Goal: Task Accomplishment & Management: Complete application form

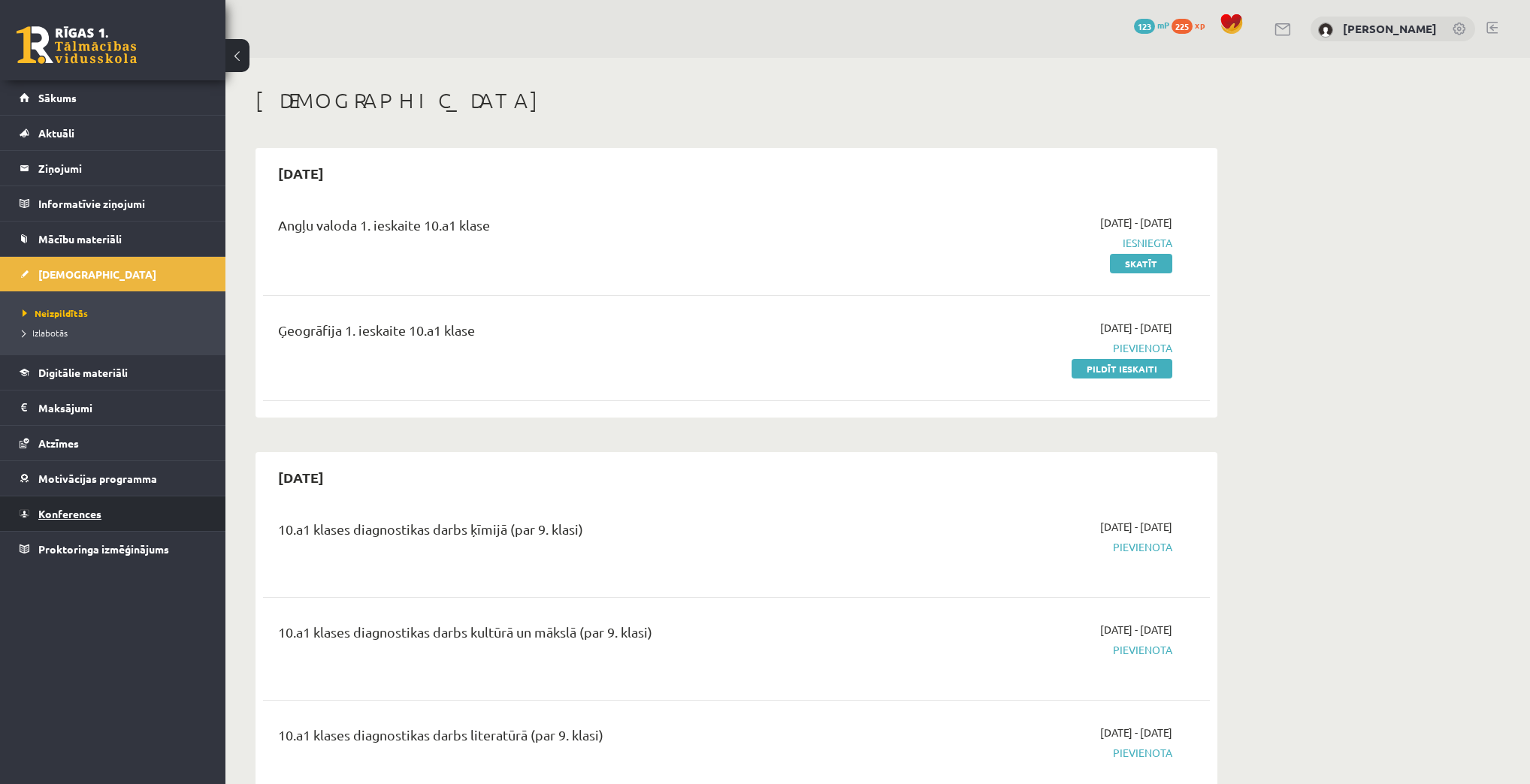
click at [75, 502] on link "Konferences" at bounding box center [112, 513] width 187 height 35
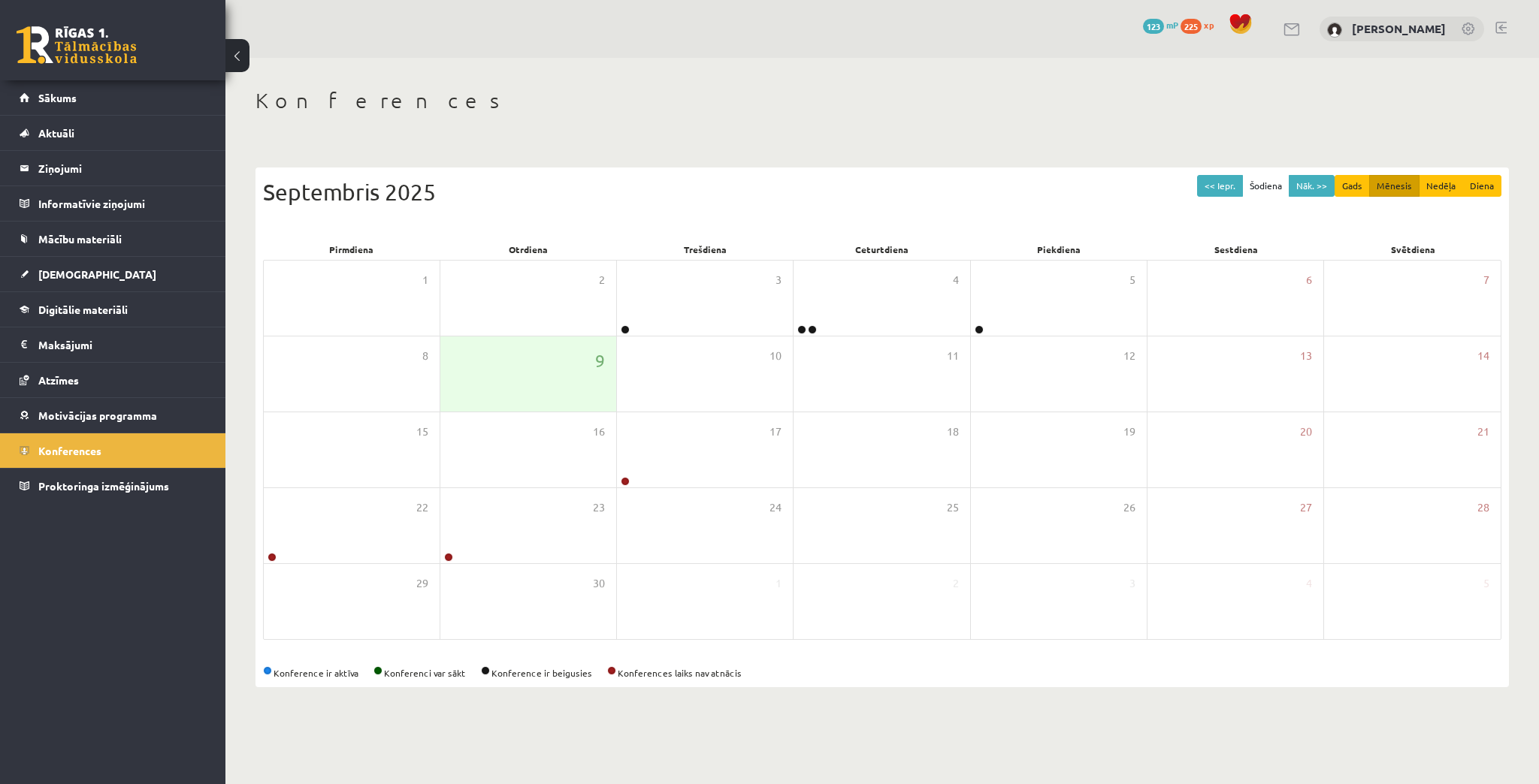
click at [1347, 172] on div "<< Iepr. Šodiena Nāk. >> Gads Mēnesis Nedēļa Diena Septembris 2025 Pirmdiena Ot…" at bounding box center [882, 427] width 1254 height 520
drag, startPoint x: 518, startPoint y: 3, endPoint x: 711, endPoint y: 83, distance: 208.9
click at [711, 83] on div "Konferences << Iepr. Šodiena Nāk. >> Gads Mēnesis Nedēļa Diena Septembris 2025 …" at bounding box center [882, 387] width 1314 height 659
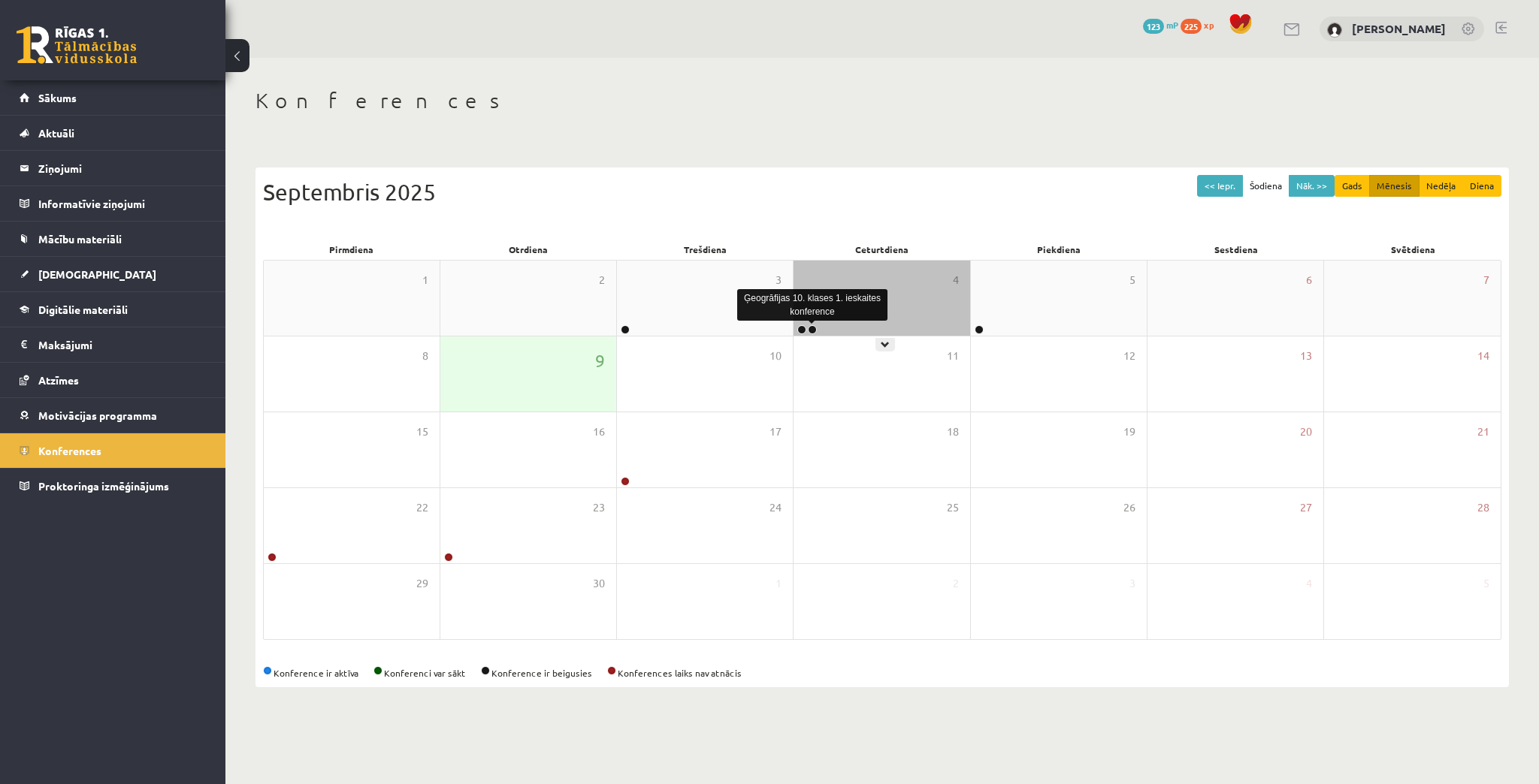
click at [811, 327] on link at bounding box center [813, 330] width 9 height 9
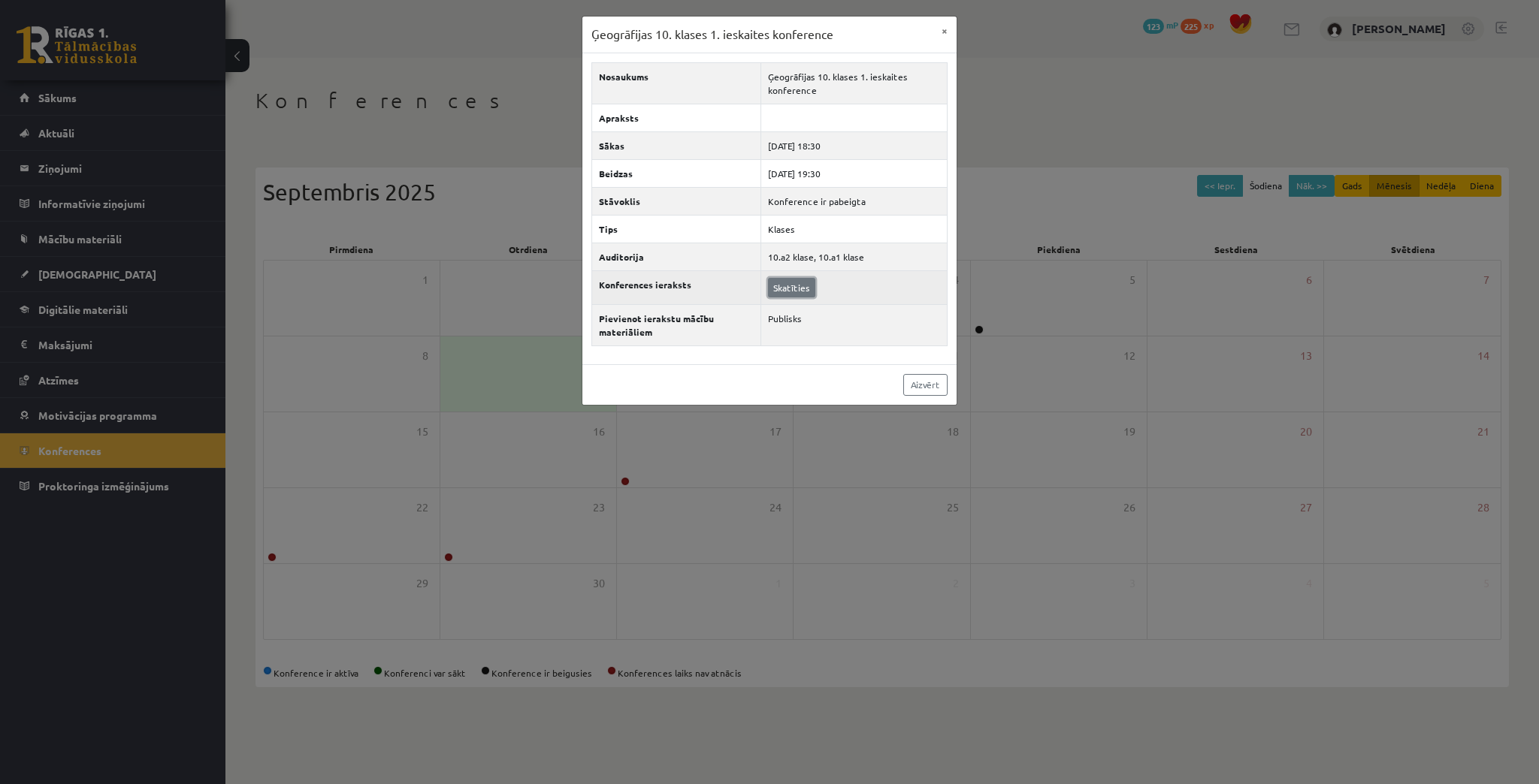
click at [798, 283] on link "Skatīties" at bounding box center [792, 287] width 48 height 19
click at [914, 380] on link "Aizvērt" at bounding box center [926, 385] width 45 height 22
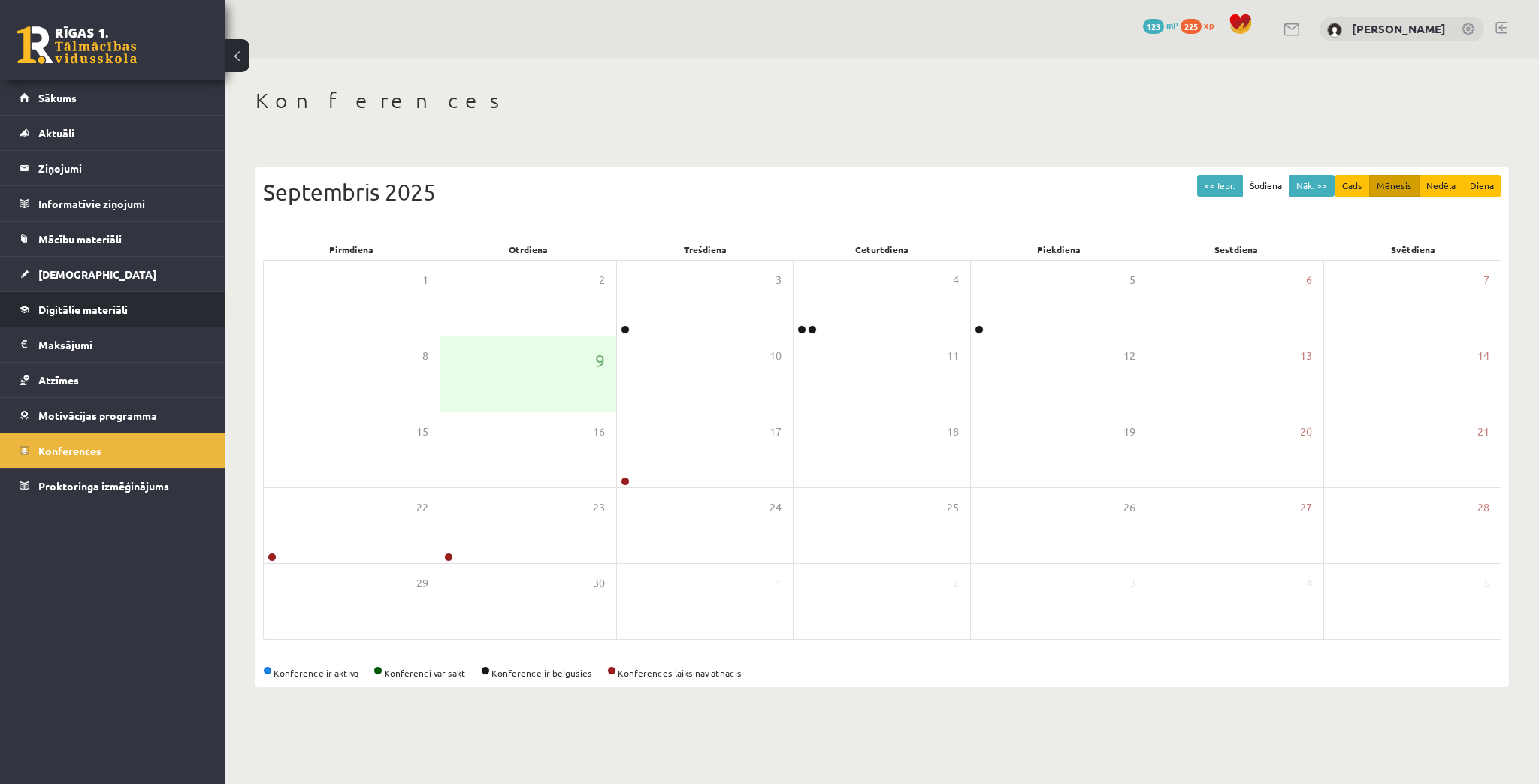
click at [88, 297] on link "Digitālie materiāli" at bounding box center [112, 309] width 187 height 35
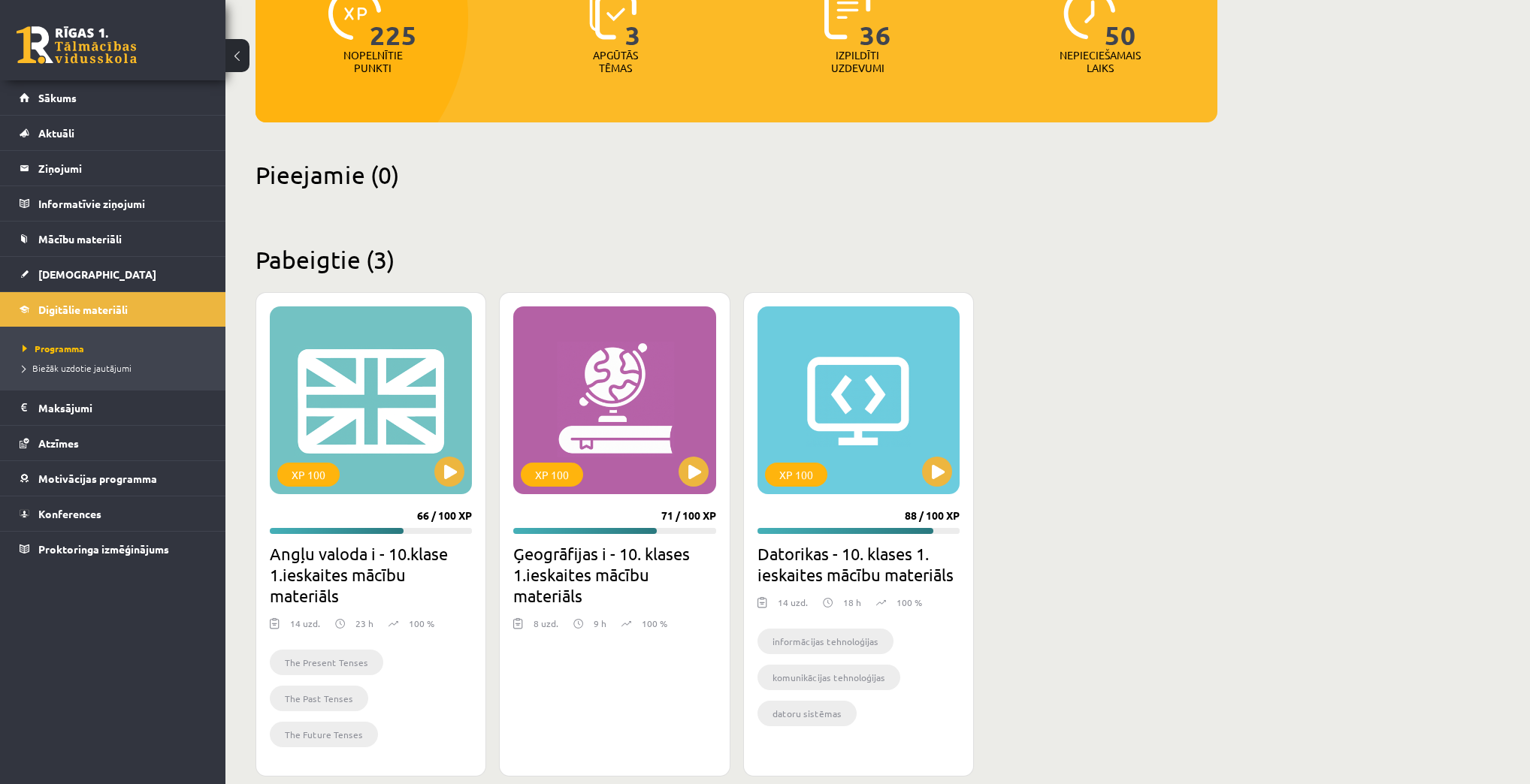
scroll to position [241, 0]
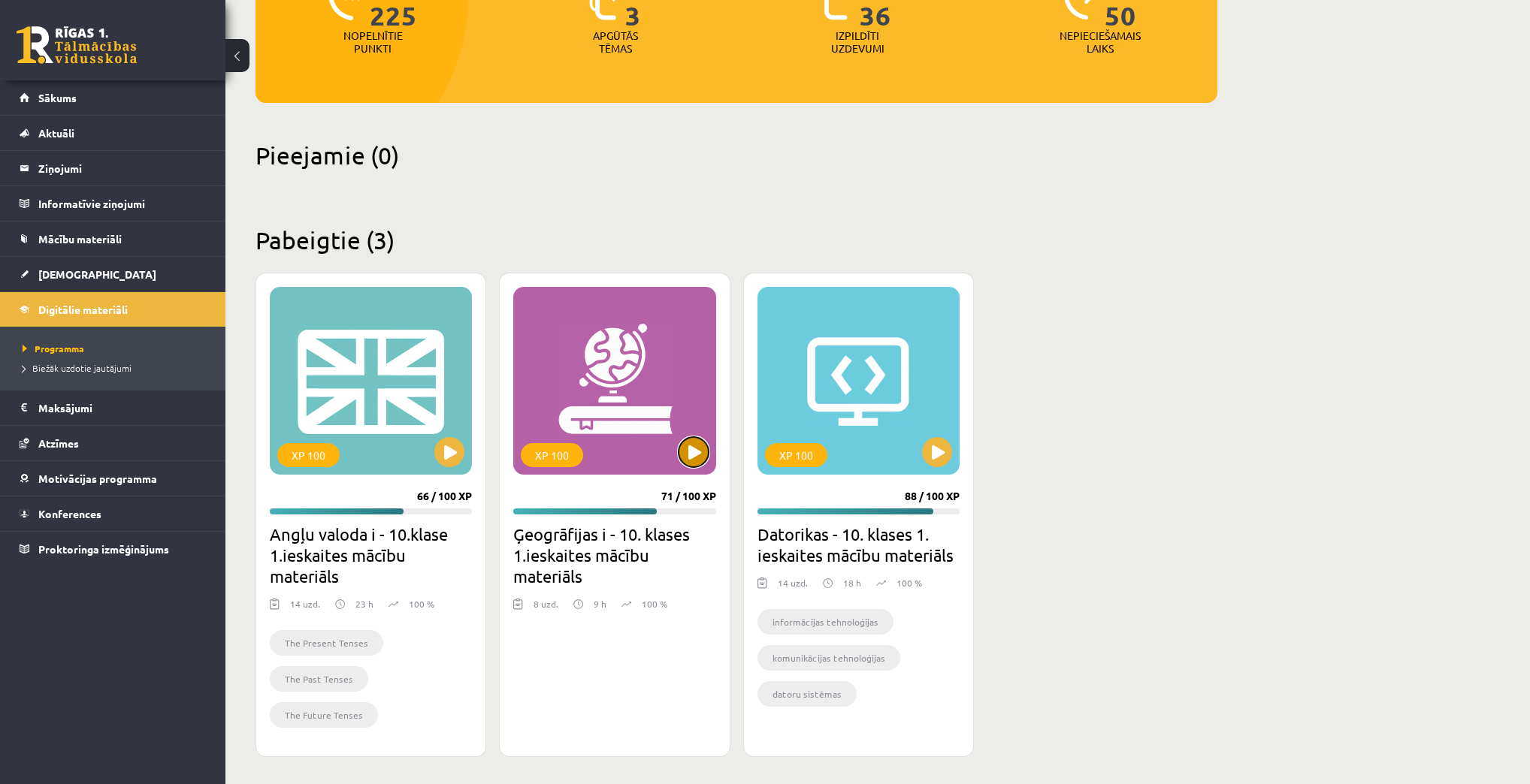
click at [699, 445] on button at bounding box center [693, 452] width 30 height 30
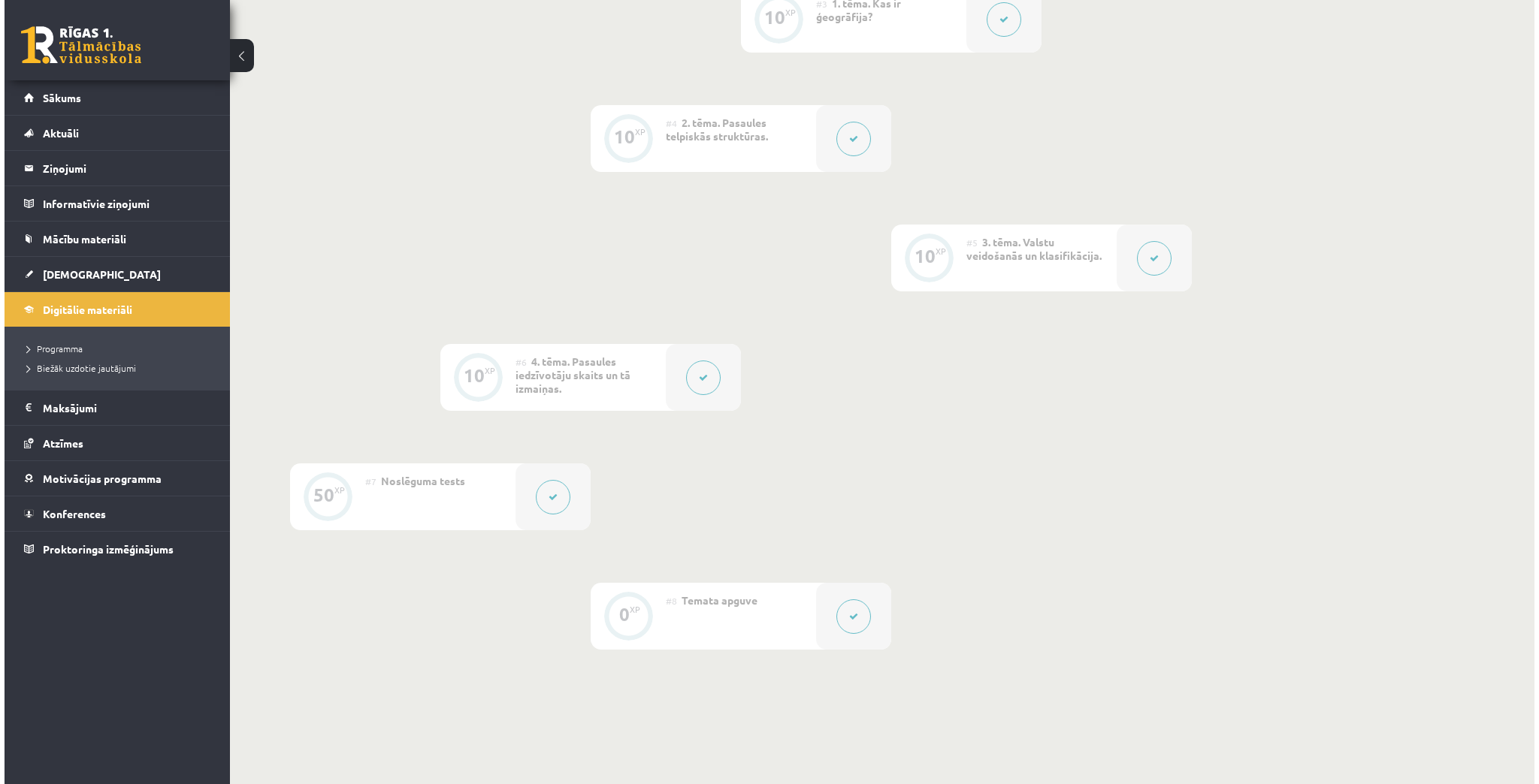
scroll to position [606, 0]
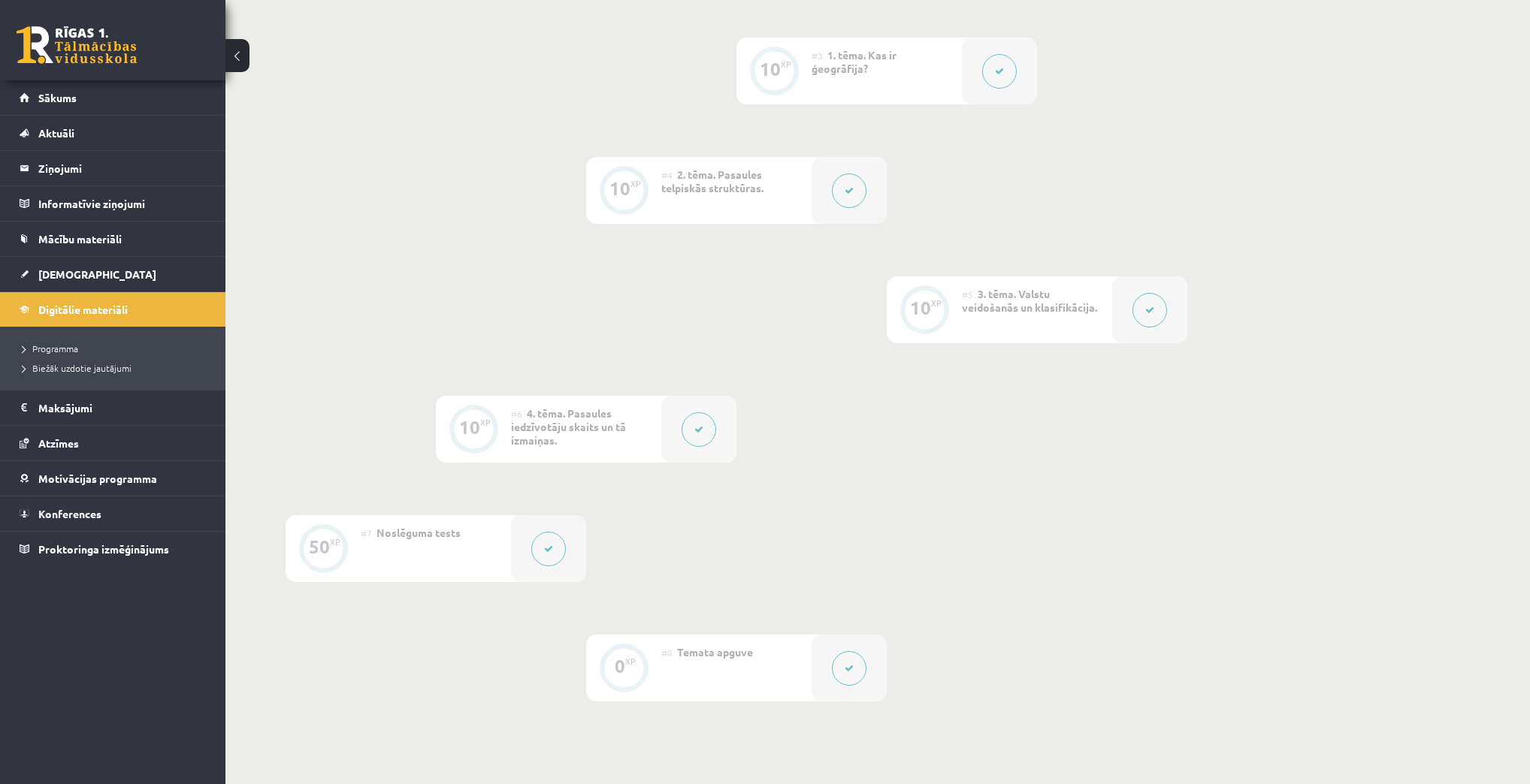
click at [693, 430] on button at bounding box center [698, 429] width 35 height 35
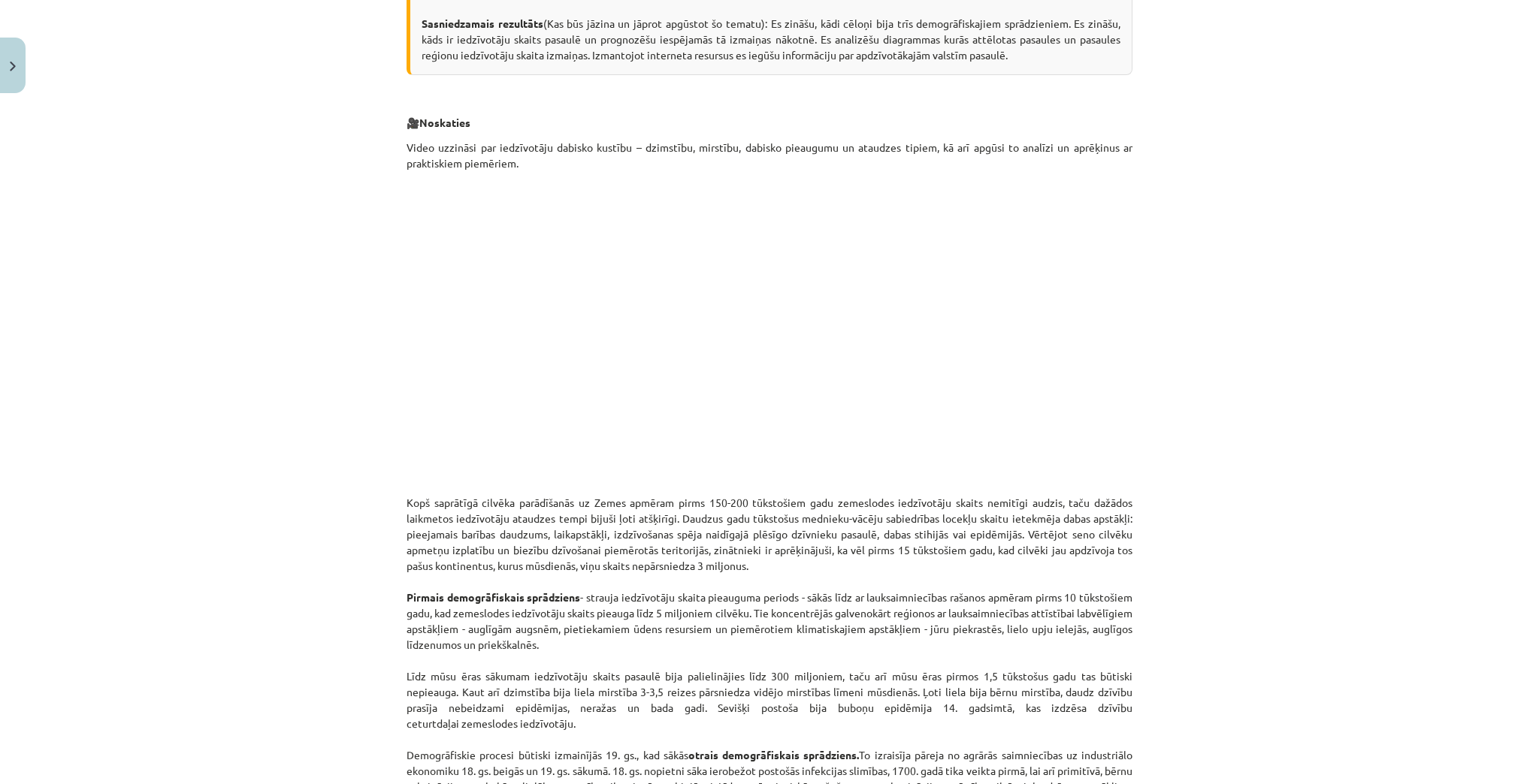
scroll to position [480, 0]
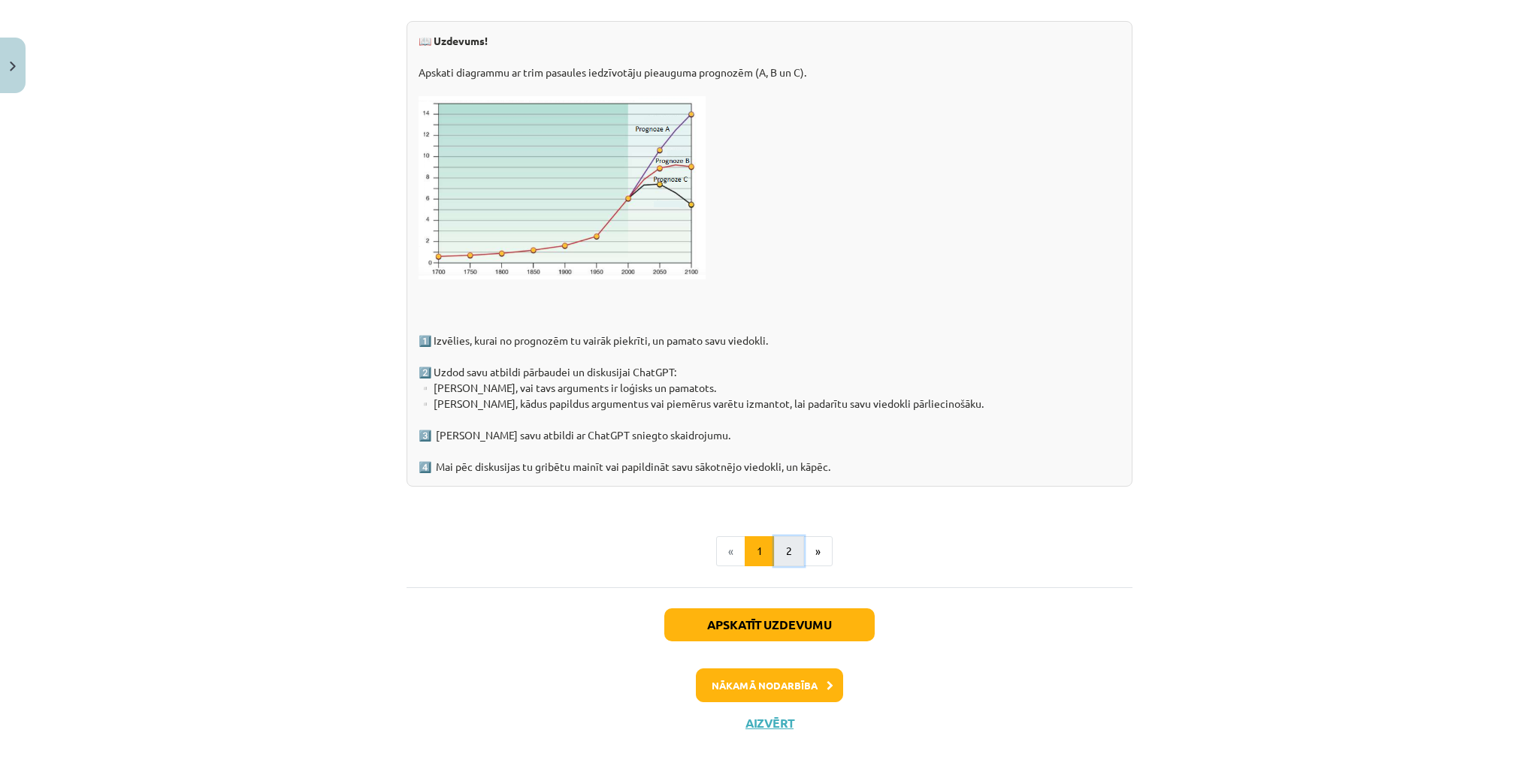
click at [782, 560] on button "2" at bounding box center [789, 551] width 30 height 30
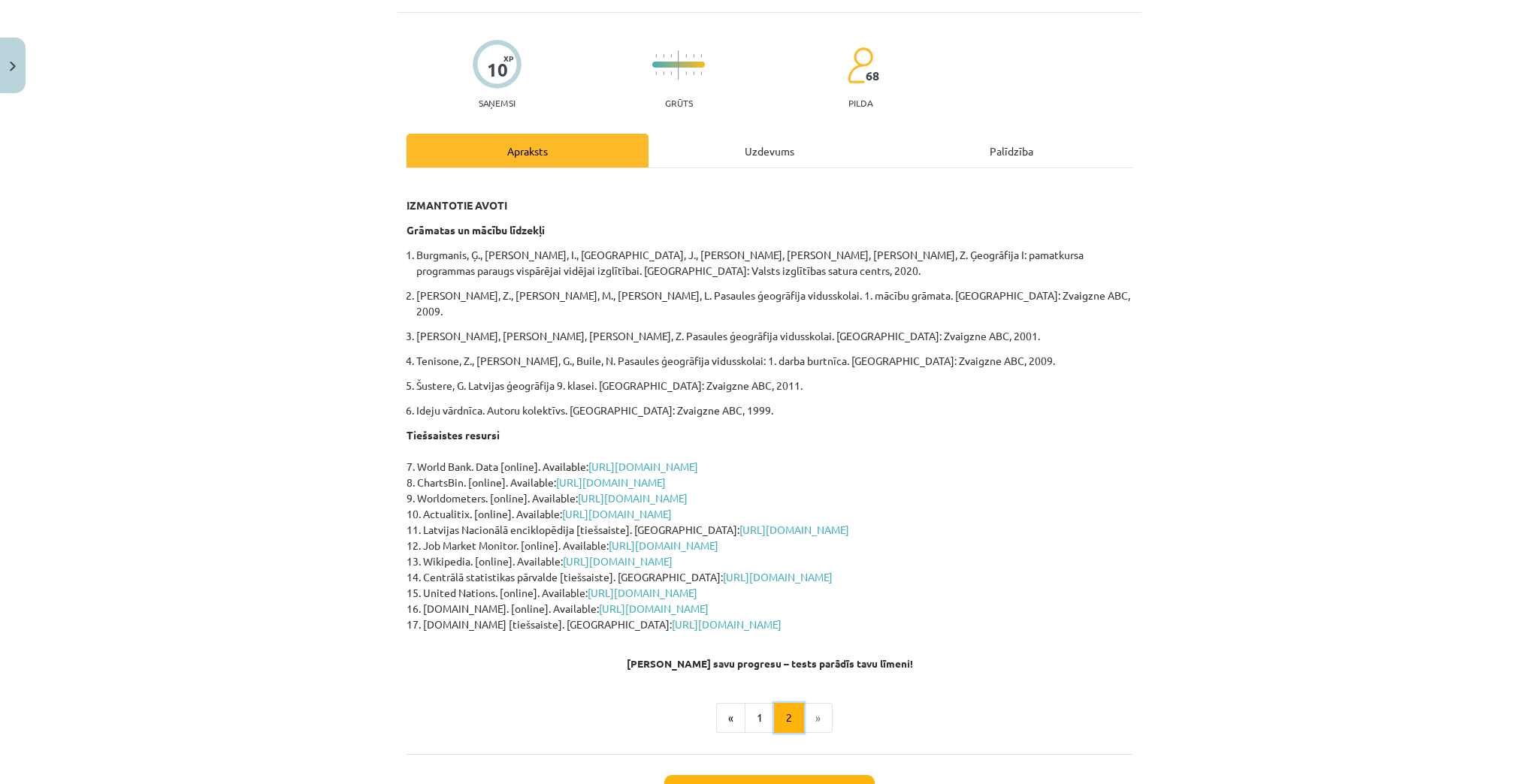
scroll to position [59, 0]
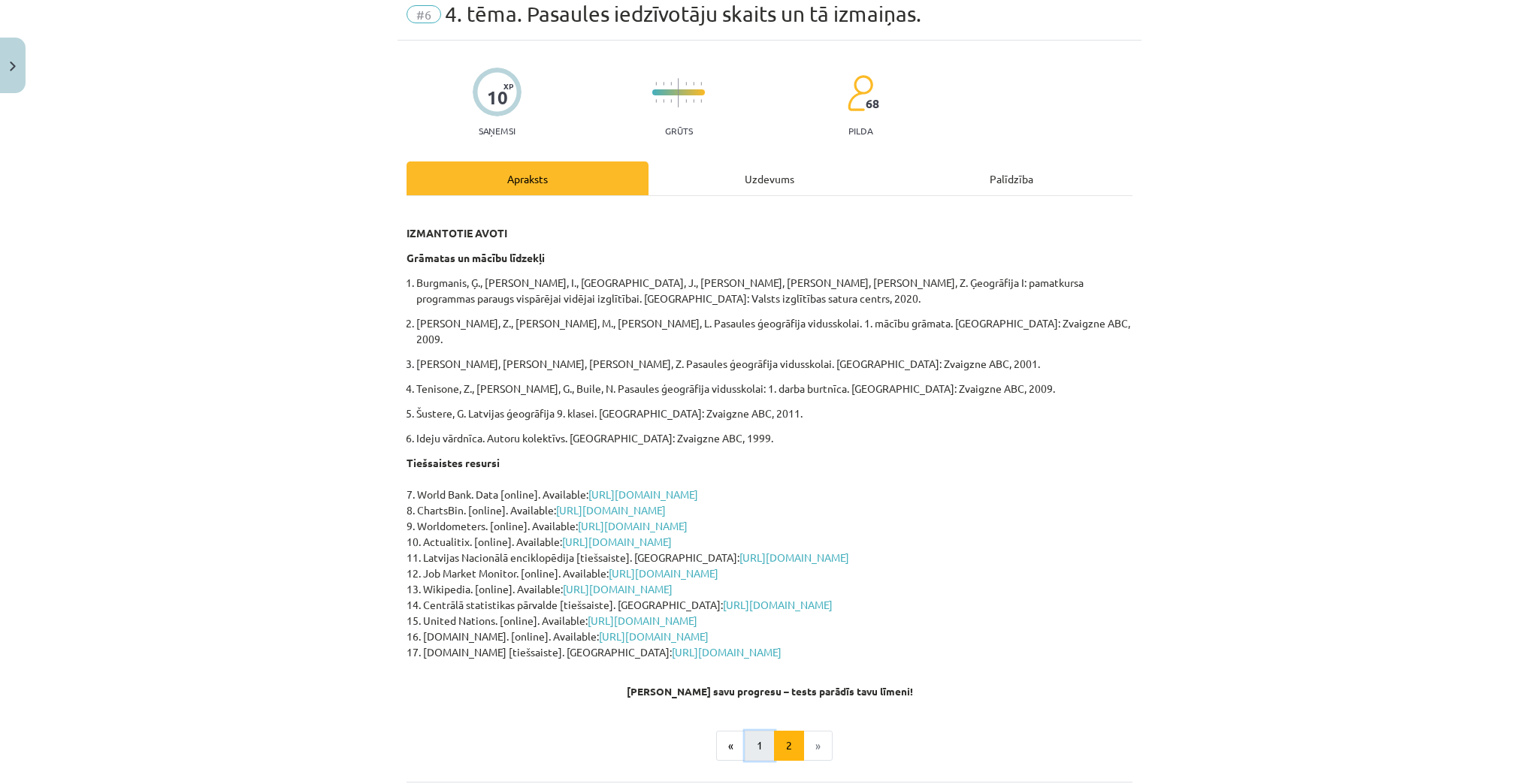
click at [767, 731] on button "1" at bounding box center [759, 746] width 30 height 30
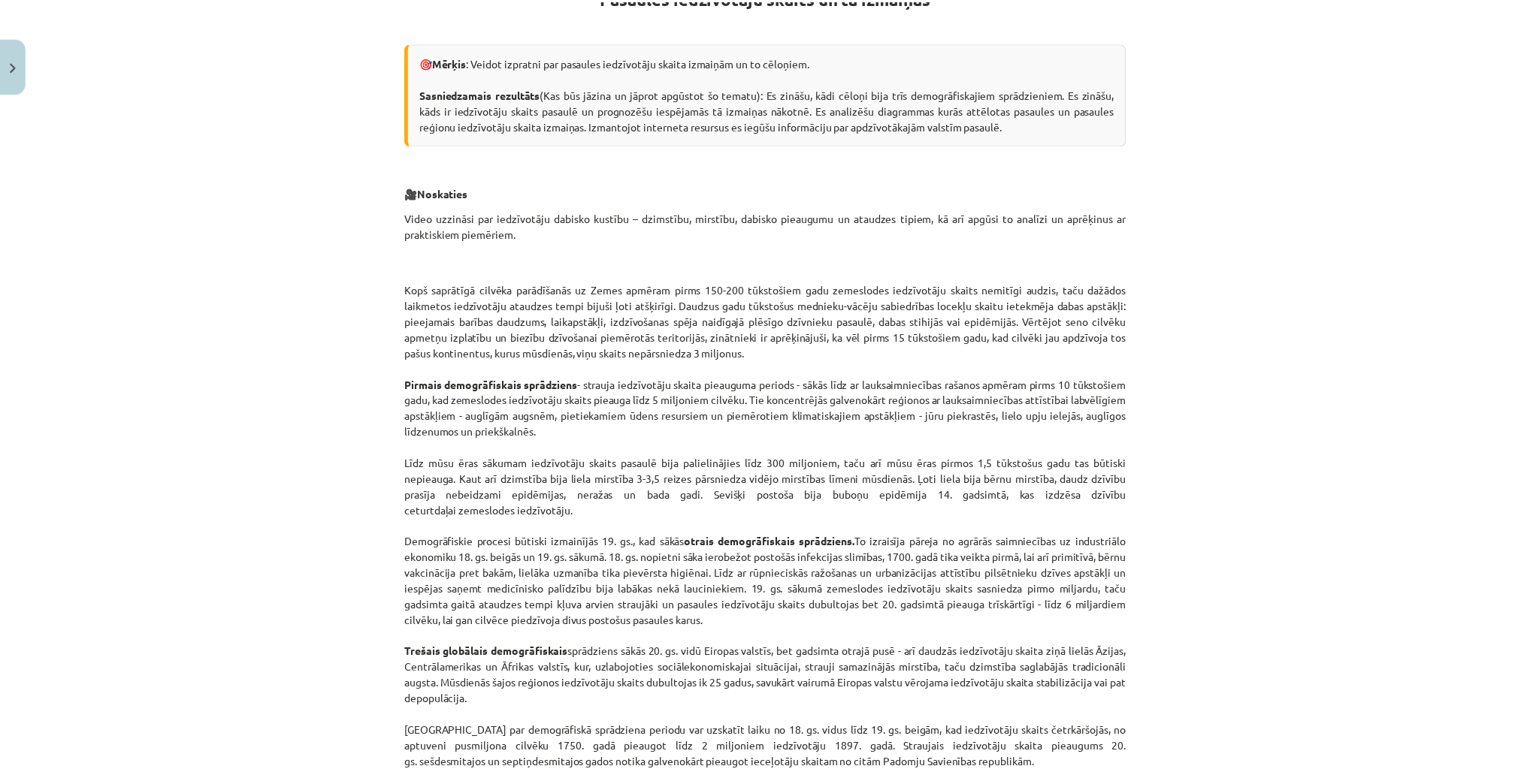
scroll to position [290, 0]
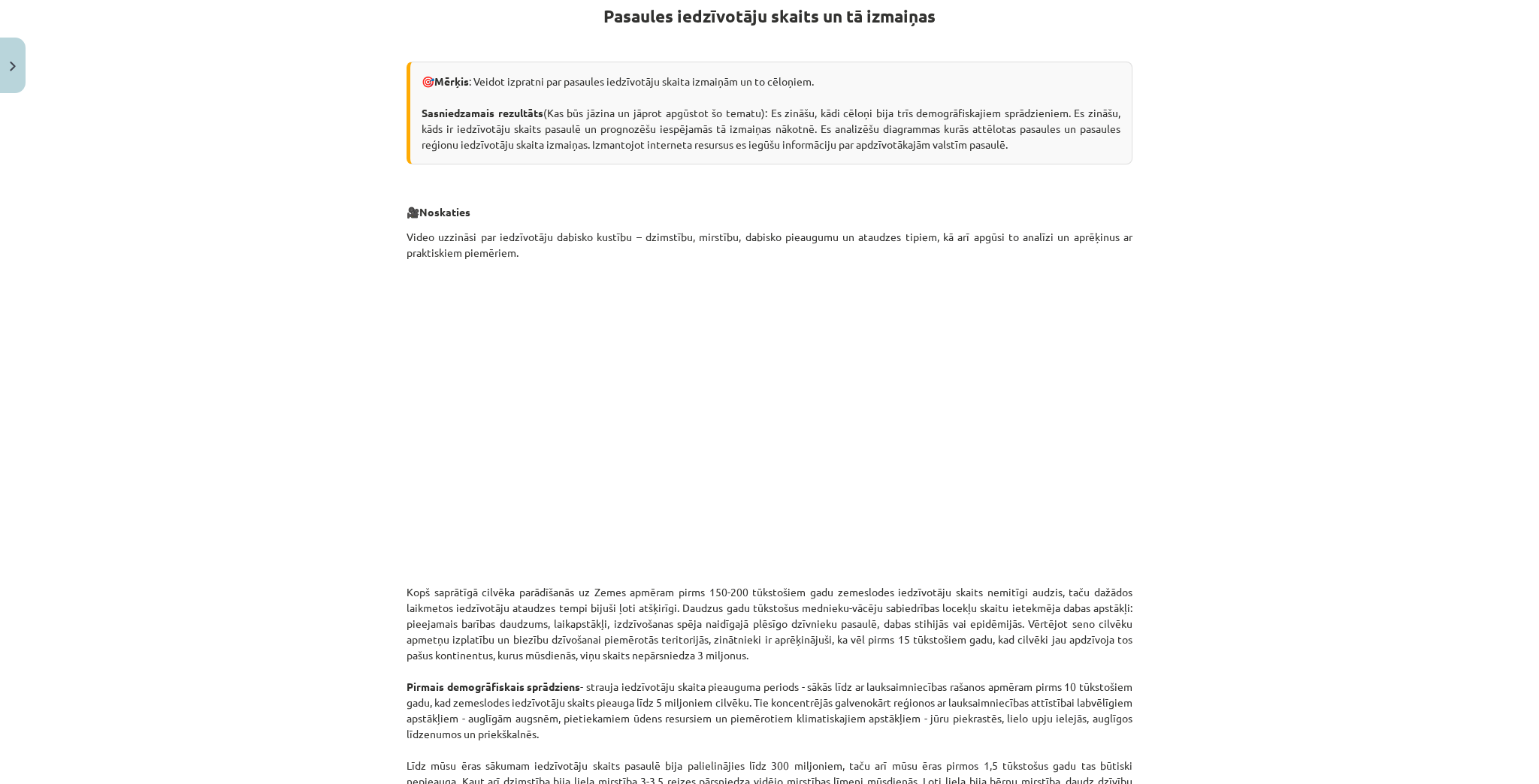
click at [1271, 243] on div "Mācību tēma: Ģeogrāfijas i - 10. klases 1.ieskaites mācību materiāls #6 4. tēma…" at bounding box center [769, 392] width 1539 height 784
click at [8, 57] on button "Close" at bounding box center [12, 65] width 25 height 55
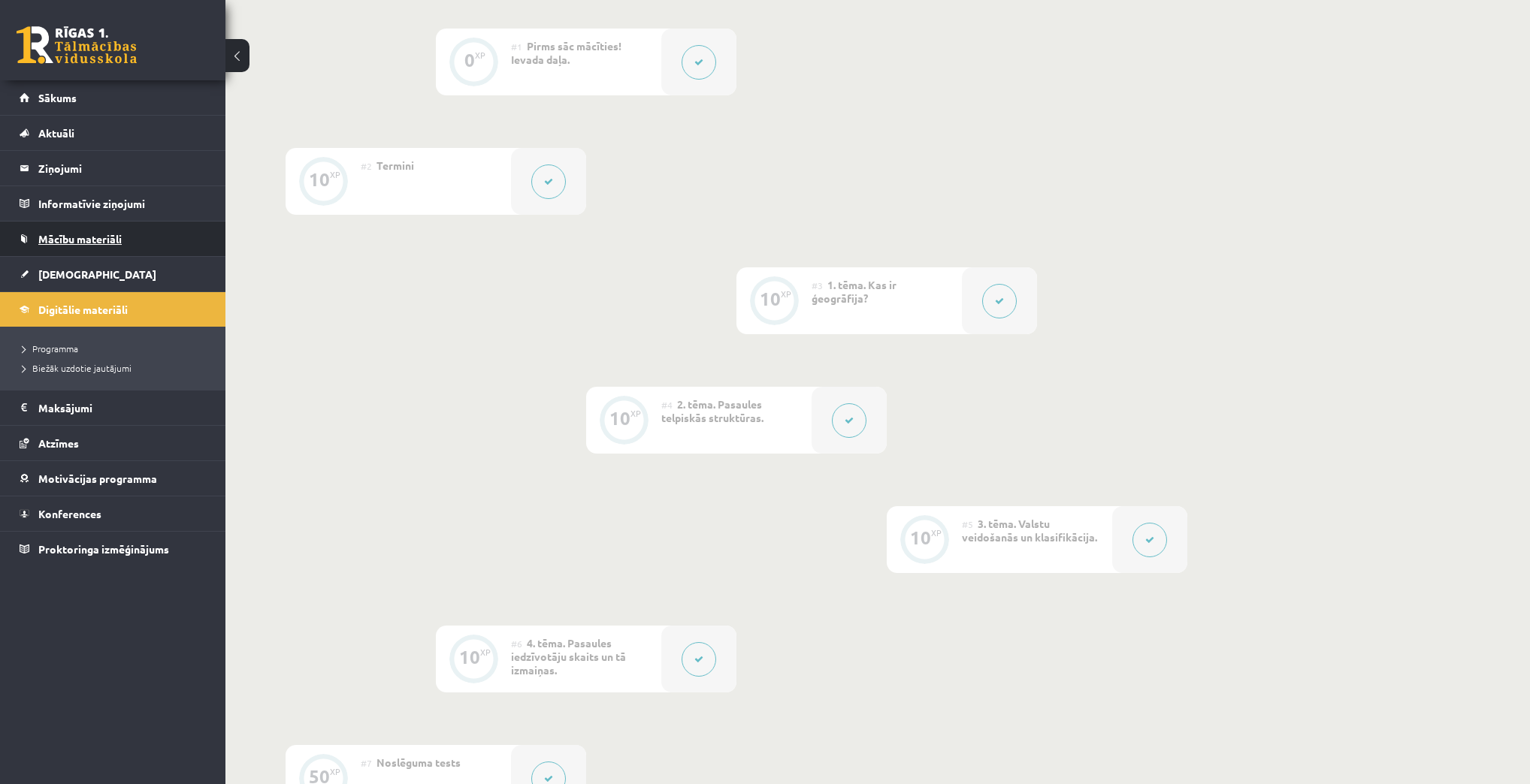
click at [88, 234] on span "Mācību materiāli" at bounding box center [80, 239] width 83 height 14
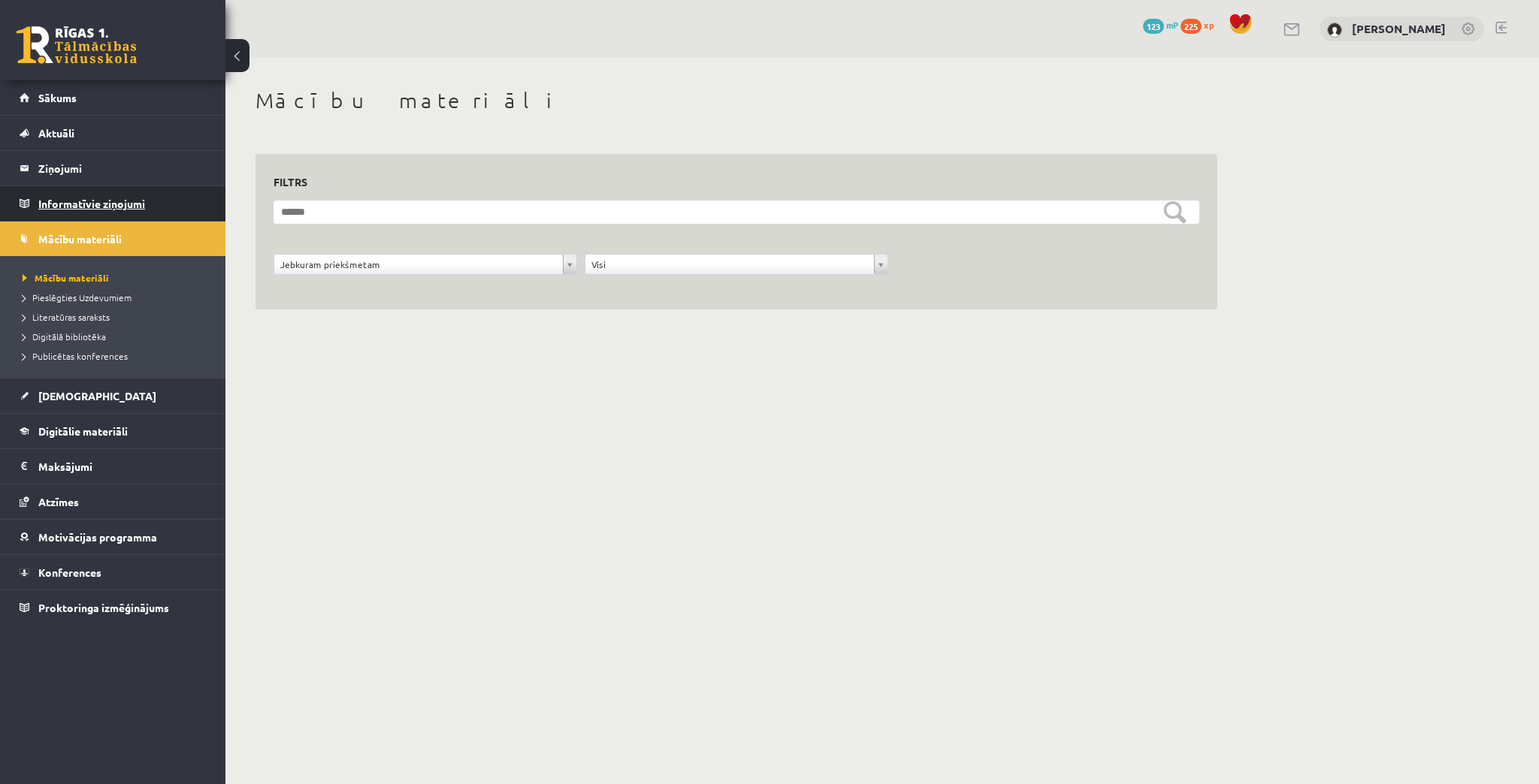
click at [106, 207] on legend "Informatīvie ziņojumi 0" at bounding box center [122, 203] width 168 height 35
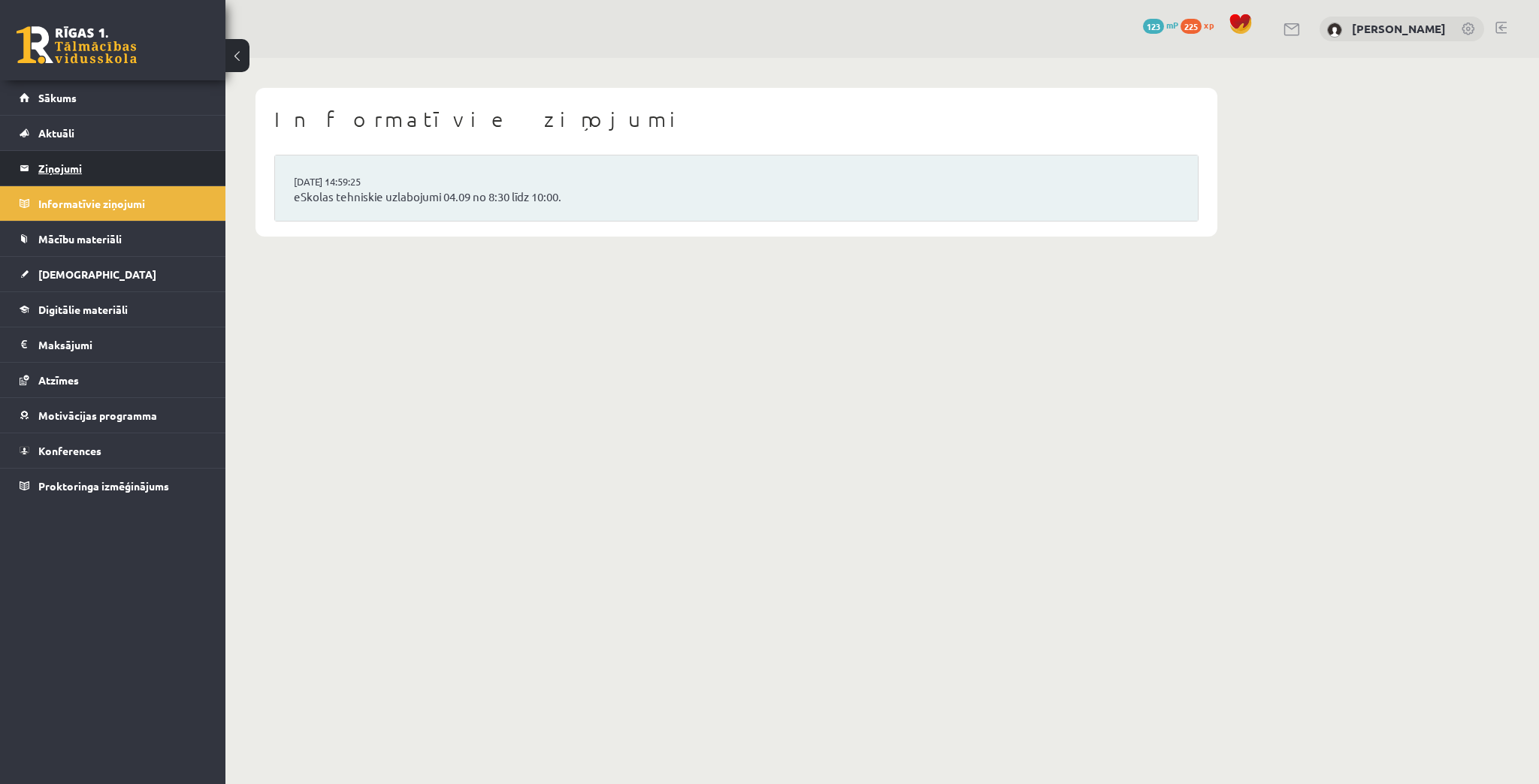
click at [102, 168] on legend "Ziņojumi 0" at bounding box center [122, 168] width 168 height 35
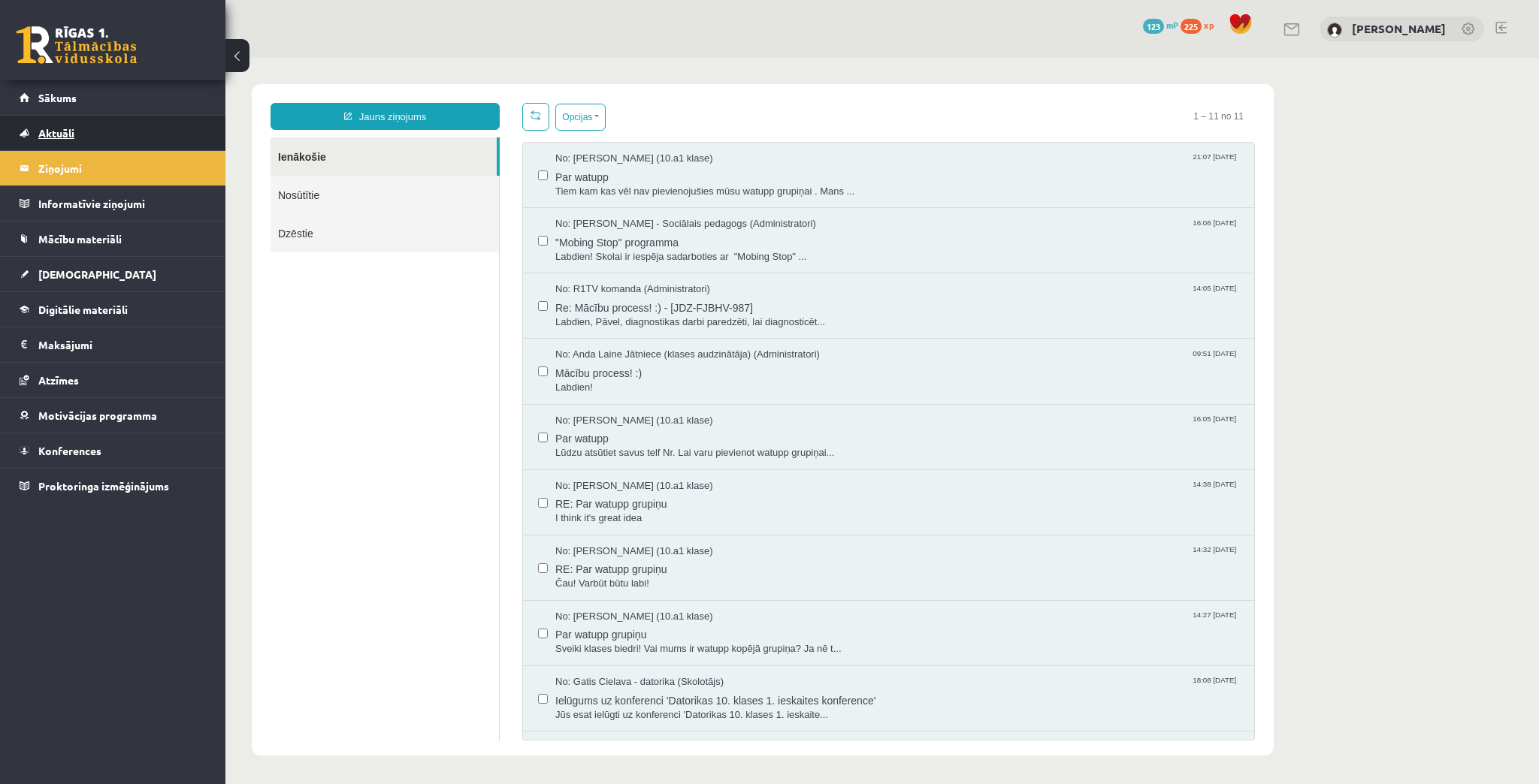
click at [63, 115] on link "Aktuāli" at bounding box center [112, 132] width 187 height 35
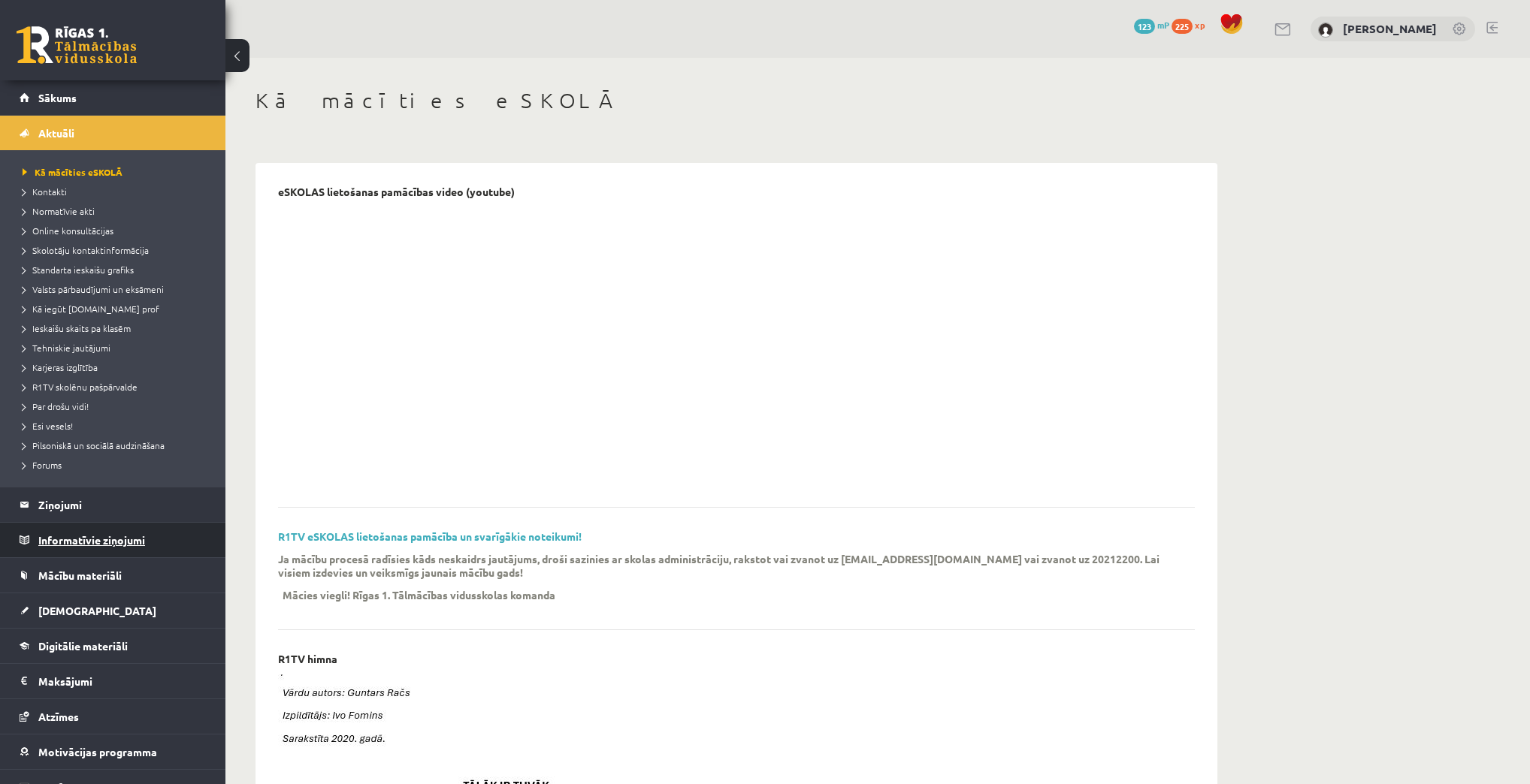
click at [52, 537] on legend "Informatīvie ziņojumi 0" at bounding box center [122, 540] width 168 height 35
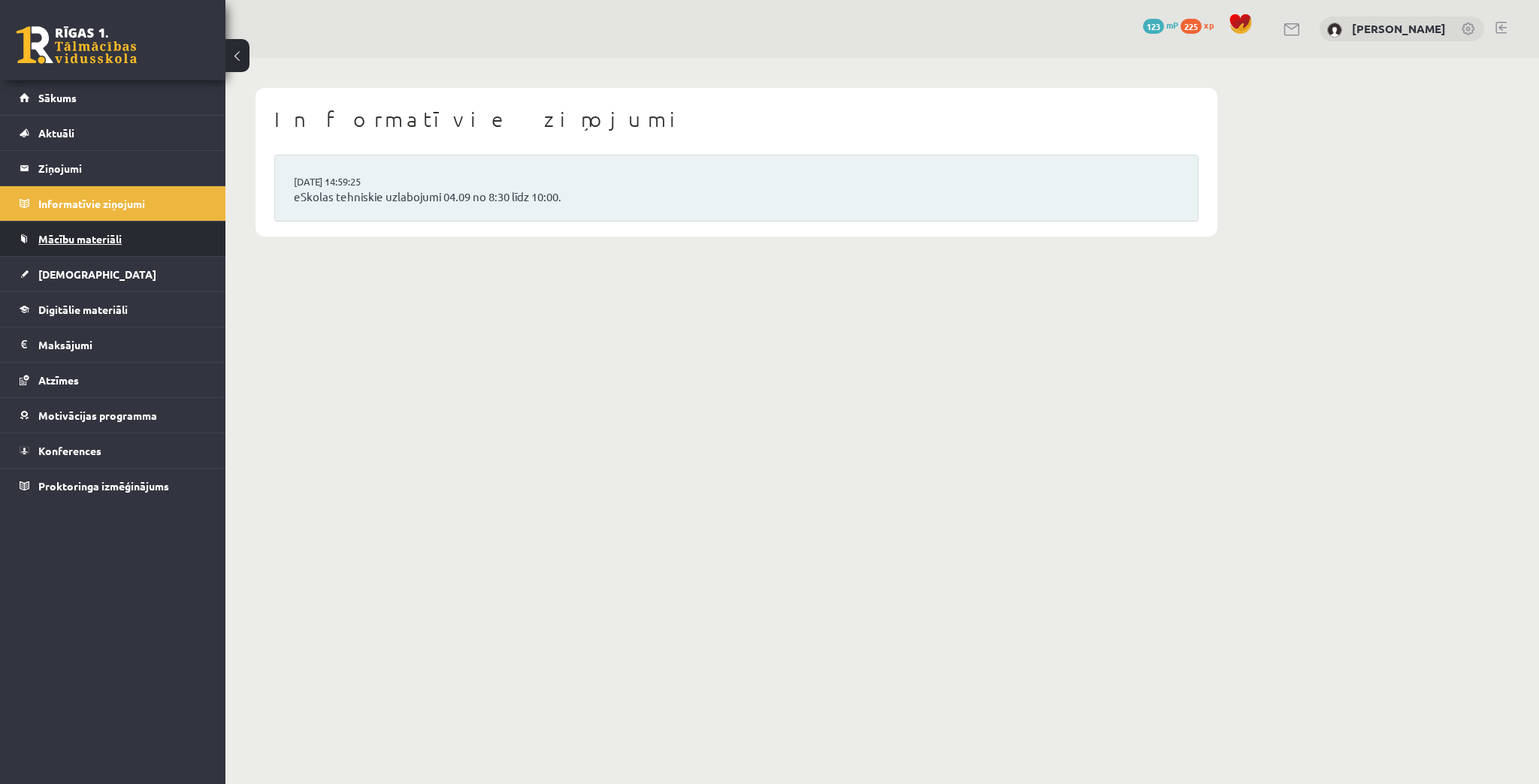
click at [48, 241] on span "Mācību materiāli" at bounding box center [80, 239] width 83 height 14
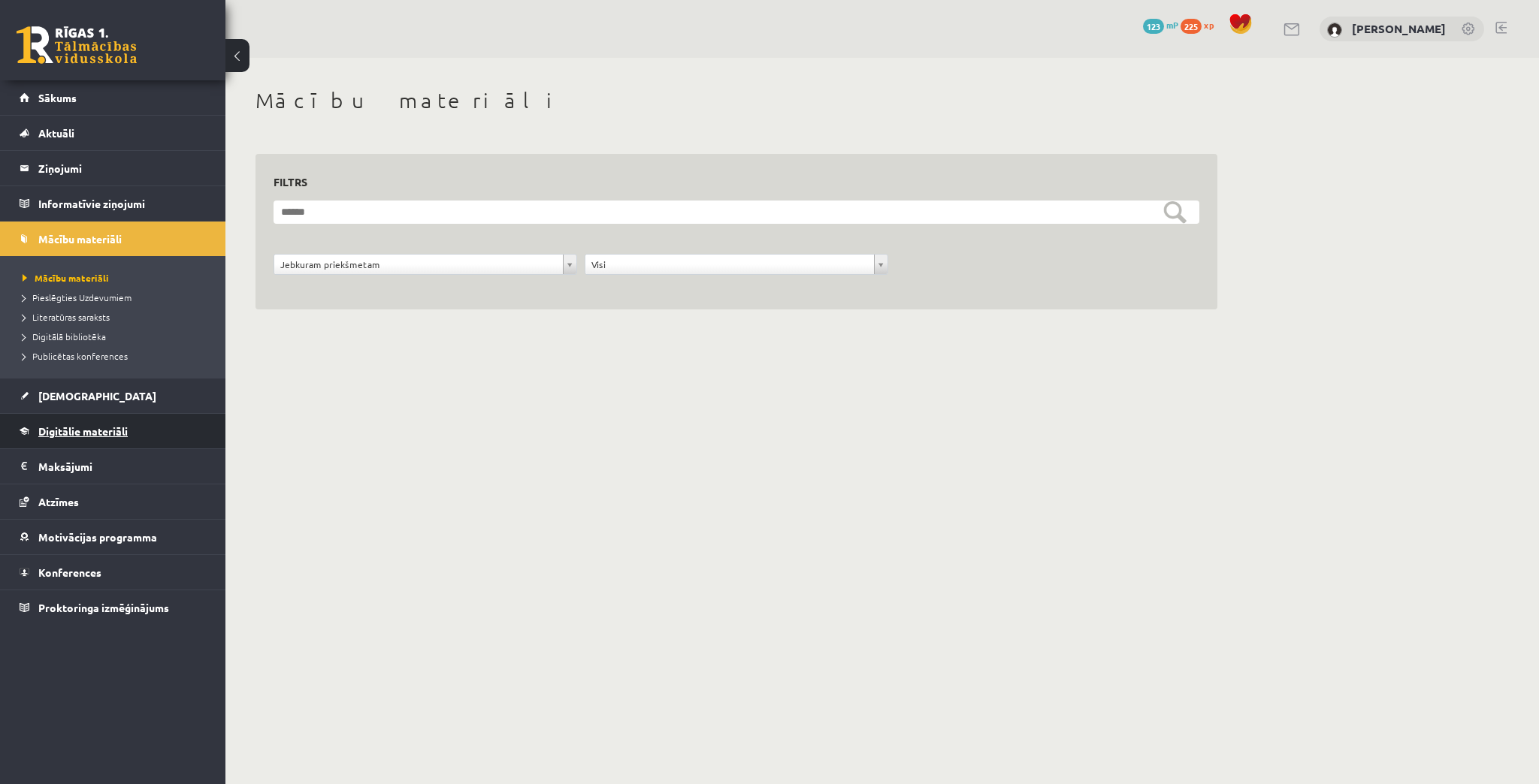
click at [78, 427] on span "Digitālie materiāli" at bounding box center [83, 431] width 89 height 14
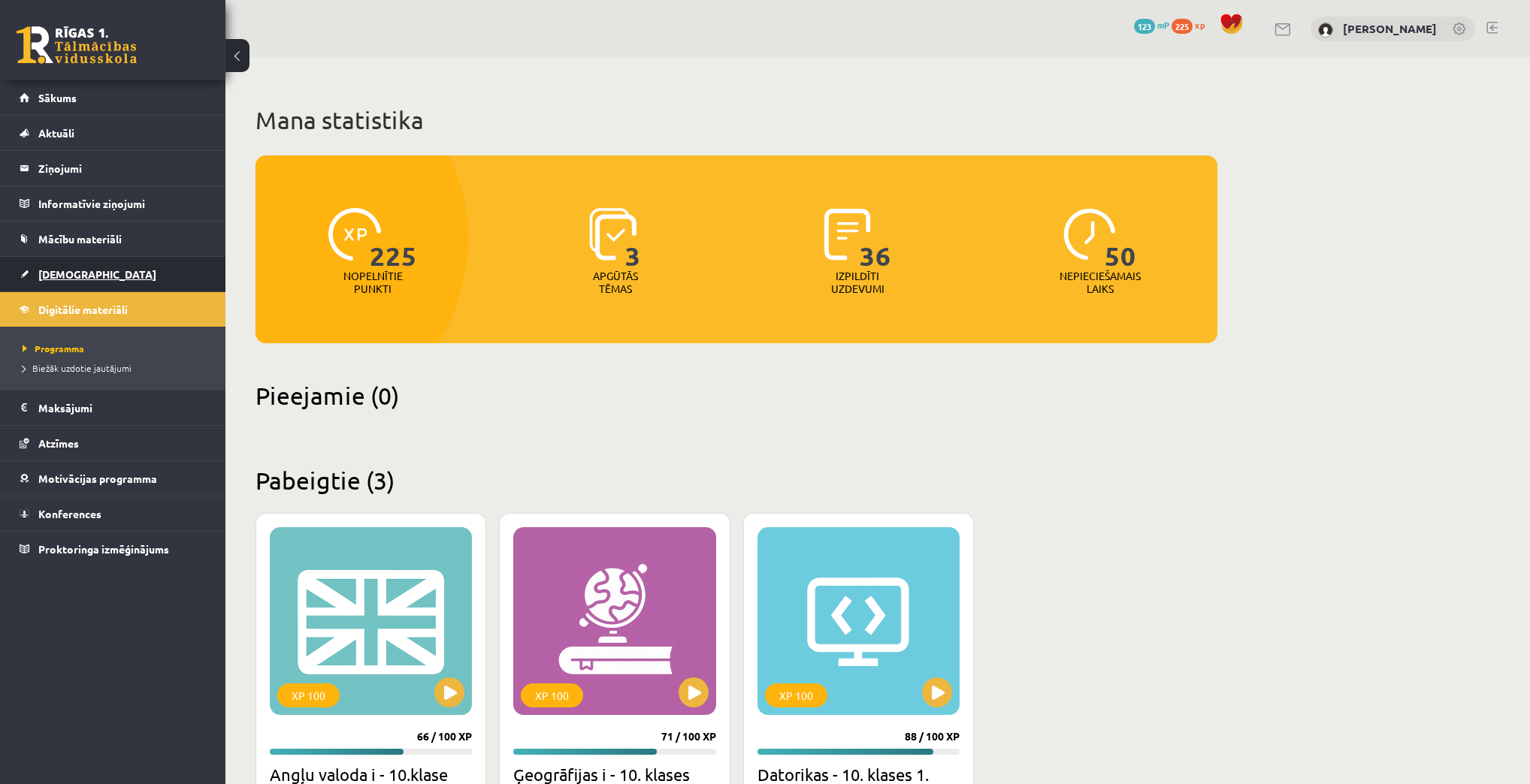
click at [67, 271] on span "[DEMOGRAPHIC_DATA]" at bounding box center [97, 274] width 118 height 14
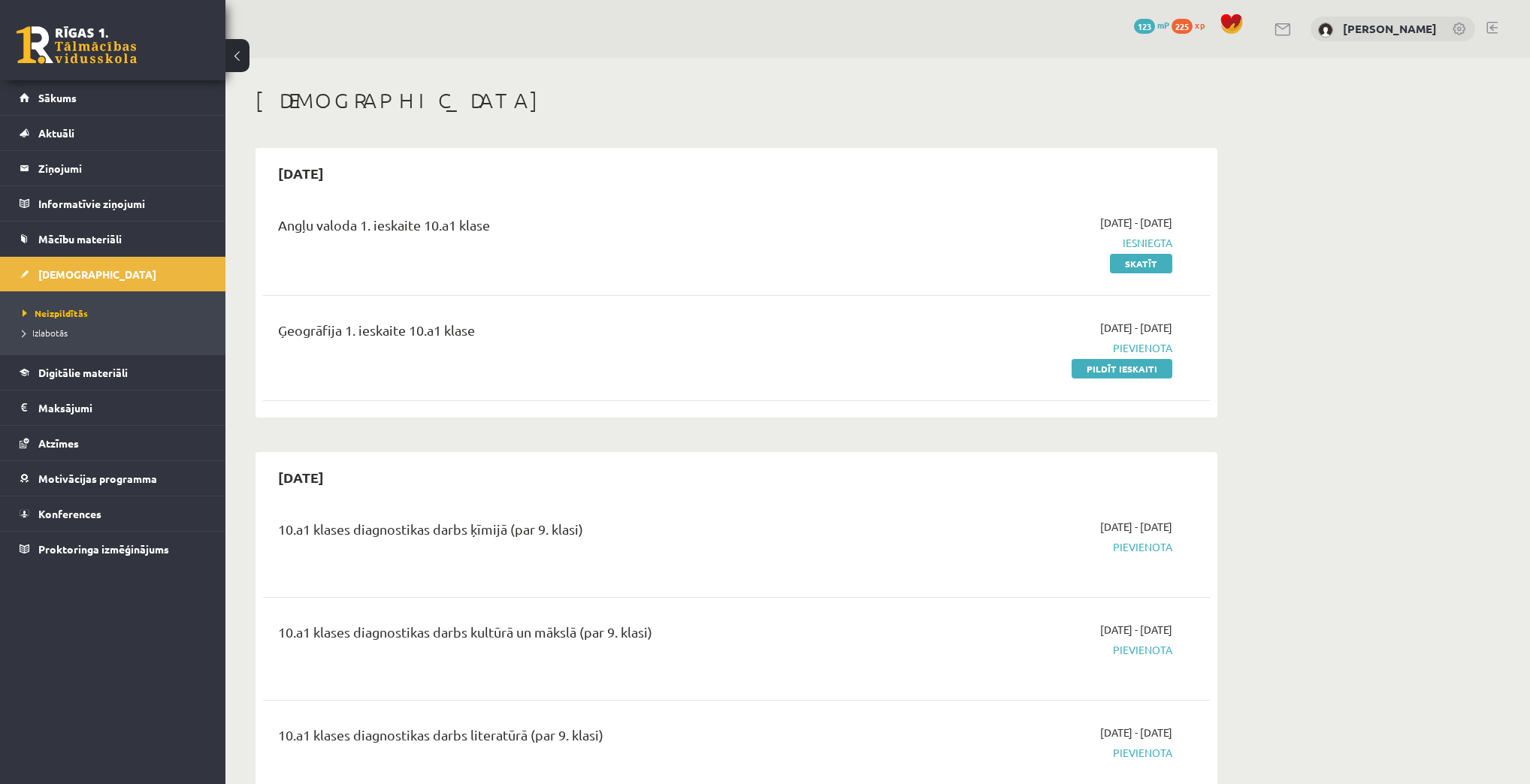
click at [1192, 21] on span "225" at bounding box center [1181, 26] width 21 height 15
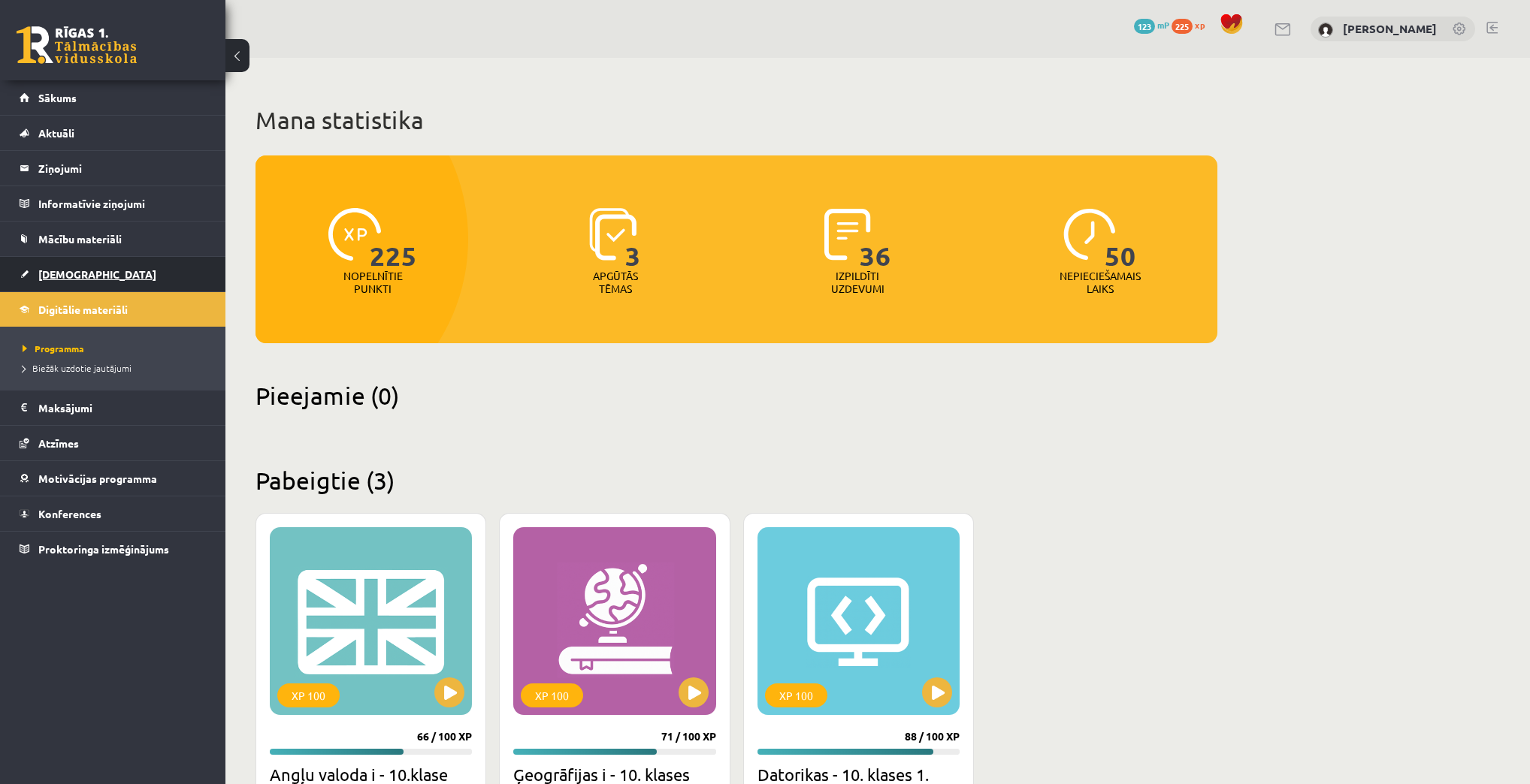
click at [66, 277] on span "[DEMOGRAPHIC_DATA]" at bounding box center [97, 274] width 118 height 14
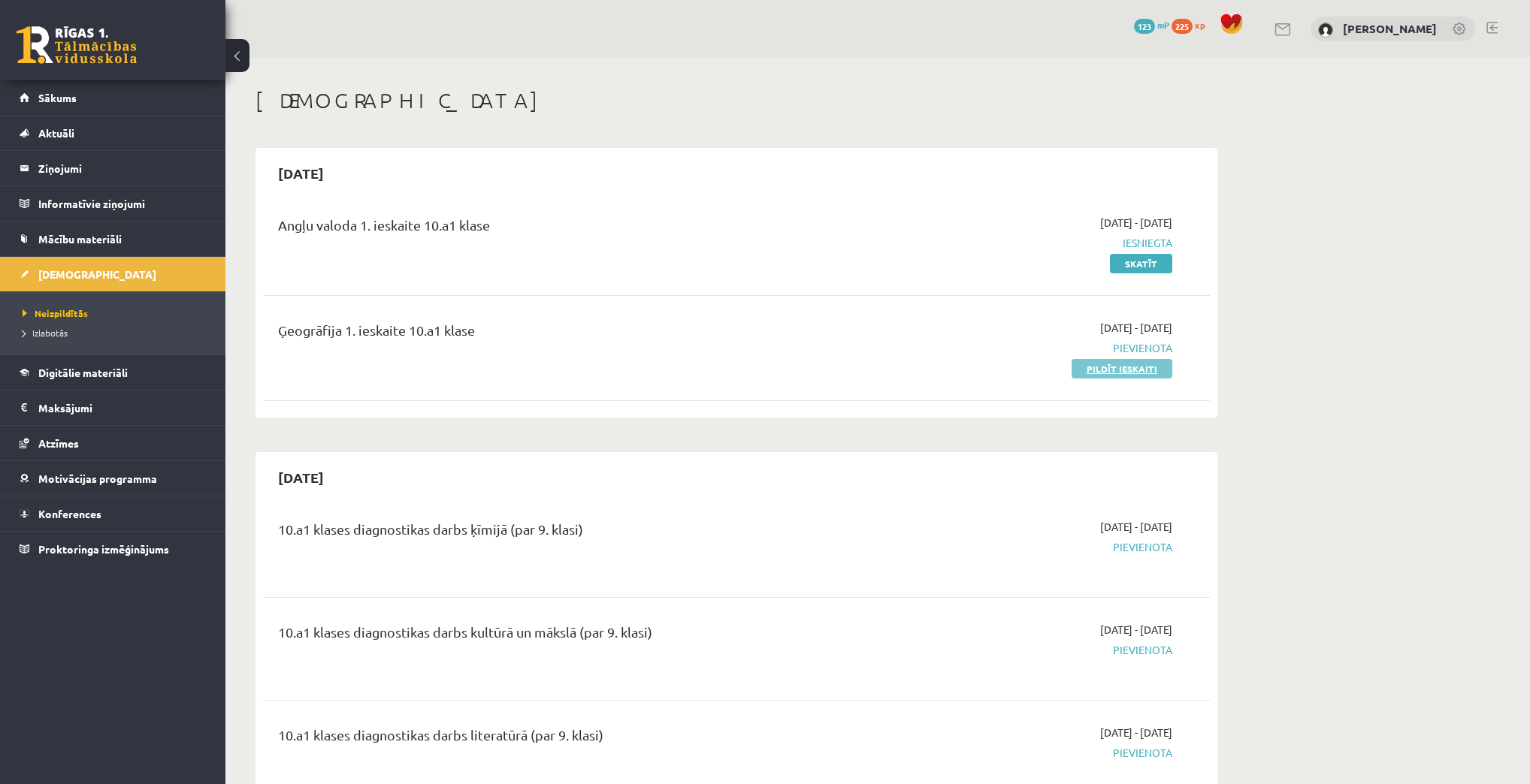
click at [1088, 366] on link "Pildīt ieskaiti" at bounding box center [1122, 368] width 101 height 19
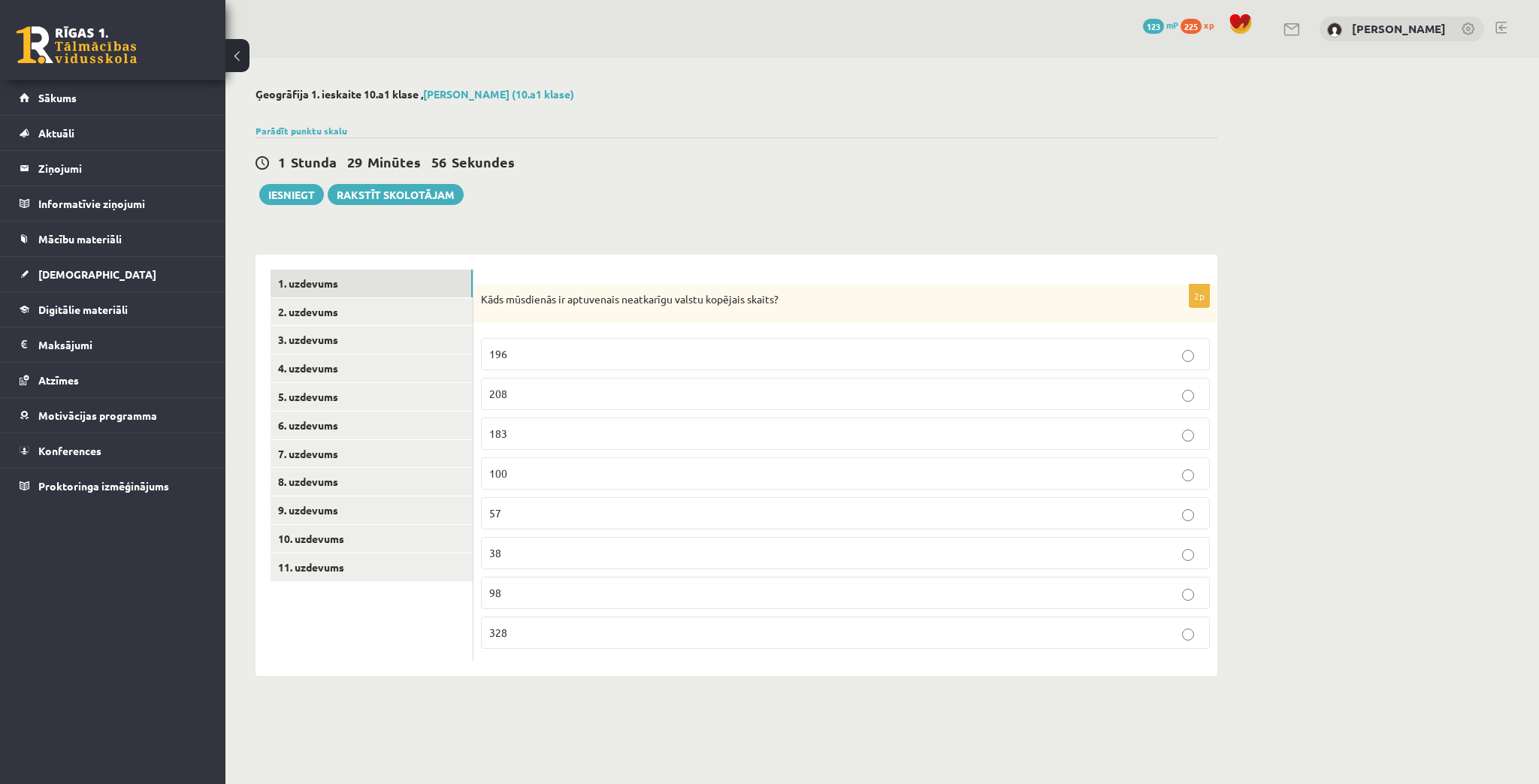
click at [623, 358] on p "196" at bounding box center [845, 354] width 712 height 16
click at [388, 317] on link "2. uzdevums" at bounding box center [371, 312] width 202 height 28
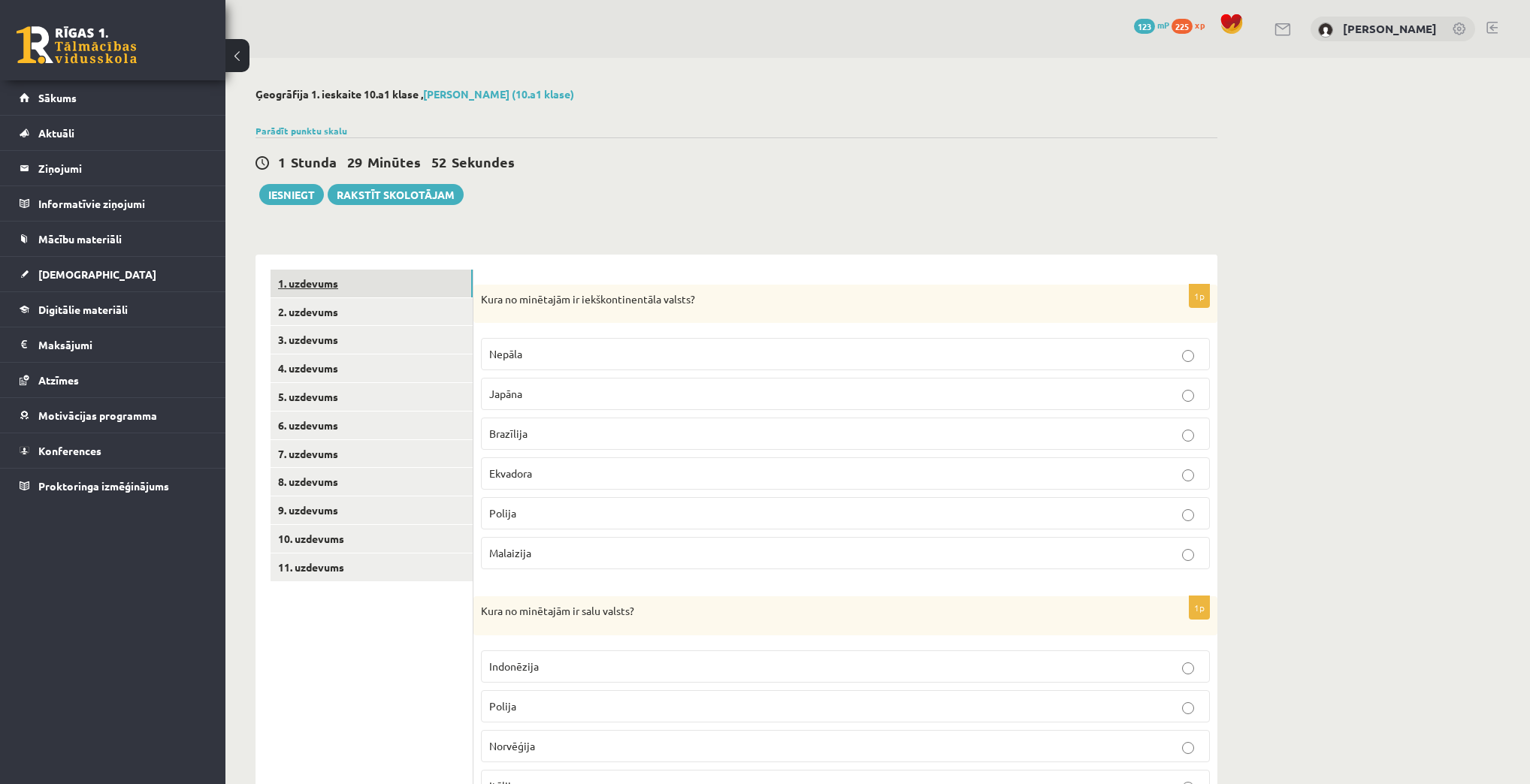
click at [384, 285] on link "1. uzdevums" at bounding box center [371, 284] width 202 height 28
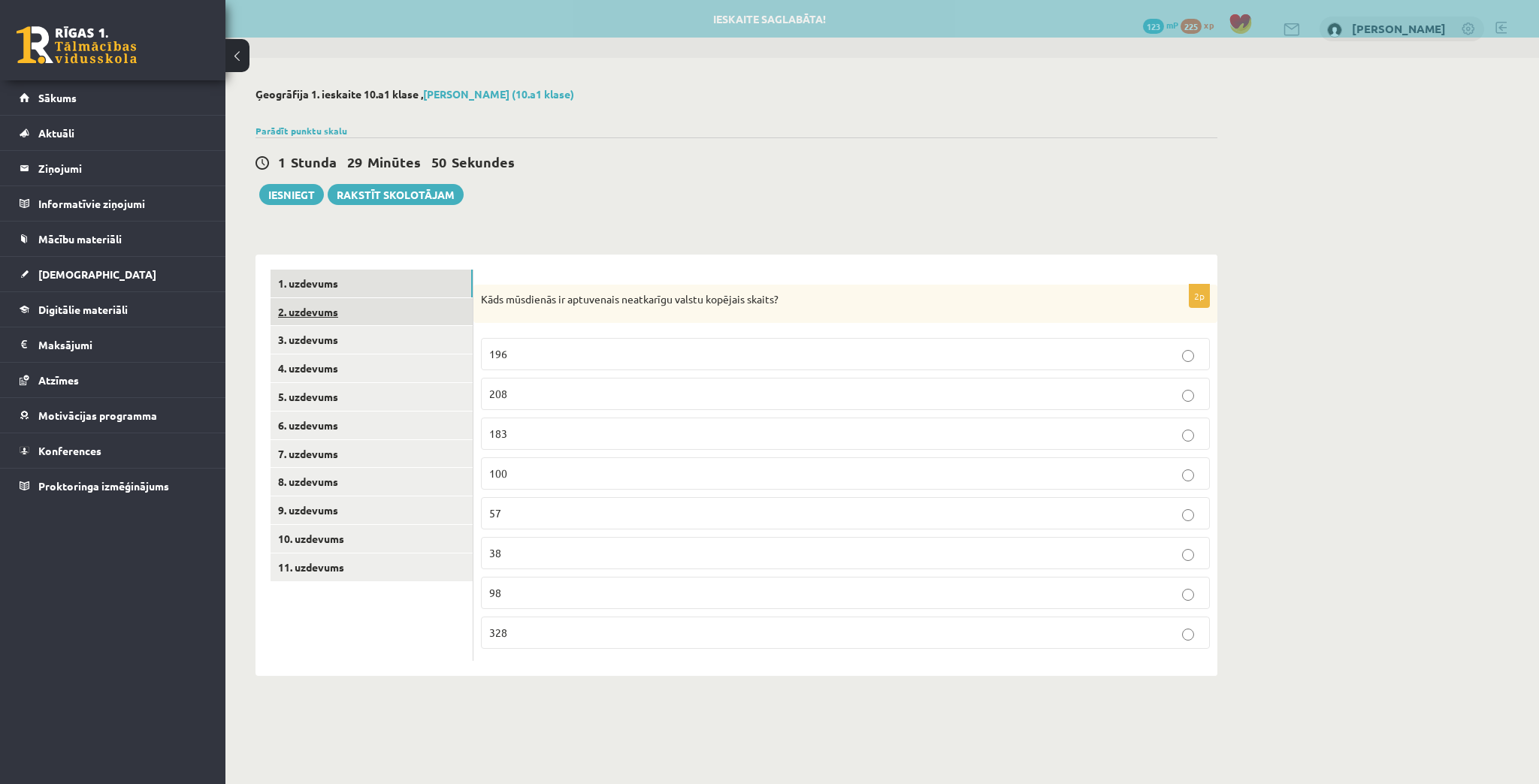
click at [391, 312] on link "2. uzdevums" at bounding box center [371, 312] width 202 height 28
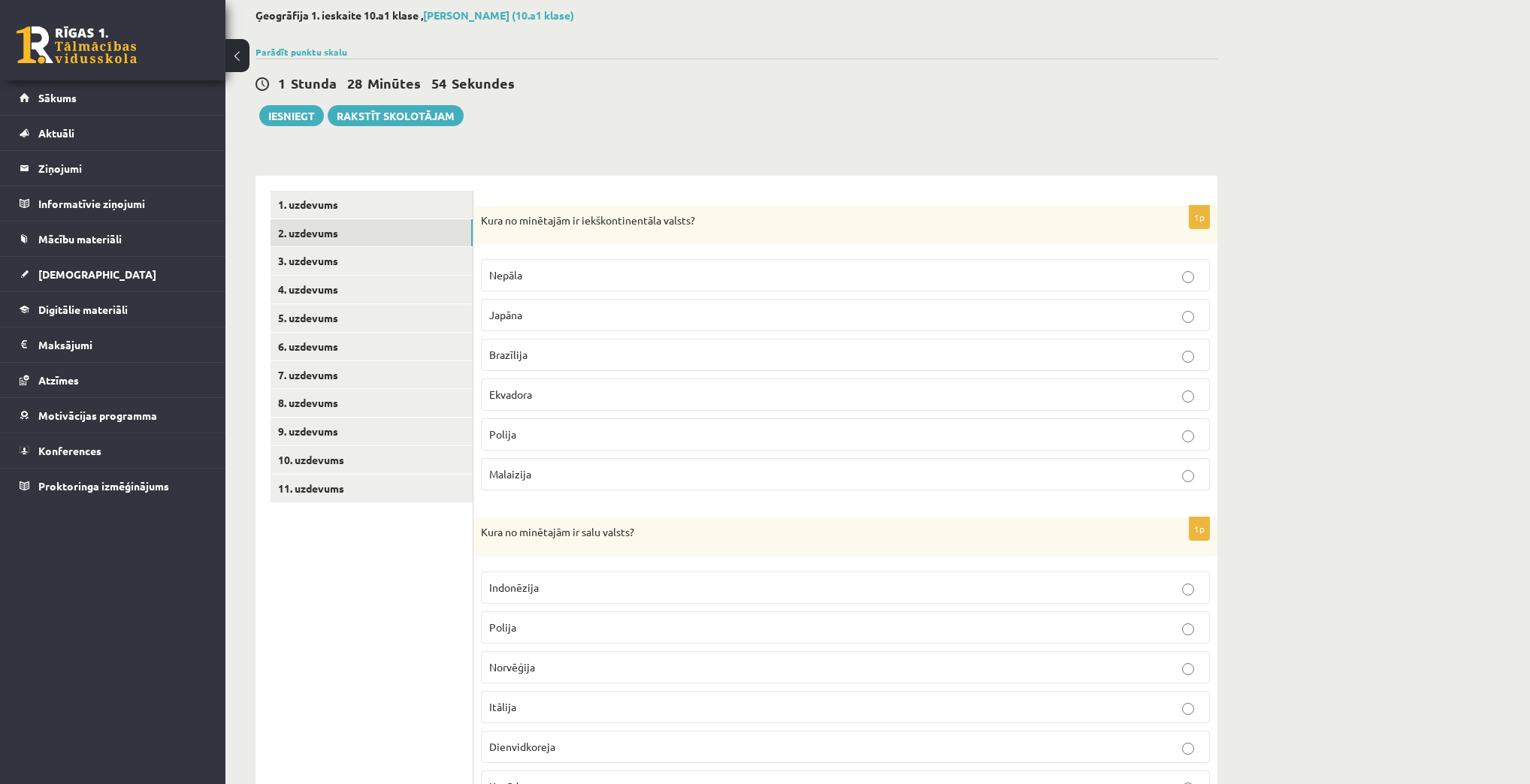
scroll to position [120, 0]
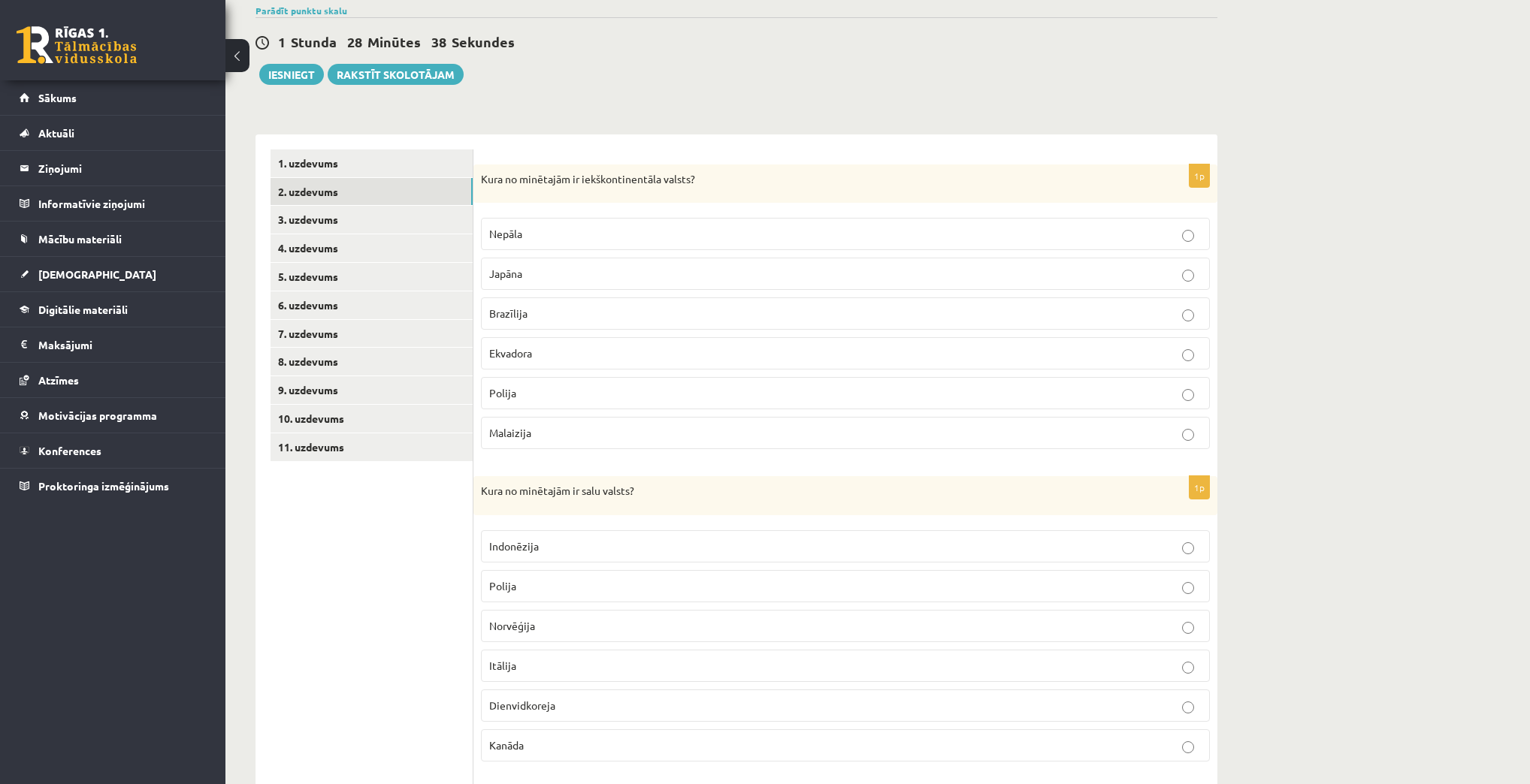
click at [570, 234] on p "Nepāla" at bounding box center [845, 234] width 712 height 16
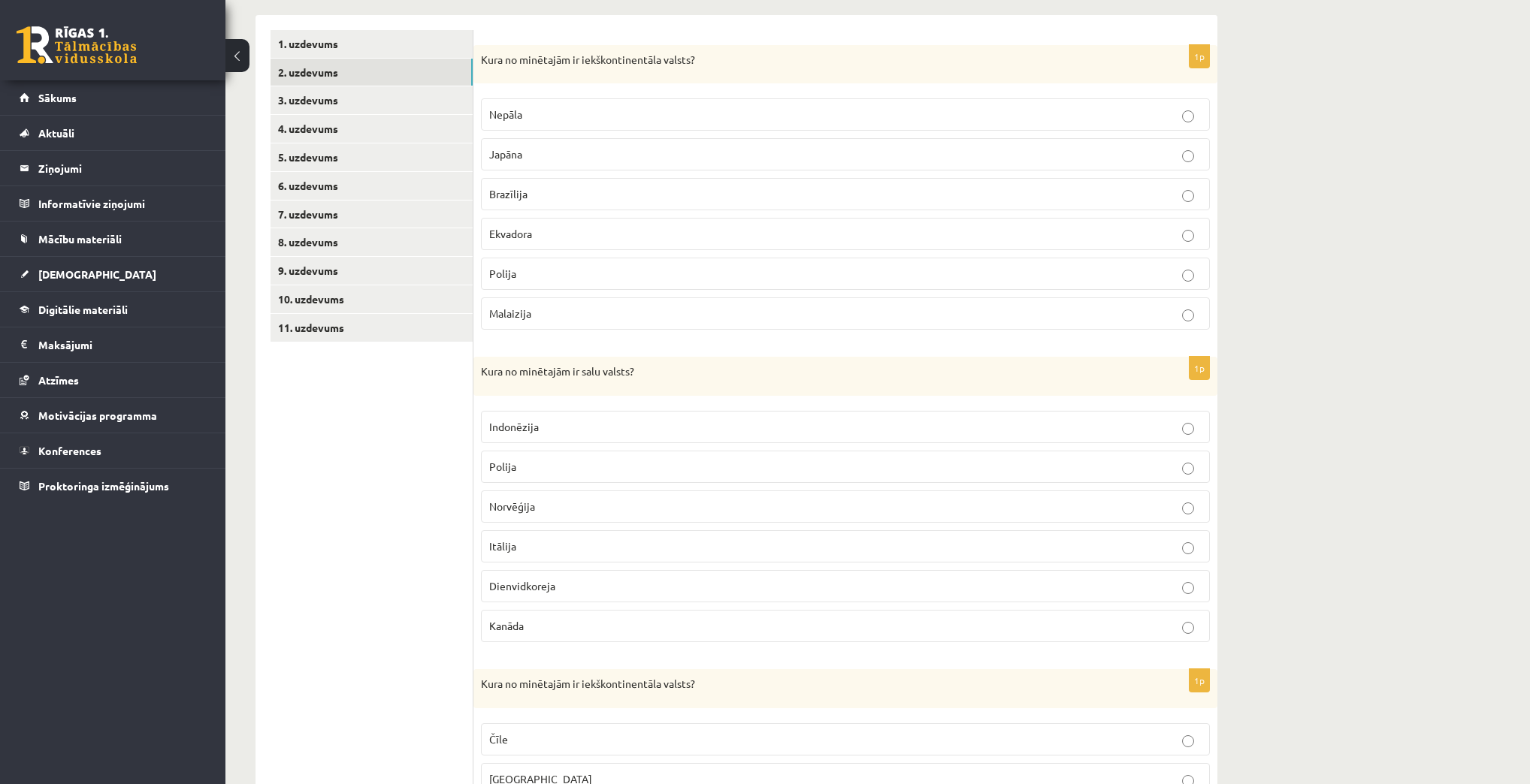
scroll to position [241, 0]
click at [532, 410] on label "Indonēzija" at bounding box center [845, 427] width 729 height 32
click at [534, 413] on label "Indonēzija" at bounding box center [845, 427] width 729 height 32
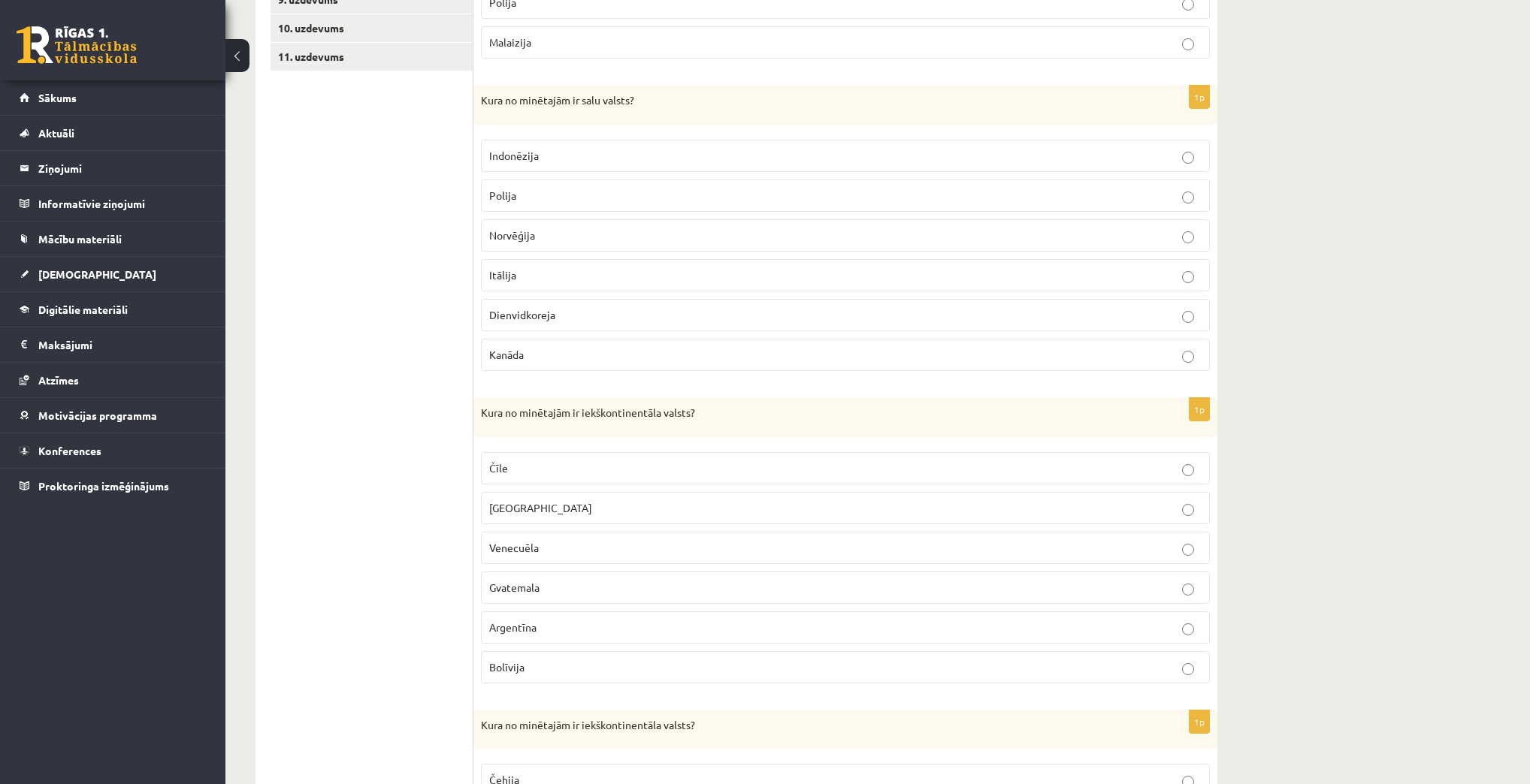
scroll to position [541, 0]
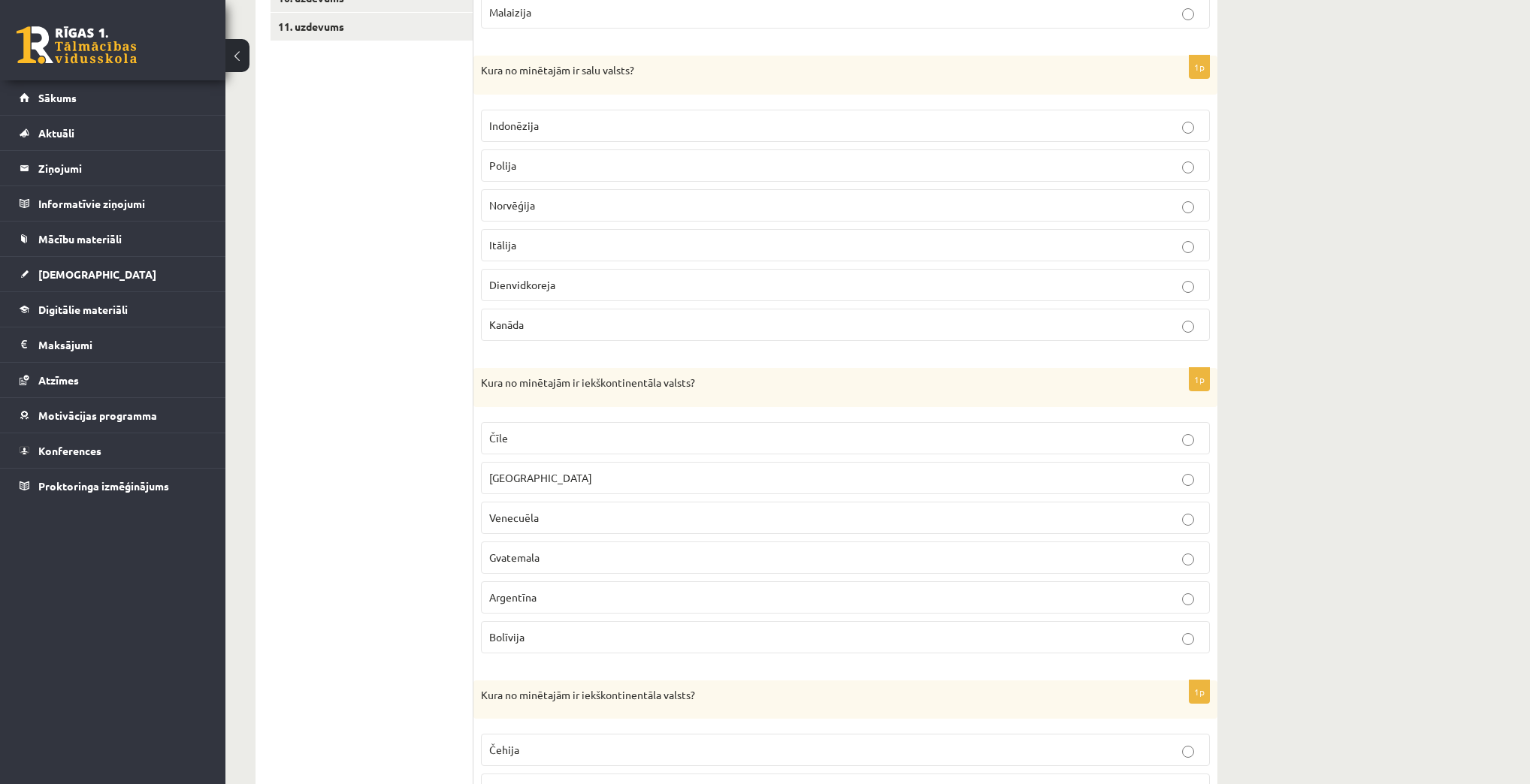
click at [570, 621] on label "Bolīvija" at bounding box center [845, 637] width 729 height 32
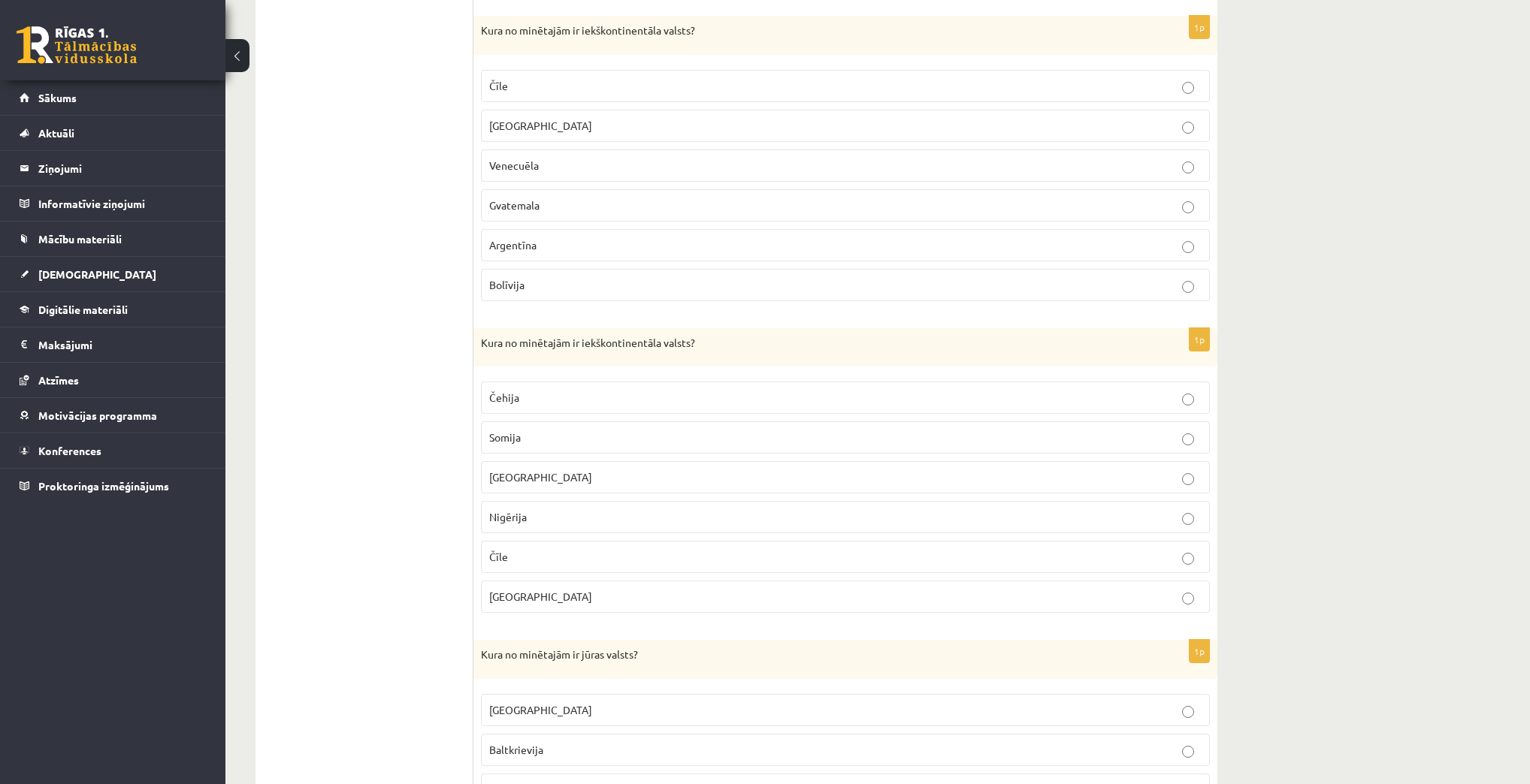
scroll to position [902, 0]
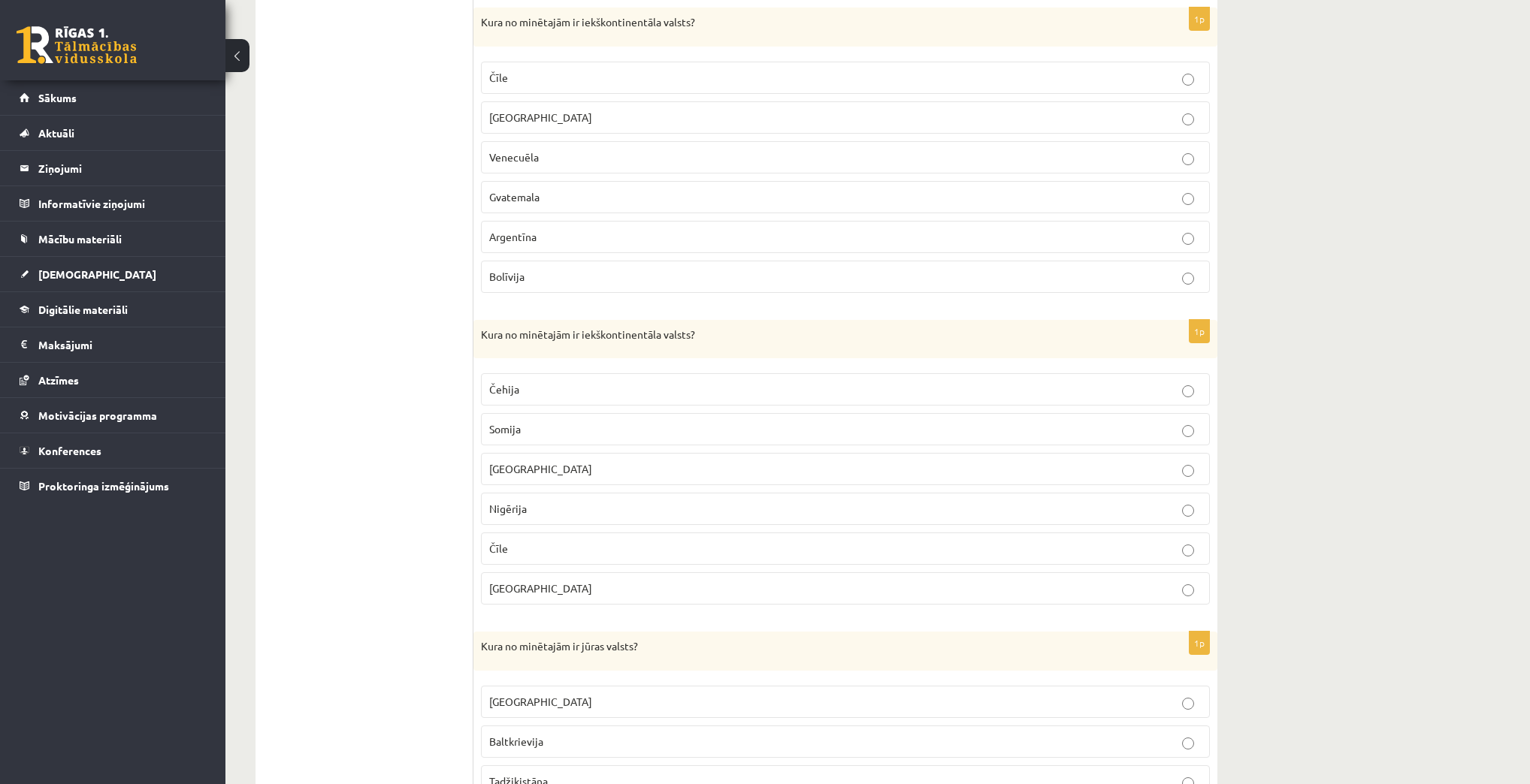
click at [511, 387] on span "Čehija" at bounding box center [504, 389] width 30 height 14
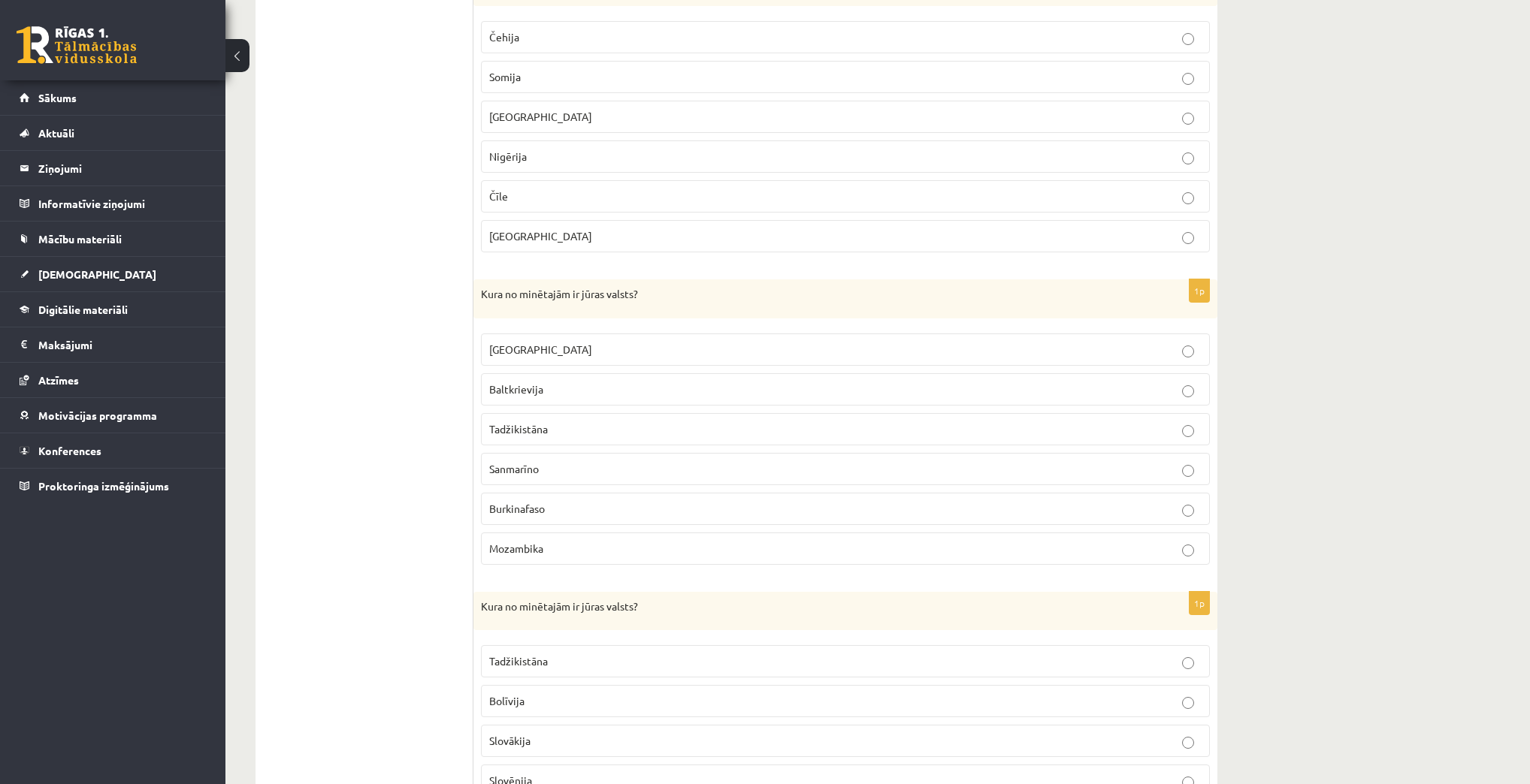
scroll to position [1262, 0]
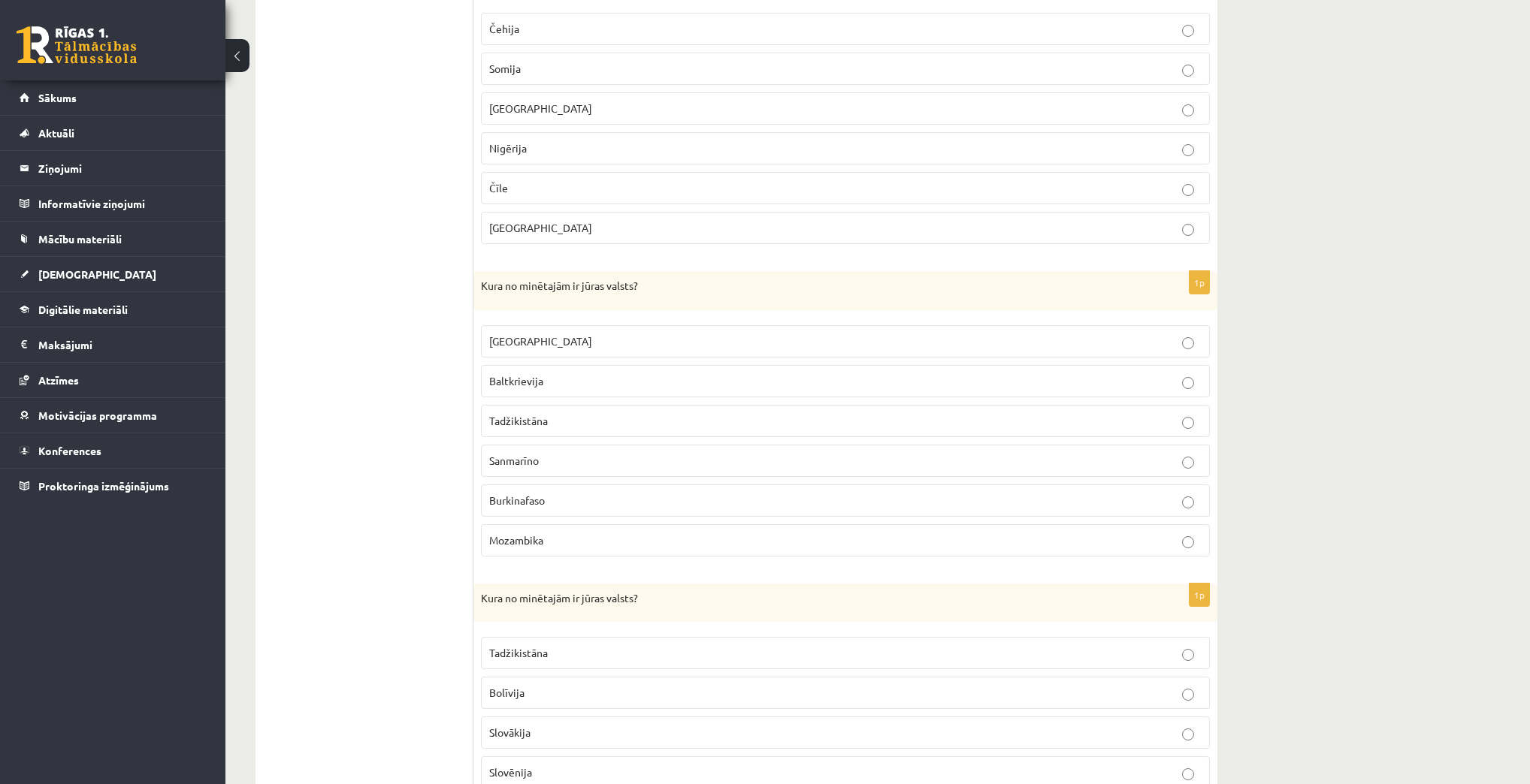
click at [538, 533] on span "Mozambika" at bounding box center [516, 540] width 54 height 14
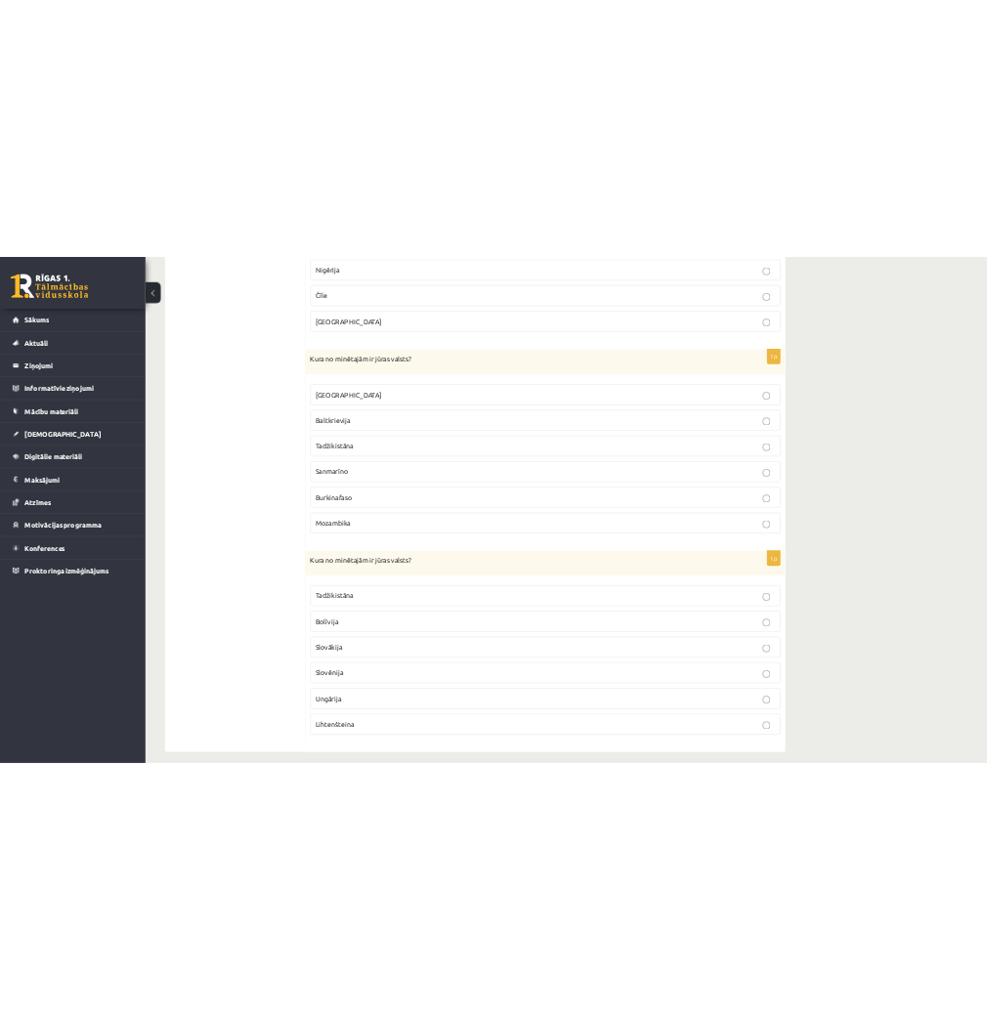
scroll to position [1812, 0]
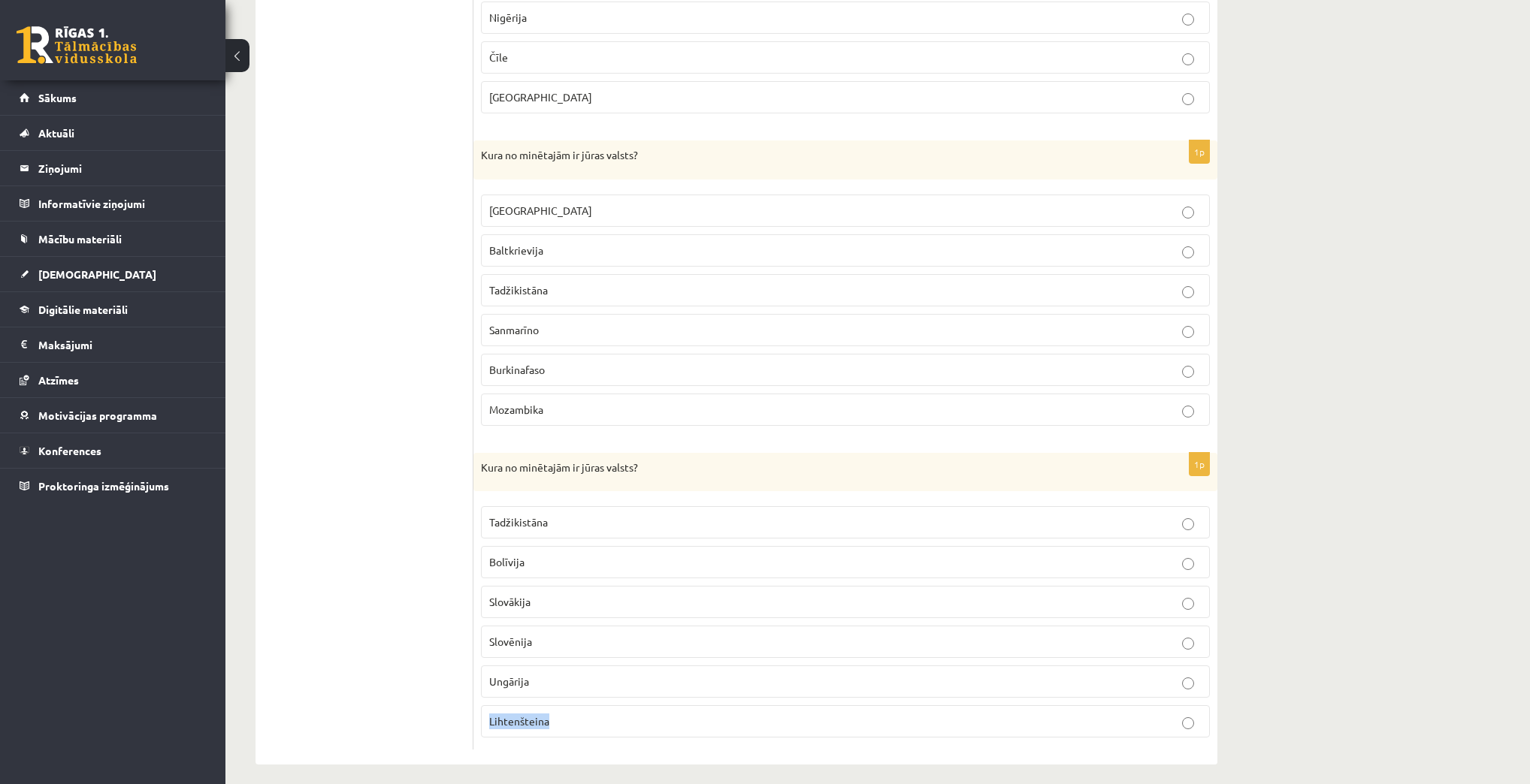
drag, startPoint x: 547, startPoint y: 712, endPoint x: 485, endPoint y: 712, distance: 62.0
click at [485, 712] on label "Lihtenšteina" at bounding box center [845, 722] width 729 height 32
copy span "Lihtenšteina"
drag, startPoint x: 521, startPoint y: 554, endPoint x: 479, endPoint y: 549, distance: 42.3
click at [479, 549] on div "1p Kura no minētajām ir jūras valsts? Tadžikistāna Bolīvija Slovākija Slovēnija…" at bounding box center [845, 601] width 743 height 297
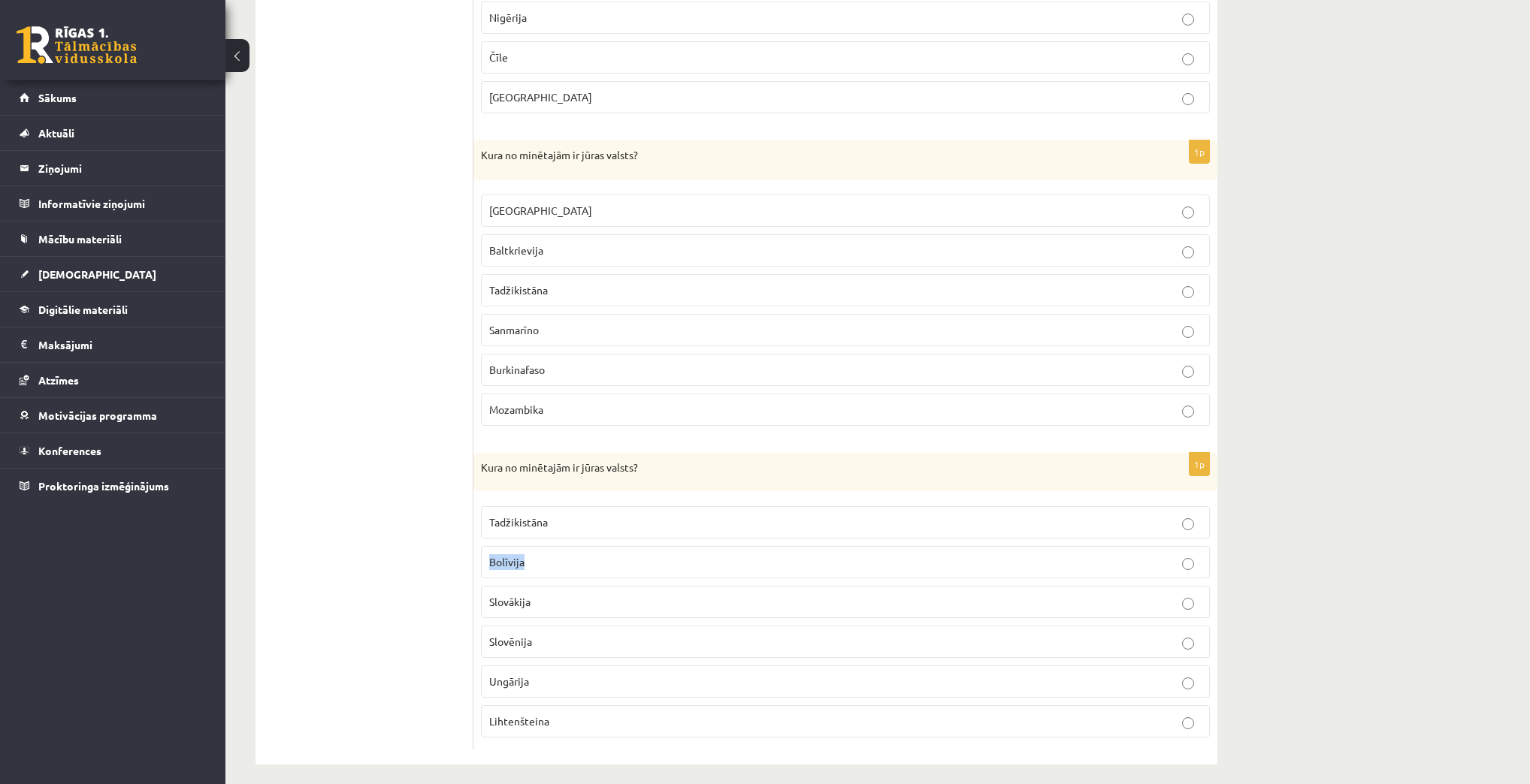
copy span "Bolīvija"
drag, startPoint x: 528, startPoint y: 592, endPoint x: 487, endPoint y: 595, distance: 41.1
click at [487, 595] on label "Slovākija" at bounding box center [845, 602] width 729 height 32
copy span "Slovākija"
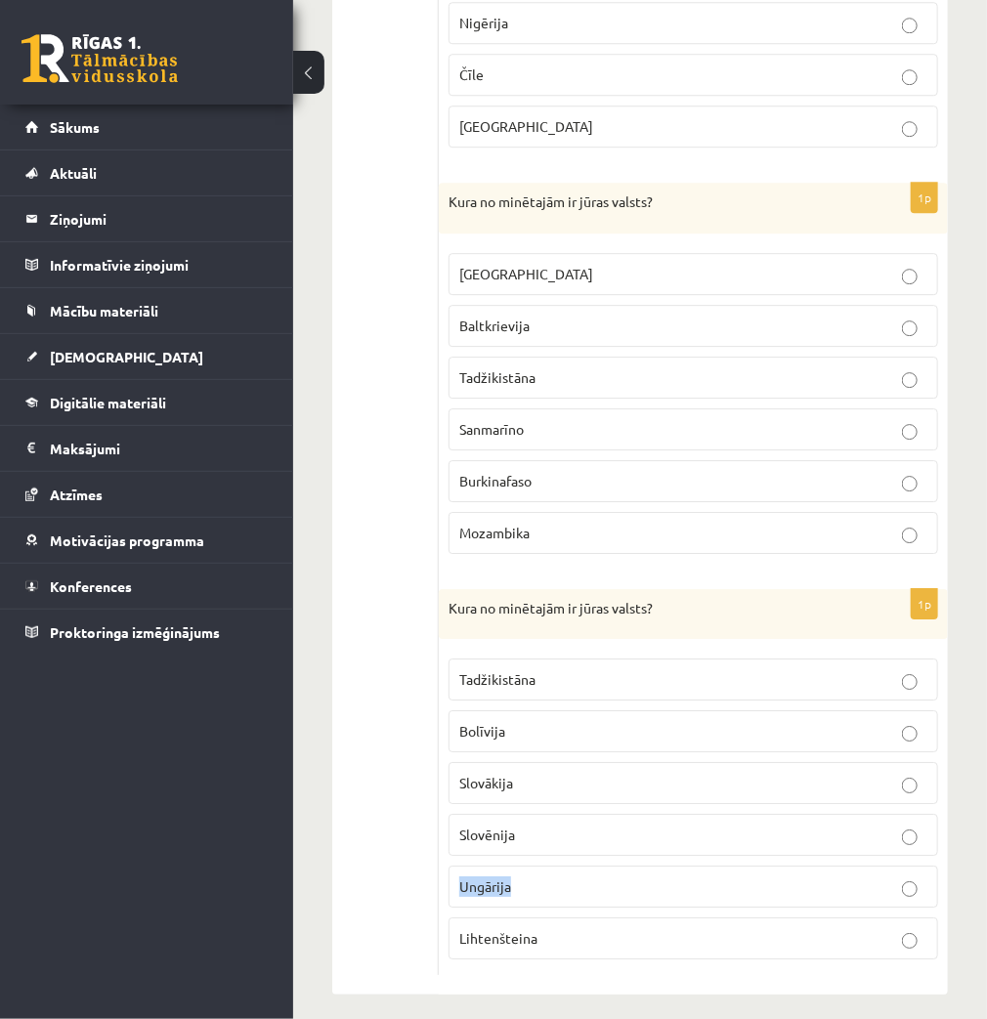
drag, startPoint x: 461, startPoint y: 872, endPoint x: 524, endPoint y: 879, distance: 62.9
click at [524, 879] on p "Ungārija" at bounding box center [693, 887] width 468 height 21
copy span "Ungārija"
drag, startPoint x: 460, startPoint y: 822, endPoint x: 523, endPoint y: 821, distance: 62.5
click at [523, 825] on p "Slovēnija" at bounding box center [693, 835] width 468 height 21
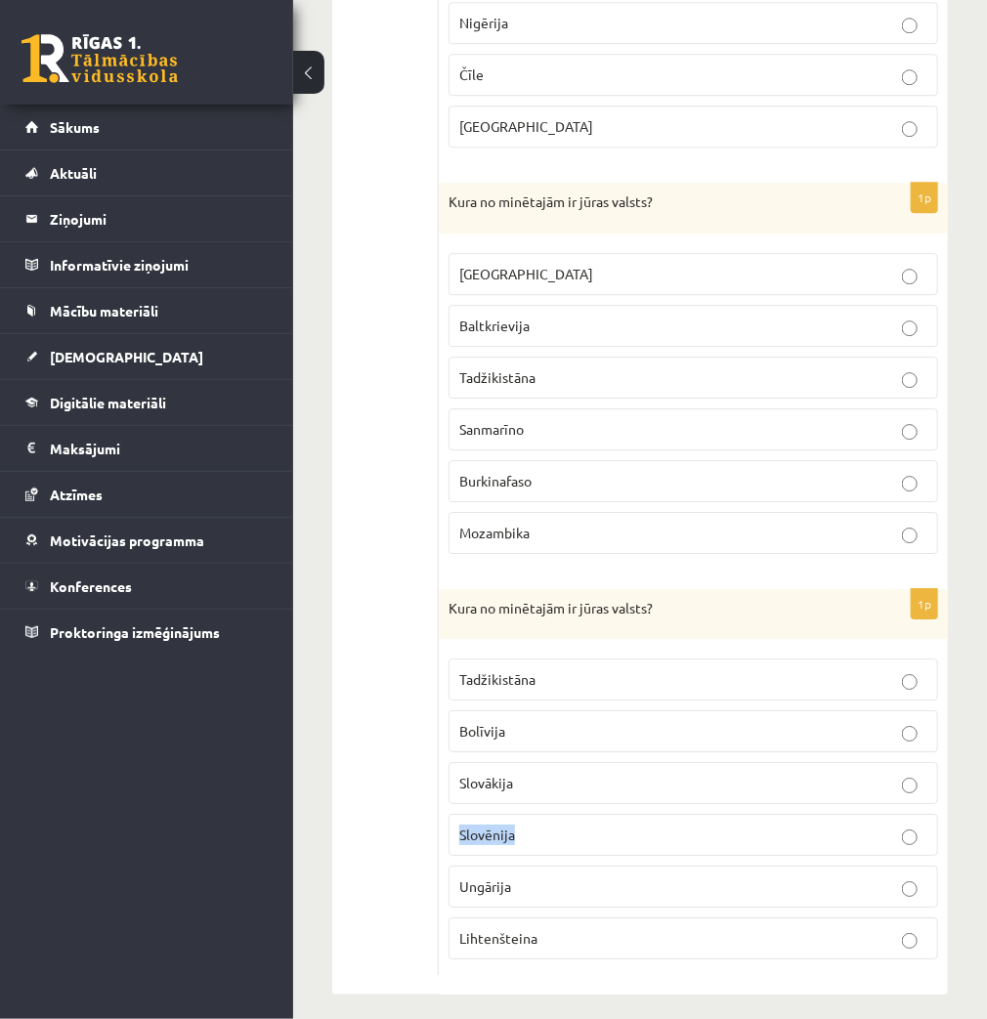
copy span "Slovēnija"
click at [711, 825] on p "Slovēnija" at bounding box center [693, 835] width 468 height 21
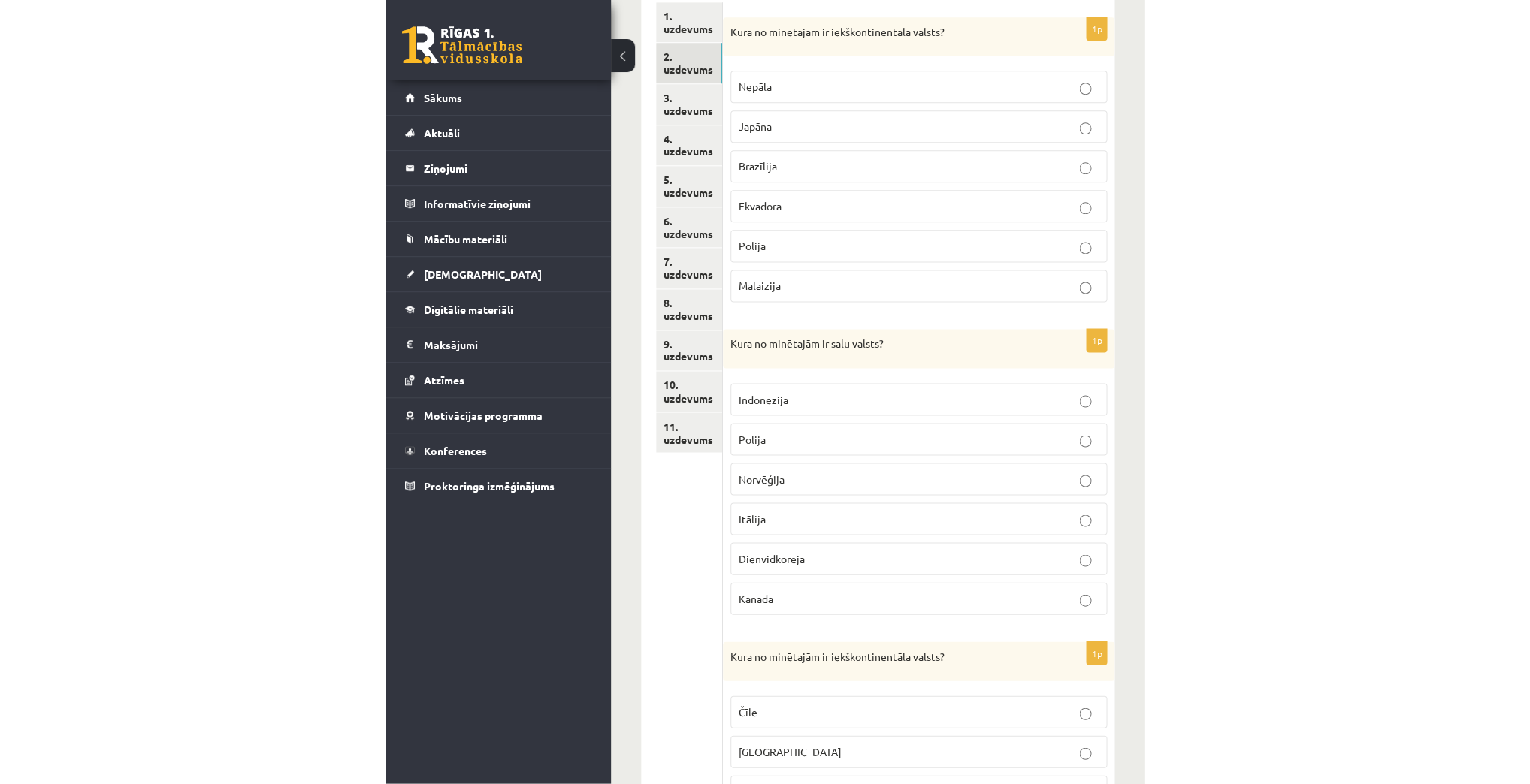
scroll to position [251, 0]
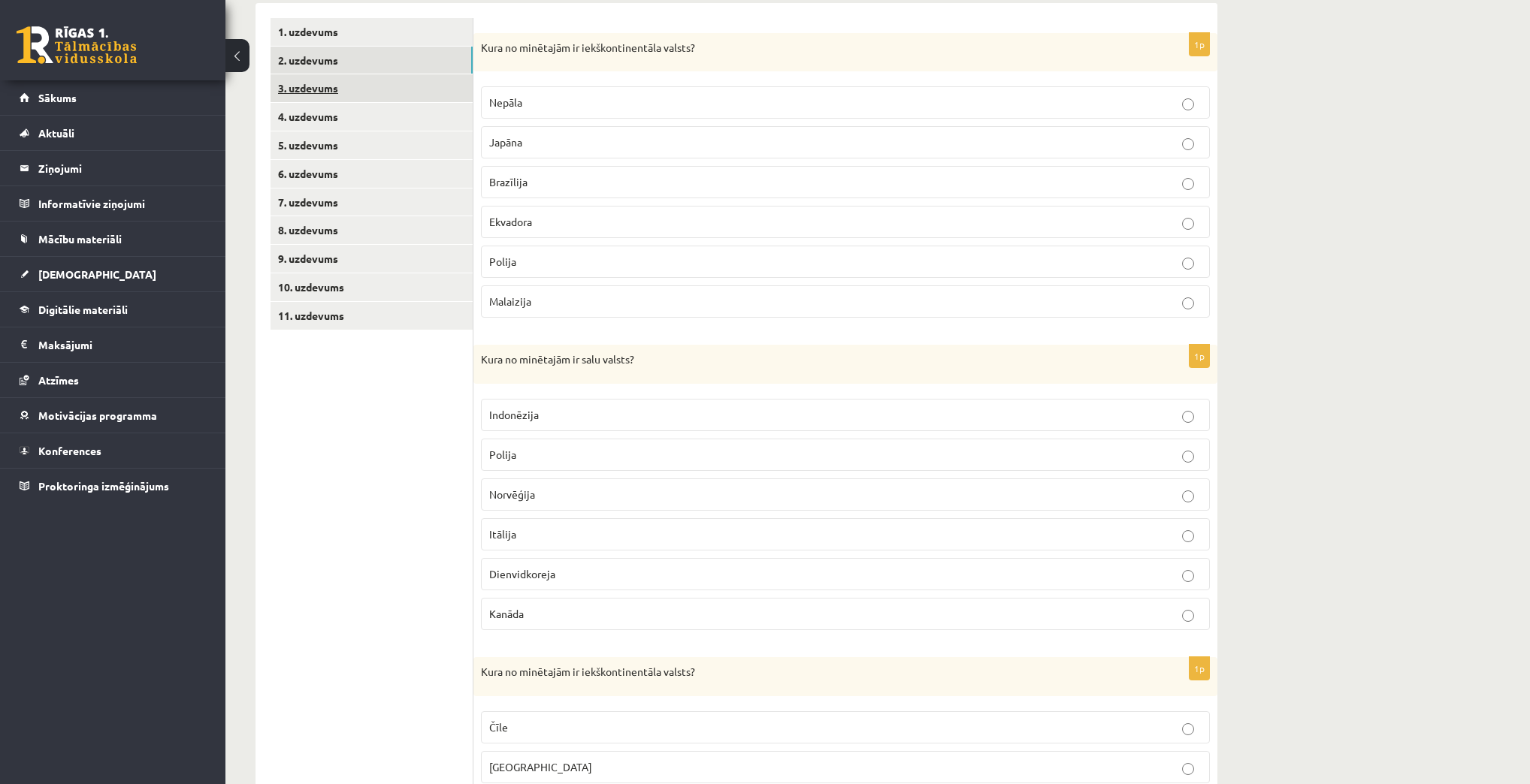
click at [308, 89] on link "3. uzdevums" at bounding box center [371, 88] width 202 height 28
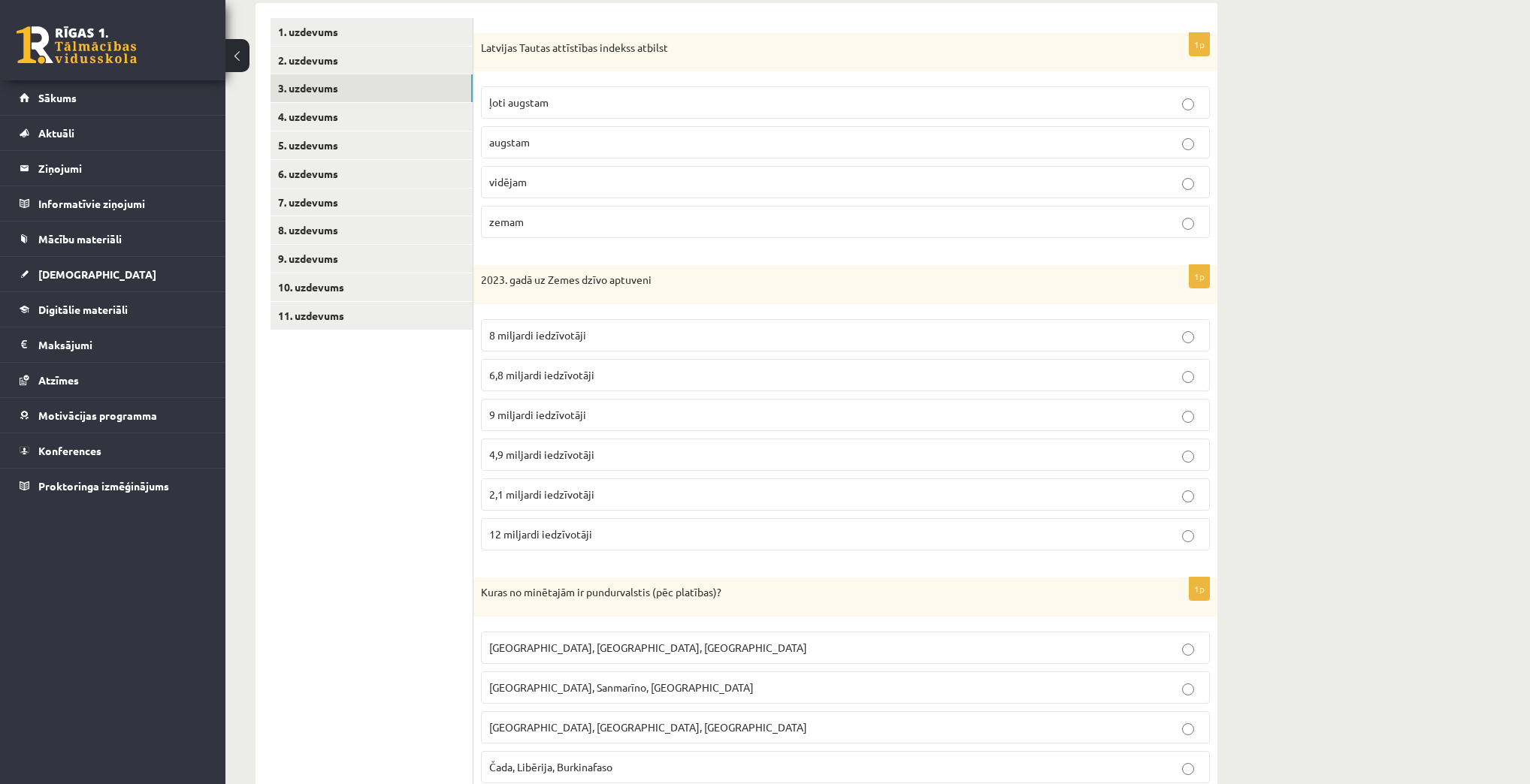
click at [584, 184] on p "vidējam" at bounding box center [845, 182] width 712 height 16
click at [604, 340] on p "8 miljardi iedzīvotāji" at bounding box center [845, 335] width 712 height 16
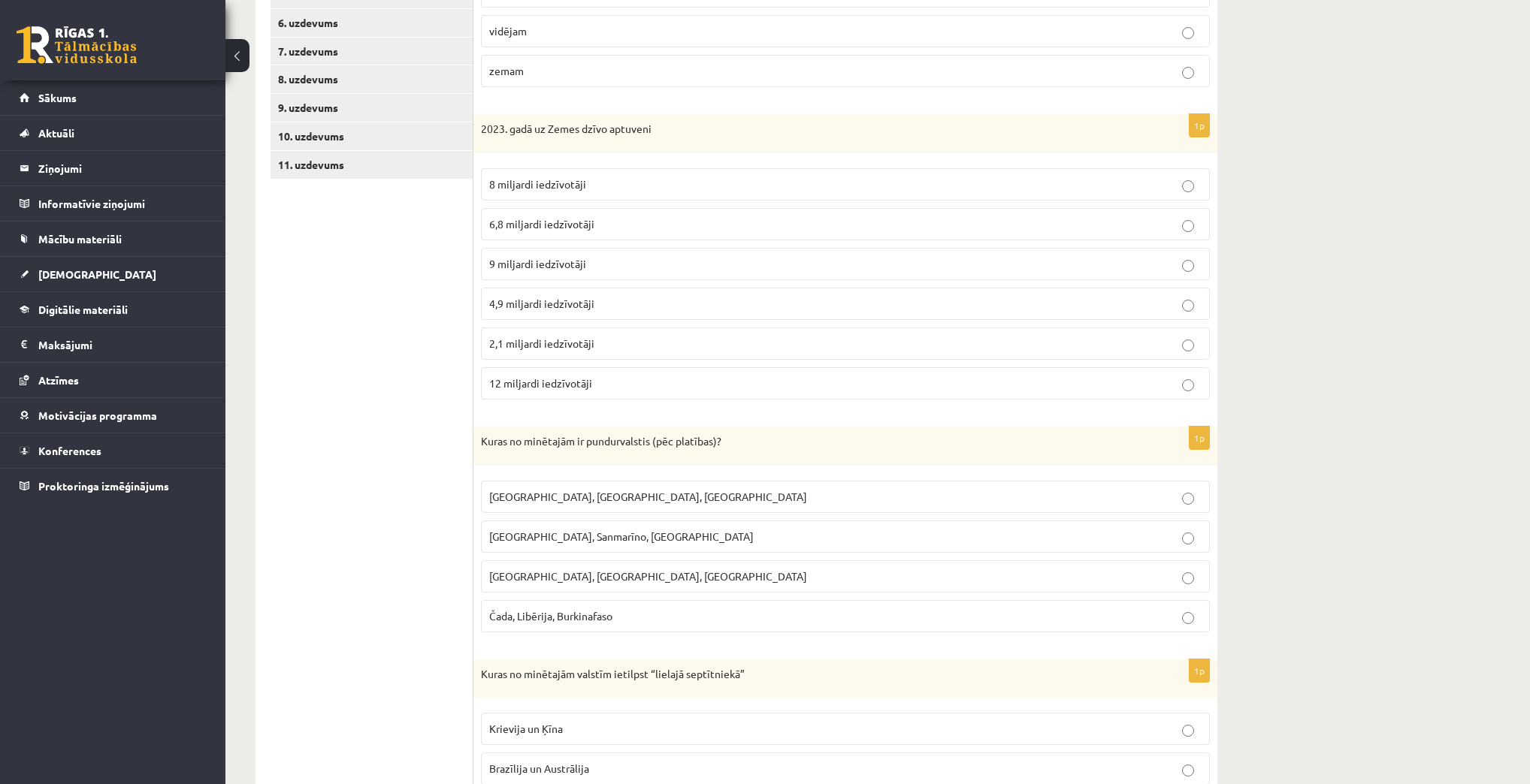
scroll to position [432, 0]
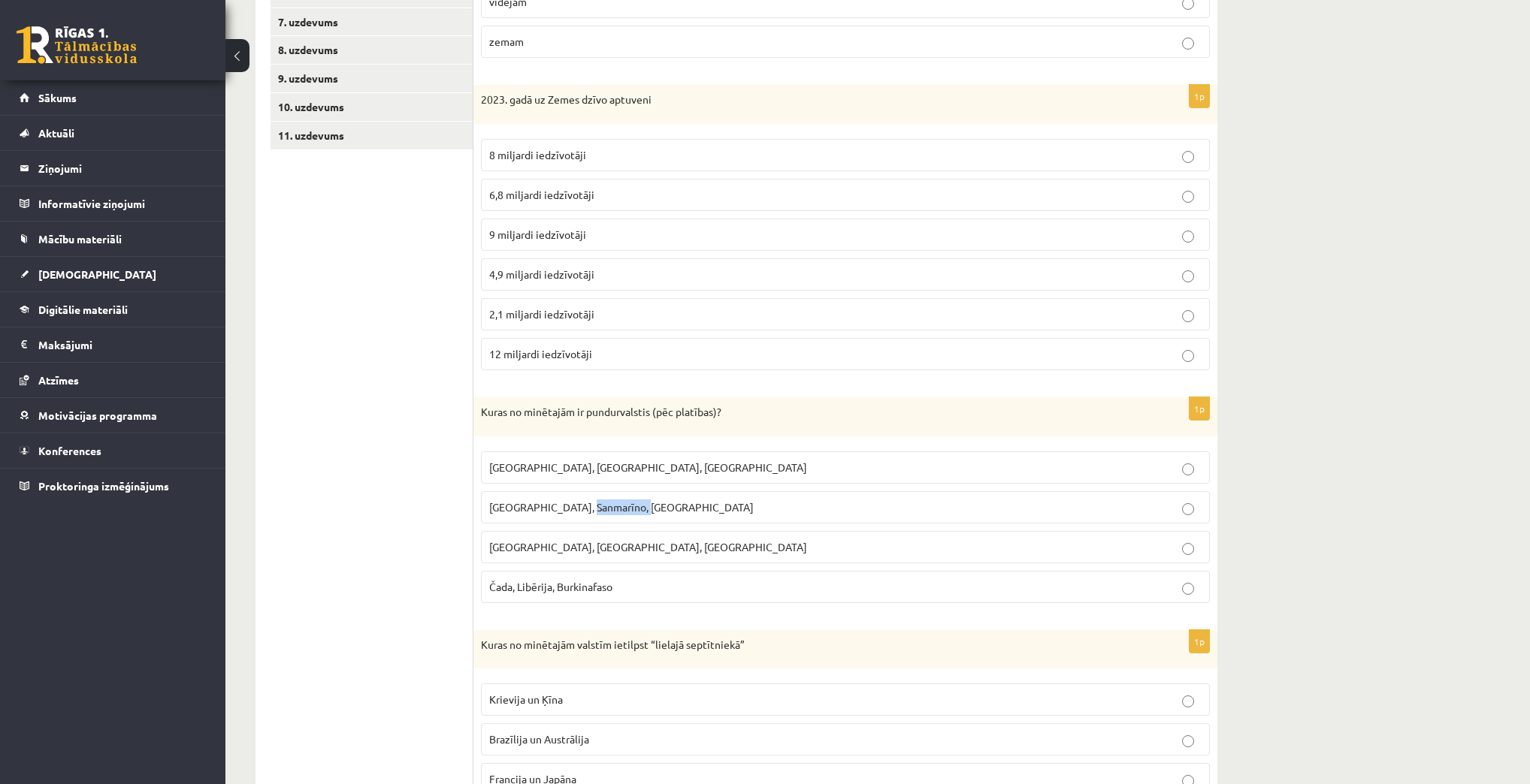
drag, startPoint x: 653, startPoint y: 504, endPoint x: 589, endPoint y: 507, distance: 64.1
click at [589, 507] on p "Monako, Sanmarīno, Luksemburga" at bounding box center [845, 507] width 712 height 16
copy span "Luksemburga"
drag, startPoint x: 532, startPoint y: 502, endPoint x: 580, endPoint y: 500, distance: 48.0
click at [580, 500] on span "Monako, Sanmarīno, Luksemburga" at bounding box center [621, 507] width 264 height 14
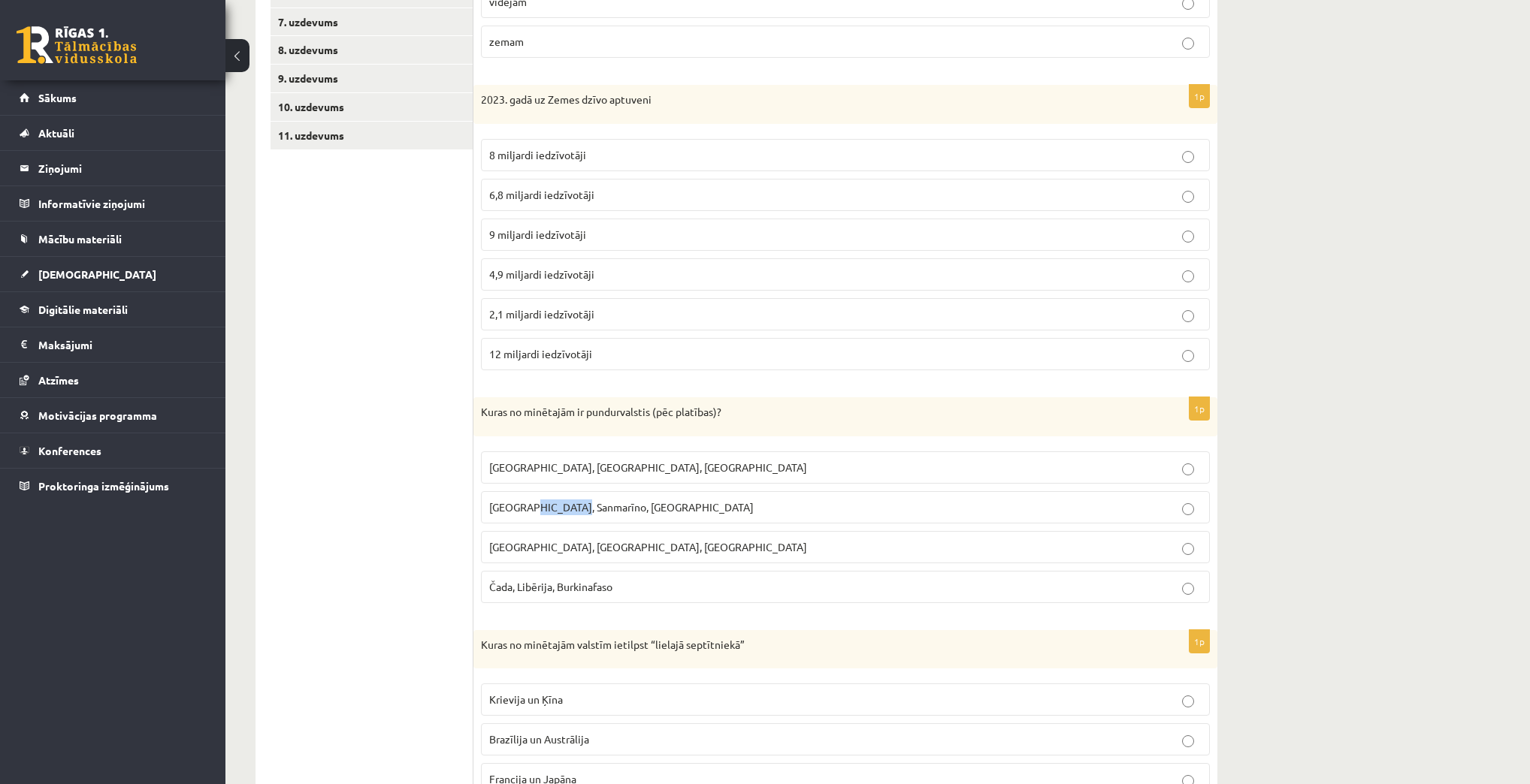
copy span "Sanmarīno"
drag, startPoint x: 488, startPoint y: 499, endPoint x: 524, endPoint y: 501, distance: 36.1
click at [524, 501] on span "Monako, Sanmarīno, Luksemburga" at bounding box center [621, 507] width 264 height 14
copy span "Monako"
click at [823, 506] on p "Monako, Sanmarīno, Luksemburga" at bounding box center [845, 507] width 712 height 16
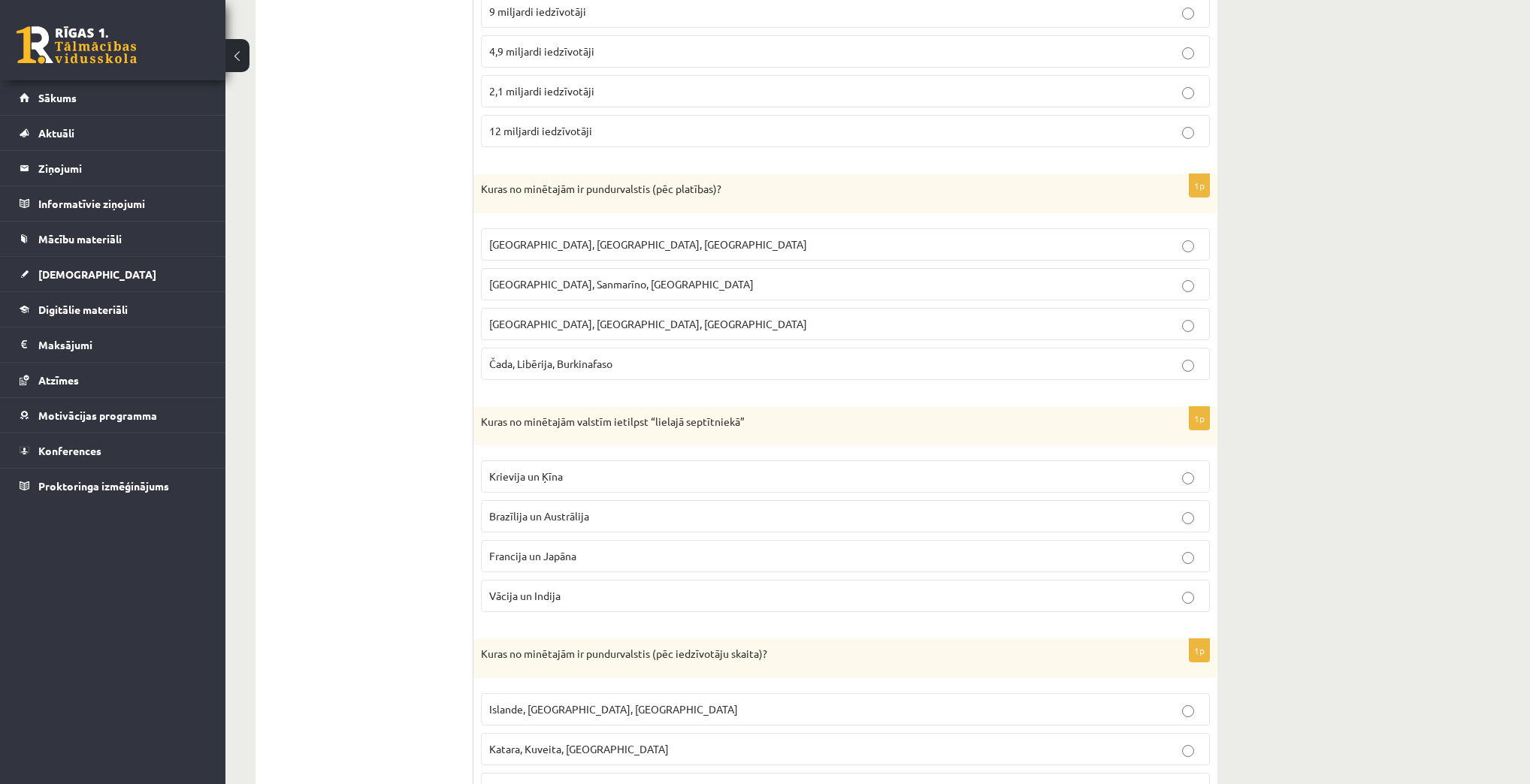
scroll to position [673, 0]
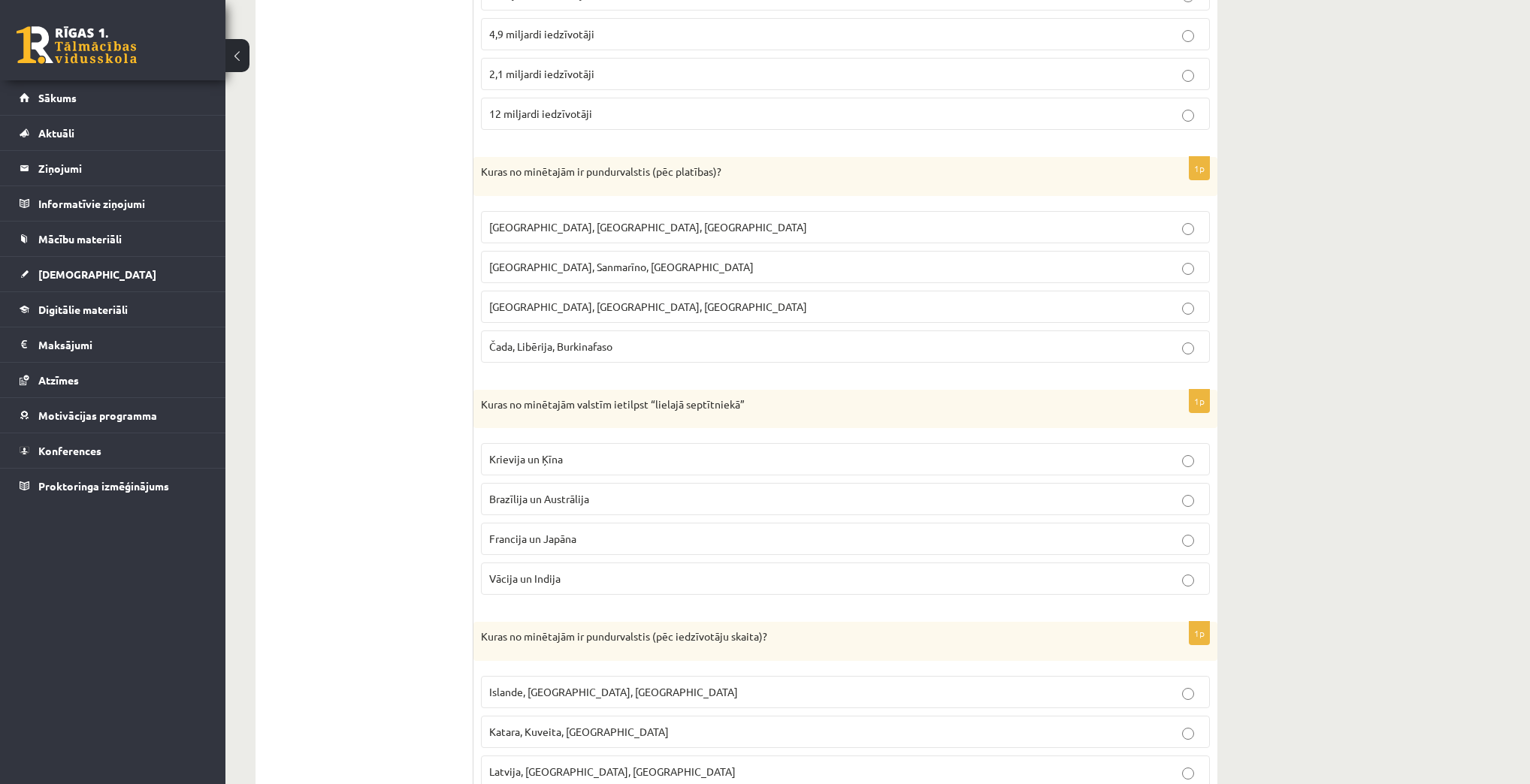
click at [610, 457] on p "Krievija un Ķīna" at bounding box center [845, 459] width 712 height 16
drag, startPoint x: 541, startPoint y: 457, endPoint x: 559, endPoint y: 456, distance: 18.0
click at [559, 456] on span "Krievija un Ķīna" at bounding box center [526, 459] width 74 height 14
copy span "Ķīna"
click at [780, 444] on label "Krievija un Ķīna" at bounding box center [845, 460] width 729 height 32
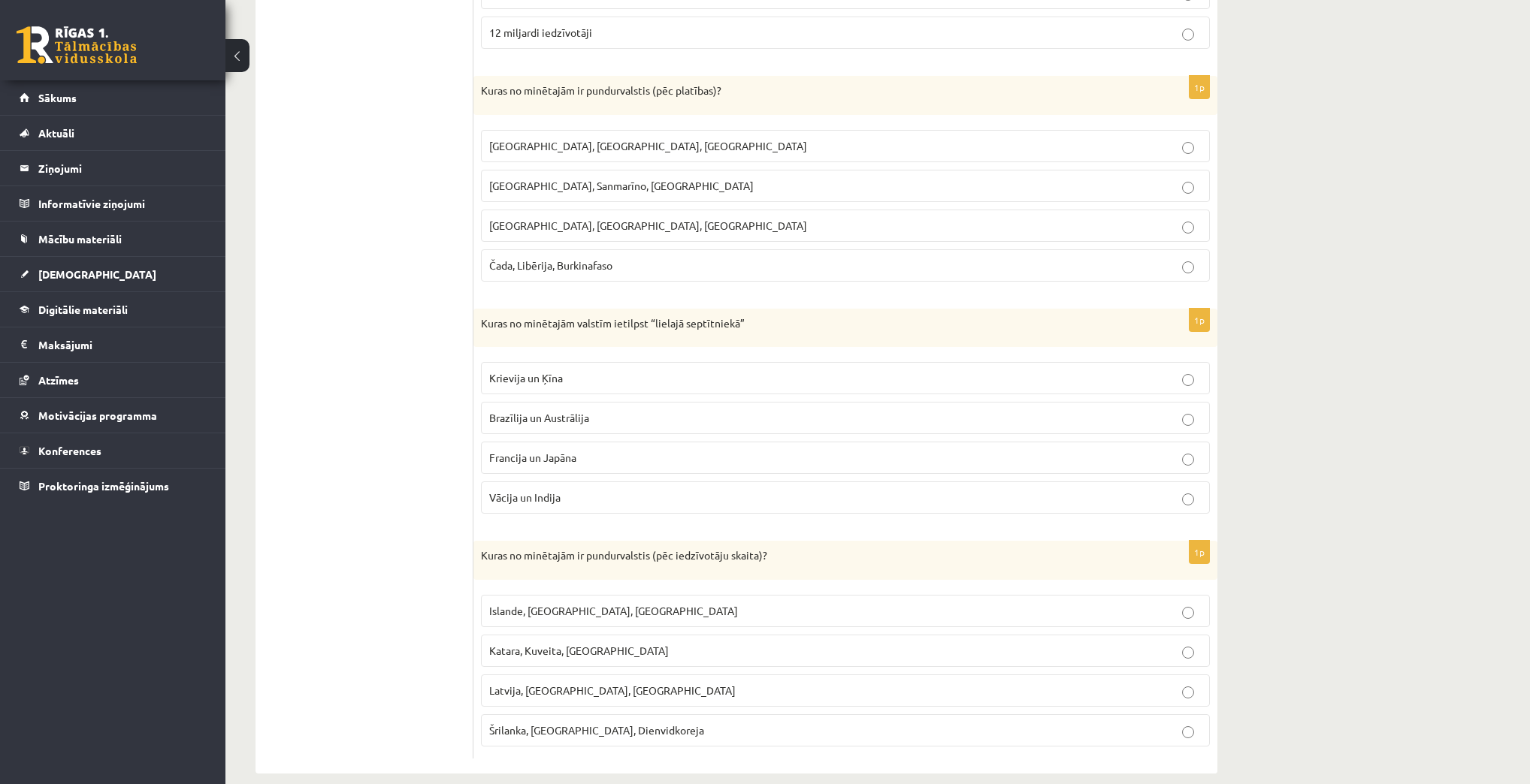
scroll to position [766, 0]
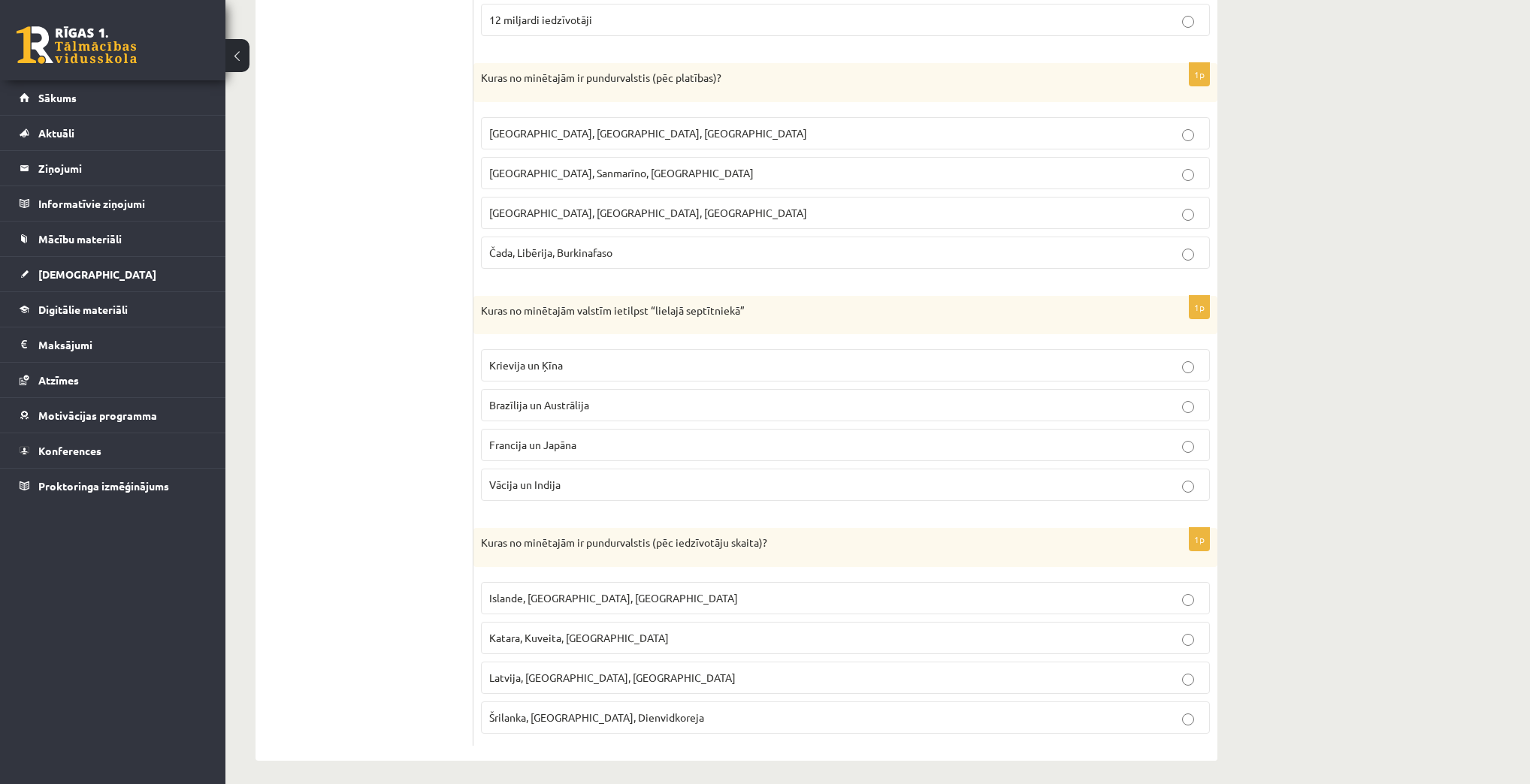
click at [578, 596] on span "Islande, Malta, Surinama" at bounding box center [613, 598] width 248 height 14
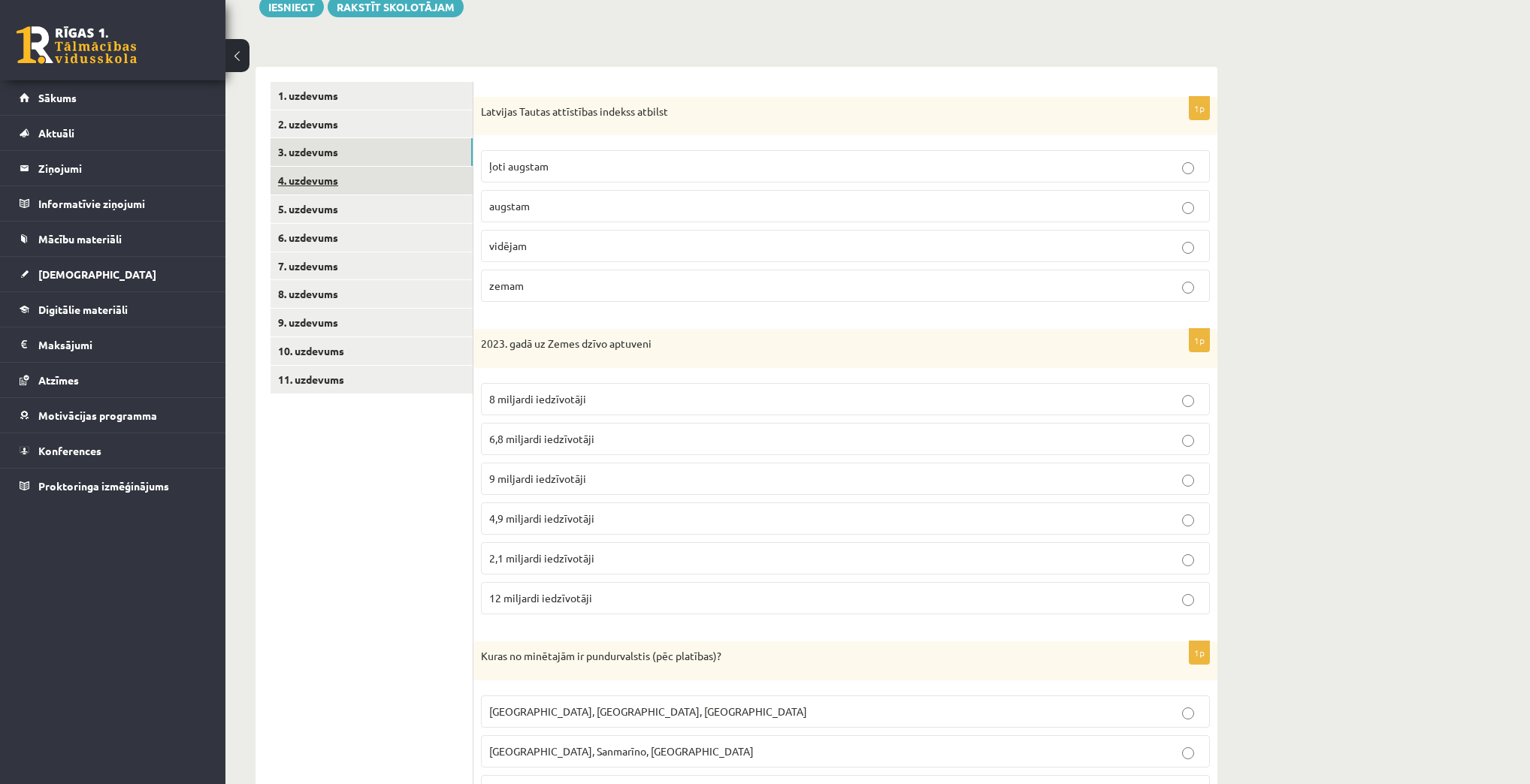
scroll to position [0, 0]
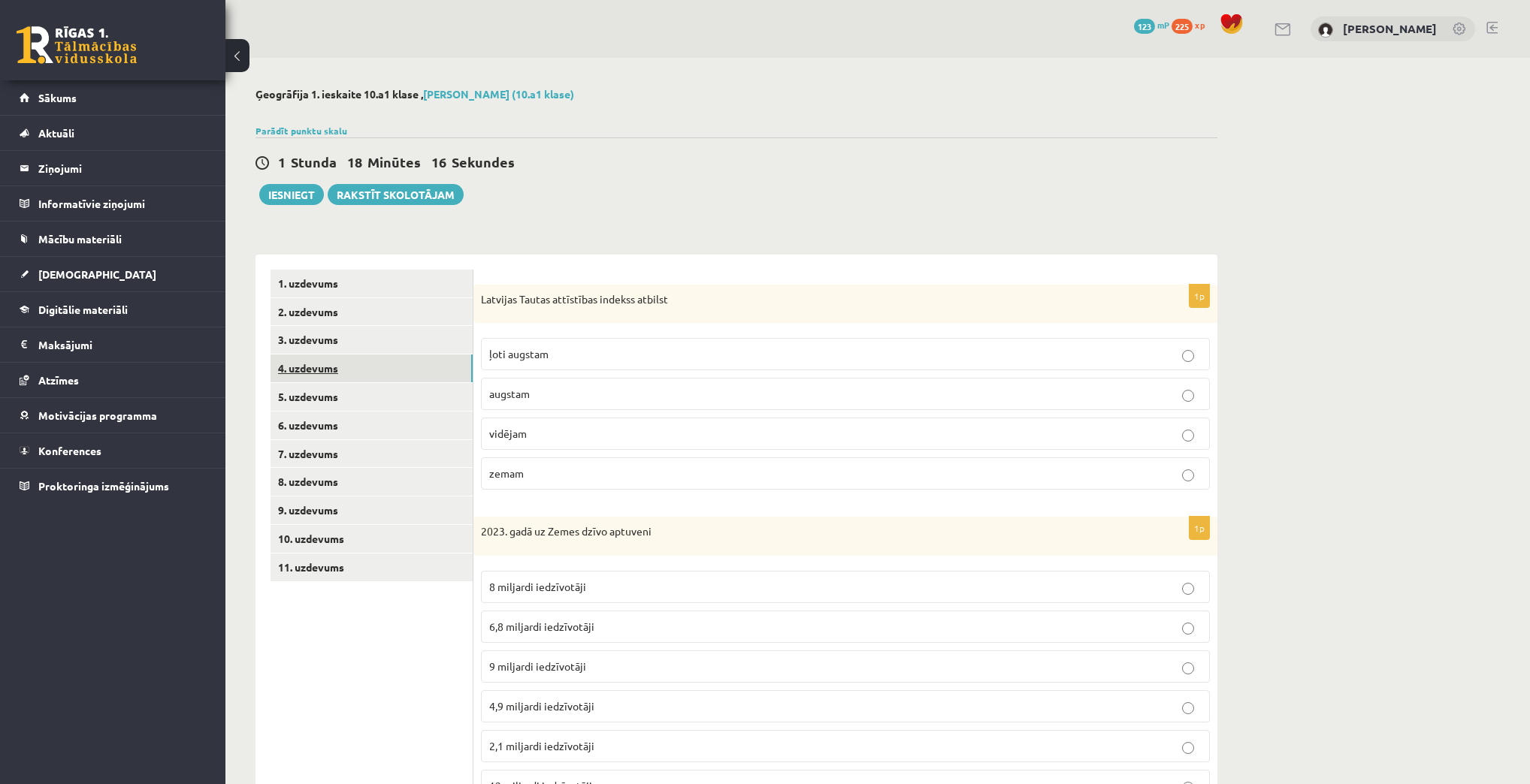
click at [322, 376] on link "4. uzdevums" at bounding box center [371, 368] width 202 height 28
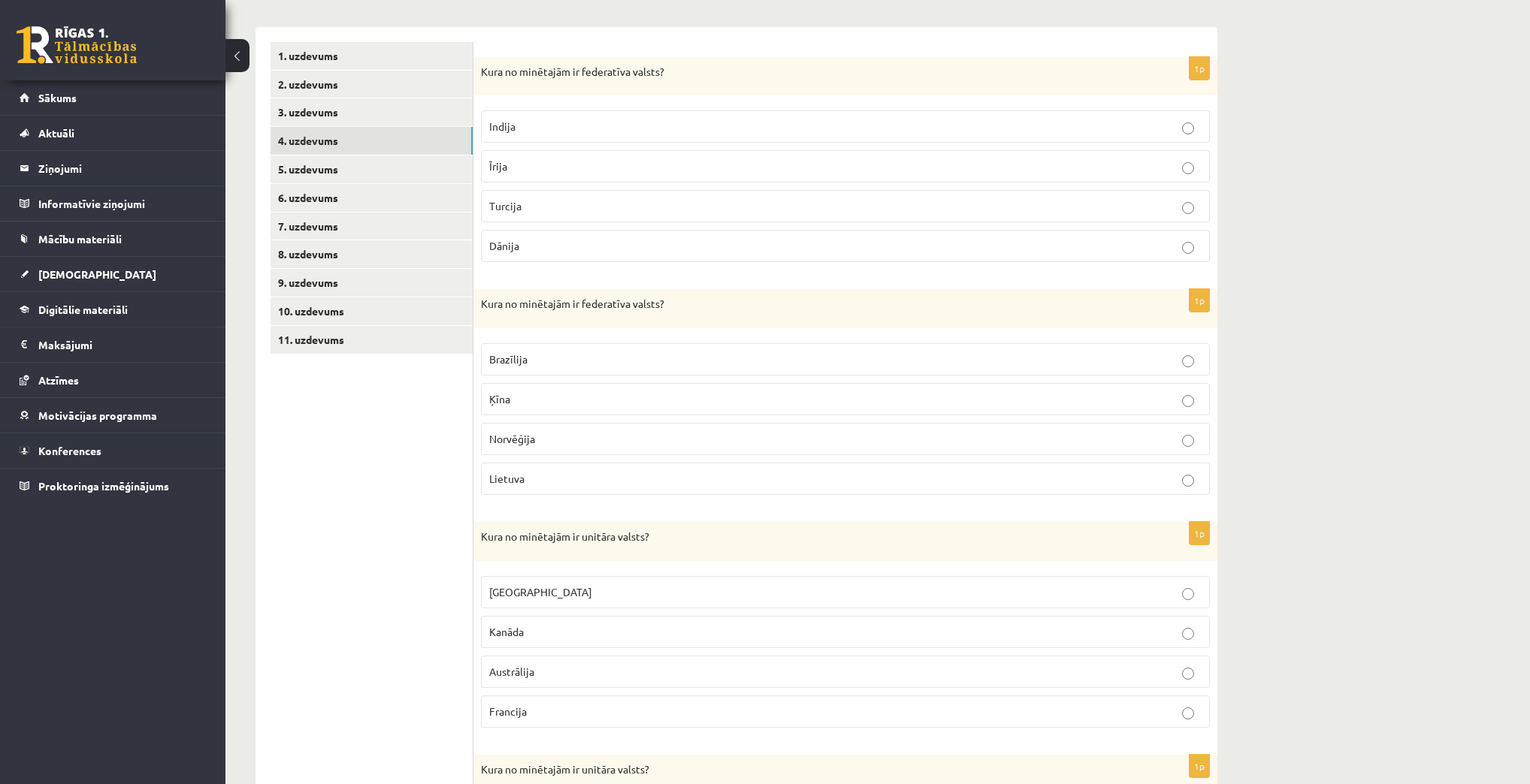
scroll to position [227, 0]
click at [568, 129] on p "Indija" at bounding box center [845, 127] width 712 height 16
click at [584, 361] on p "Brazīlija" at bounding box center [845, 360] width 712 height 16
click at [583, 706] on p "Francija" at bounding box center [845, 713] width 712 height 16
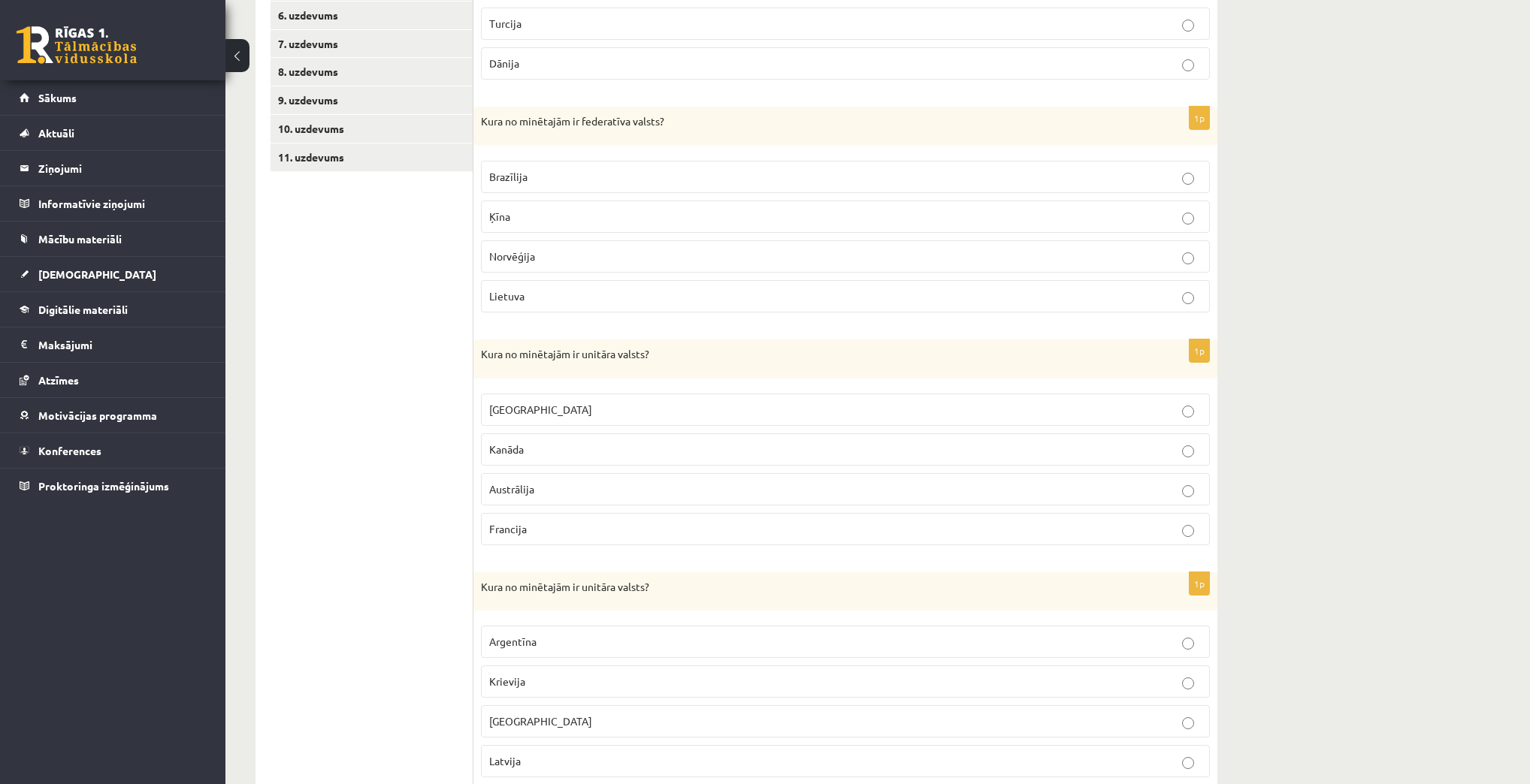
scroll to position [456, 0]
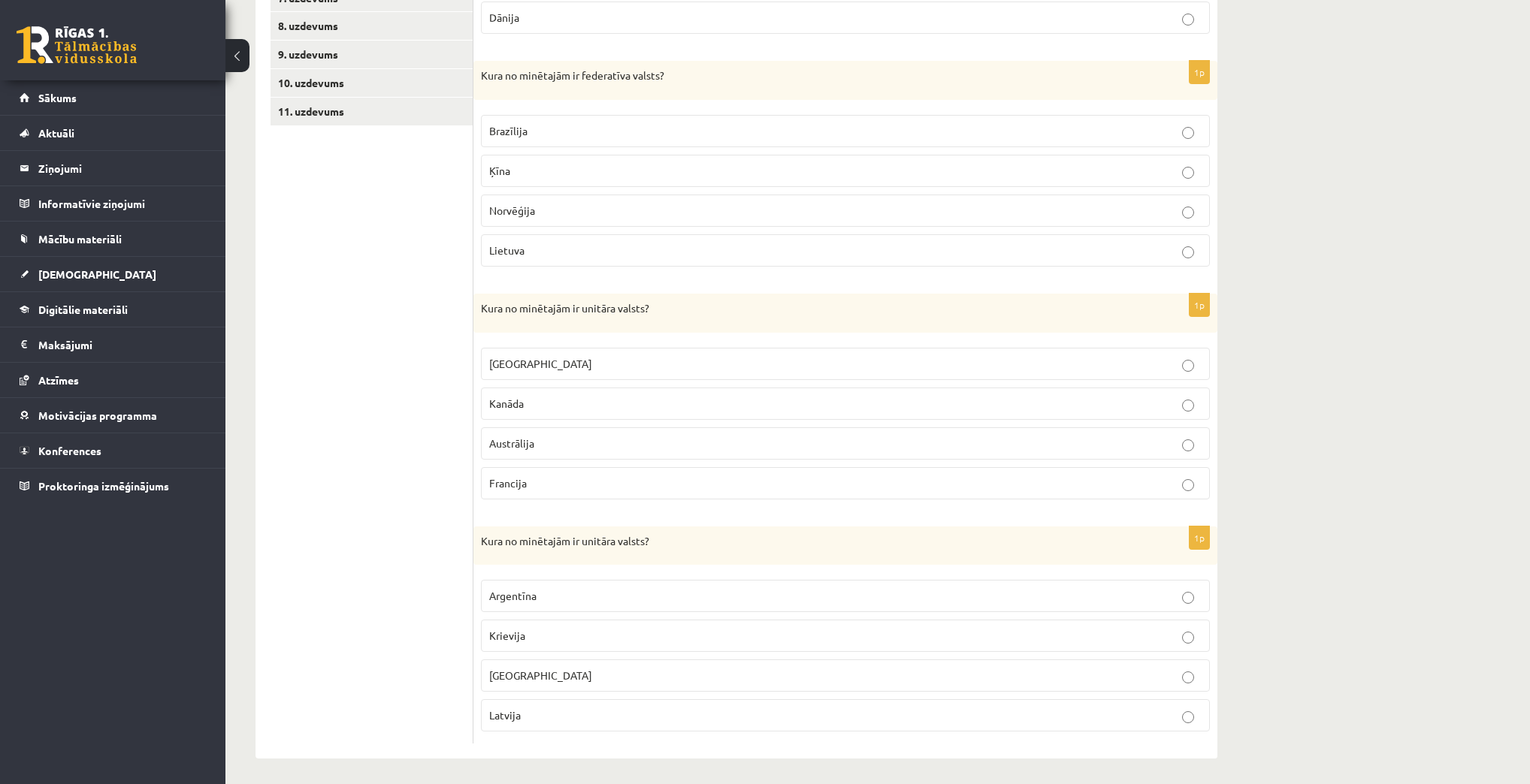
click at [575, 673] on p "Meksika" at bounding box center [845, 676] width 712 height 16
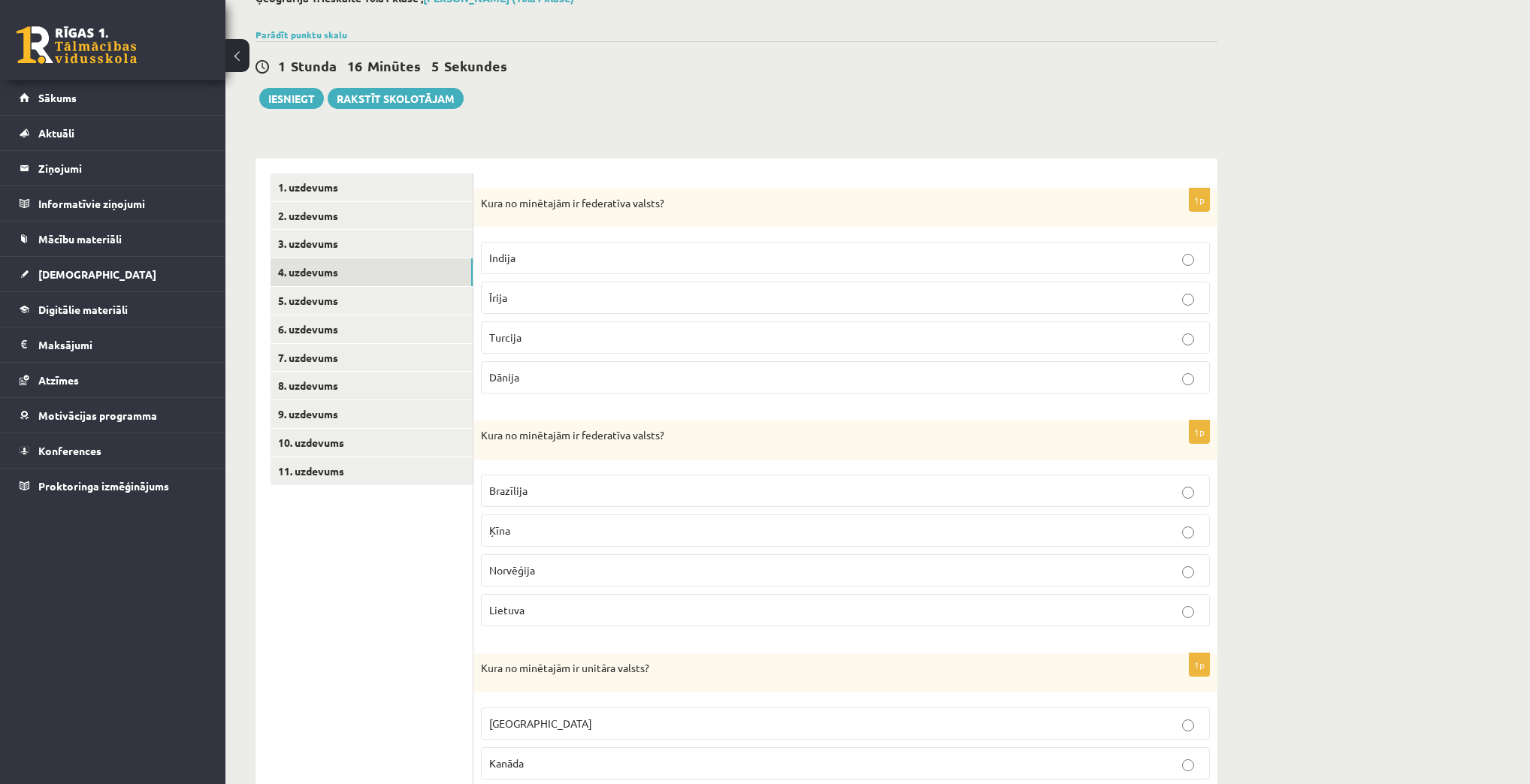
scroll to position [95, 0]
click at [328, 301] on link "5. uzdevums" at bounding box center [371, 301] width 202 height 28
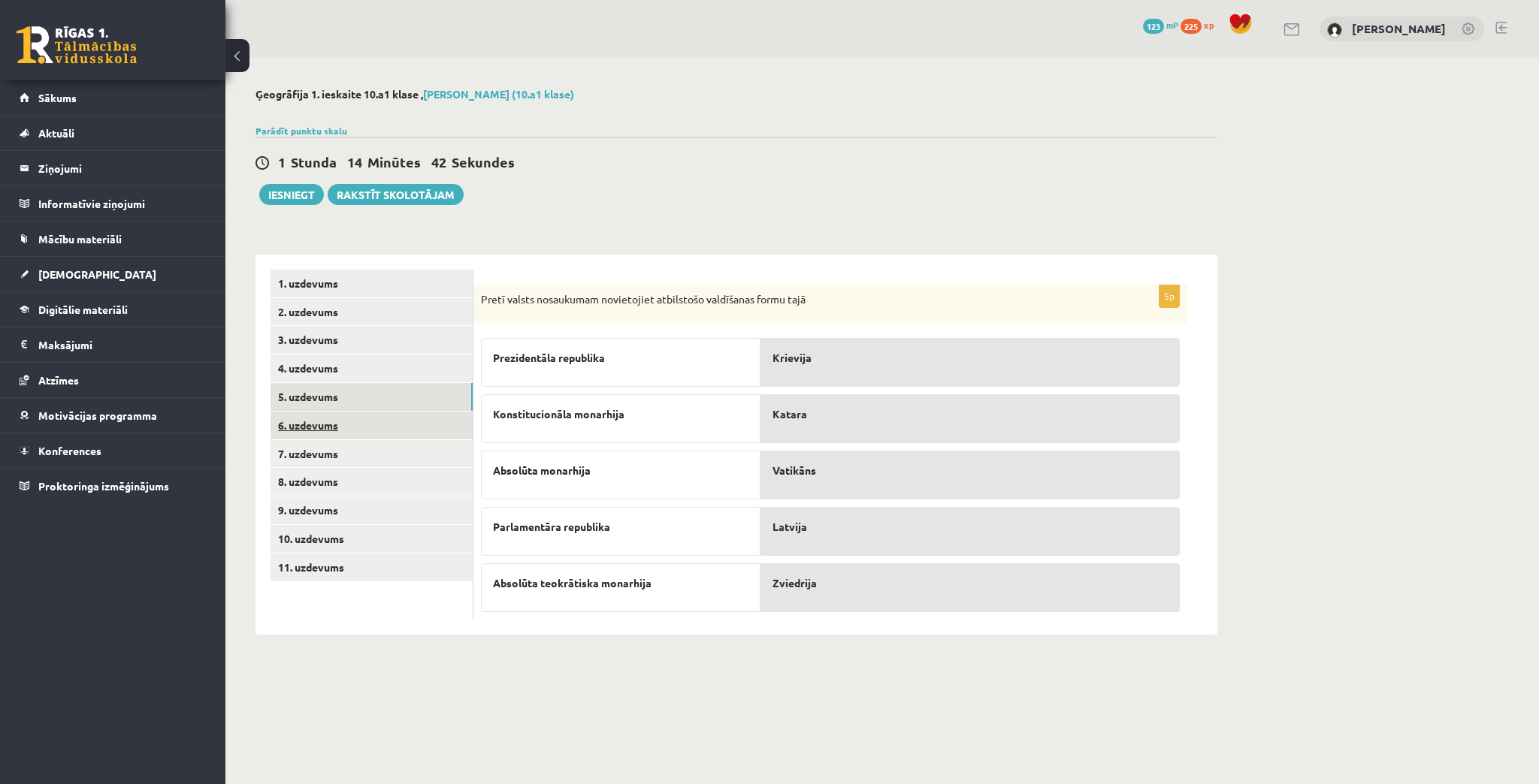
click at [306, 424] on link "6. uzdevums" at bounding box center [371, 426] width 202 height 28
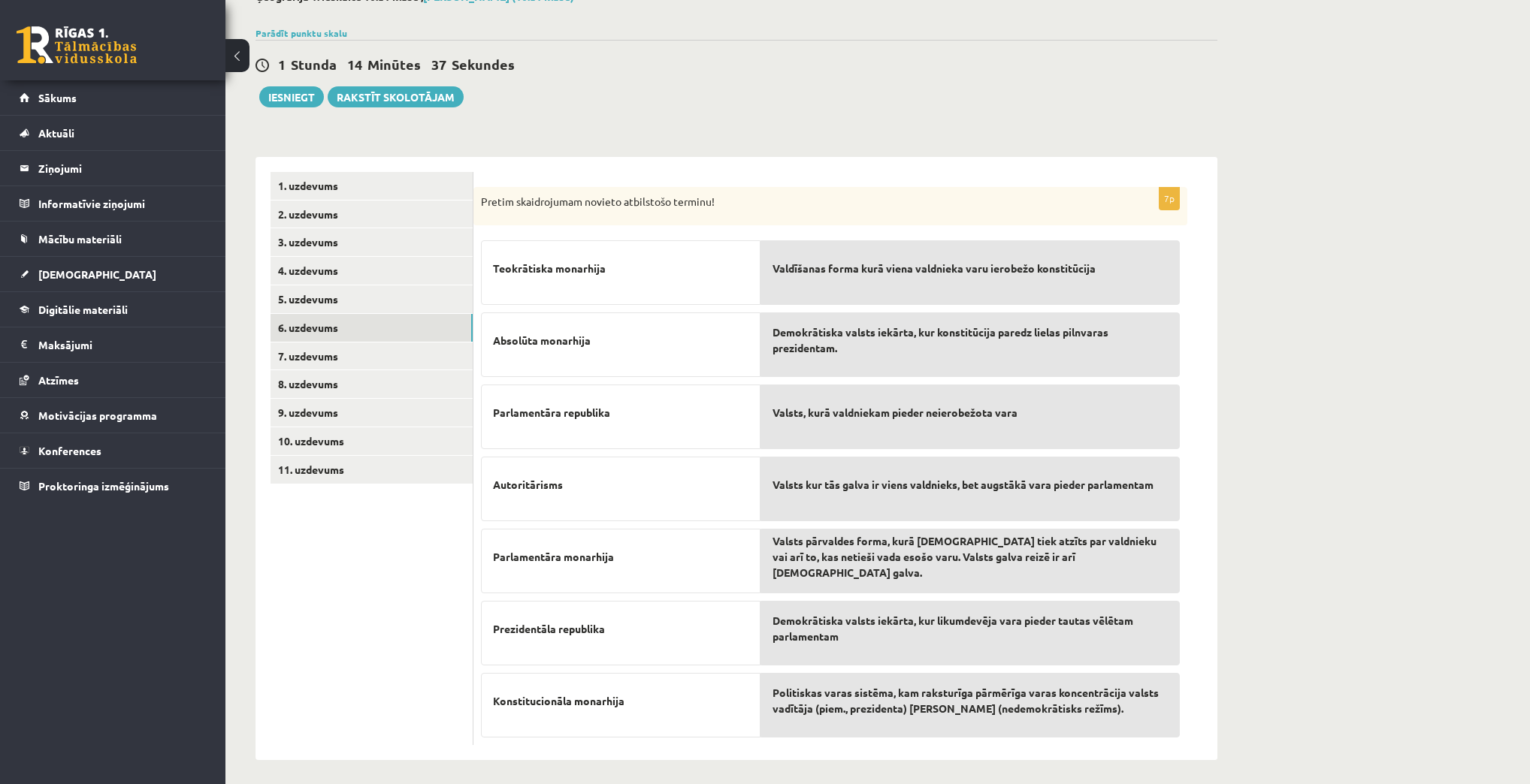
scroll to position [102, 0]
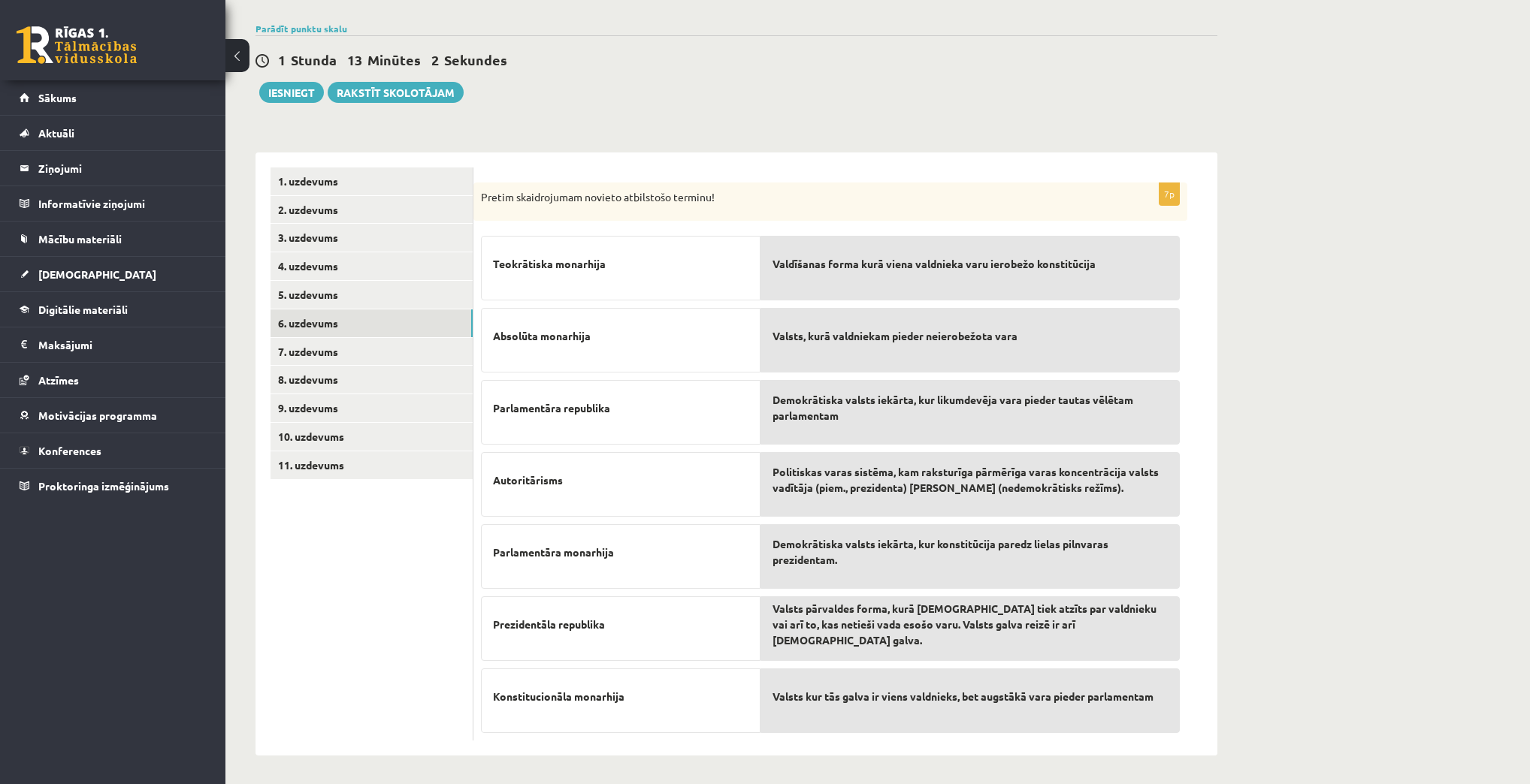
click at [1056, 287] on div "Valdīšanas forma kurā viena valdnieka varu ierobežo konstitūcija" at bounding box center [970, 268] width 419 height 65
click at [313, 357] on link "7. uzdevums" at bounding box center [371, 352] width 202 height 28
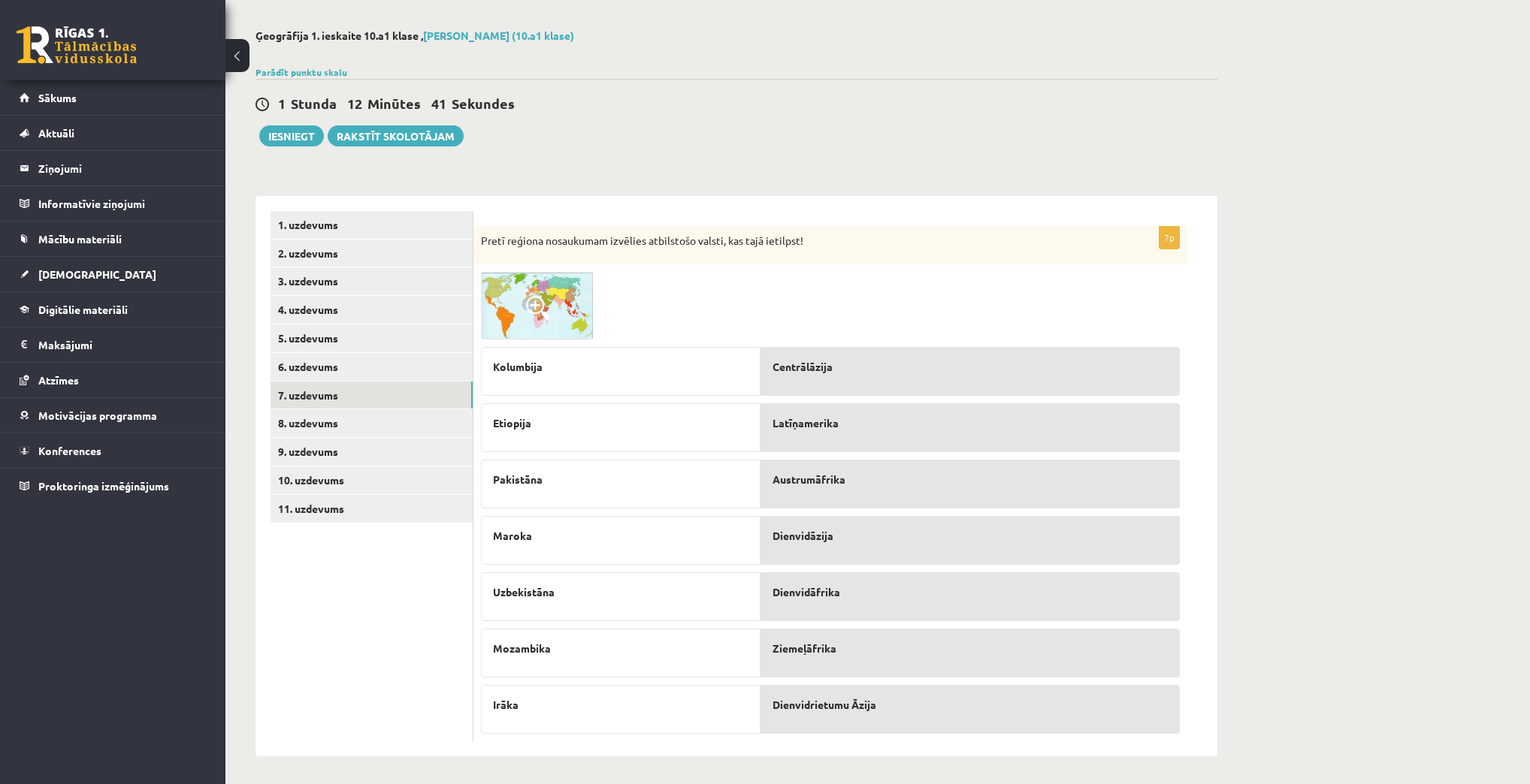
click at [551, 314] on img at bounding box center [537, 306] width 113 height 68
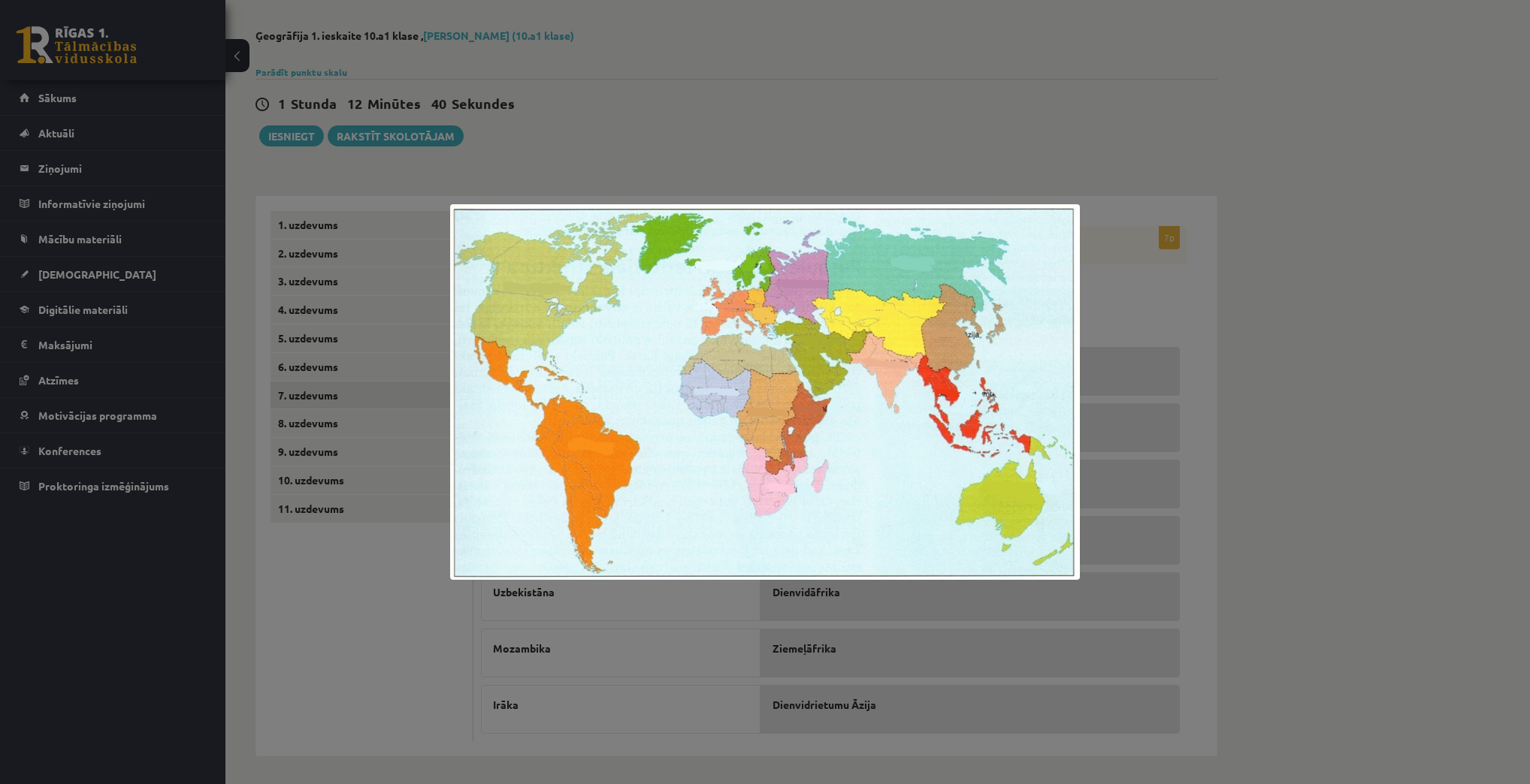
click at [1046, 111] on div at bounding box center [765, 392] width 1530 height 784
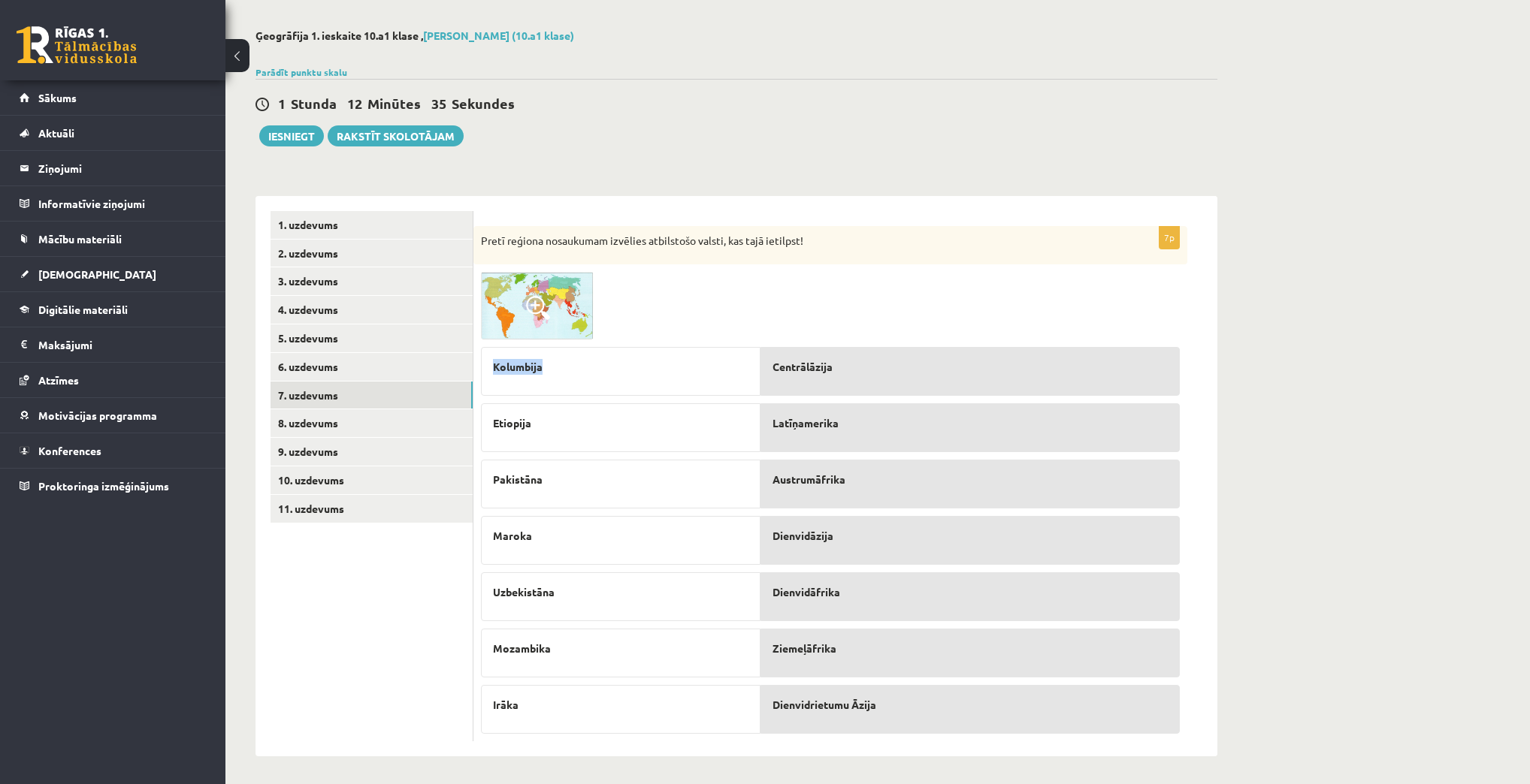
drag, startPoint x: 553, startPoint y: 366, endPoint x: 487, endPoint y: 377, distance: 66.9
click at [487, 377] on div "Kolumbija" at bounding box center [620, 371] width 280 height 49
copy span "Kolumbija"
drag, startPoint x: 535, startPoint y: 421, endPoint x: 488, endPoint y: 428, distance: 47.5
click at [488, 428] on div "Etiopija" at bounding box center [620, 428] width 280 height 49
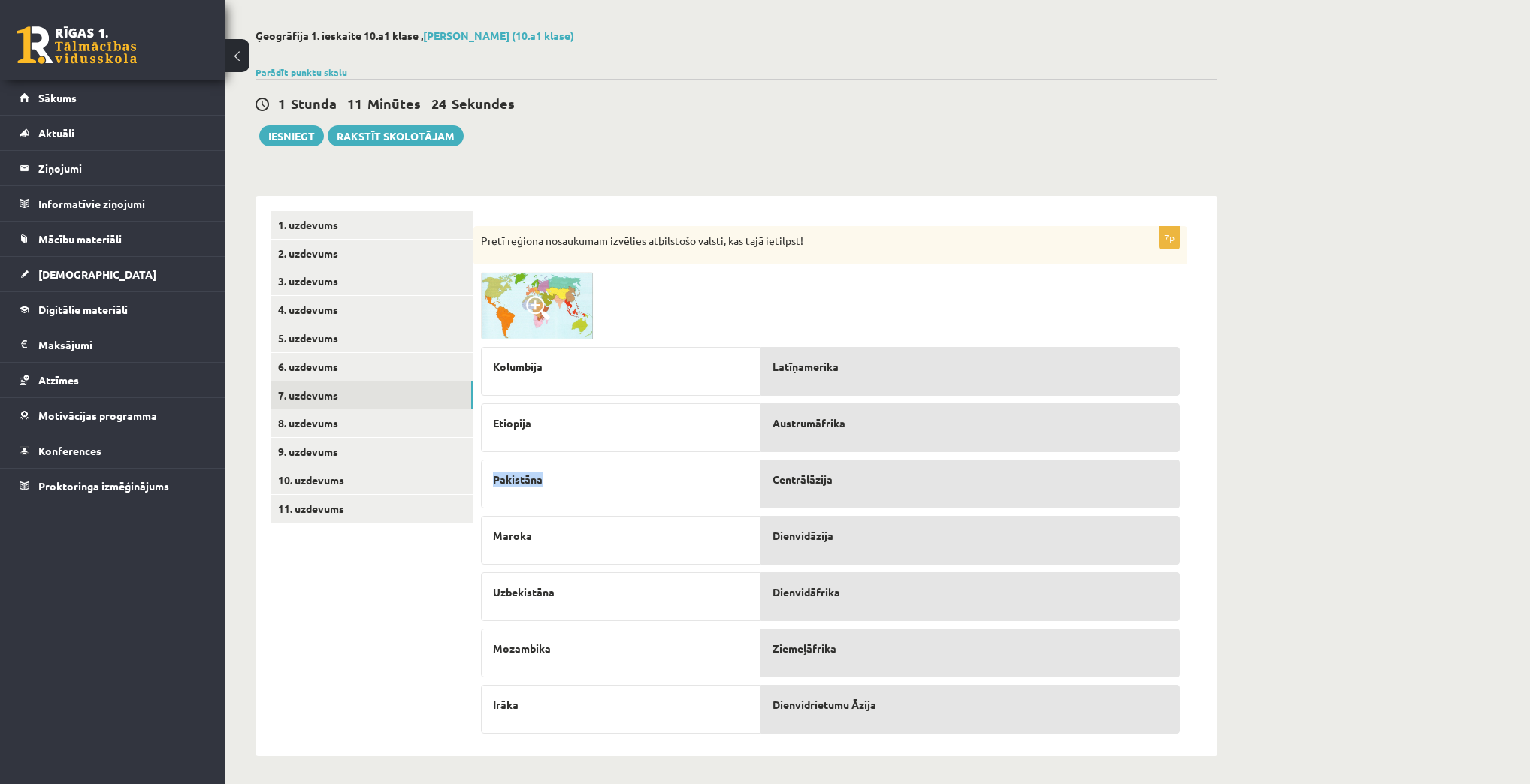
drag, startPoint x: 540, startPoint y: 479, endPoint x: 487, endPoint y: 478, distance: 53.0
click at [487, 478] on div "Pakistāna" at bounding box center [620, 484] width 280 height 49
click at [493, 478] on span "Pakistāna" at bounding box center [517, 480] width 49 height 16
drag, startPoint x: 540, startPoint y: 478, endPoint x: 491, endPoint y: 490, distance: 50.4
click at [491, 490] on div "Pakistāna" at bounding box center [620, 484] width 280 height 49
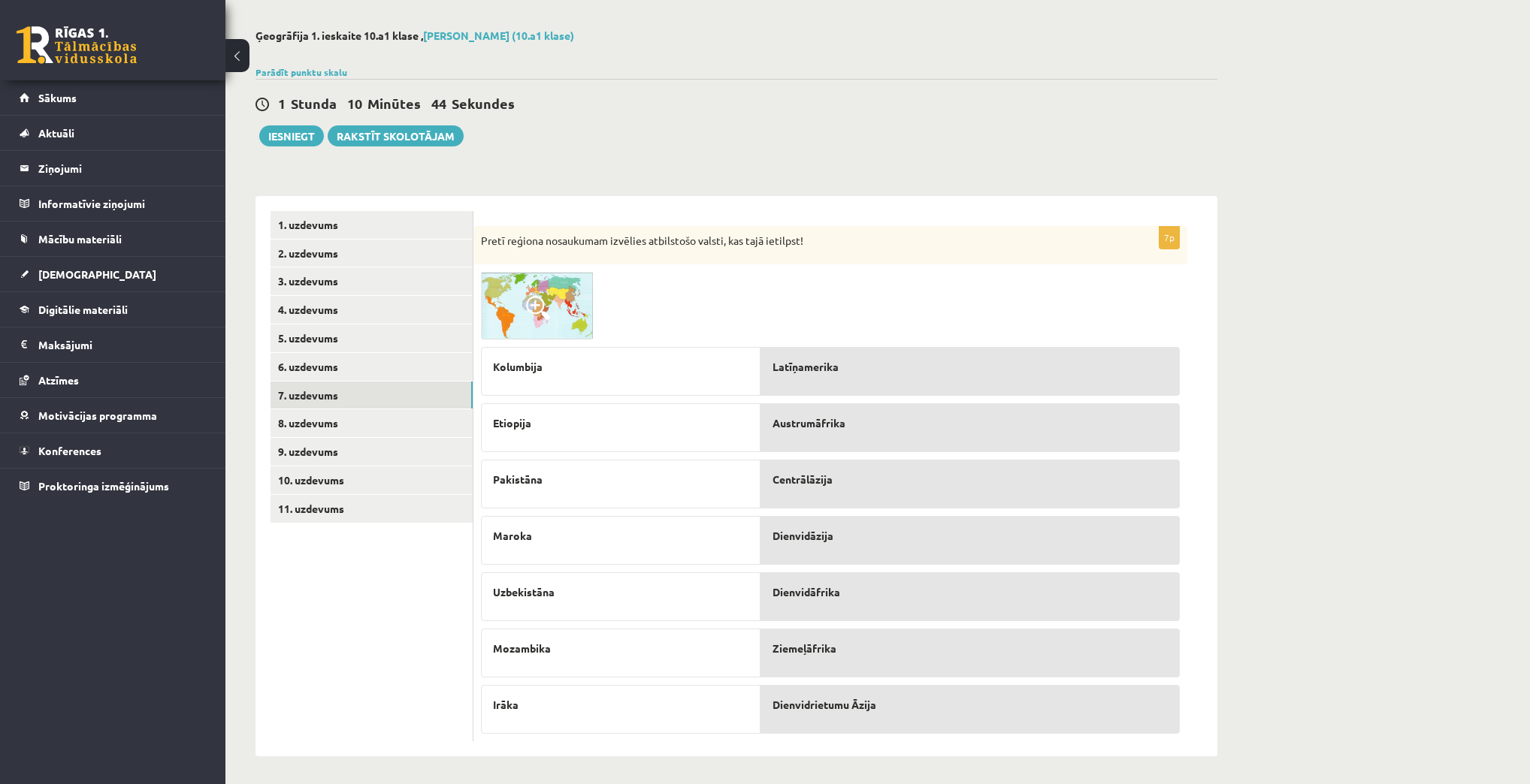
click at [837, 708] on span "Dienvidrietumu Āzija" at bounding box center [824, 705] width 104 height 16
click at [531, 538] on p "Maroka" at bounding box center [620, 536] width 255 height 16
drag, startPoint x: 527, startPoint y: 536, endPoint x: 490, endPoint y: 534, distance: 37.1
click at [490, 534] on div "Maroka" at bounding box center [620, 540] width 280 height 49
click at [519, 295] on img at bounding box center [537, 306] width 113 height 68
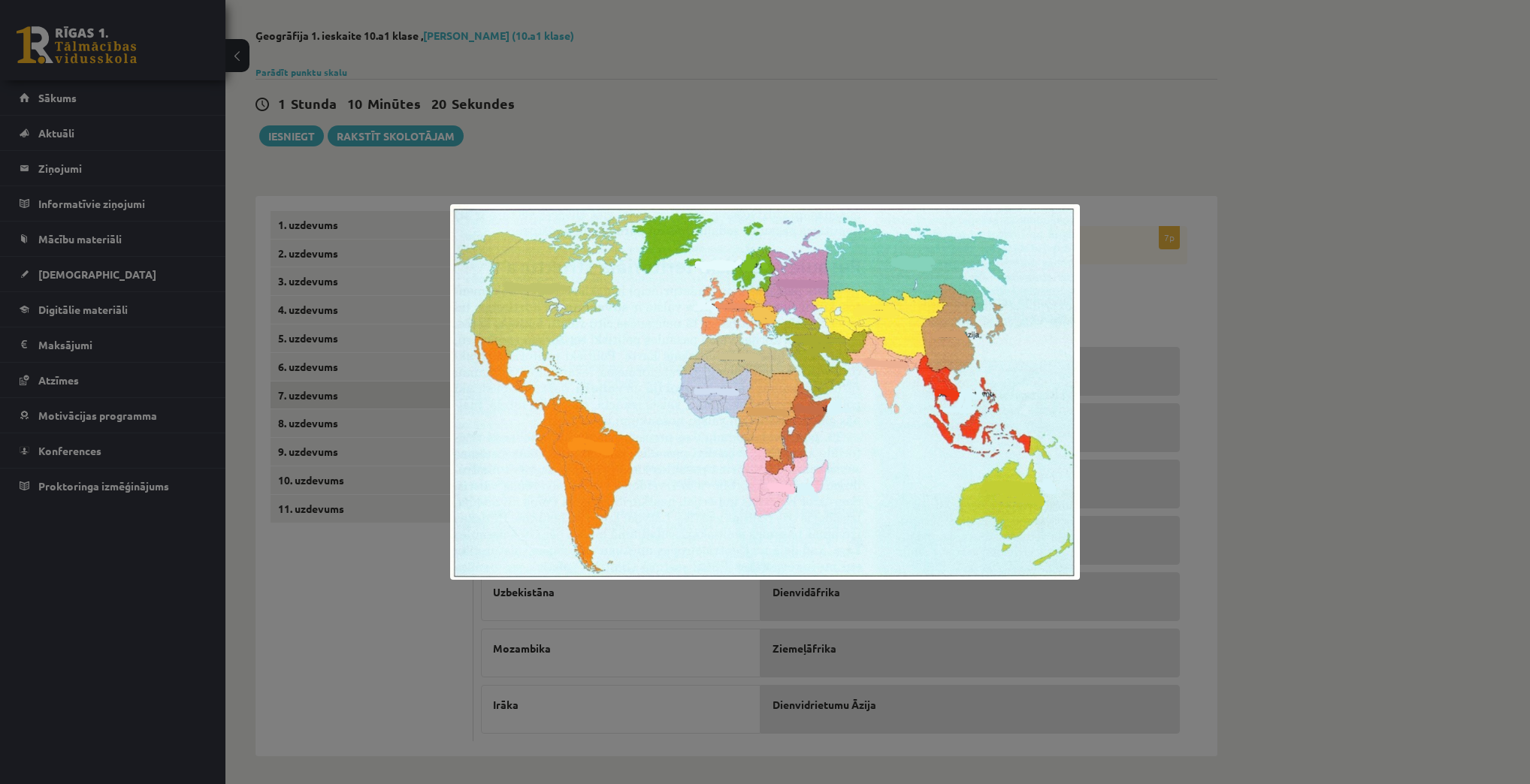
click at [1109, 221] on div at bounding box center [765, 392] width 1530 height 784
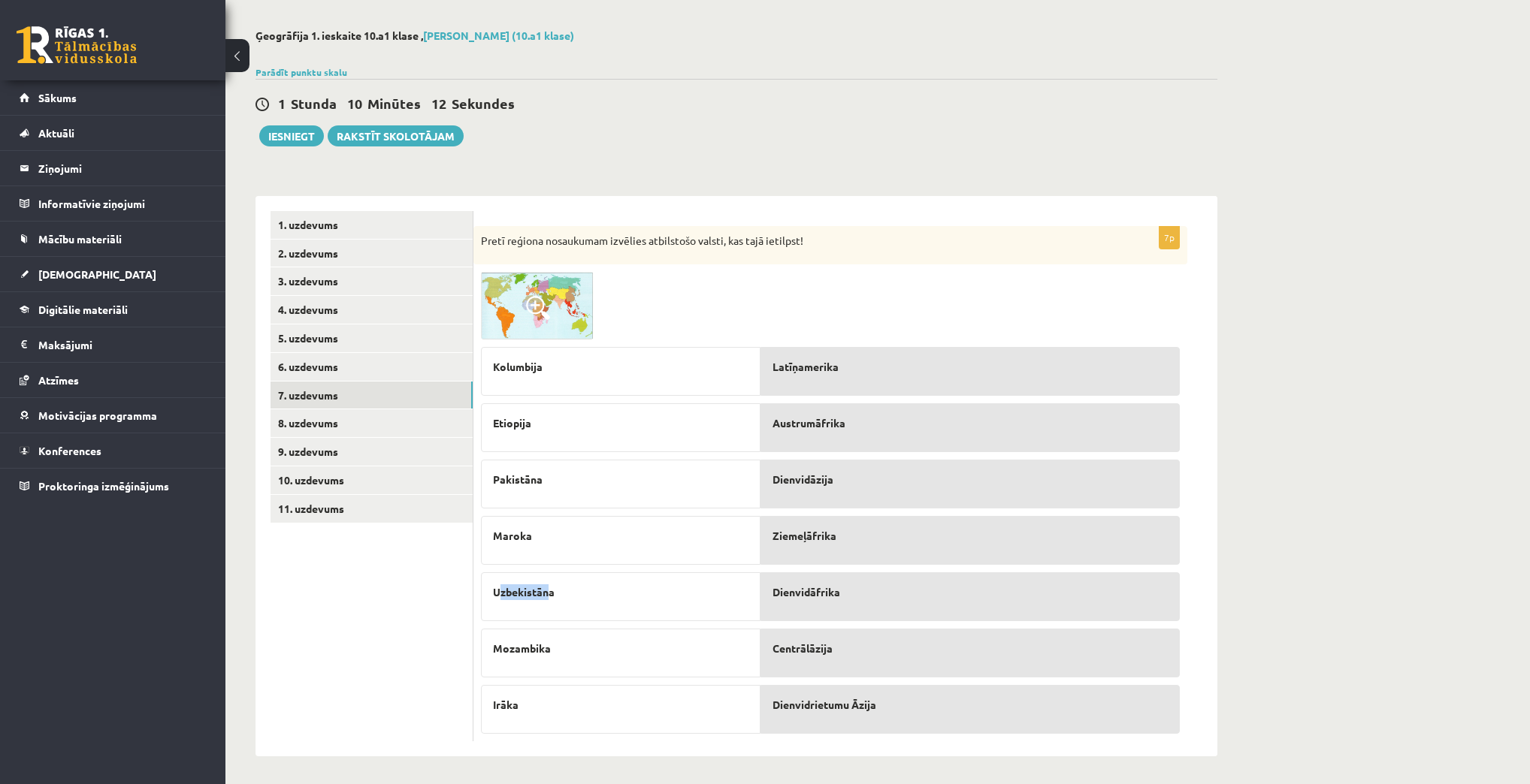
drag, startPoint x: 550, startPoint y: 590, endPoint x: 529, endPoint y: 590, distance: 21.0
click at [507, 592] on span "Uzbekistāna" at bounding box center [524, 592] width 62 height 16
drag, startPoint x: 551, startPoint y: 589, endPoint x: 493, endPoint y: 592, distance: 58.1
click at [493, 592] on span "Uzbekistāna" at bounding box center [524, 592] width 62 height 16
click at [545, 289] on img at bounding box center [537, 306] width 113 height 68
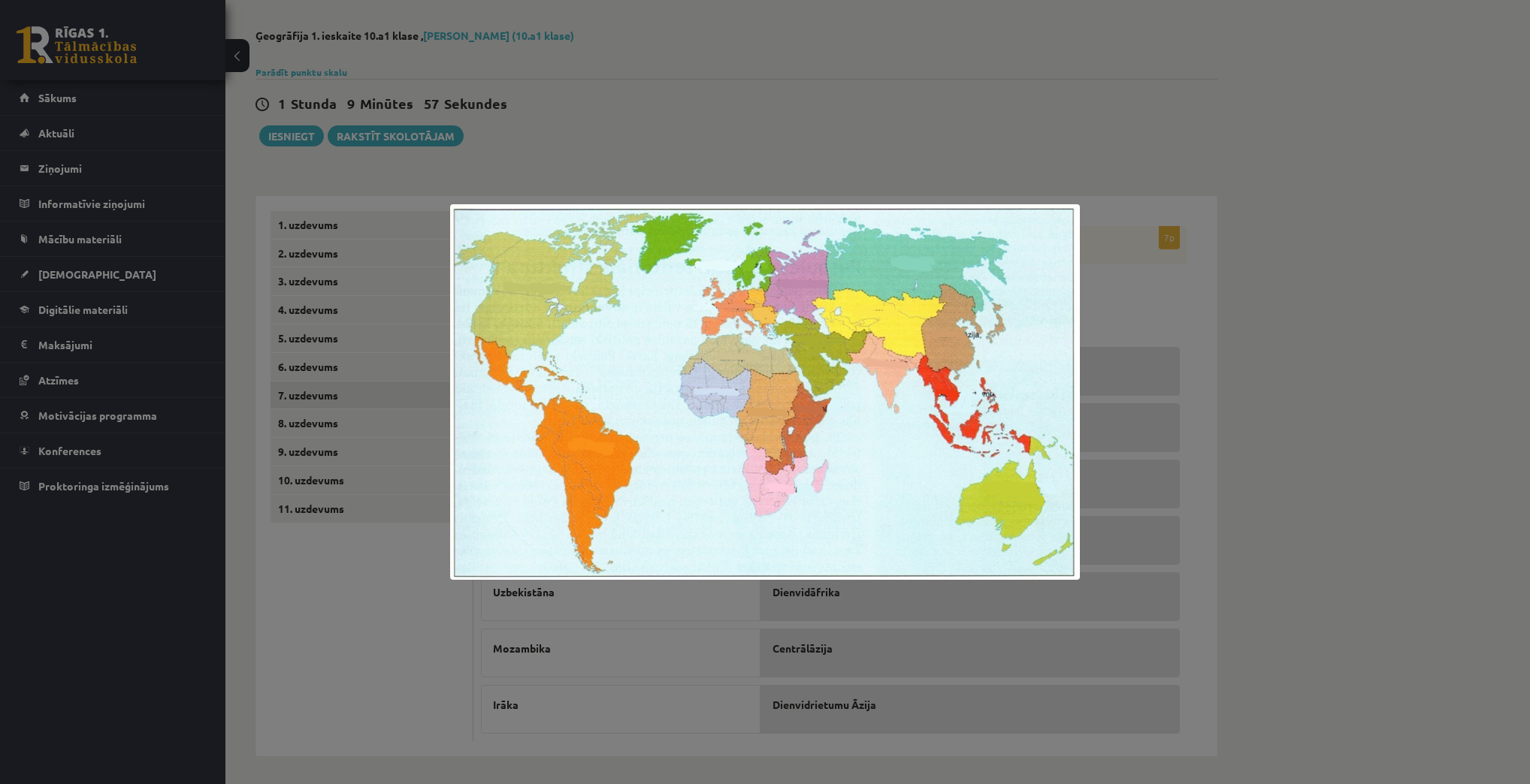
click at [1297, 352] on div at bounding box center [765, 392] width 1530 height 784
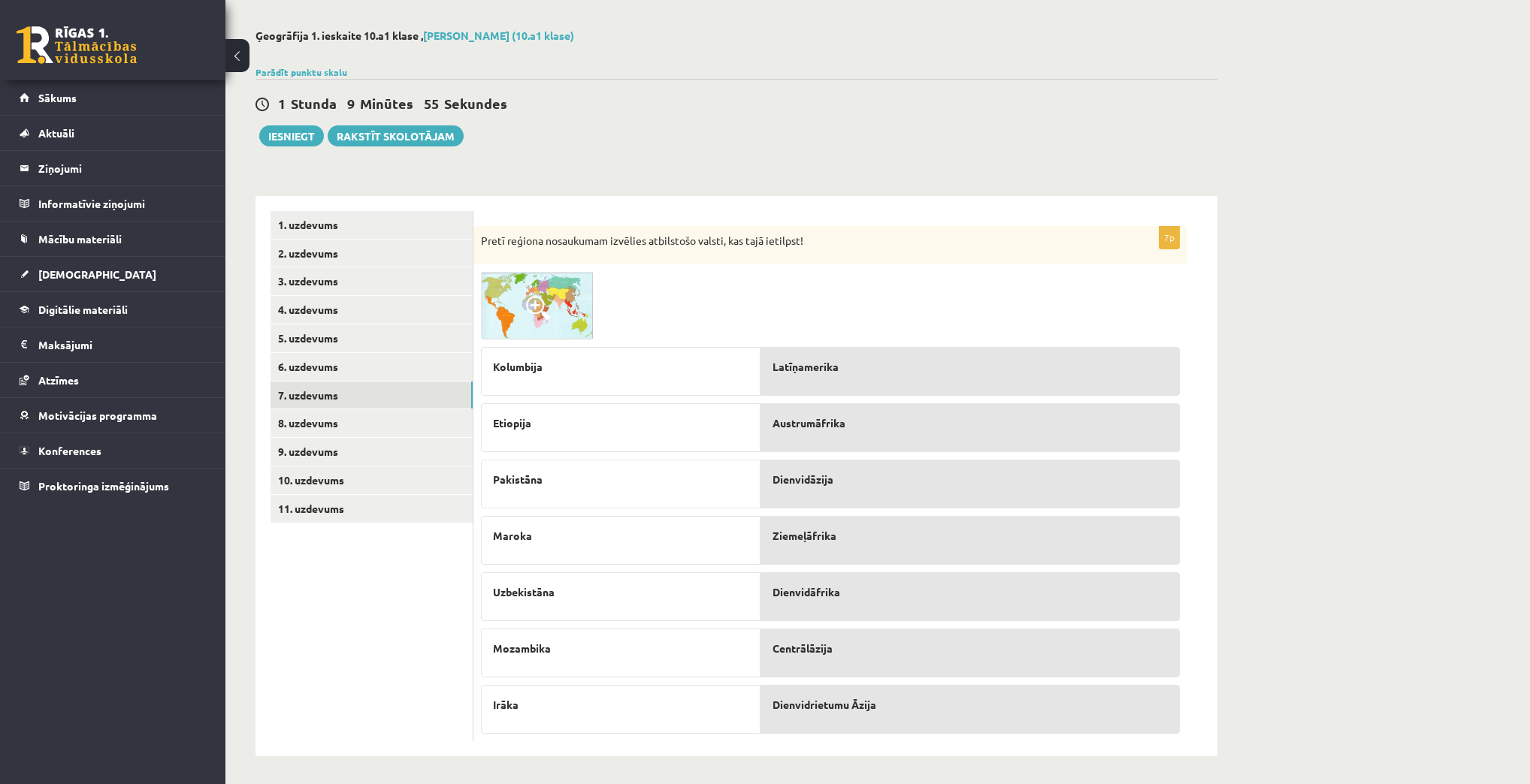
click at [576, 321] on img at bounding box center [537, 306] width 113 height 68
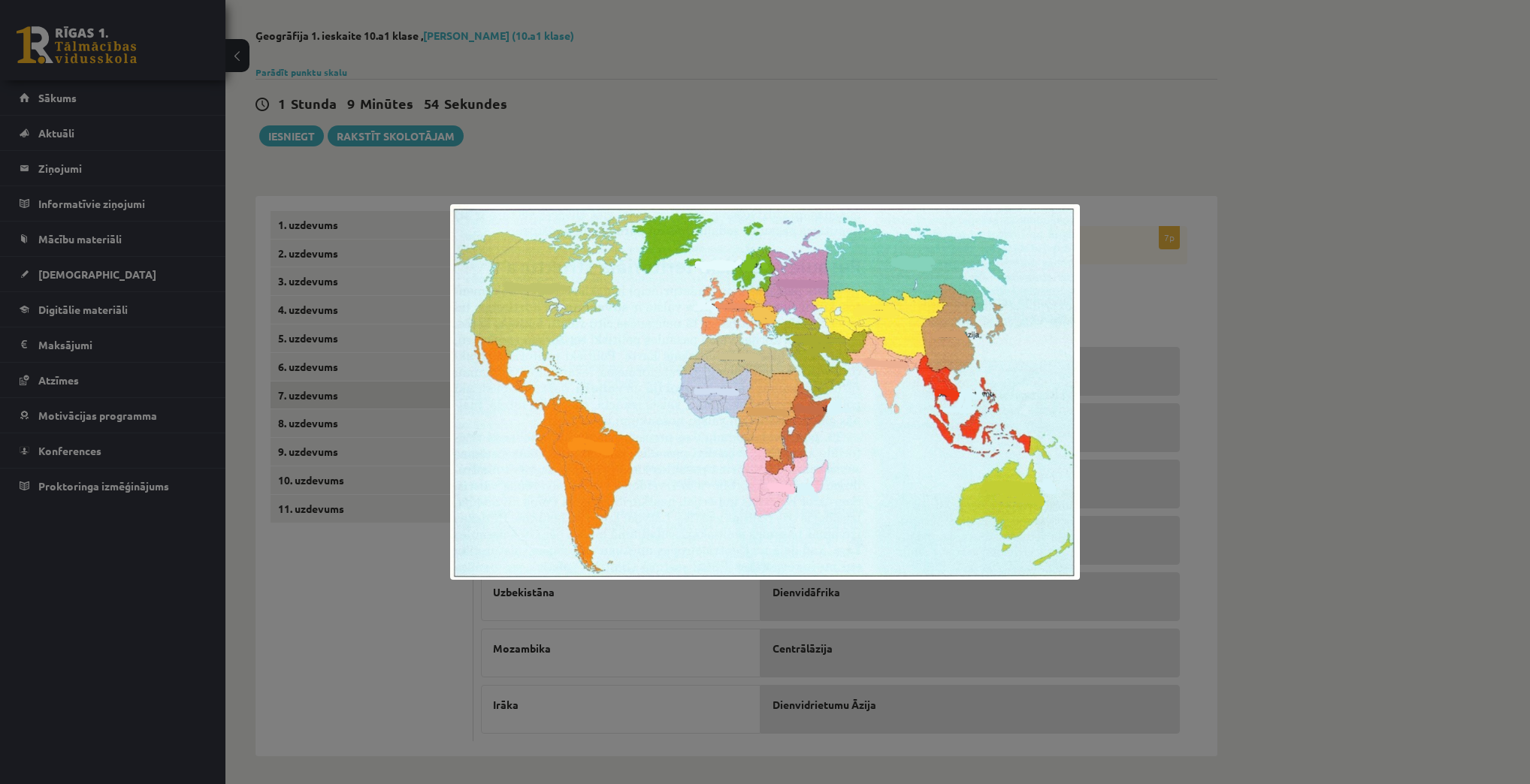
click at [1220, 206] on div at bounding box center [765, 392] width 1530 height 784
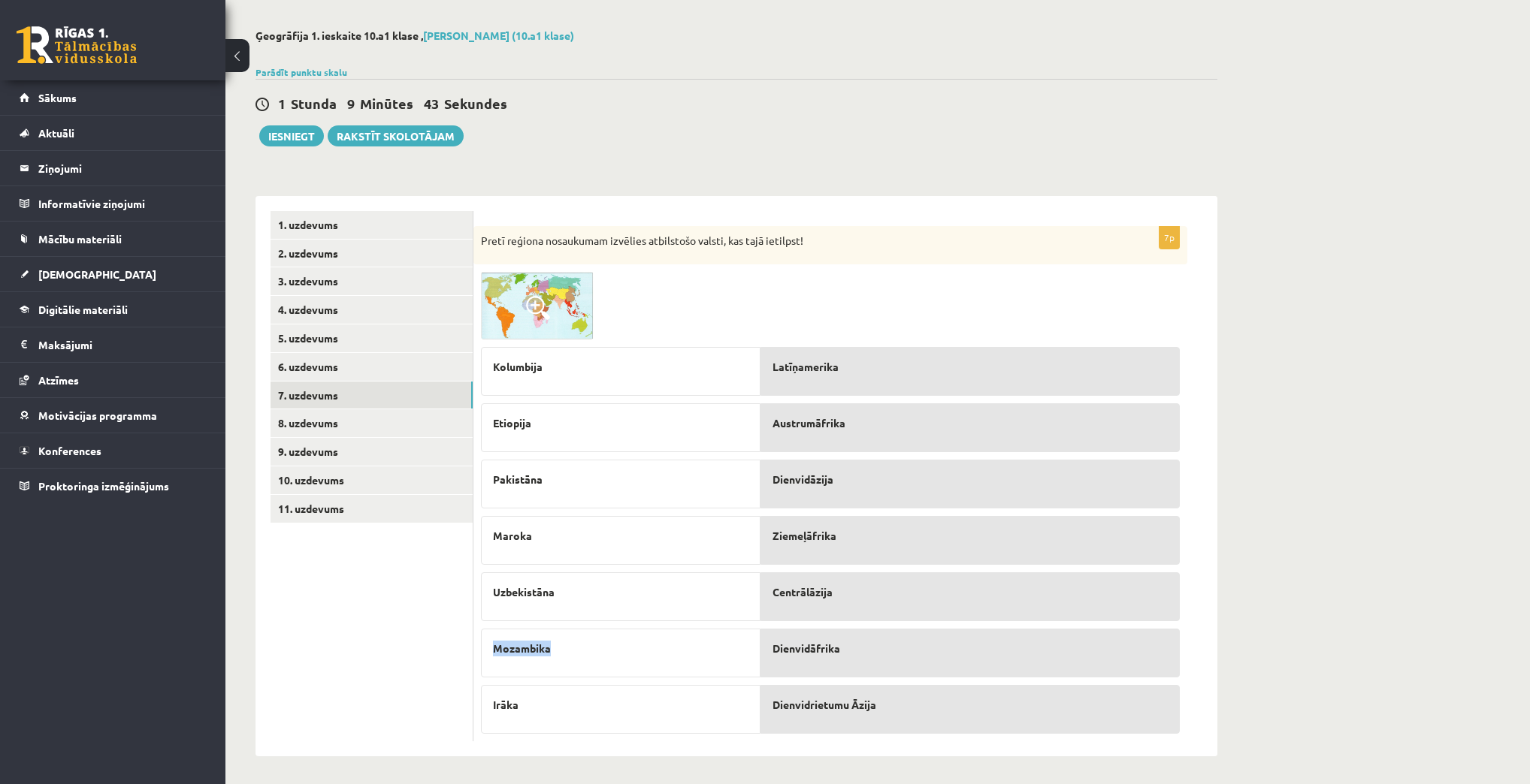
drag, startPoint x: 548, startPoint y: 646, endPoint x: 494, endPoint y: 652, distance: 54.3
click at [494, 652] on span "Mozambika" at bounding box center [521, 649] width 58 height 16
click at [431, 651] on ul "1. uzdevums 2. uzdevums 3. uzdevums 4. uzdevums 5. uzdevums 6. uzdevums 7. uzde…" at bounding box center [372, 477] width 203 height 530
drag, startPoint x: 547, startPoint y: 646, endPoint x: 494, endPoint y: 652, distance: 53.3
click at [494, 652] on span "Mozambika" at bounding box center [521, 649] width 58 height 16
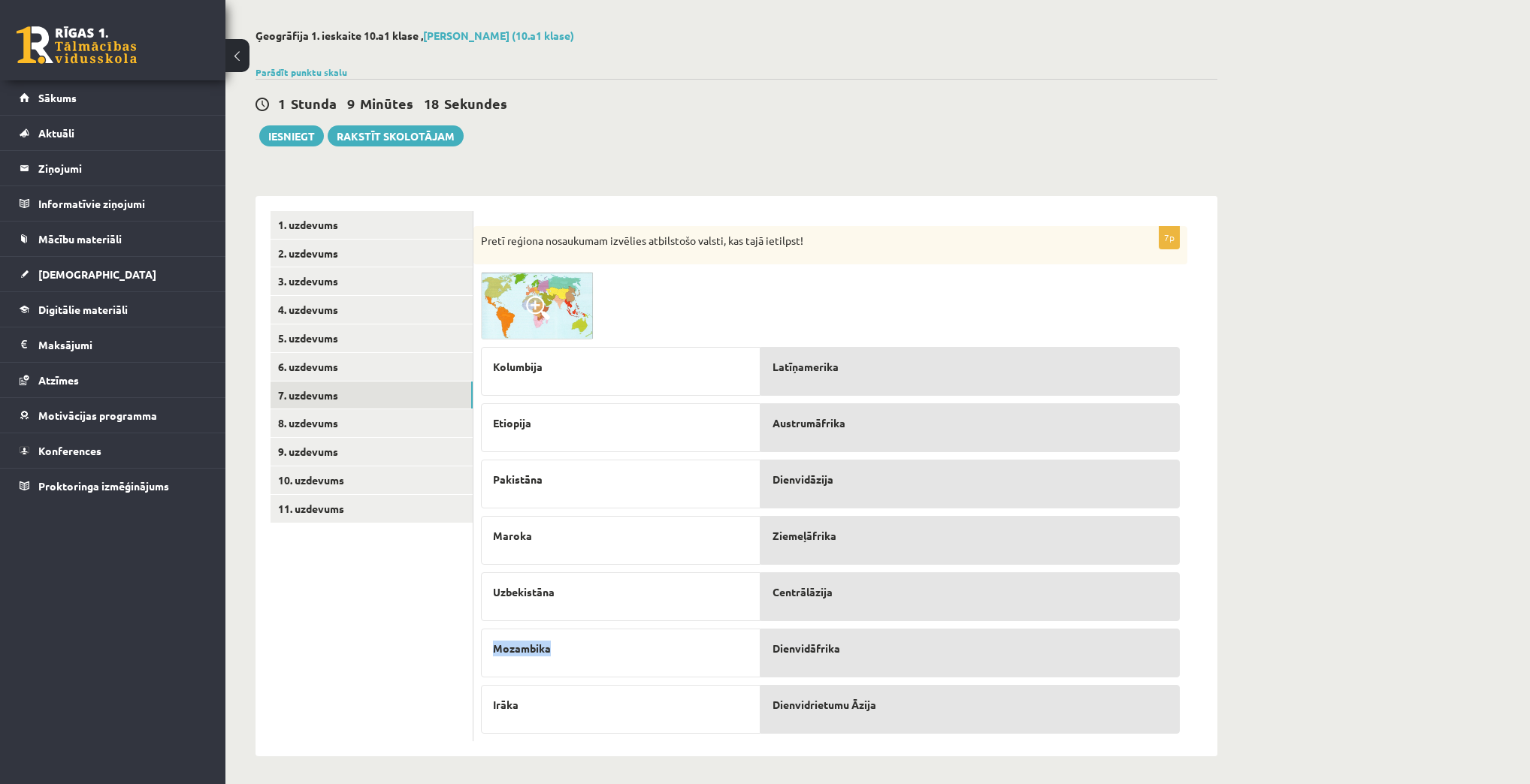
click at [537, 310] on span at bounding box center [537, 307] width 24 height 24
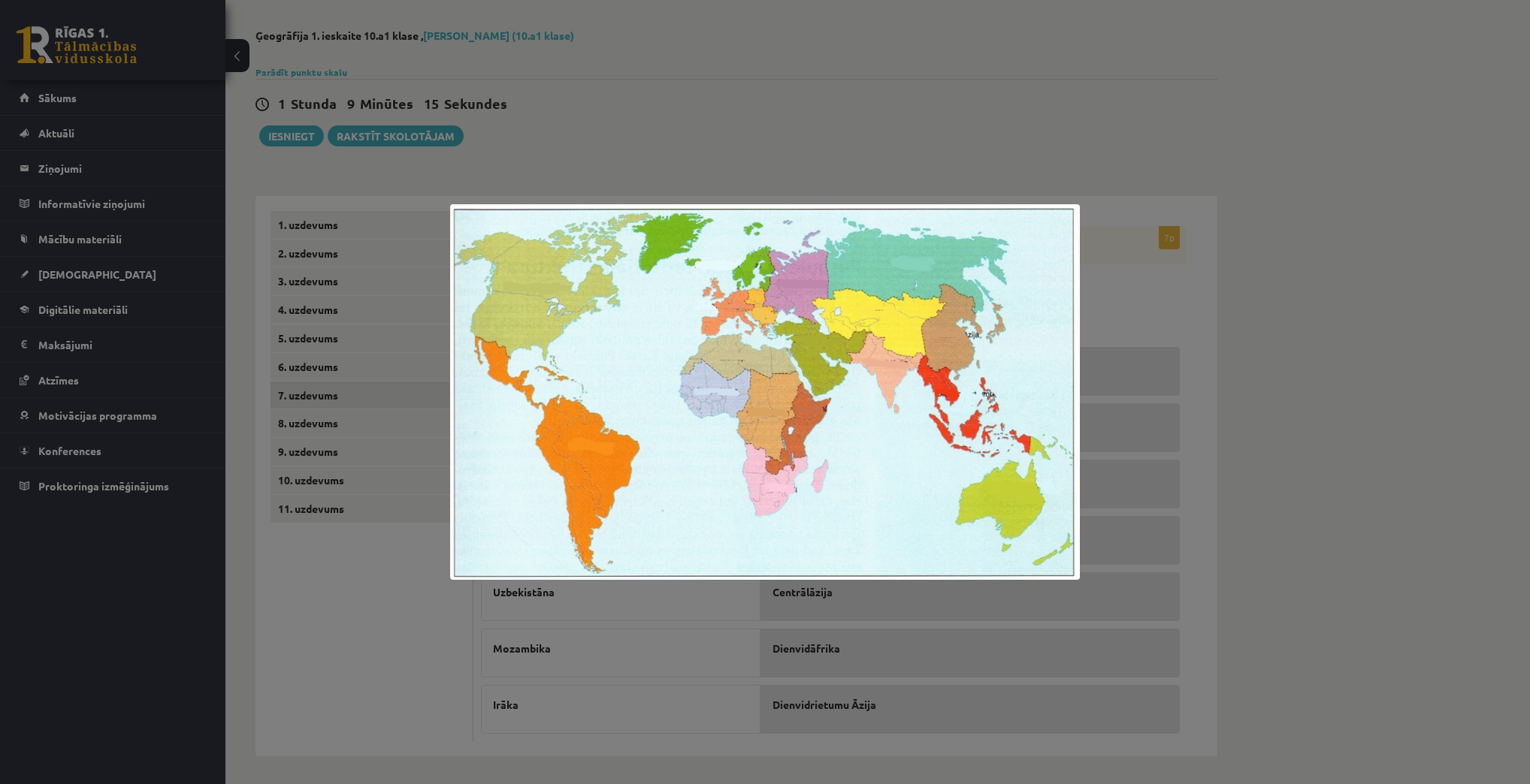
click at [1325, 390] on div at bounding box center [765, 392] width 1530 height 784
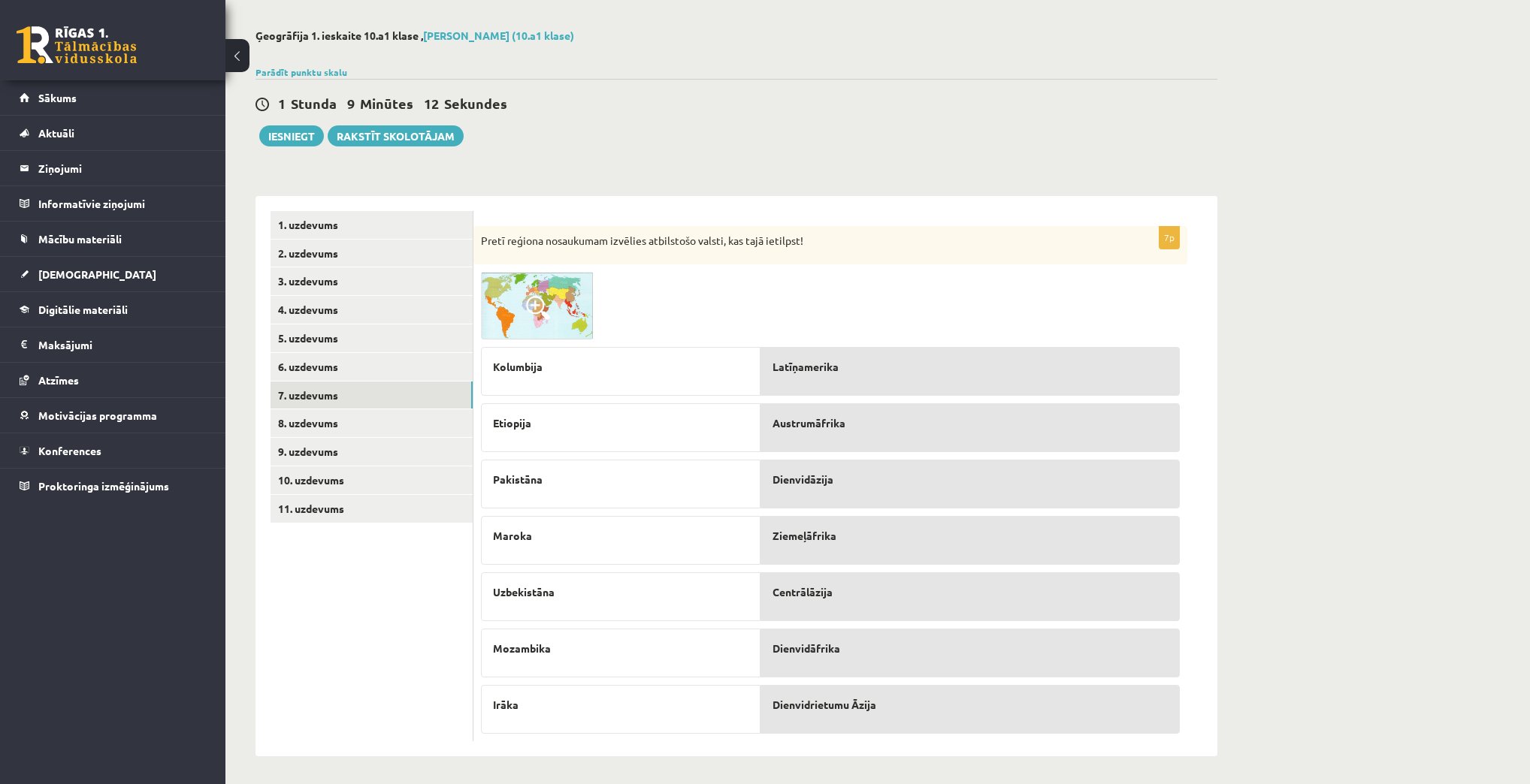
click at [562, 294] on img at bounding box center [537, 306] width 113 height 68
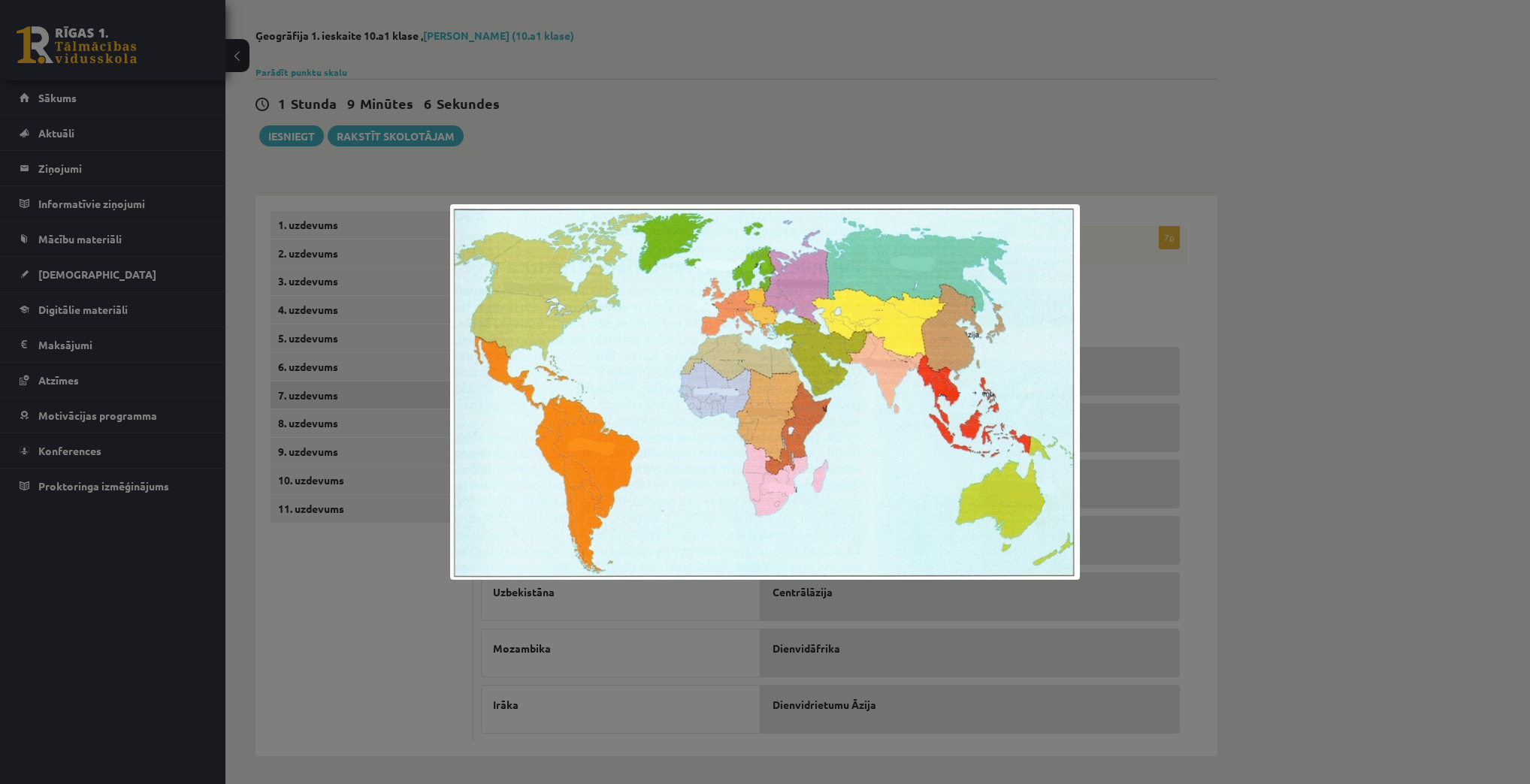
drag, startPoint x: 1270, startPoint y: 234, endPoint x: 596, endPoint y: 59, distance: 696.3
click at [1269, 234] on div at bounding box center [765, 392] width 1530 height 784
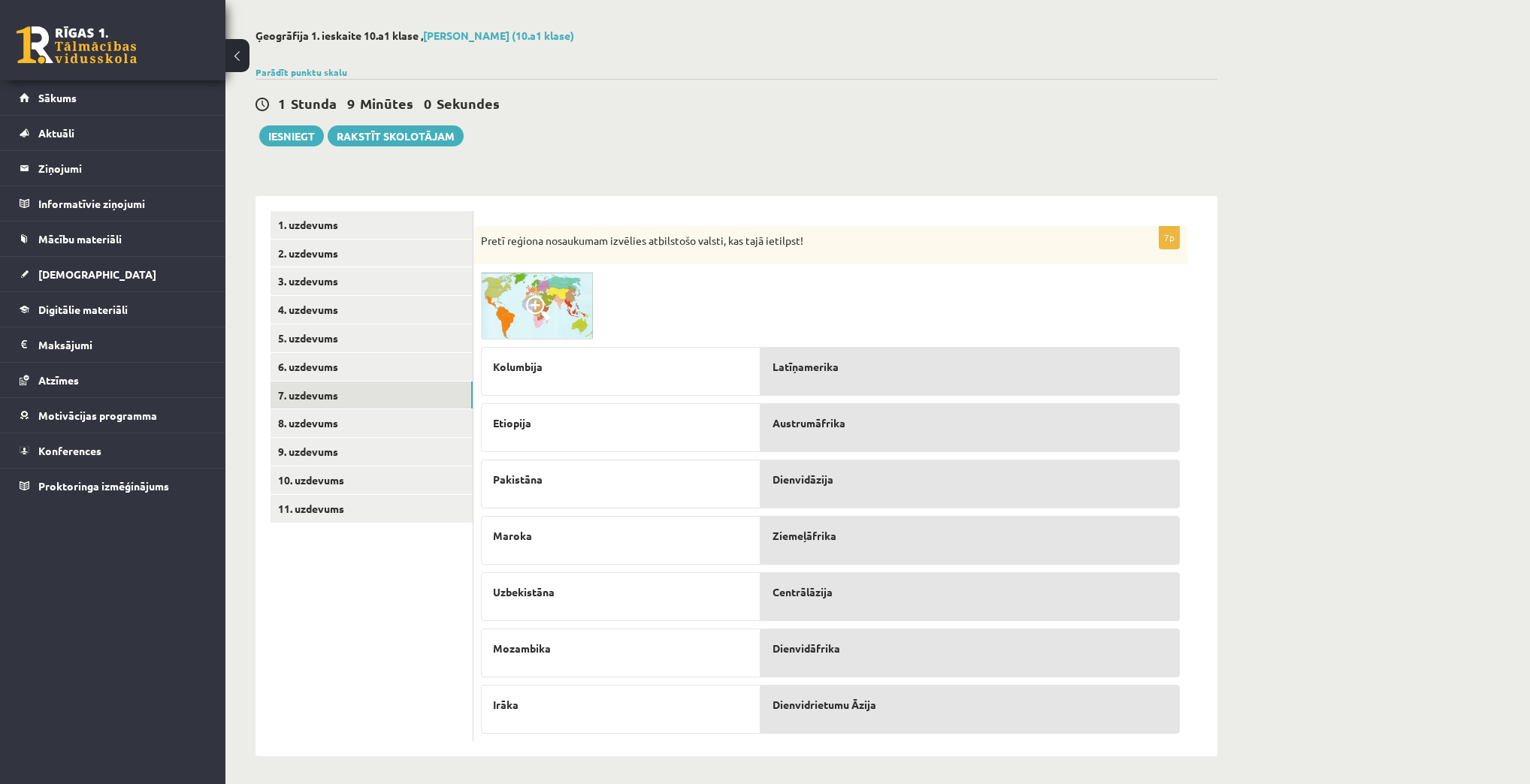
click at [547, 277] on img at bounding box center [537, 306] width 113 height 68
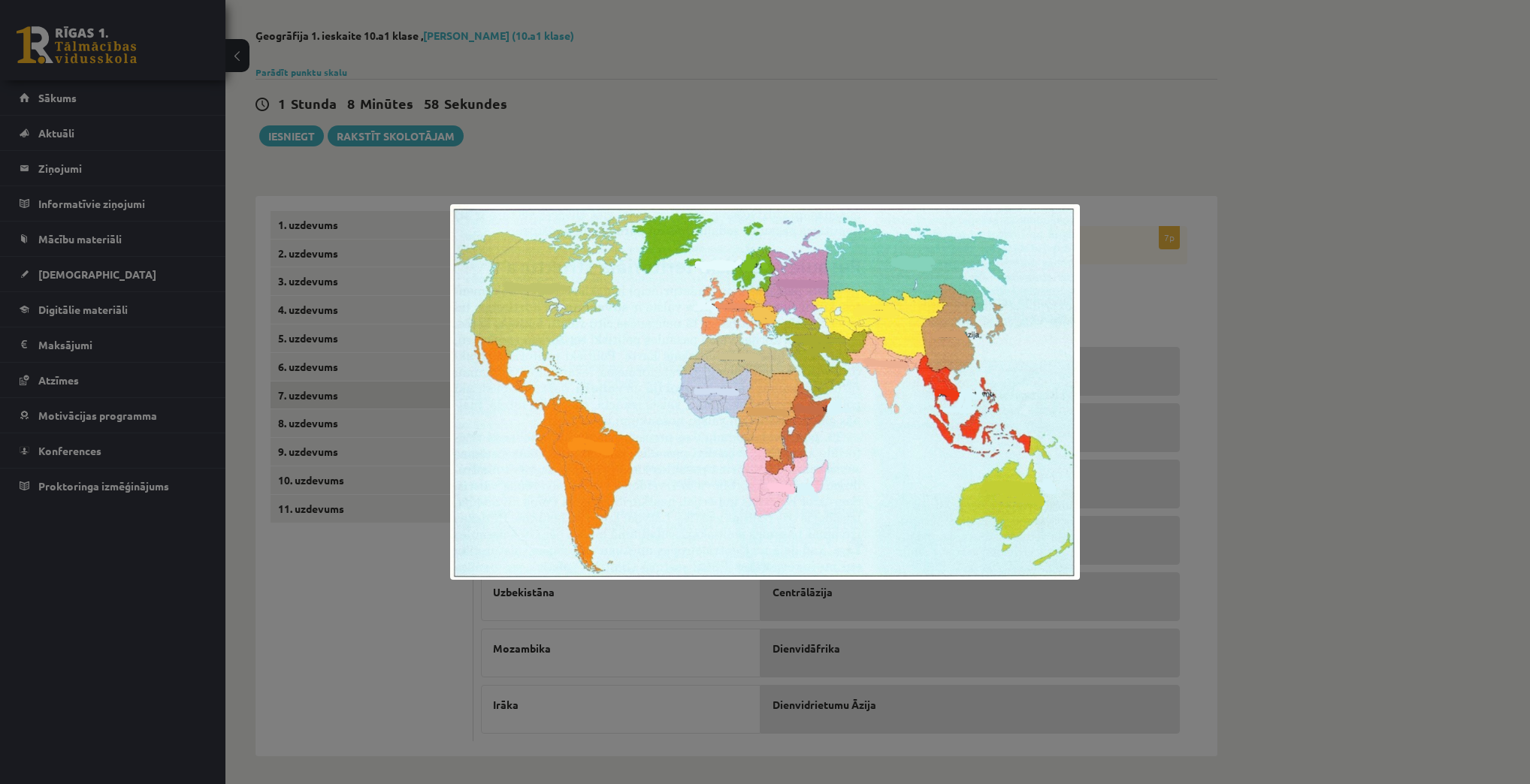
click at [1304, 304] on div at bounding box center [765, 392] width 1530 height 784
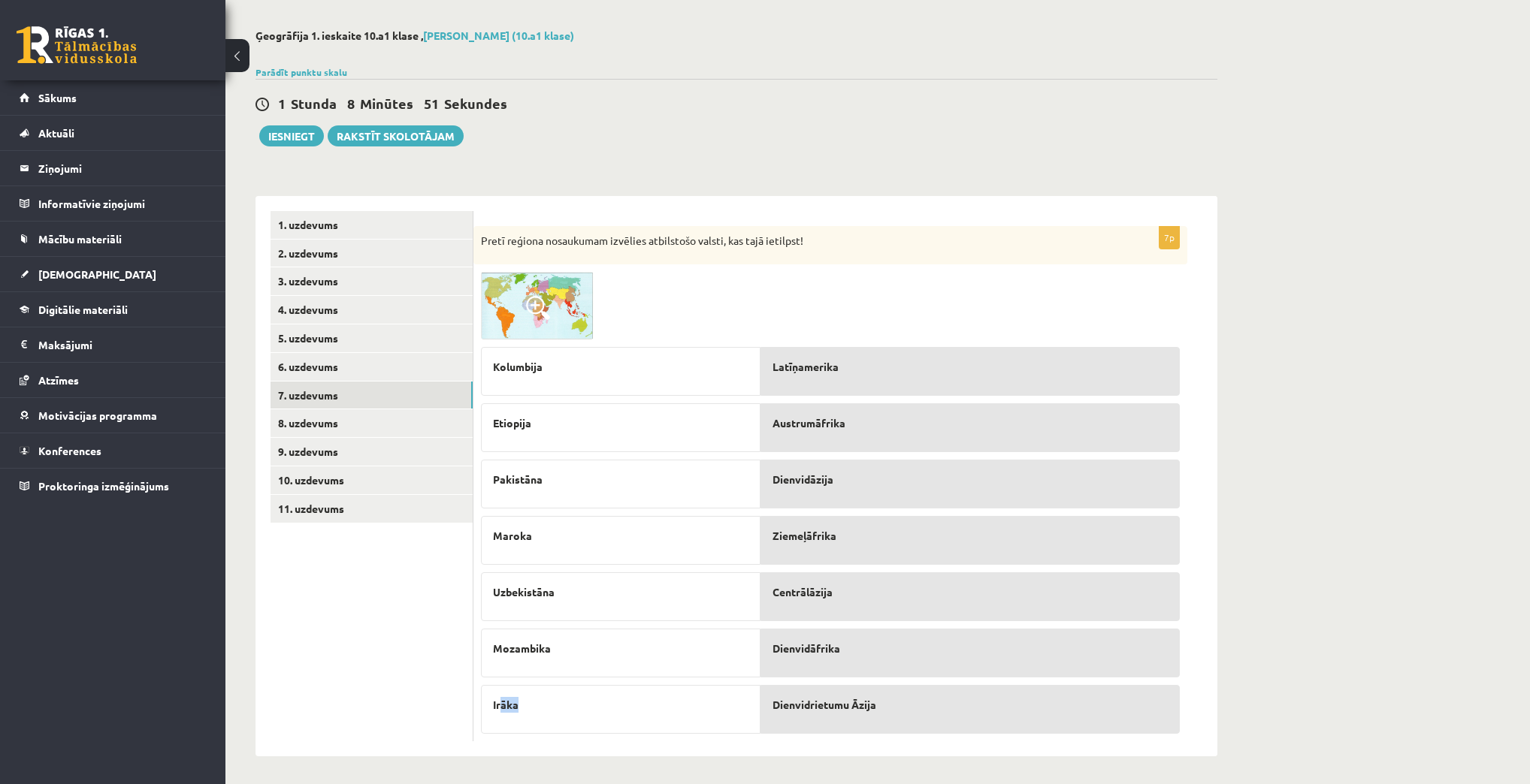
drag, startPoint x: 517, startPoint y: 702, endPoint x: 498, endPoint y: 713, distance: 22.0
click at [498, 713] on div "Irāka" at bounding box center [620, 709] width 280 height 49
click at [320, 420] on link "8. uzdevums" at bounding box center [371, 424] width 202 height 28
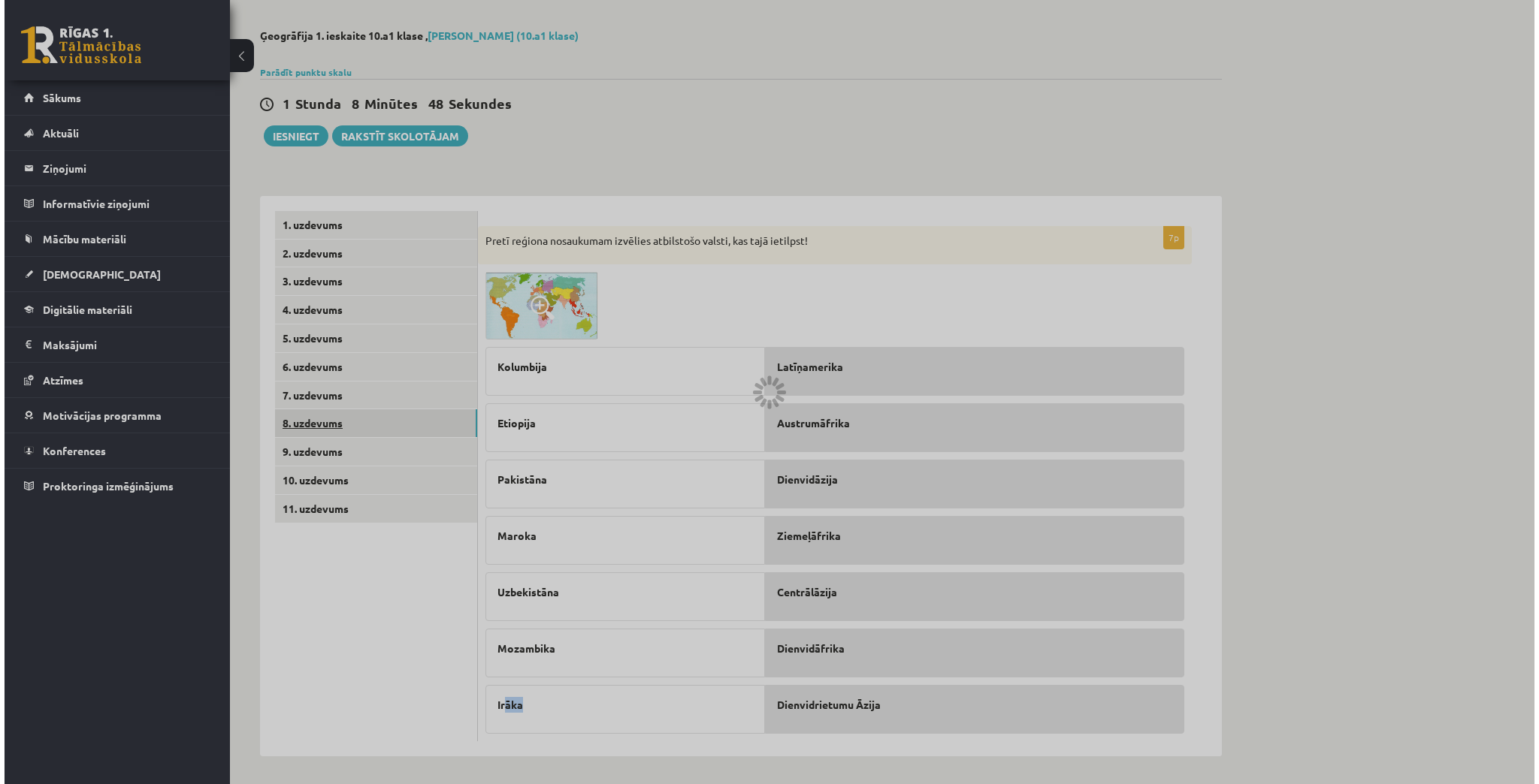
scroll to position [0, 0]
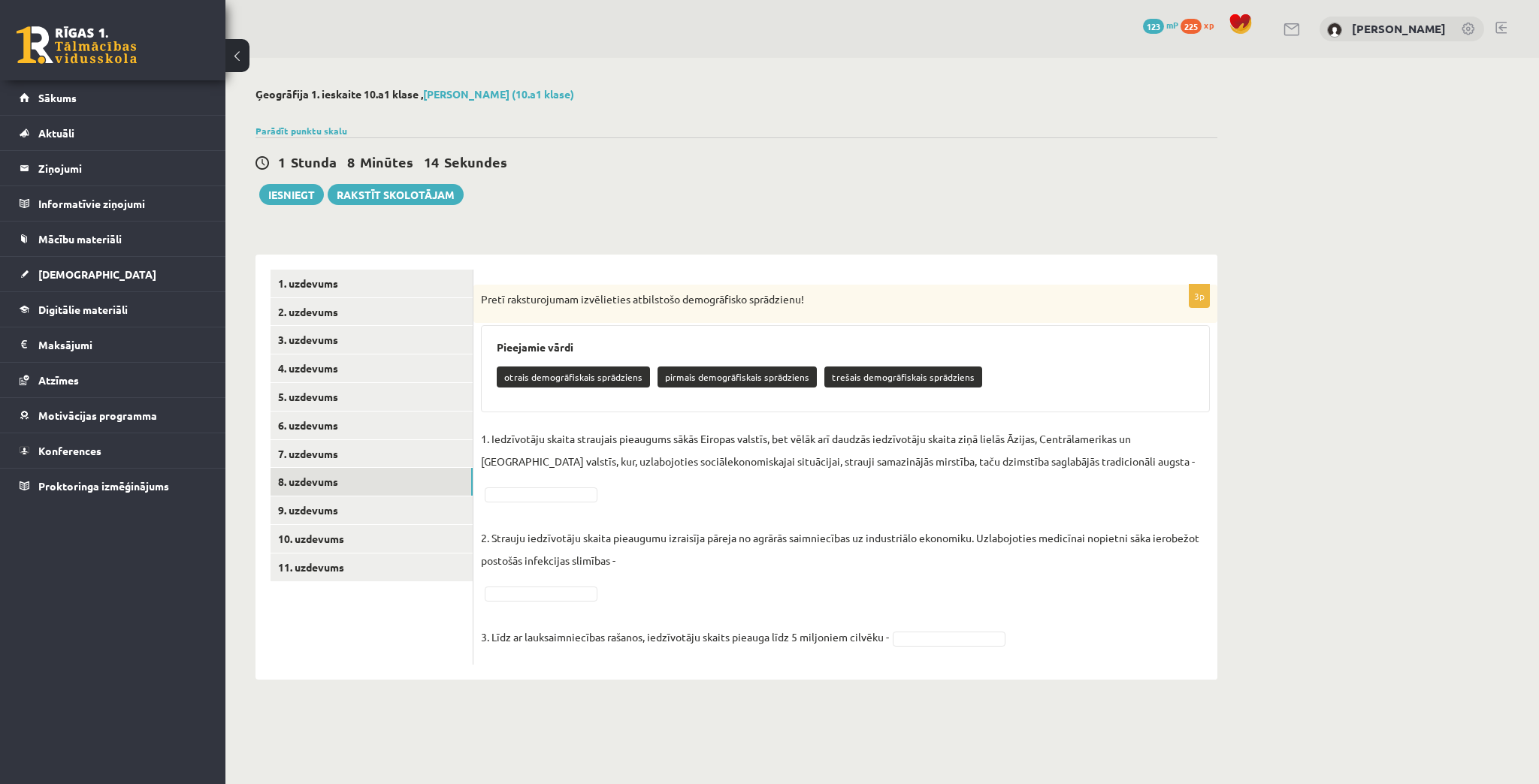
click at [1073, 622] on fieldset "1. Iedzīvotāju skaita straujais pieaugums sākās Eiropas valstīs, bet vēlāk arī …" at bounding box center [845, 542] width 729 height 230
drag, startPoint x: 678, startPoint y: 376, endPoint x: 661, endPoint y: 379, distance: 17.3
click at [661, 379] on p "pirmais demogrāfiskais sprādziens" at bounding box center [737, 377] width 159 height 21
click at [718, 342] on h3 "Pieejamie vārdi" at bounding box center [845, 347] width 698 height 13
drag, startPoint x: 660, startPoint y: 376, endPoint x: 795, endPoint y: 377, distance: 135.0
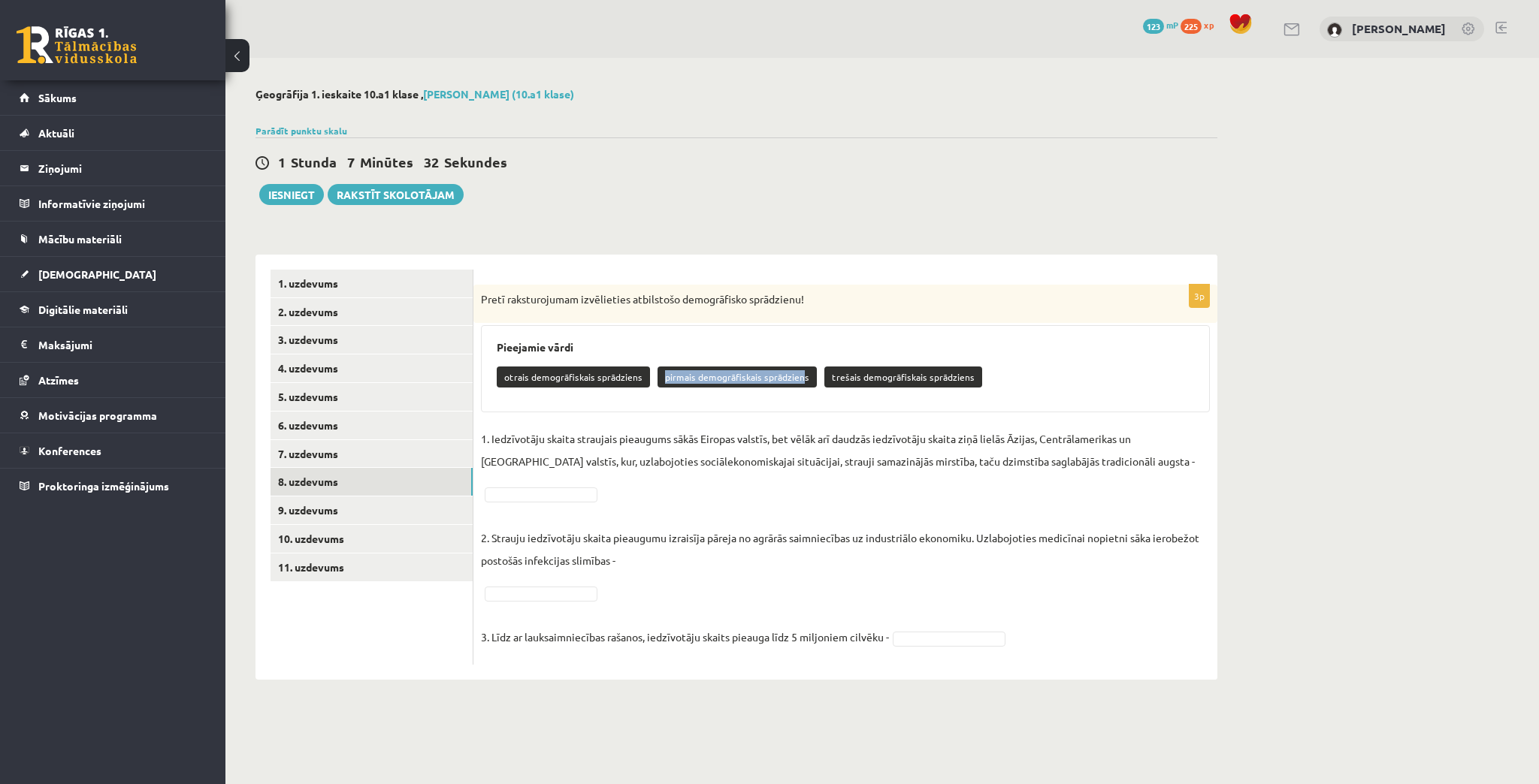
click at [795, 377] on p "pirmais demogrāfiskais sprādziens" at bounding box center [737, 377] width 159 height 21
drag, startPoint x: 799, startPoint y: 376, endPoint x: 655, endPoint y: 372, distance: 144.1
click at [658, 372] on p "pirmais demogrāfiskais sprādziens" at bounding box center [737, 377] width 159 height 21
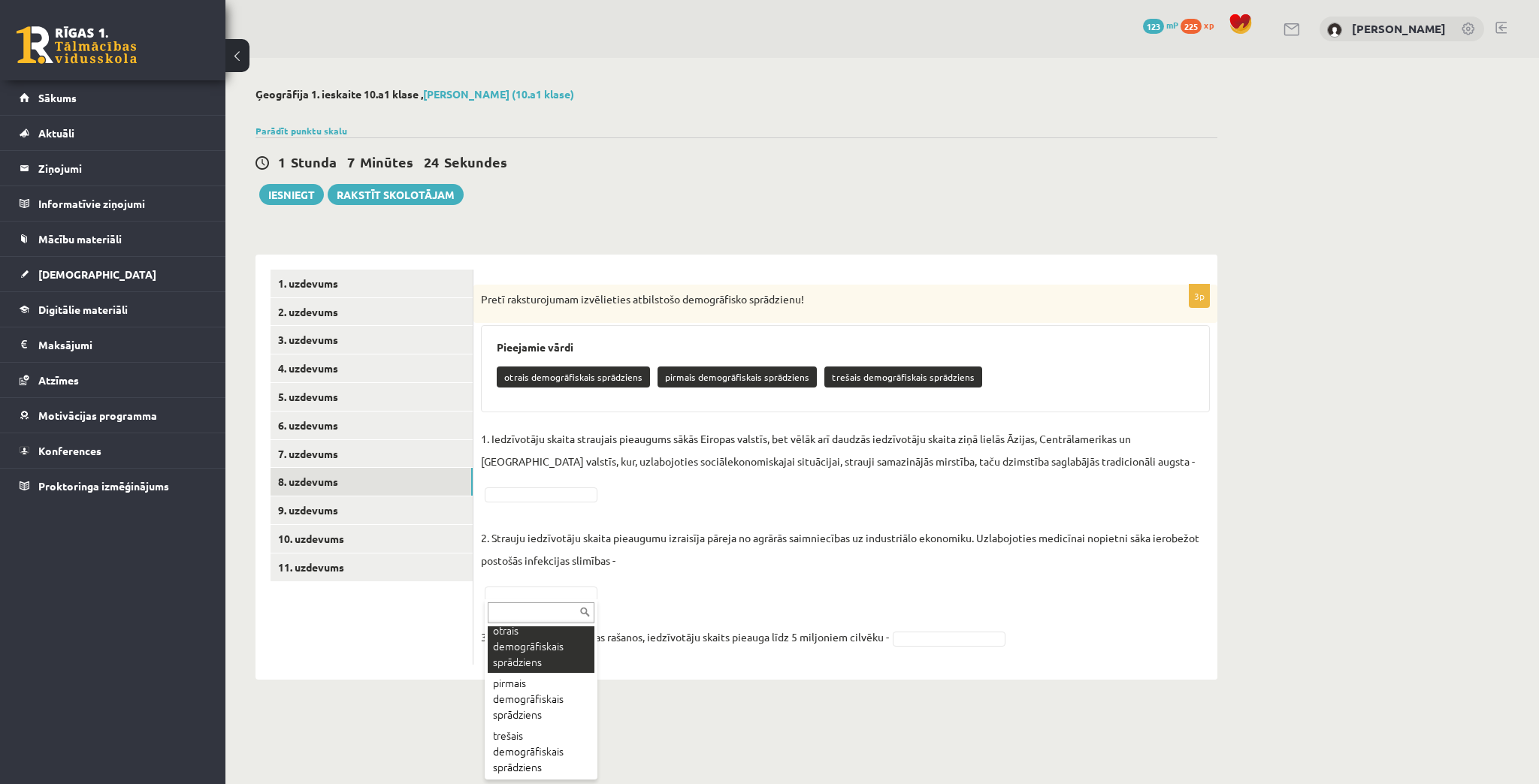
scroll to position [28, 0]
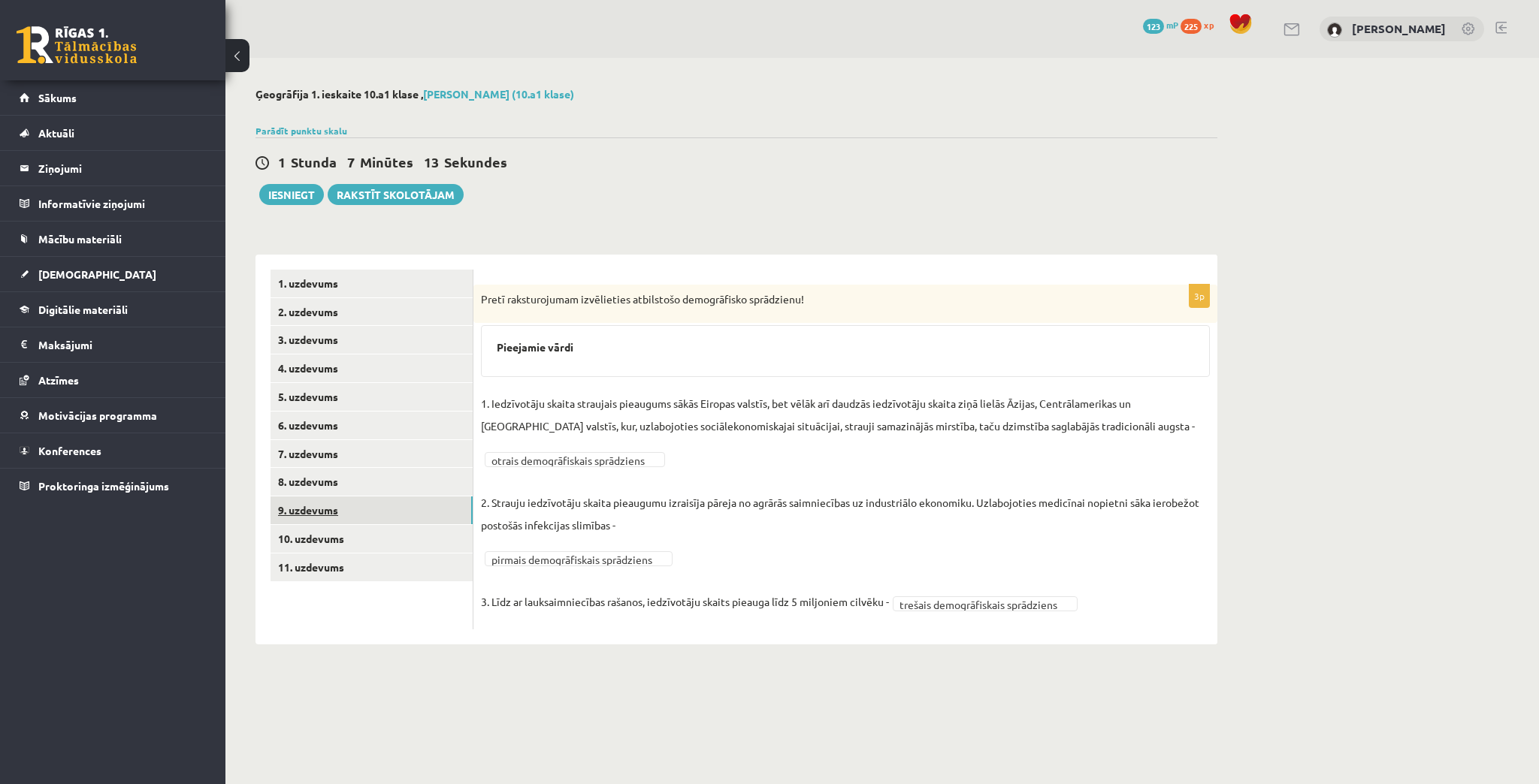
click at [353, 506] on link "9. uzdevums" at bounding box center [371, 510] width 202 height 28
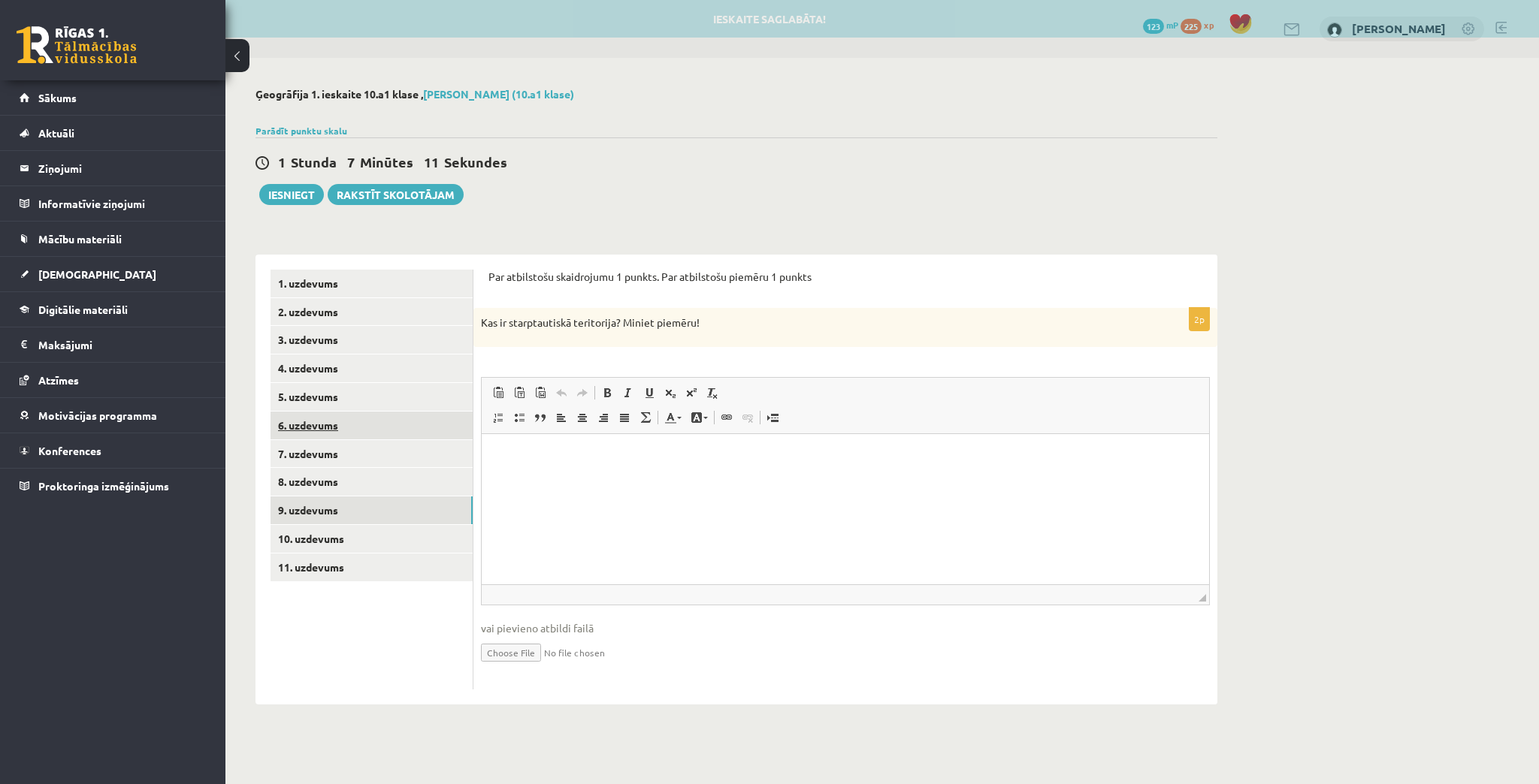
scroll to position [0, 0]
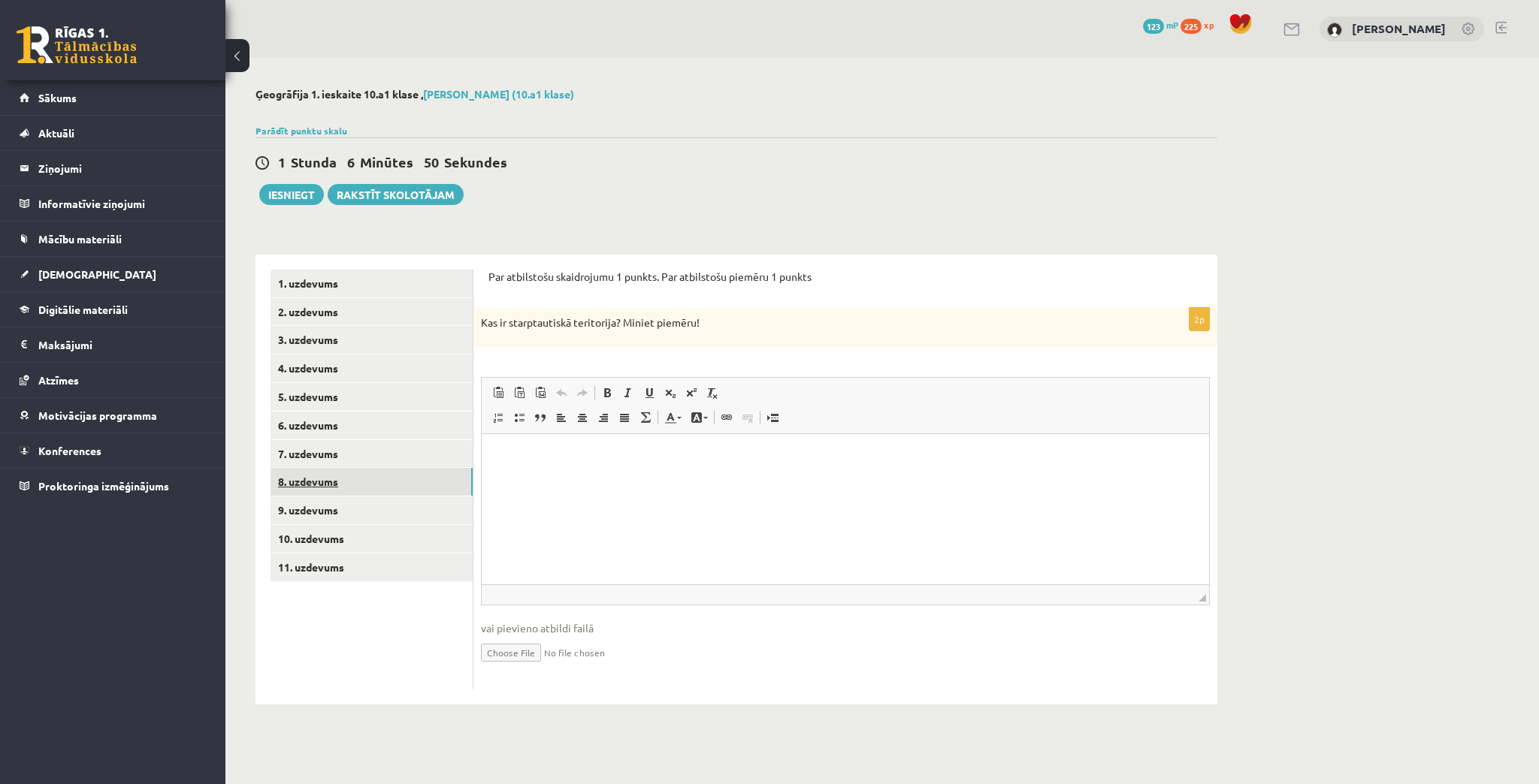
click at [335, 483] on link "8. uzdevums" at bounding box center [371, 482] width 202 height 28
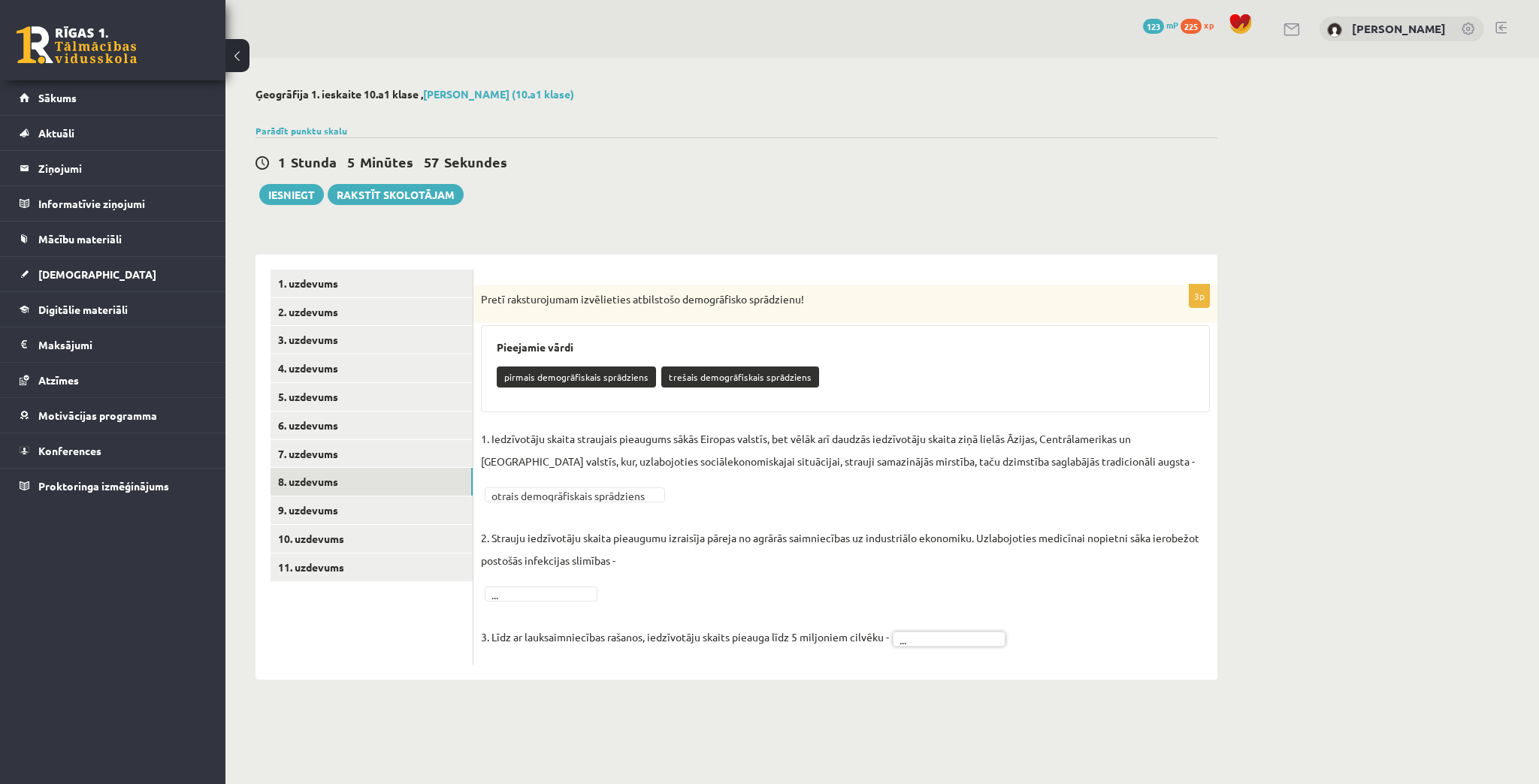
click at [646, 502] on fieldset "**********" at bounding box center [845, 542] width 729 height 230
drag, startPoint x: 517, startPoint y: 679, endPoint x: 570, endPoint y: 679, distance: 53.0
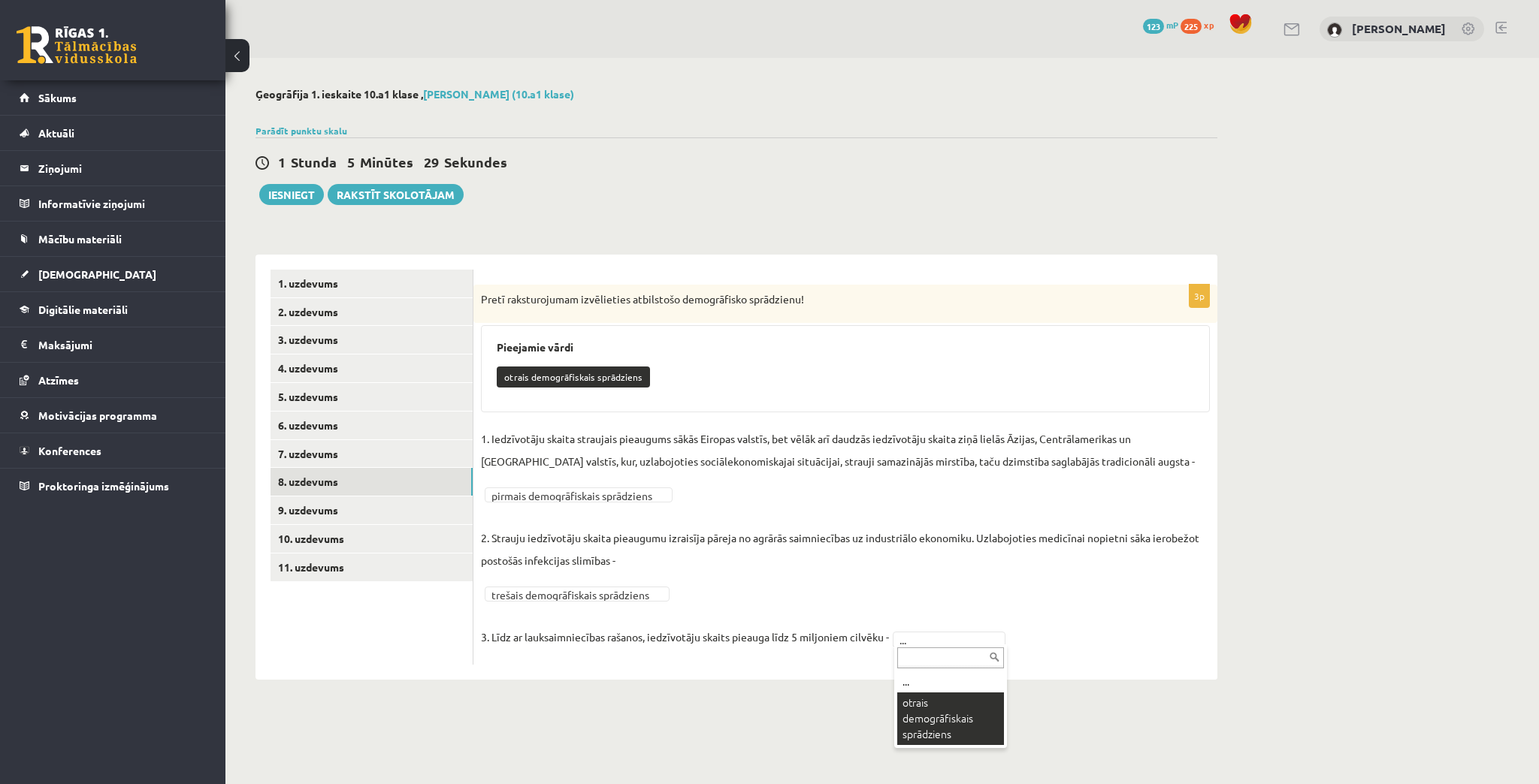
drag, startPoint x: 922, startPoint y: 714, endPoint x: 884, endPoint y: 717, distance: 38.1
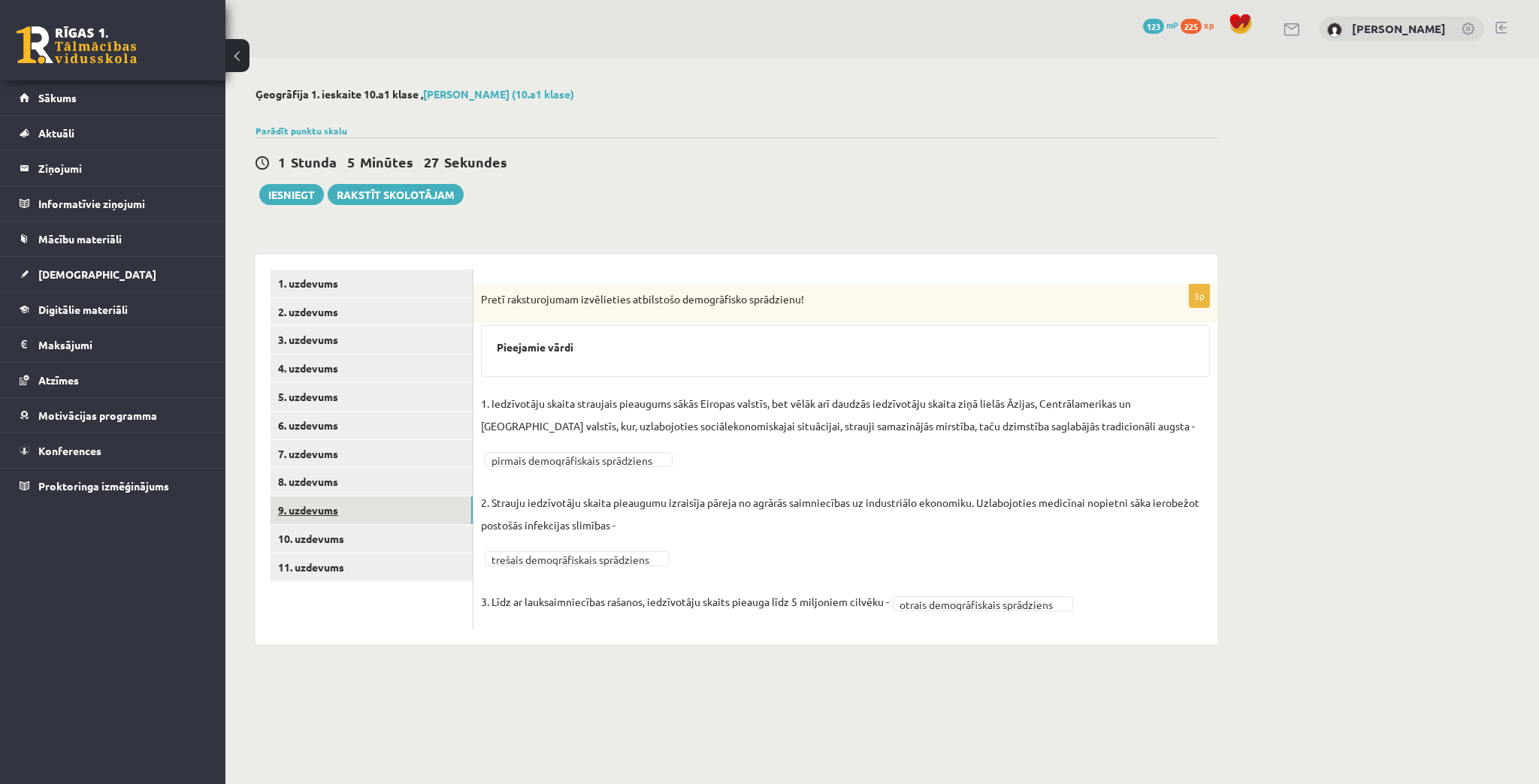
click at [318, 513] on link "9. uzdevums" at bounding box center [371, 510] width 202 height 28
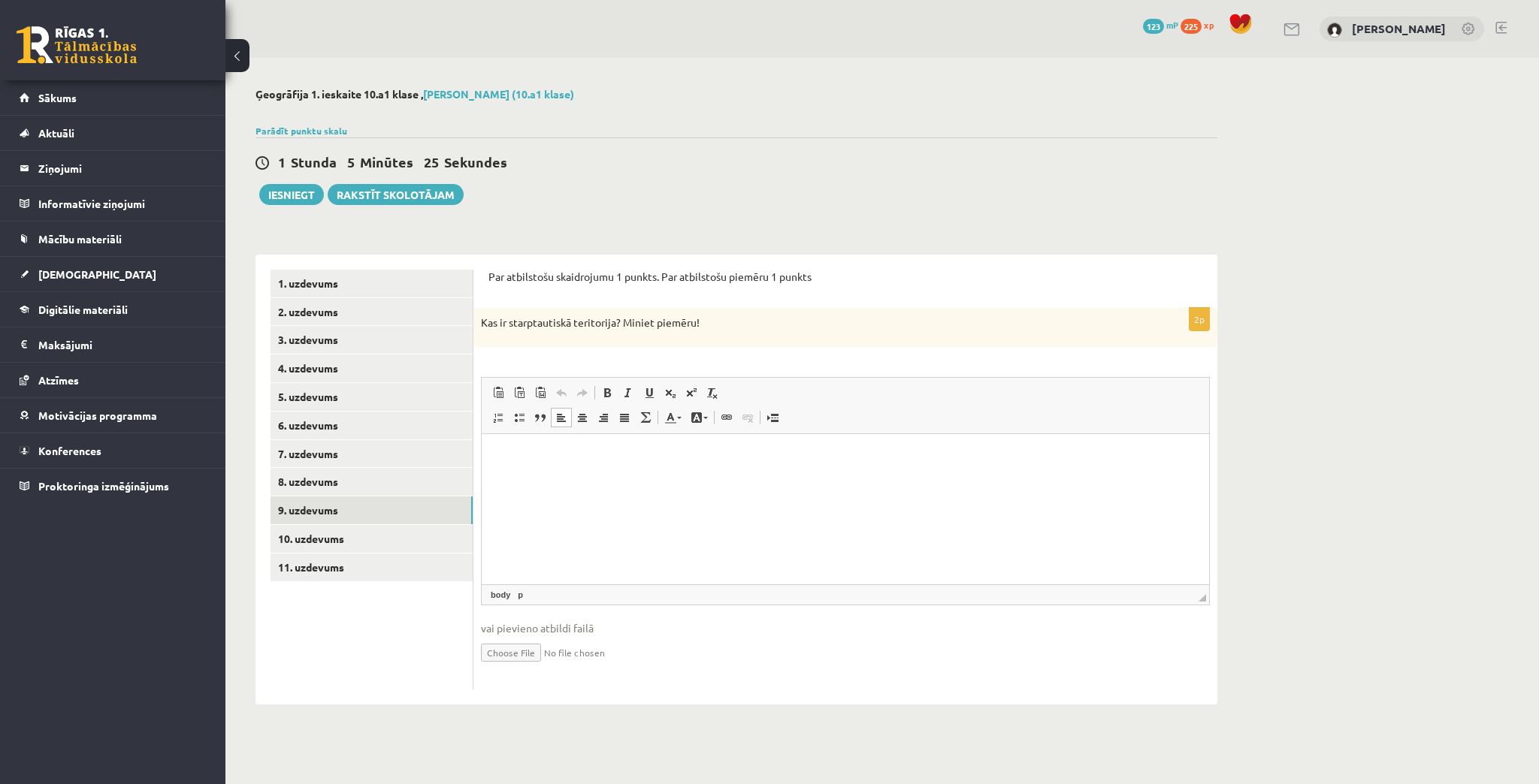
click at [510, 467] on html at bounding box center [845, 457] width 728 height 46
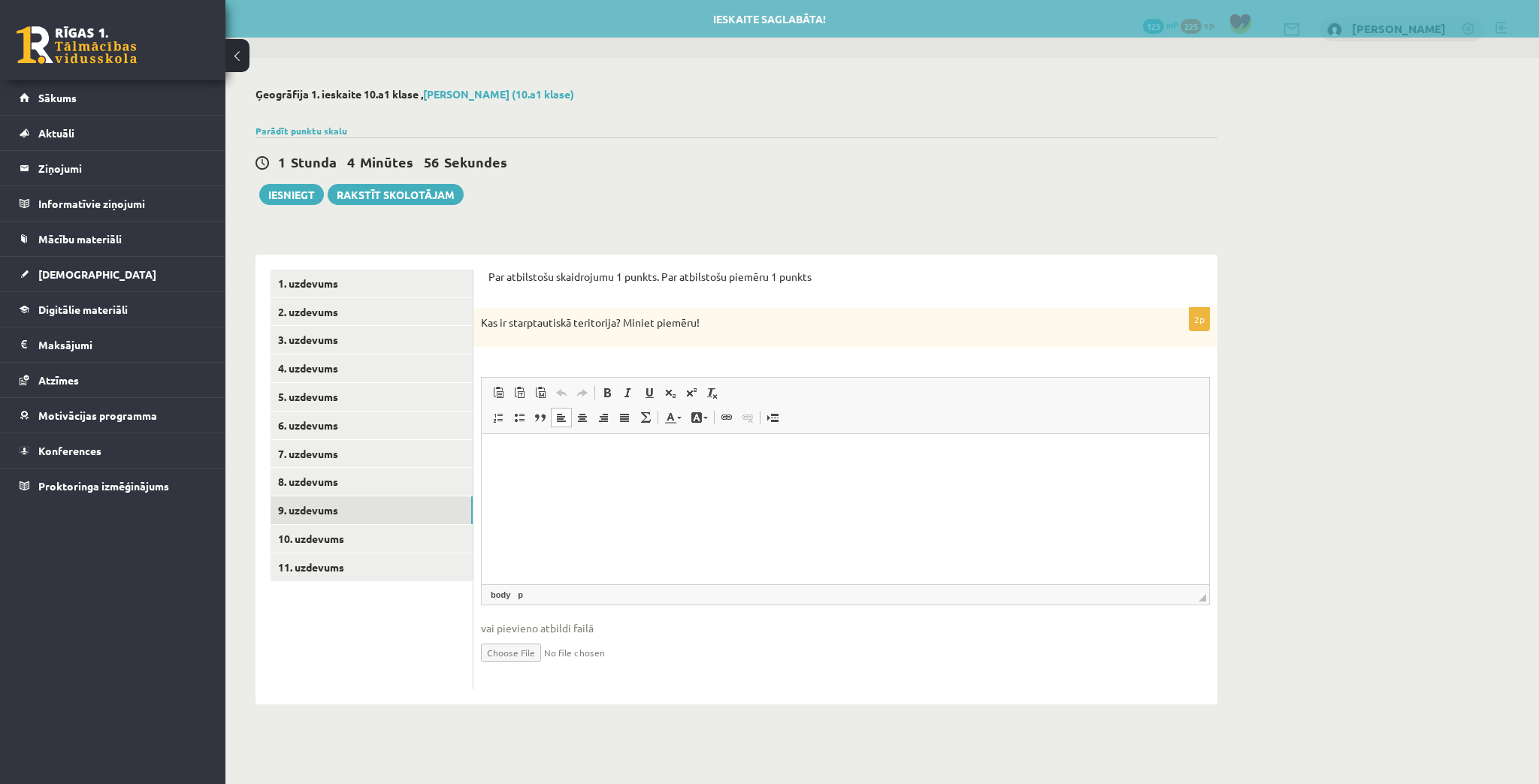
click at [552, 465] on html at bounding box center [845, 457] width 728 height 46
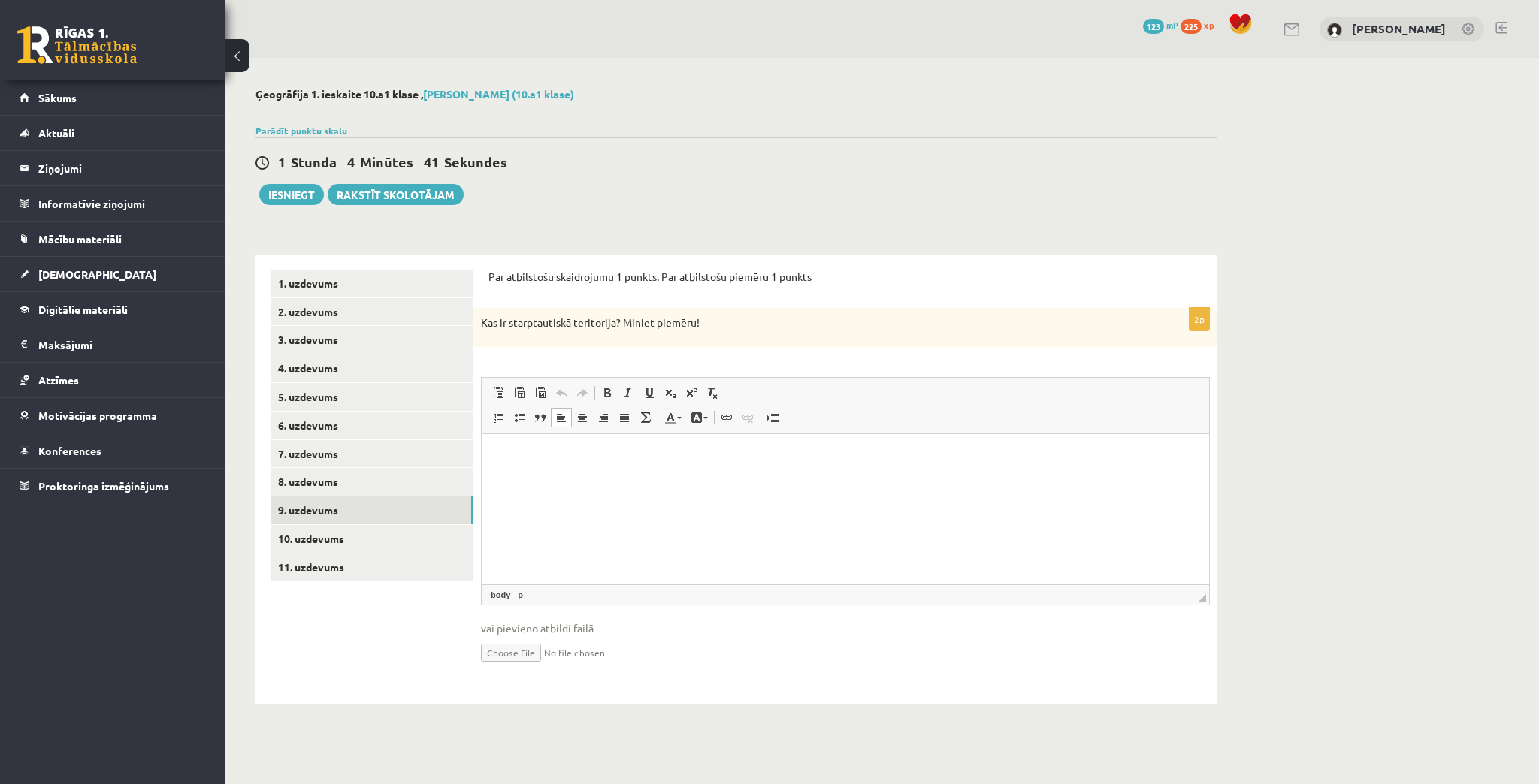
click at [746, 467] on html at bounding box center [845, 457] width 728 height 46
click at [771, 479] on html at bounding box center [845, 457] width 728 height 46
click at [325, 537] on link "10. uzdevums" at bounding box center [371, 539] width 202 height 28
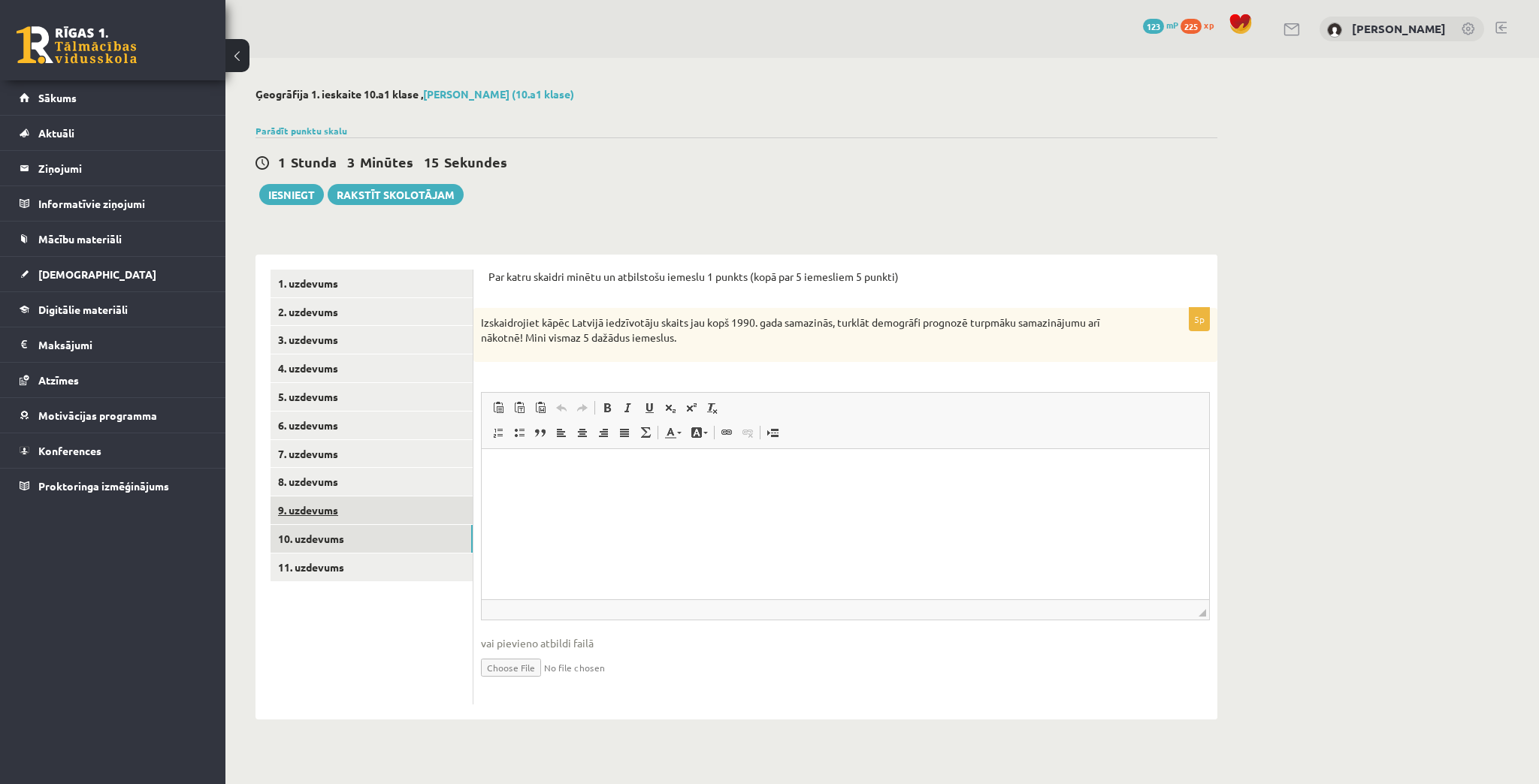
click at [340, 513] on link "9. uzdevums" at bounding box center [371, 510] width 202 height 28
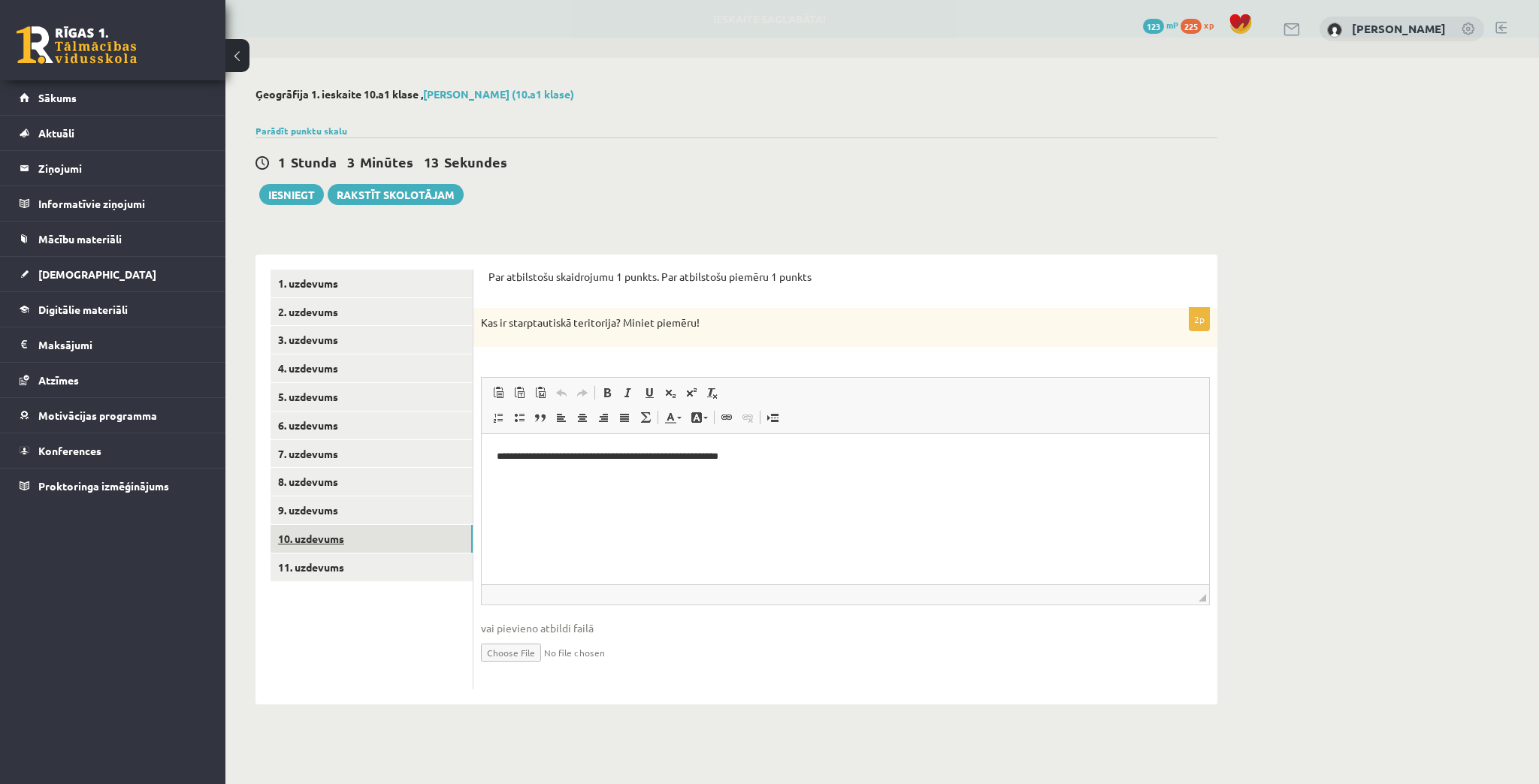
click at [310, 534] on link "10. uzdevums" at bounding box center [371, 539] width 202 height 28
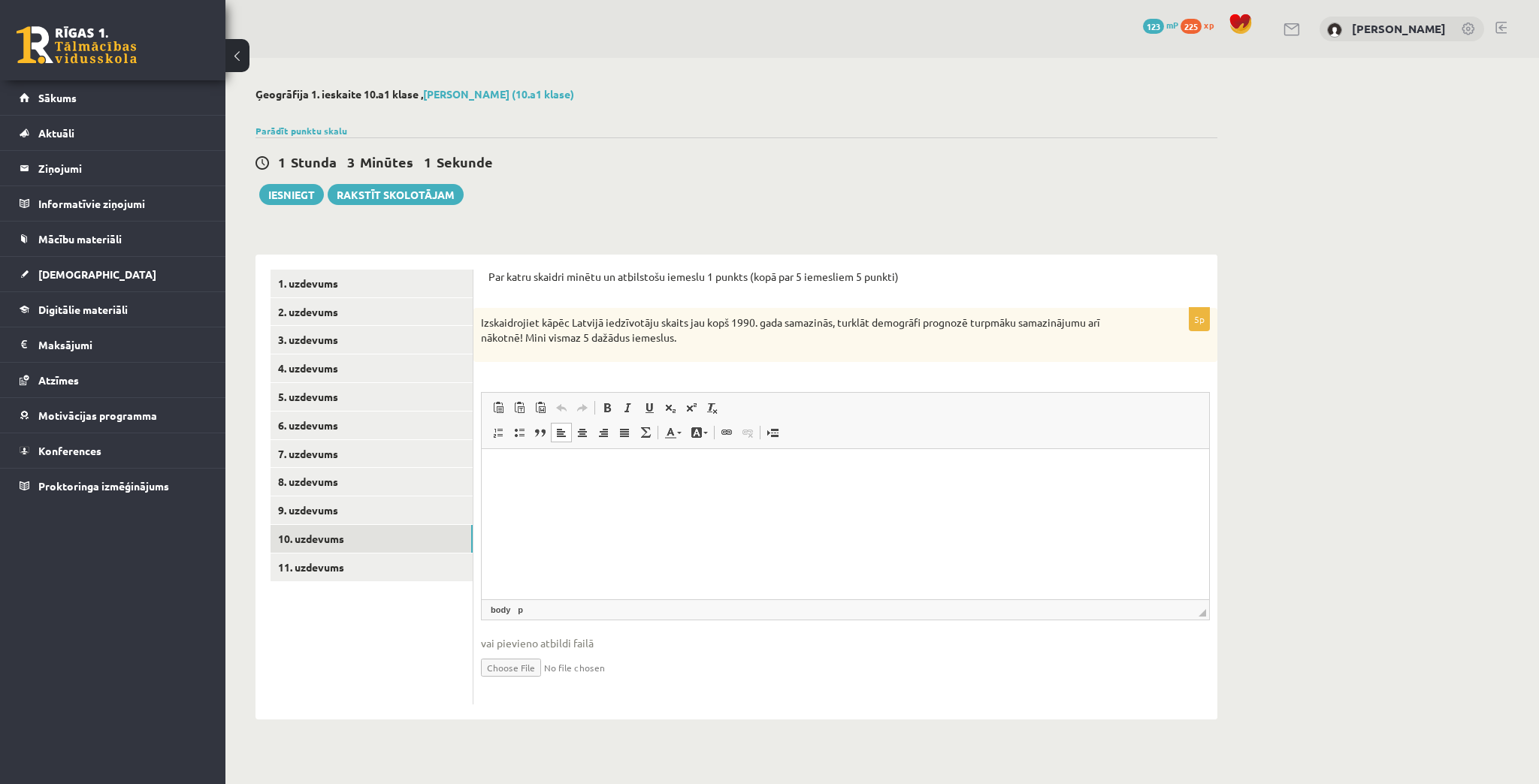
click at [515, 494] on html at bounding box center [845, 471] width 728 height 46
click at [593, 465] on p "**********" at bounding box center [846, 471] width 698 height 16
click at [310, 571] on link "11. uzdevums" at bounding box center [371, 567] width 202 height 28
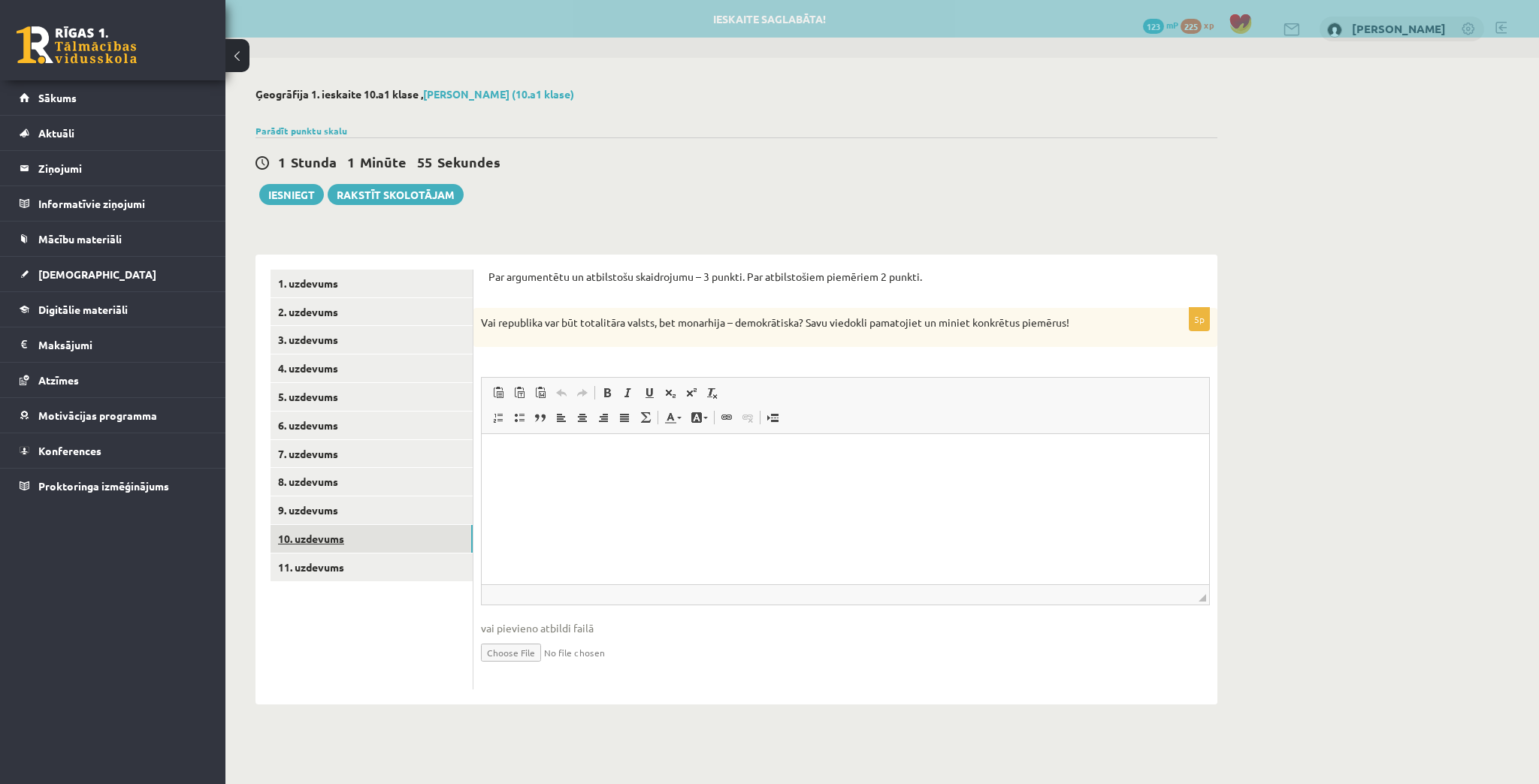
click at [323, 534] on link "10. uzdevums" at bounding box center [371, 539] width 202 height 28
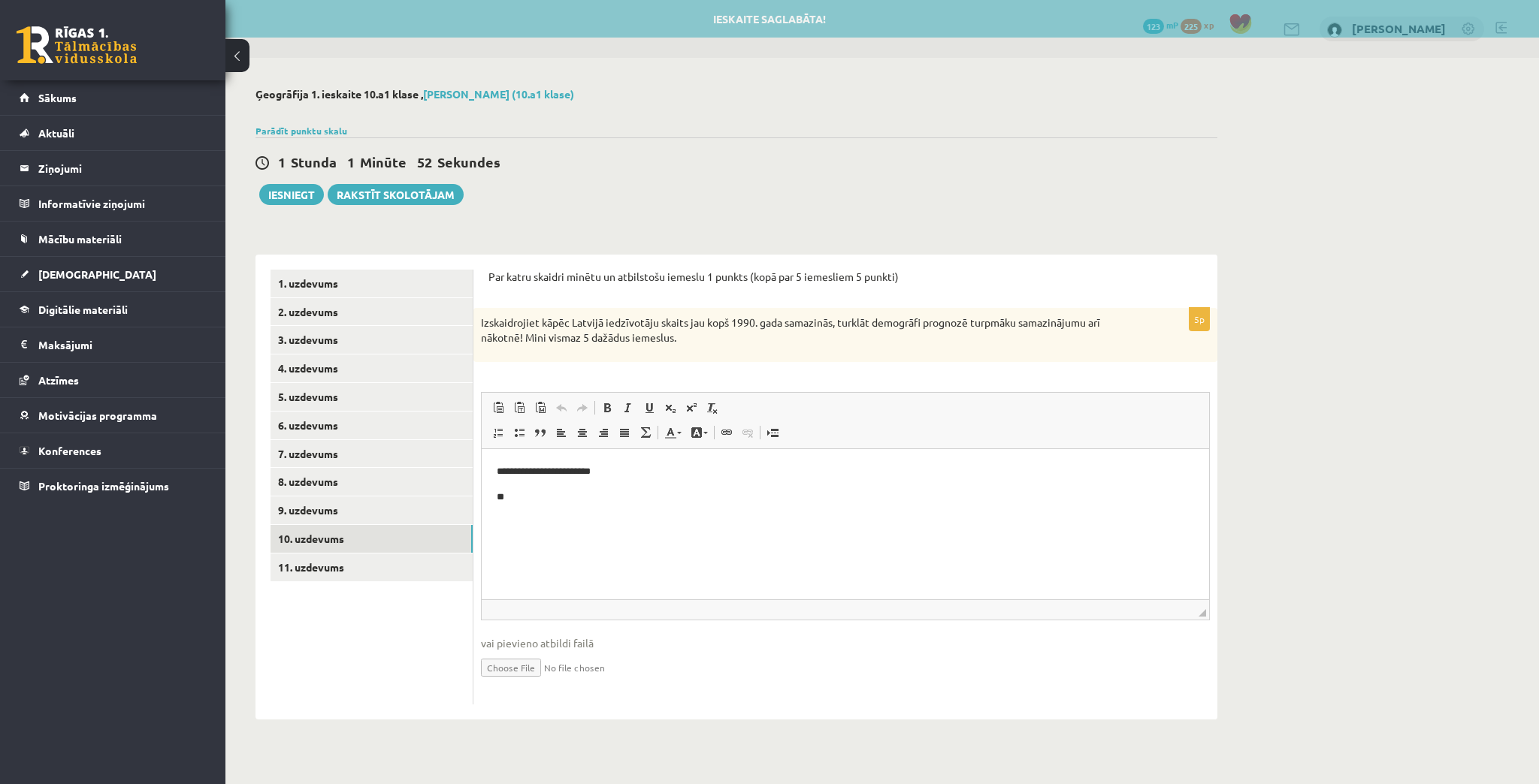
click at [631, 477] on p "**********" at bounding box center [846, 471] width 698 height 16
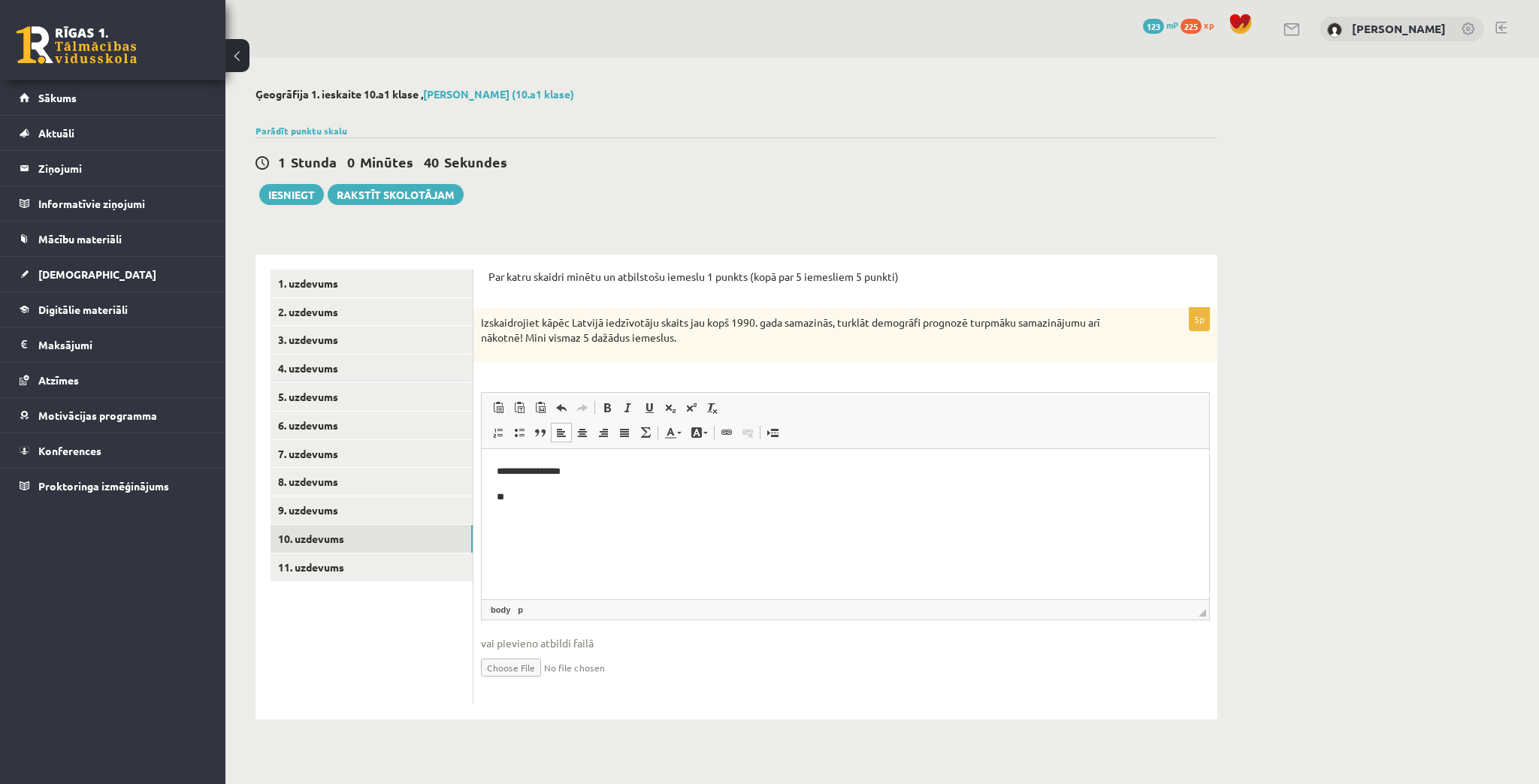
click at [608, 497] on p "**" at bounding box center [846, 497] width 698 height 16
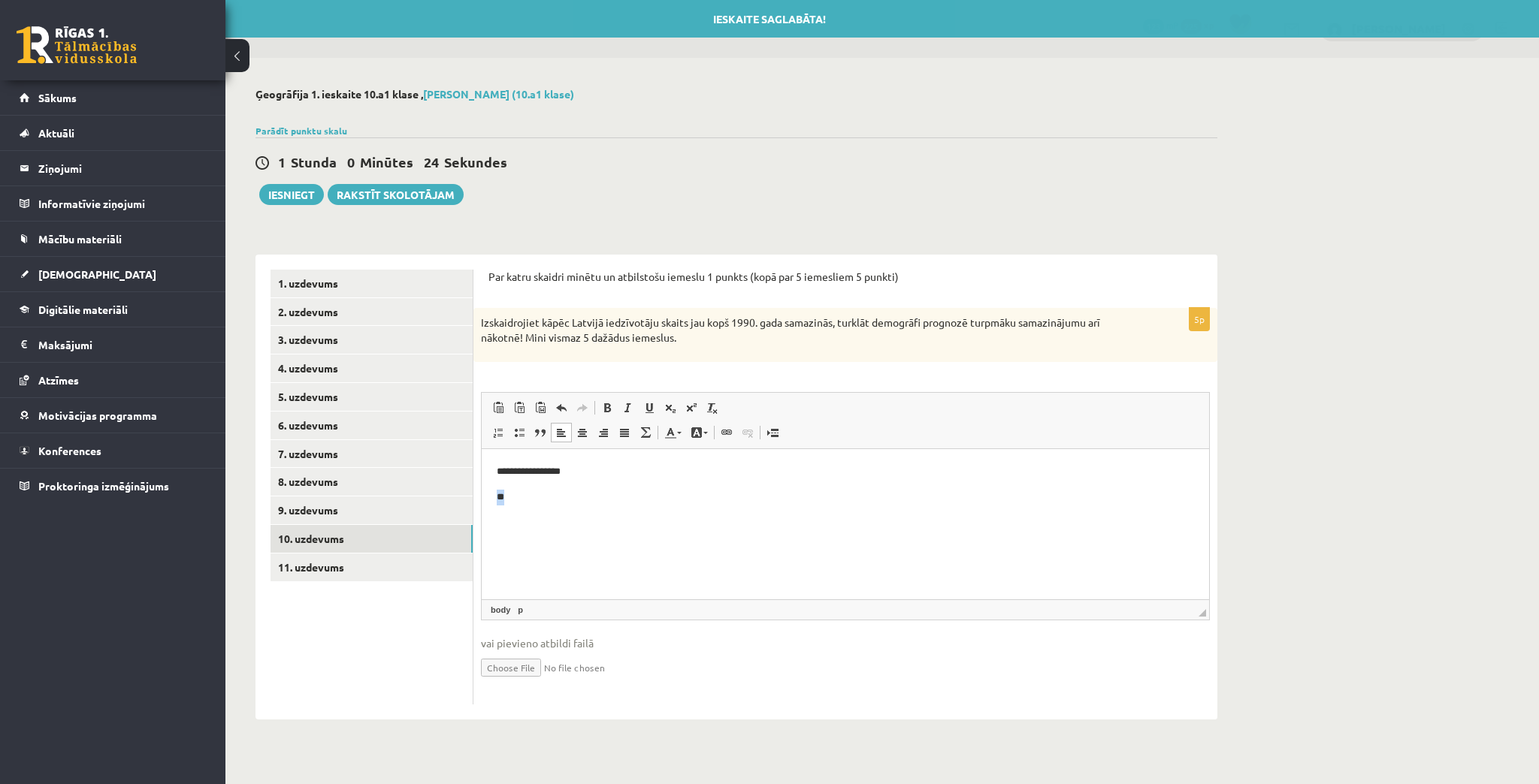
click at [623, 478] on body "**********" at bounding box center [845, 483] width 698 height 41
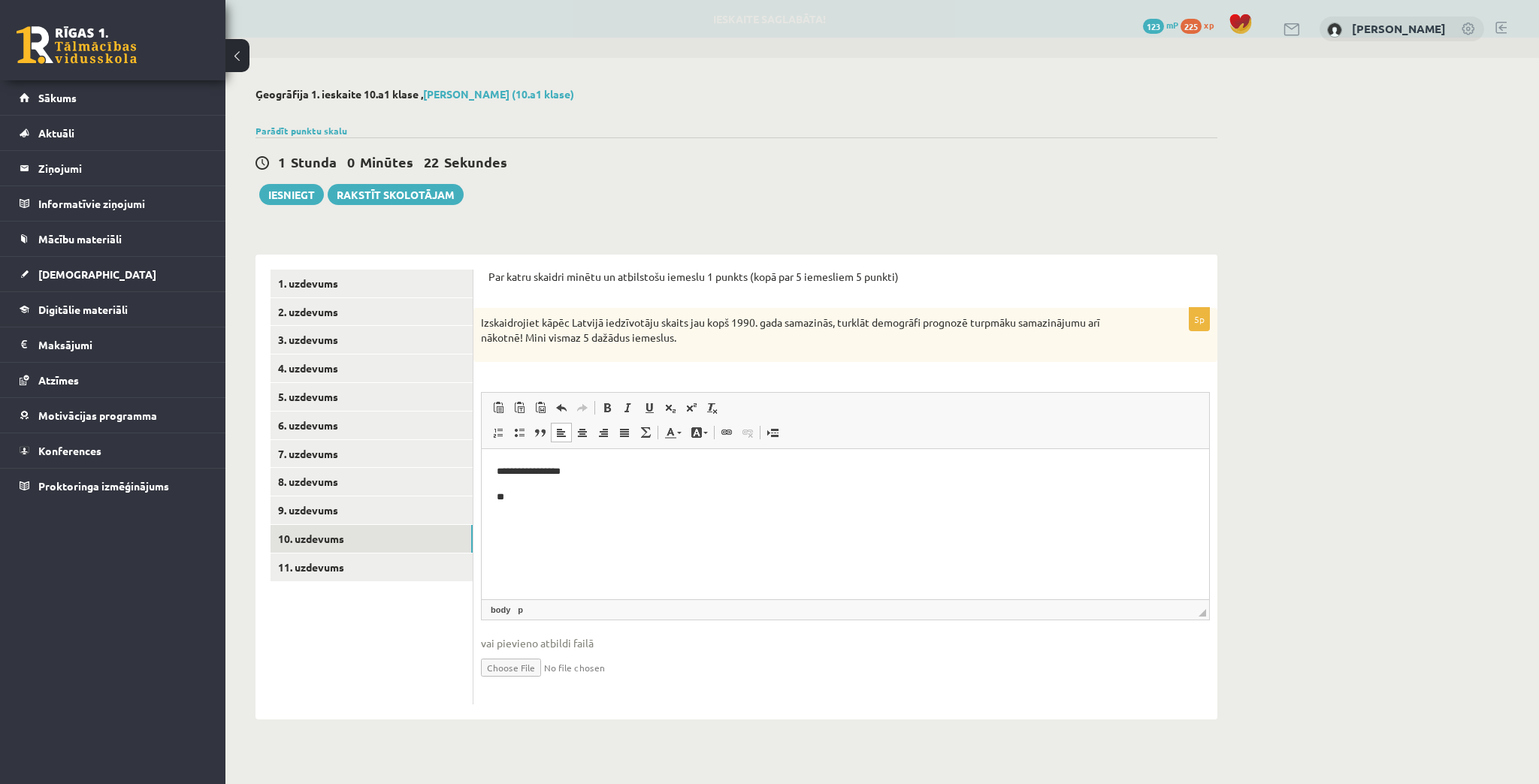
click at [623, 478] on p "**********" at bounding box center [846, 471] width 698 height 16
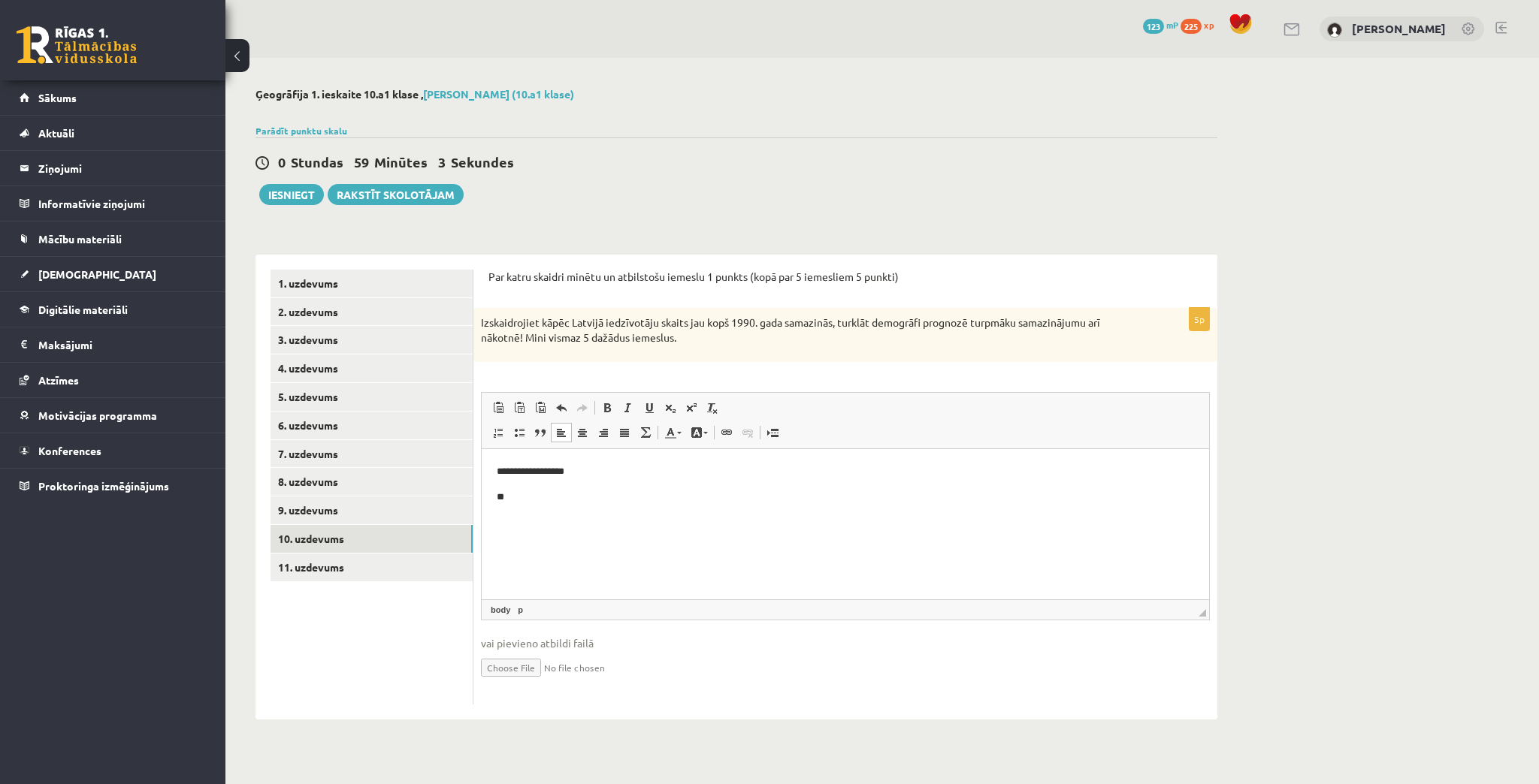
click at [590, 494] on p "**" at bounding box center [846, 497] width 698 height 16
click at [632, 463] on p "**********" at bounding box center [846, 471] width 698 height 16
click at [561, 552] on p "**" at bounding box center [846, 547] width 698 height 16
click at [315, 563] on link "11. uzdevums" at bounding box center [371, 567] width 202 height 28
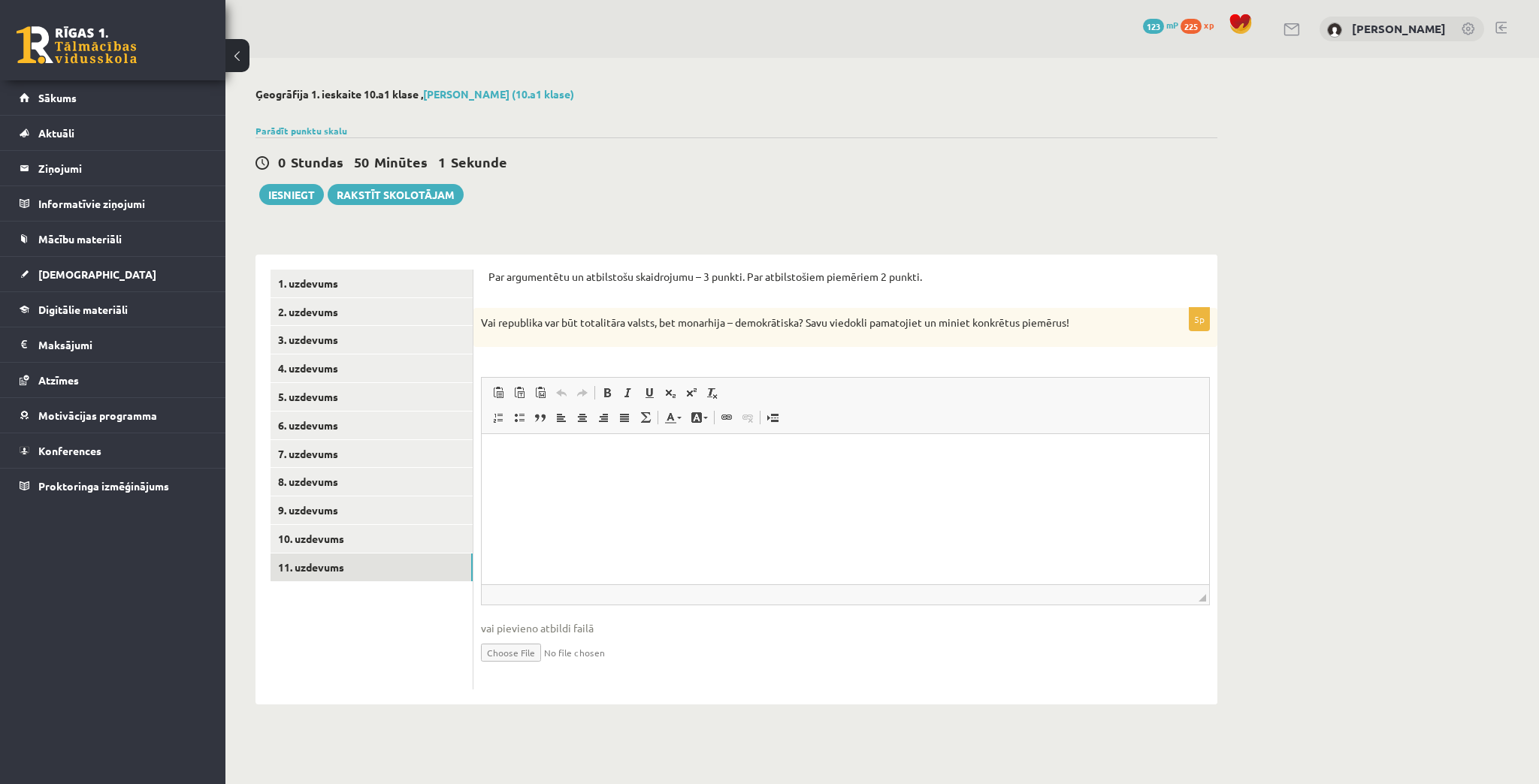
click at [628, 479] on html at bounding box center [845, 457] width 728 height 46
click at [1001, 479] on html "*********" at bounding box center [845, 457] width 728 height 46
drag, startPoint x: 583, startPoint y: 451, endPoint x: 646, endPoint y: 450, distance: 63.0
click at [646, 450] on p "**********" at bounding box center [846, 456] width 698 height 16
click at [681, 465] on html "**********" at bounding box center [845, 457] width 728 height 46
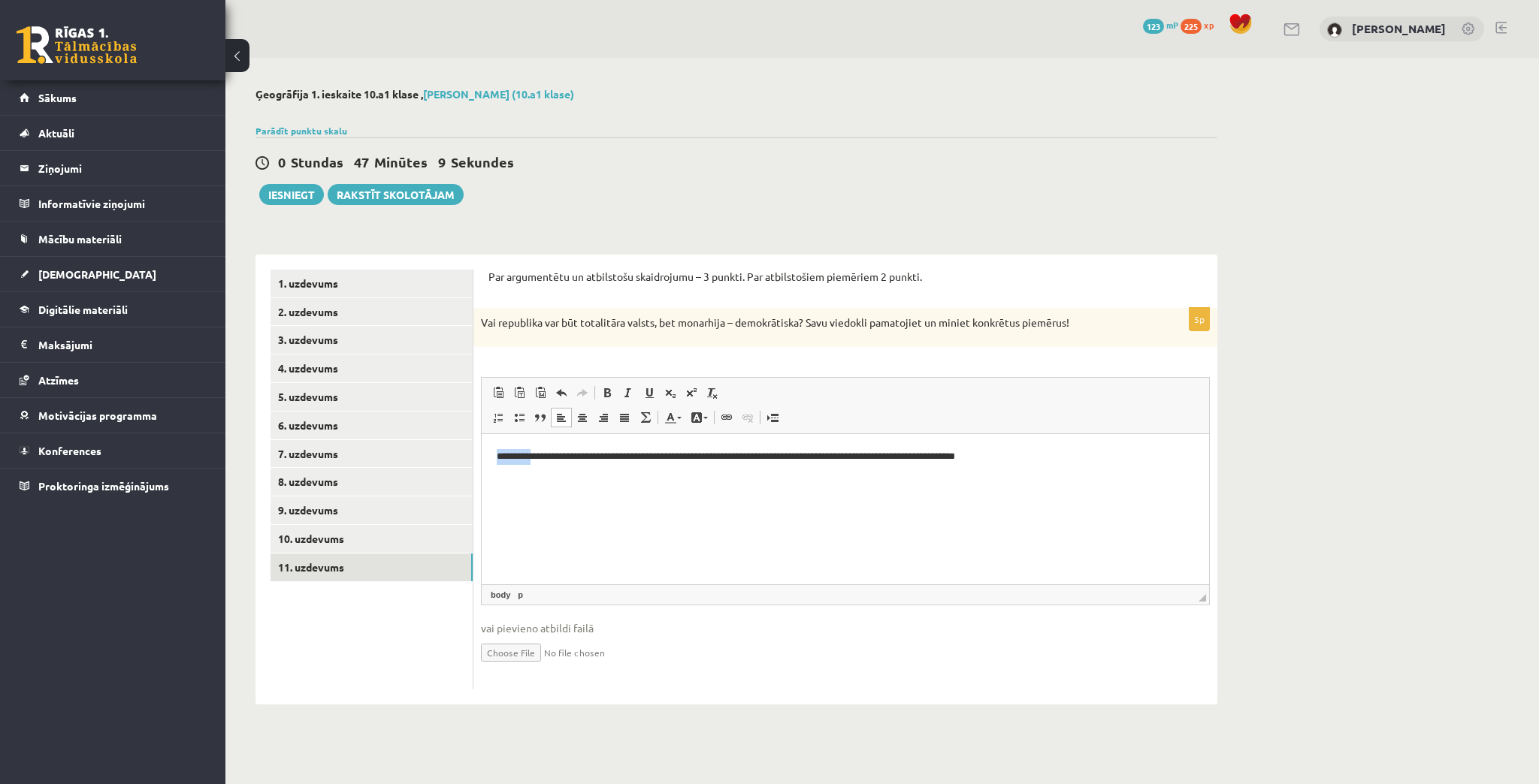
drag, startPoint x: 495, startPoint y: 453, endPoint x: 535, endPoint y: 452, distance: 40.0
click at [535, 452] on html "**********" at bounding box center [845, 457] width 728 height 46
click at [1003, 452] on p "**********" at bounding box center [846, 456] width 698 height 16
drag, startPoint x: 497, startPoint y: 319, endPoint x: 655, endPoint y: 327, distance: 158.2
click at [655, 327] on p "Vai republika var būt totalitāra valsts, bet monarhija – demokrātiska? Savu vie…" at bounding box center [808, 323] width 654 height 15
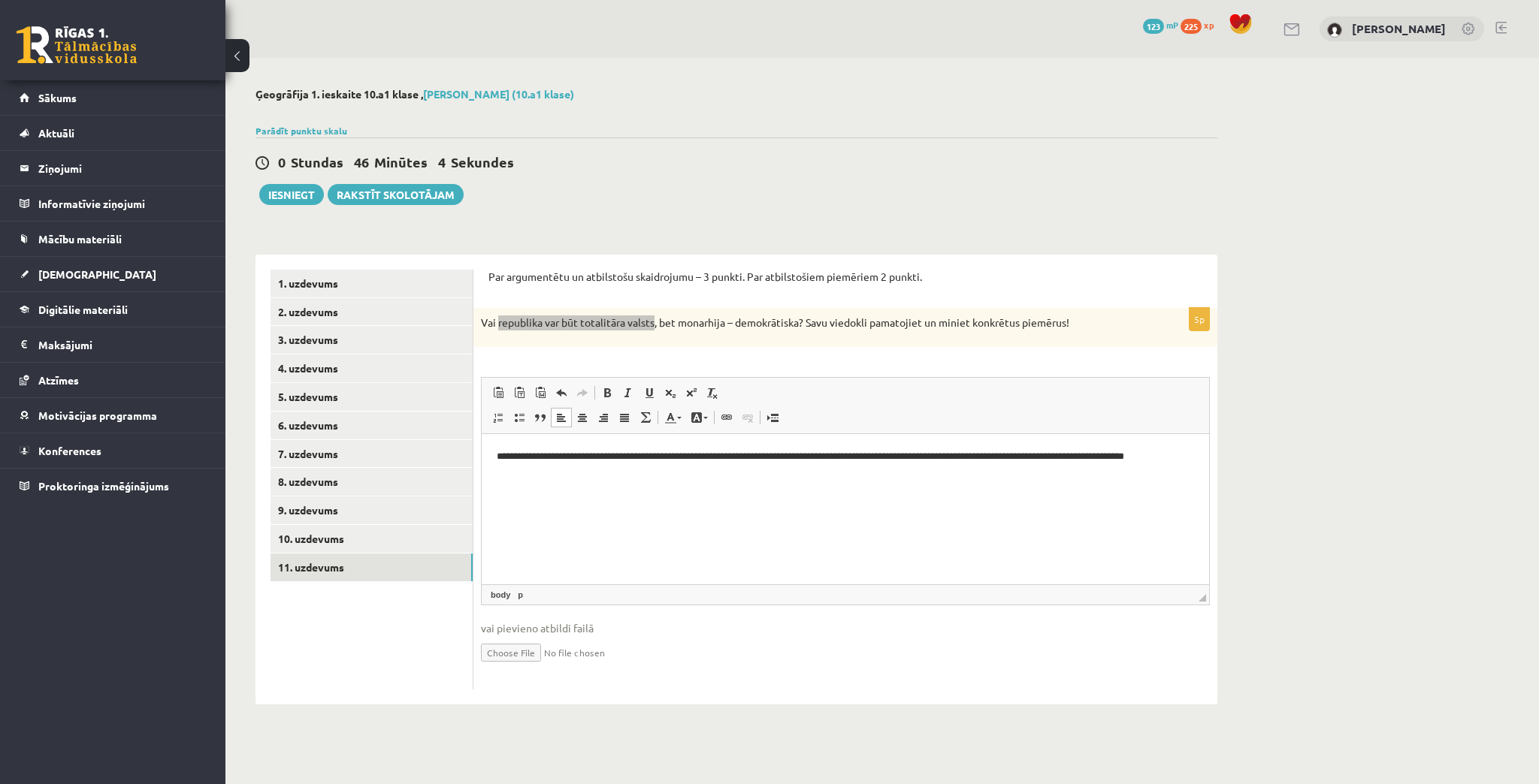
click at [1184, 446] on html "**********" at bounding box center [845, 457] width 728 height 46
click at [624, 469] on p "**********" at bounding box center [846, 463] width 698 height 32
click at [755, 478] on p "**********" at bounding box center [846, 463] width 698 height 32
click at [744, 327] on p "Vai republika var būt totalitāra valsts, bet monarhija – demokrātiska? Savu vie…" at bounding box center [808, 323] width 654 height 15
click at [500, 457] on p "**********" at bounding box center [846, 463] width 698 height 32
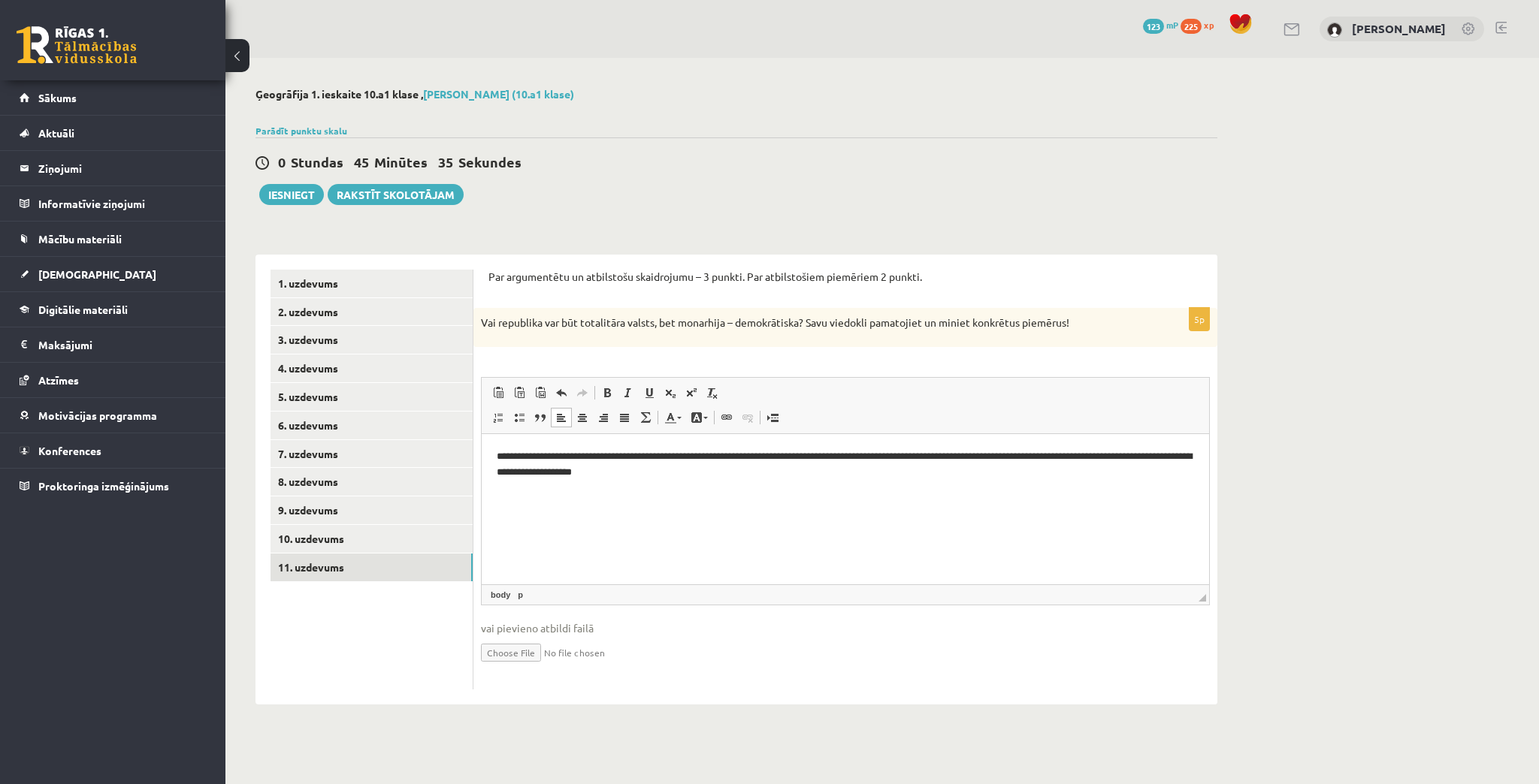
click at [565, 499] on p "Визуальный текстовый редактор, wiswyg-editor-user-answer-47024911824880" at bounding box center [845, 497] width 698 height 16
drag, startPoint x: 680, startPoint y: 321, endPoint x: 802, endPoint y: 322, distance: 122.0
click at [802, 322] on p "Vai republika var būt totalitāra valsts, bet monarhija – demokrātiska? Savu vie…" at bounding box center [808, 323] width 654 height 15
click at [538, 496] on p "****" at bounding box center [846, 497] width 698 height 16
click at [565, 494] on p "**********" at bounding box center [846, 497] width 698 height 16
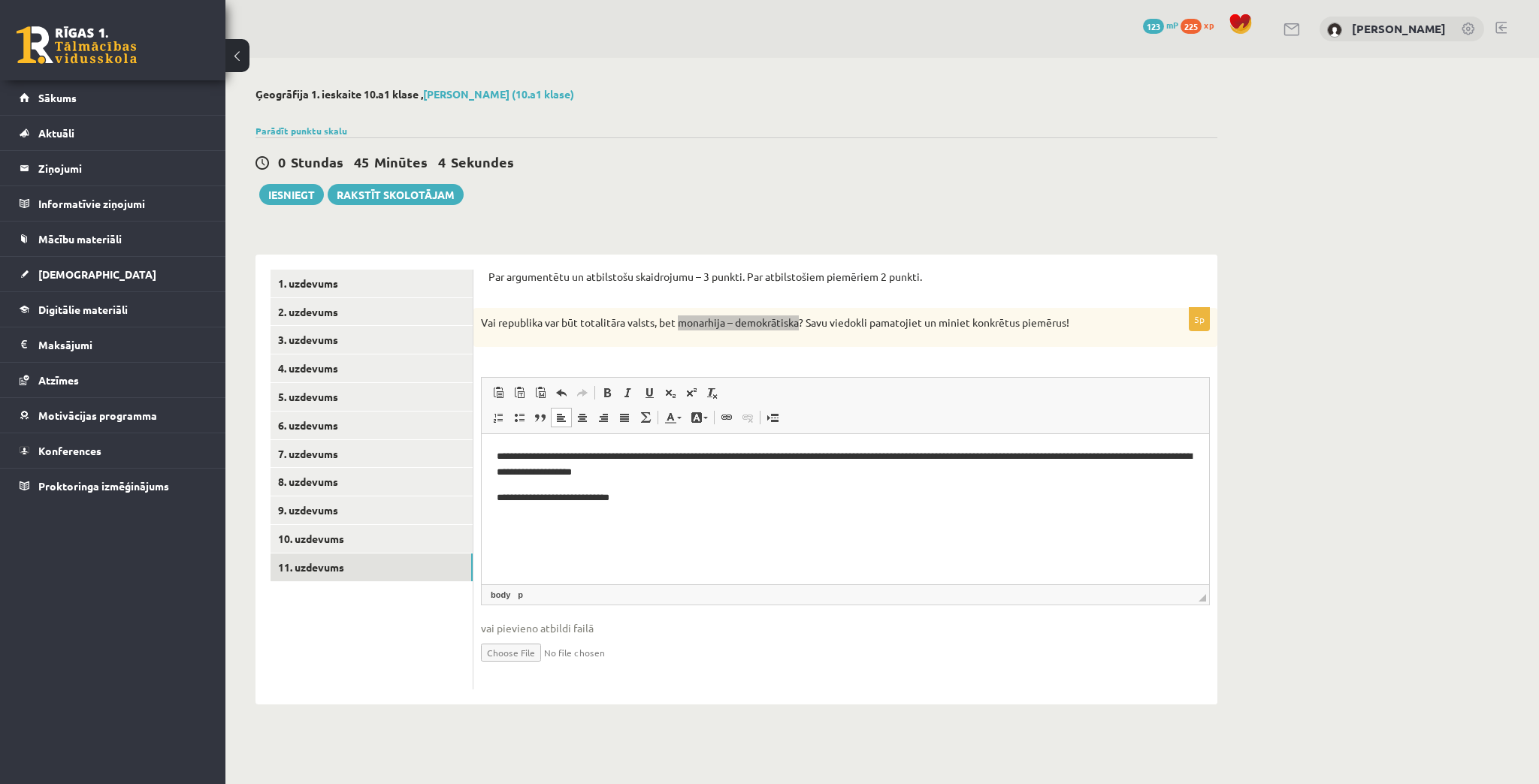
click at [667, 496] on p "**********" at bounding box center [846, 497] width 698 height 16
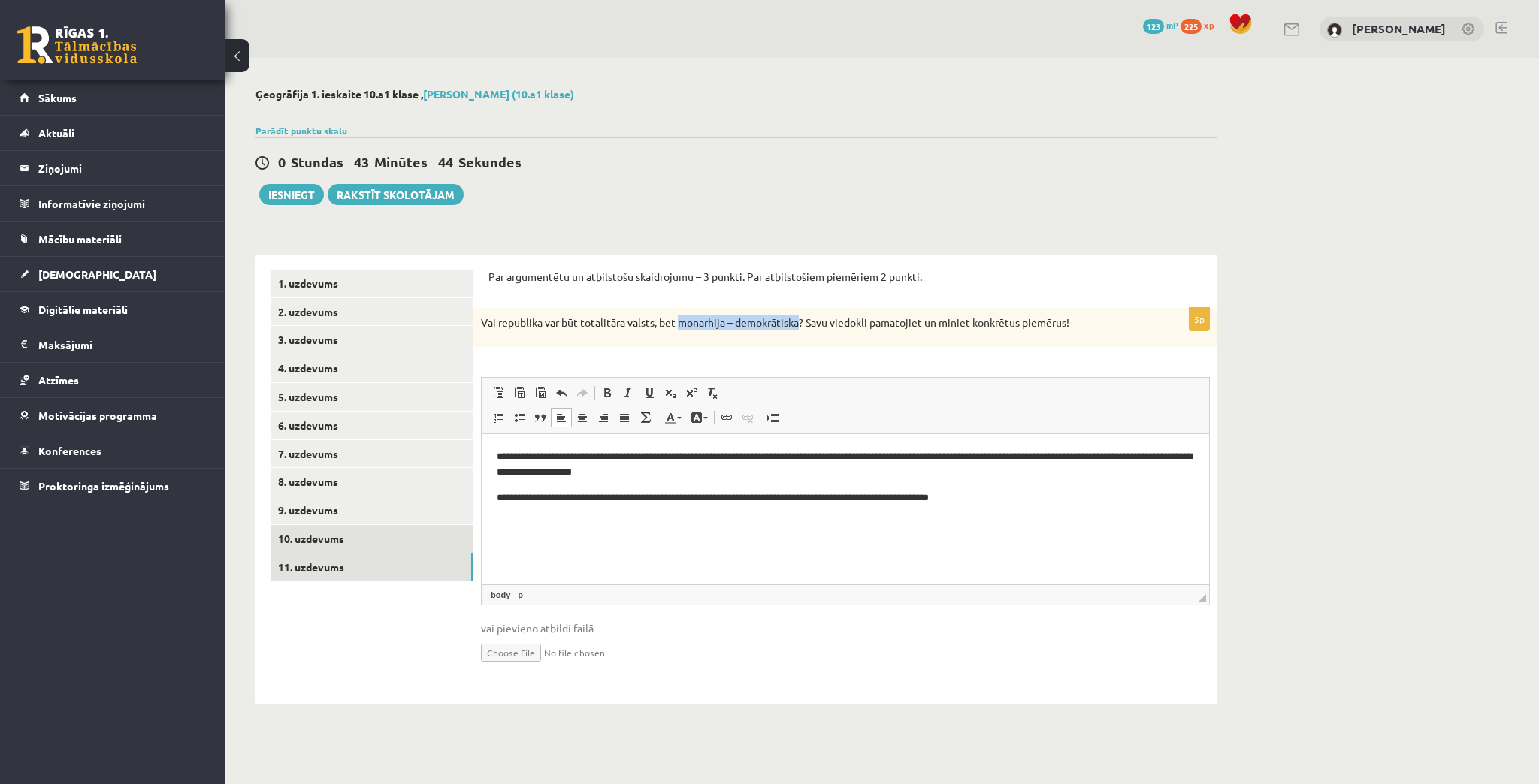
click at [336, 546] on link "10. uzdevums" at bounding box center [371, 539] width 202 height 28
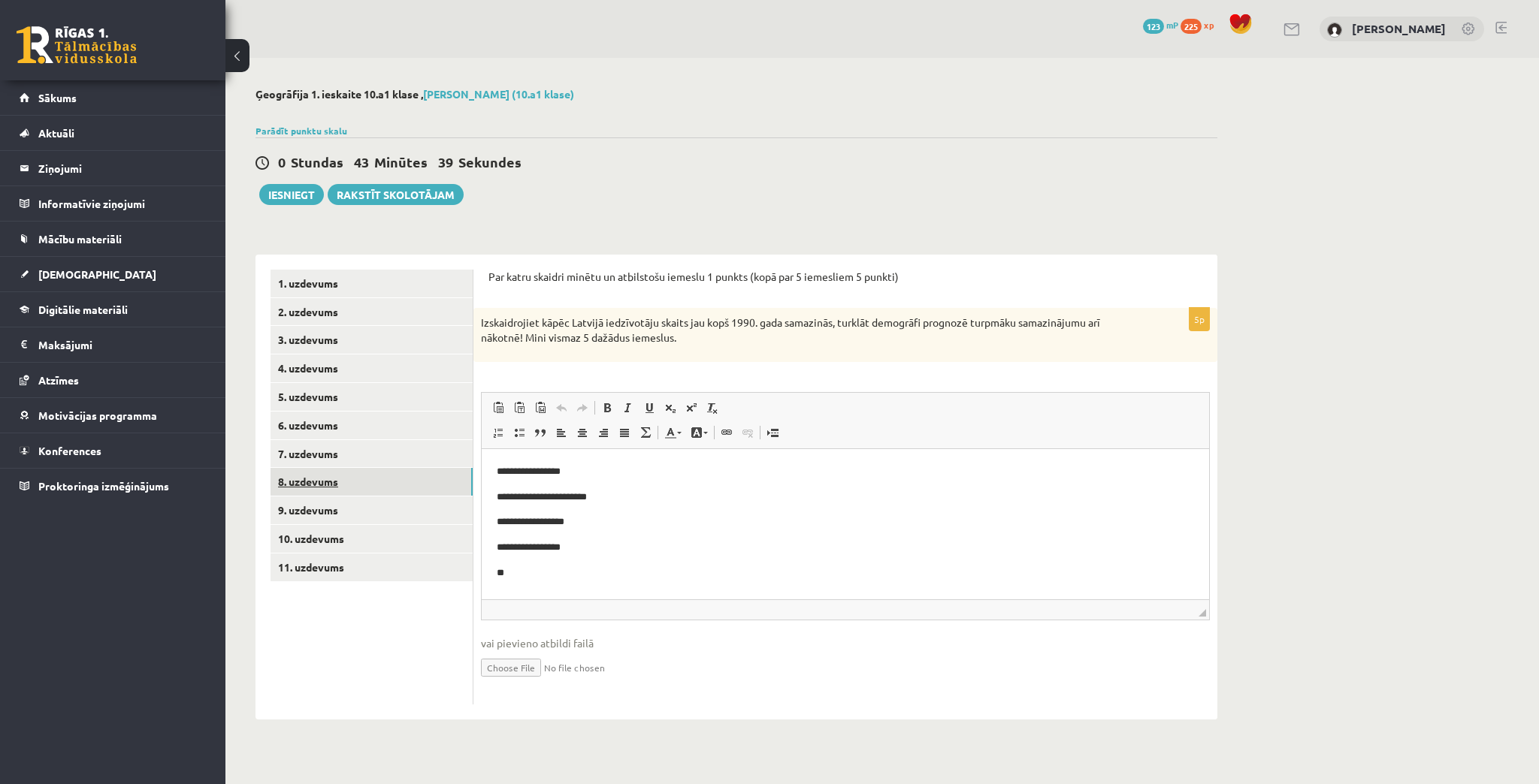
click at [295, 474] on link "8. uzdevums" at bounding box center [371, 482] width 202 height 28
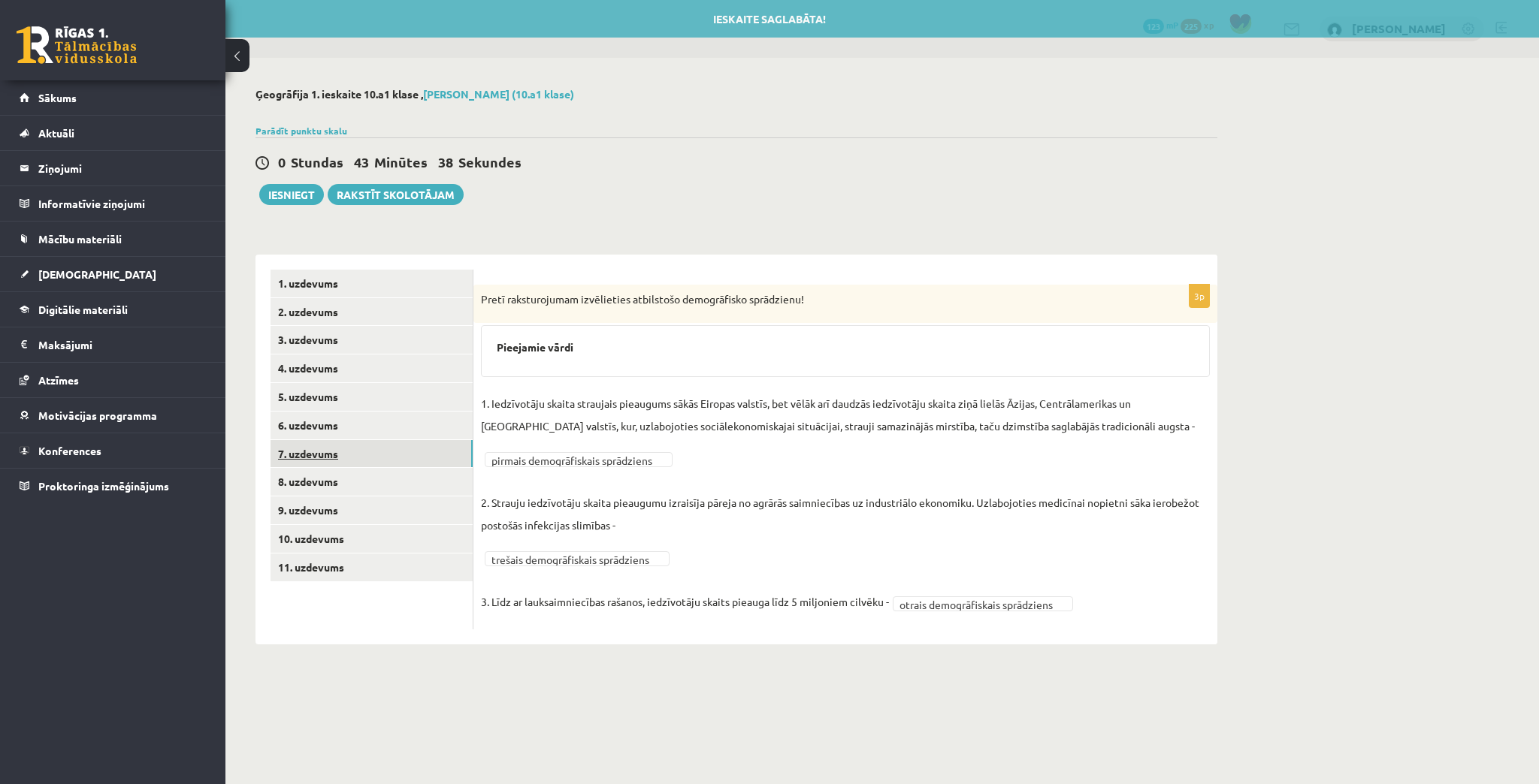
click at [296, 457] on link "7. uzdevums" at bounding box center [371, 454] width 202 height 28
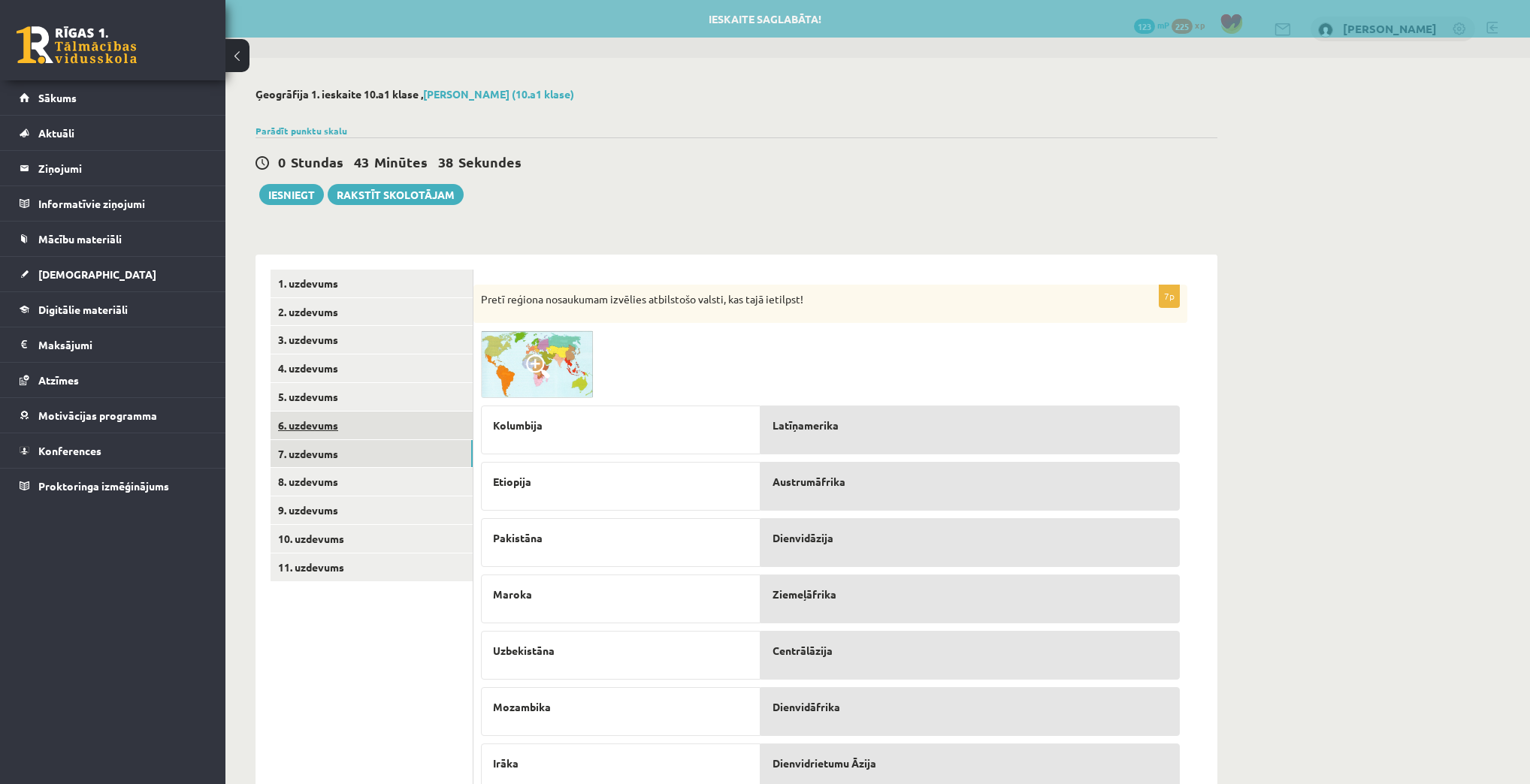
click at [296, 425] on link "6. uzdevums" at bounding box center [371, 426] width 202 height 28
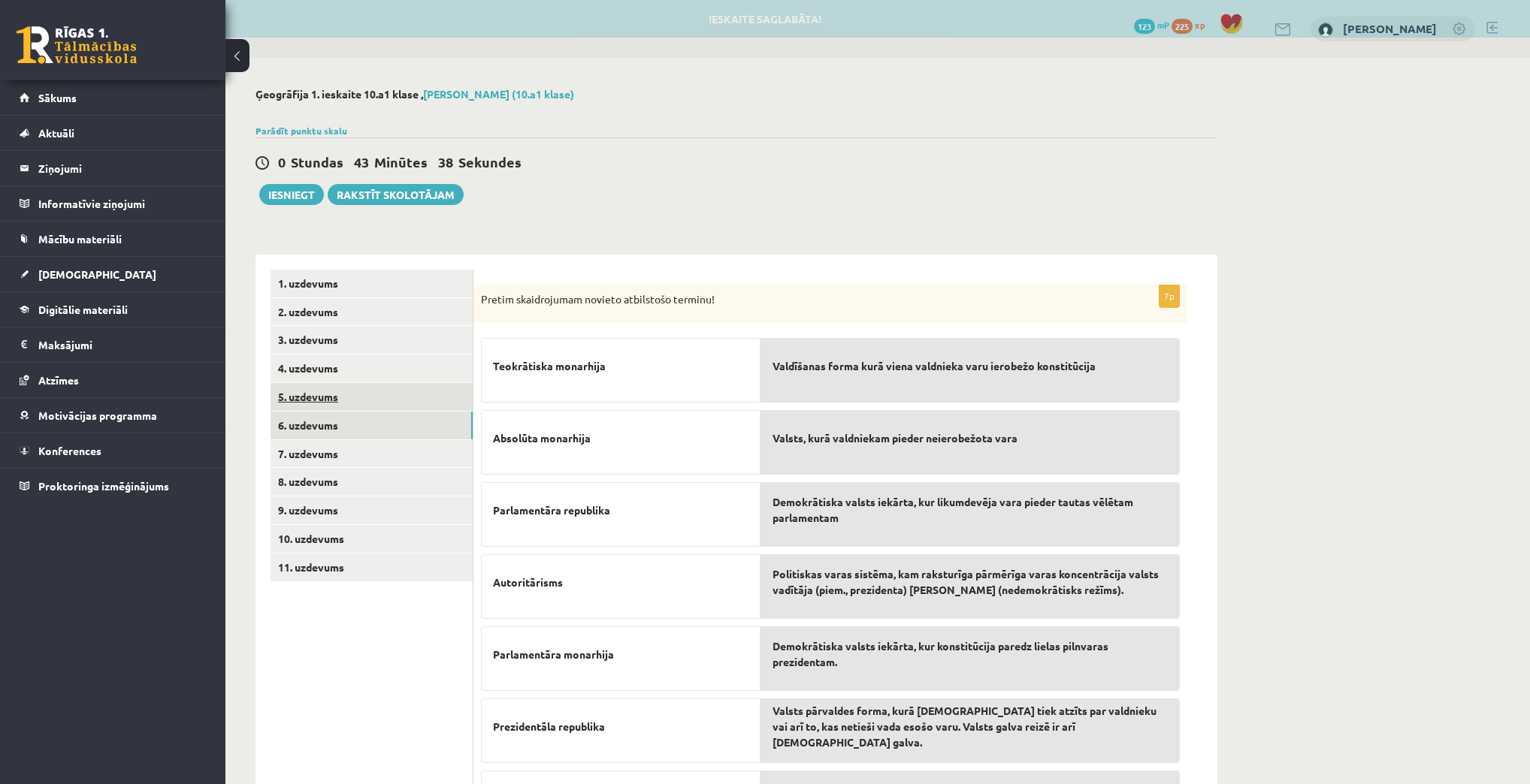
click at [296, 394] on link "5. uzdevums" at bounding box center [371, 397] width 202 height 28
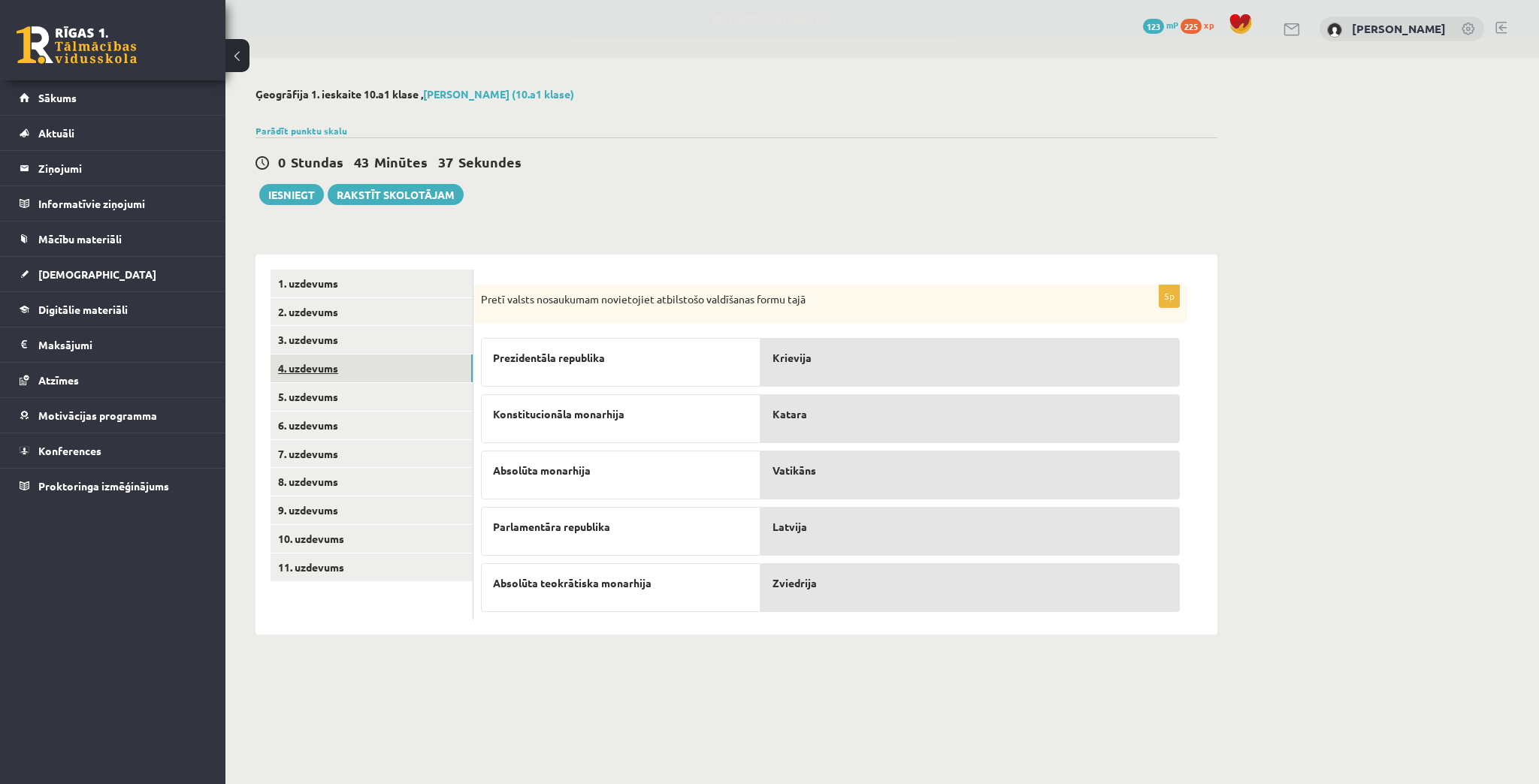
click at [296, 364] on link "4. uzdevums" at bounding box center [371, 368] width 202 height 28
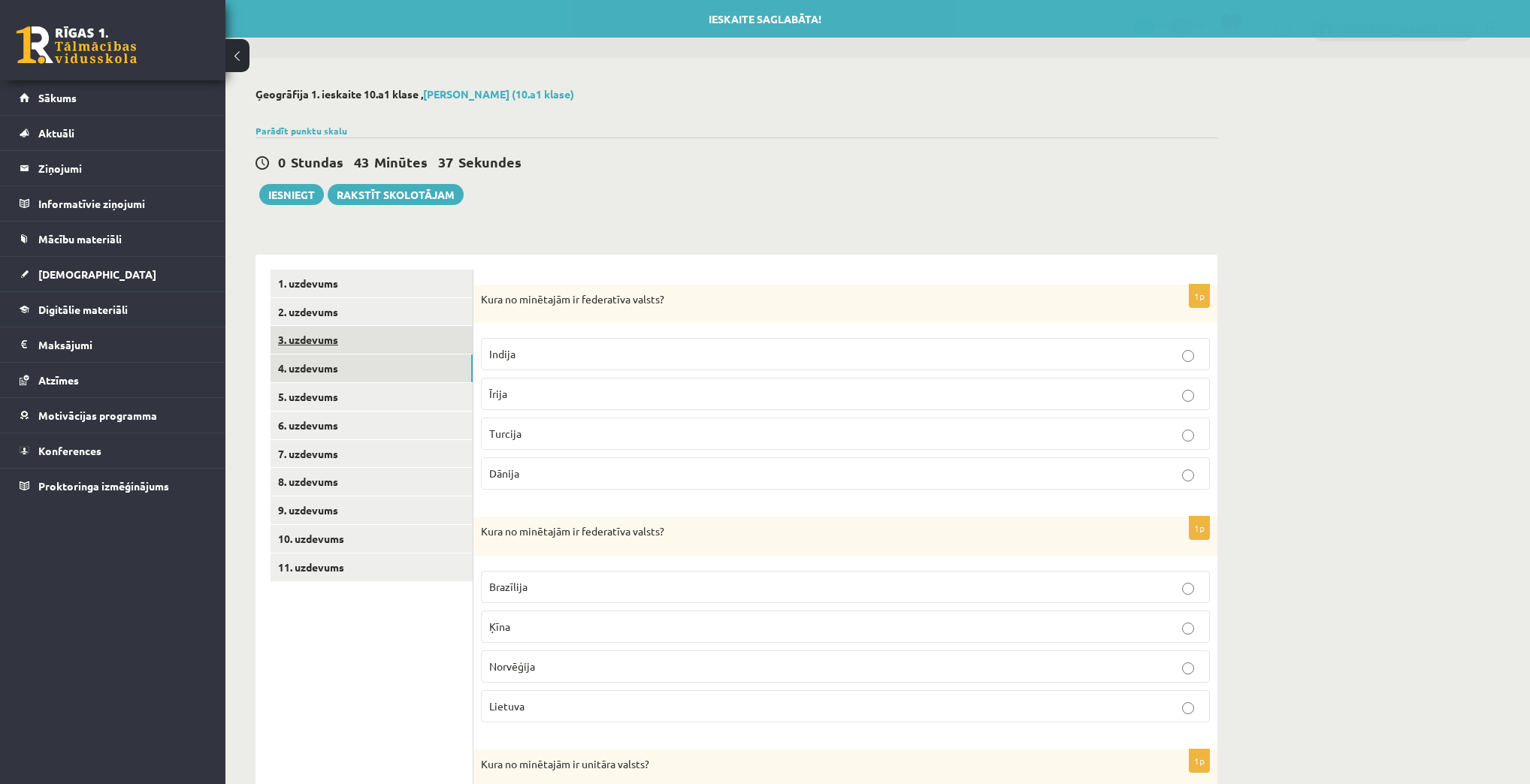
click at [300, 344] on link "3. uzdevums" at bounding box center [371, 340] width 202 height 28
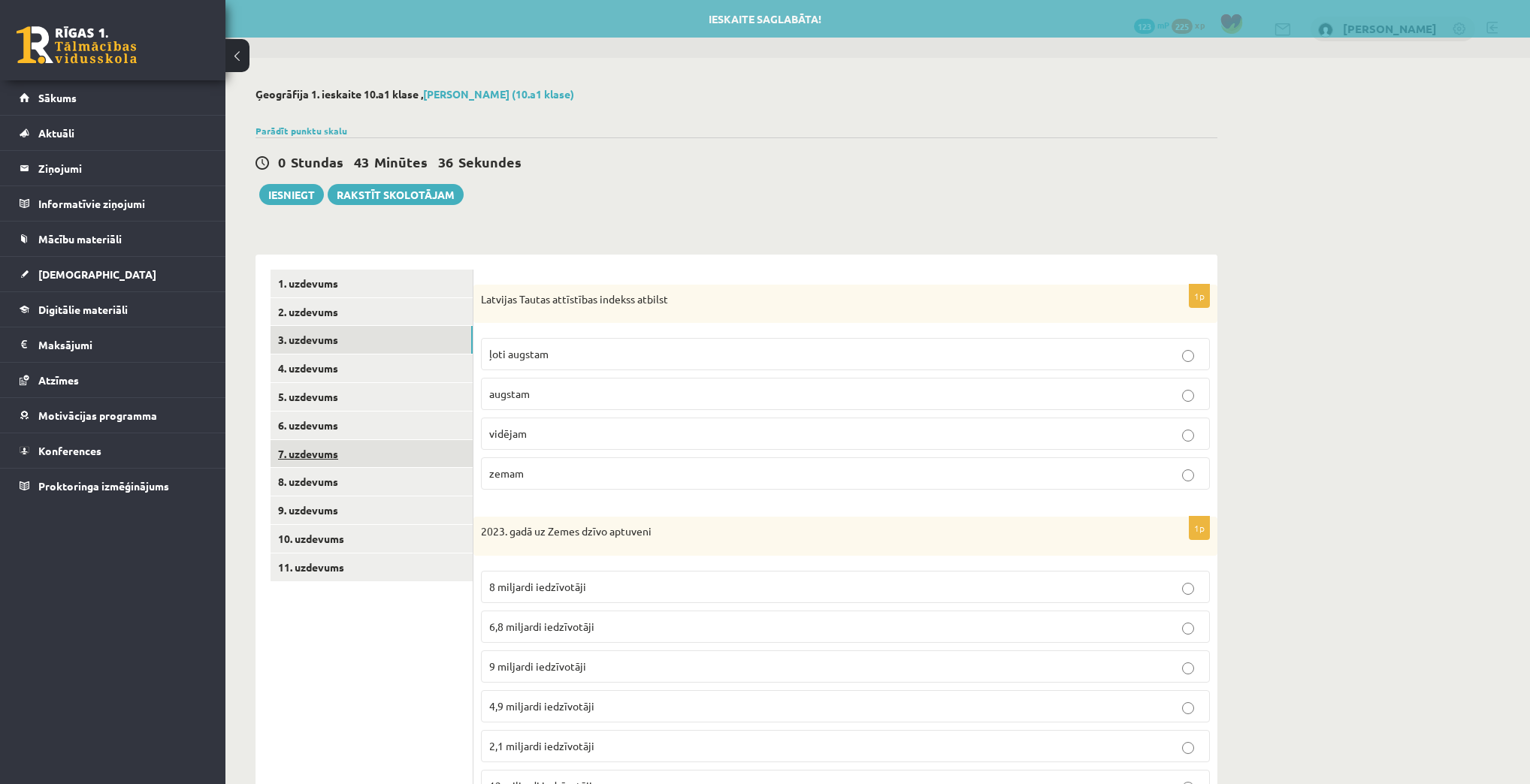
click at [318, 447] on link "7. uzdevums" at bounding box center [371, 454] width 202 height 28
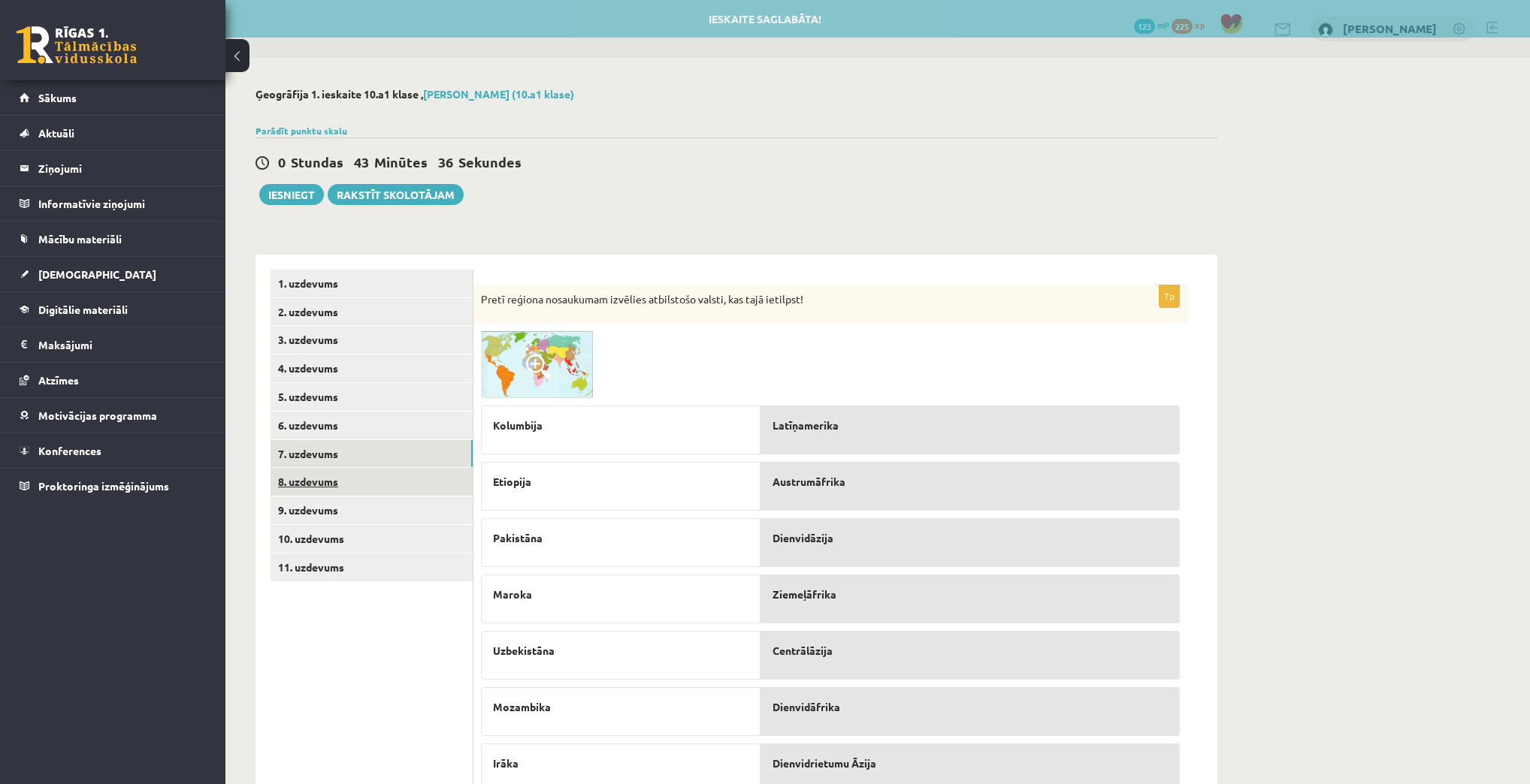
click at [315, 484] on link "8. uzdevums" at bounding box center [371, 482] width 202 height 28
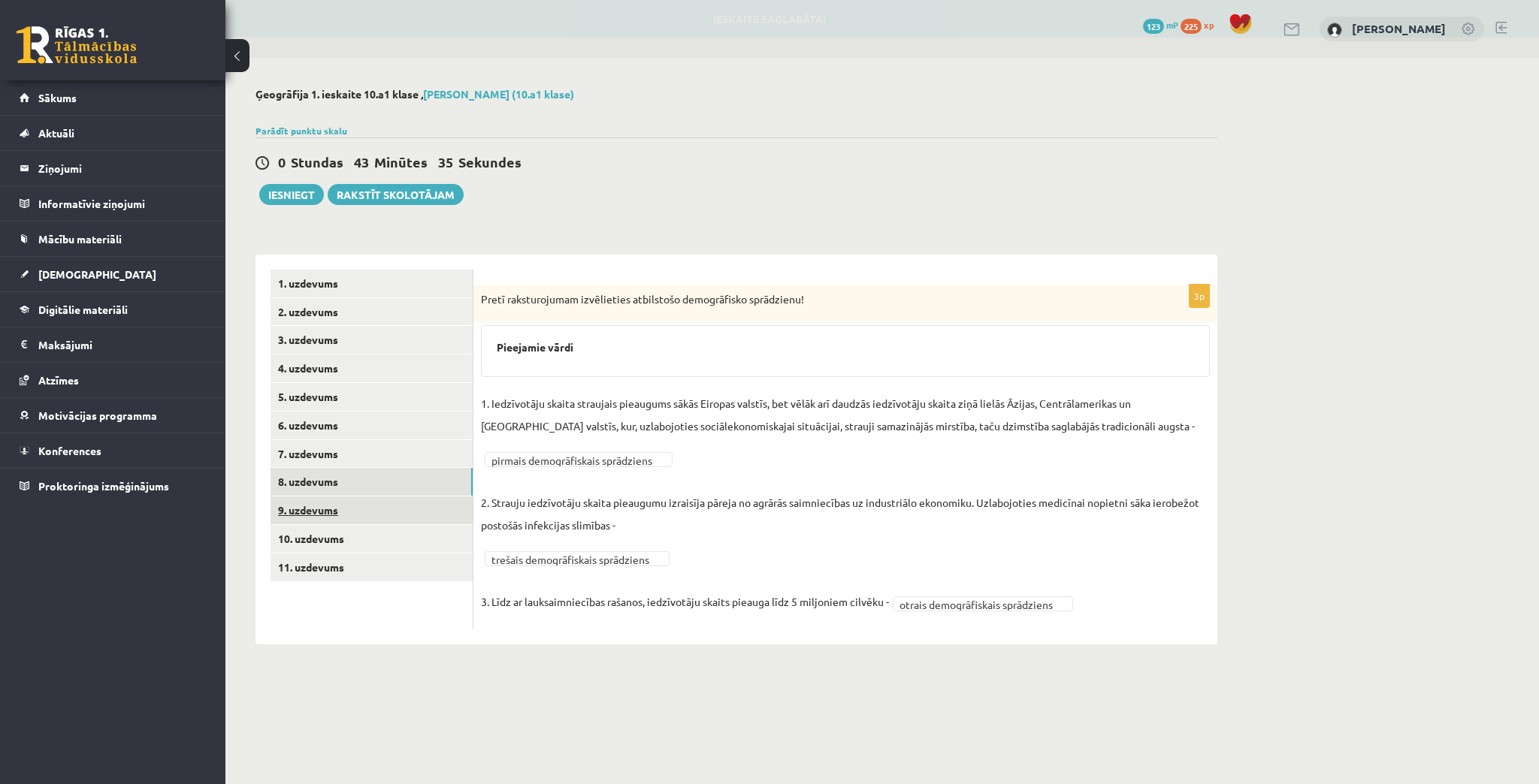
click at [313, 502] on link "9. uzdevums" at bounding box center [371, 510] width 202 height 28
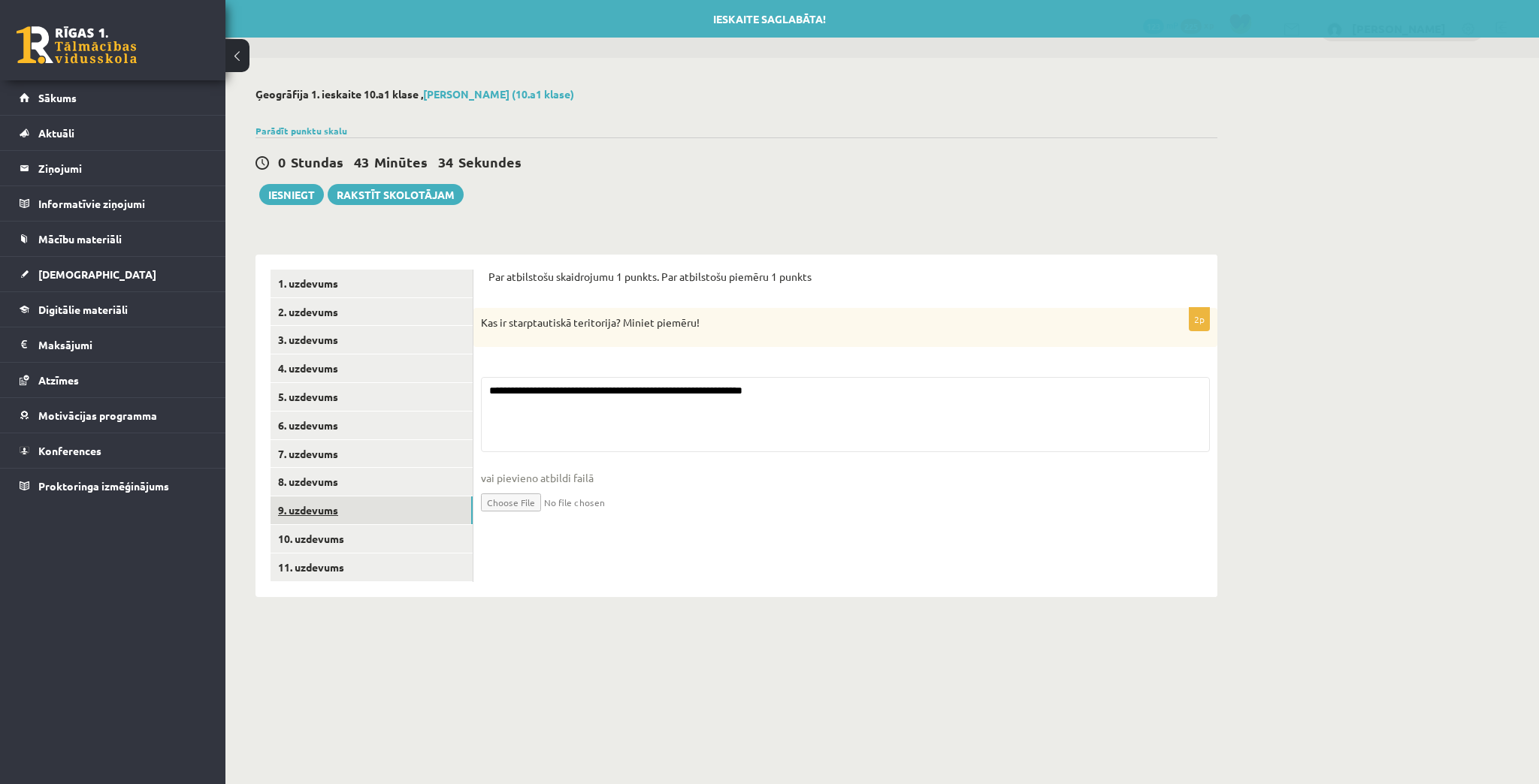
click at [326, 520] on link "9. uzdevums" at bounding box center [371, 510] width 202 height 28
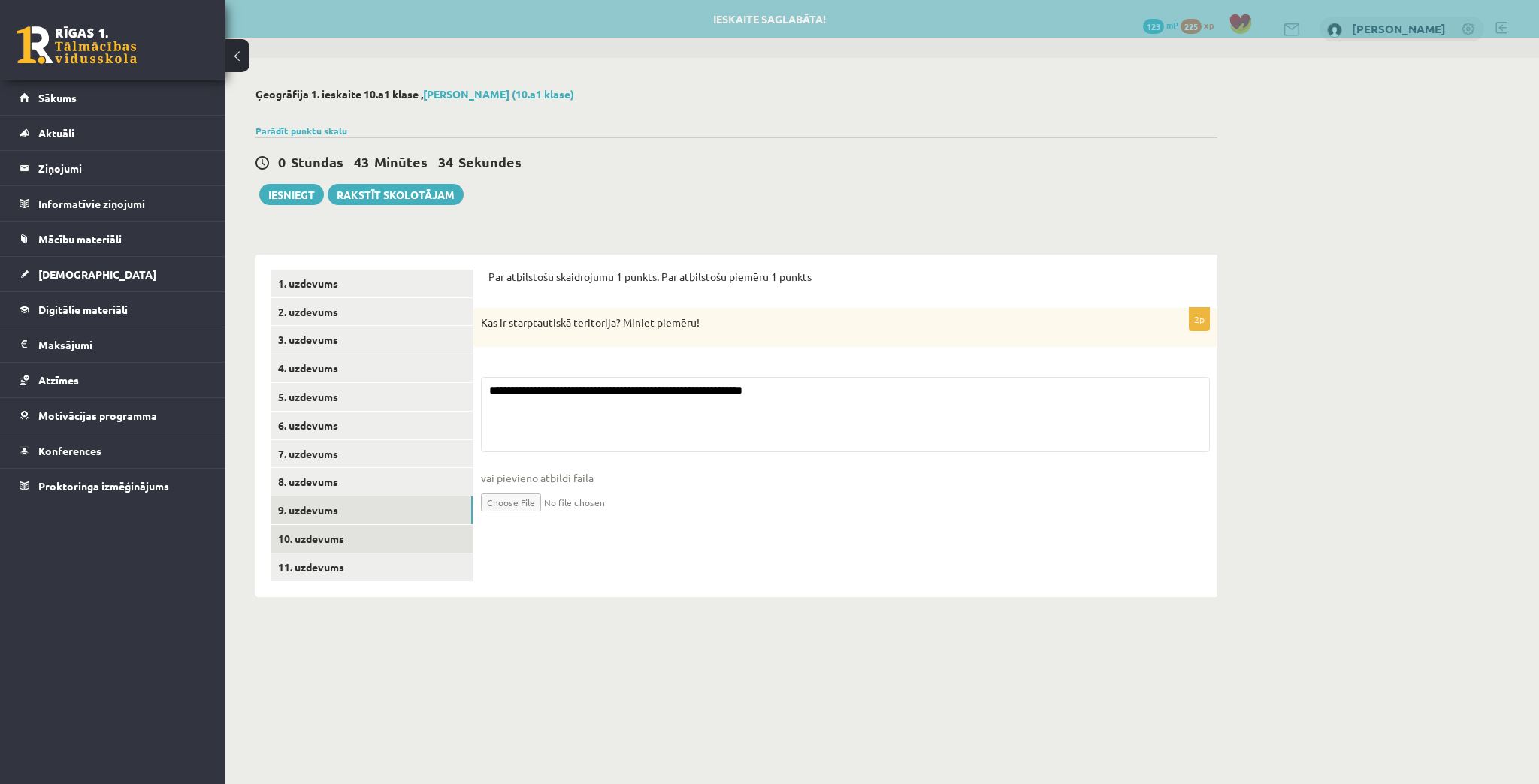
click at [326, 529] on link "10. uzdevums" at bounding box center [371, 539] width 202 height 28
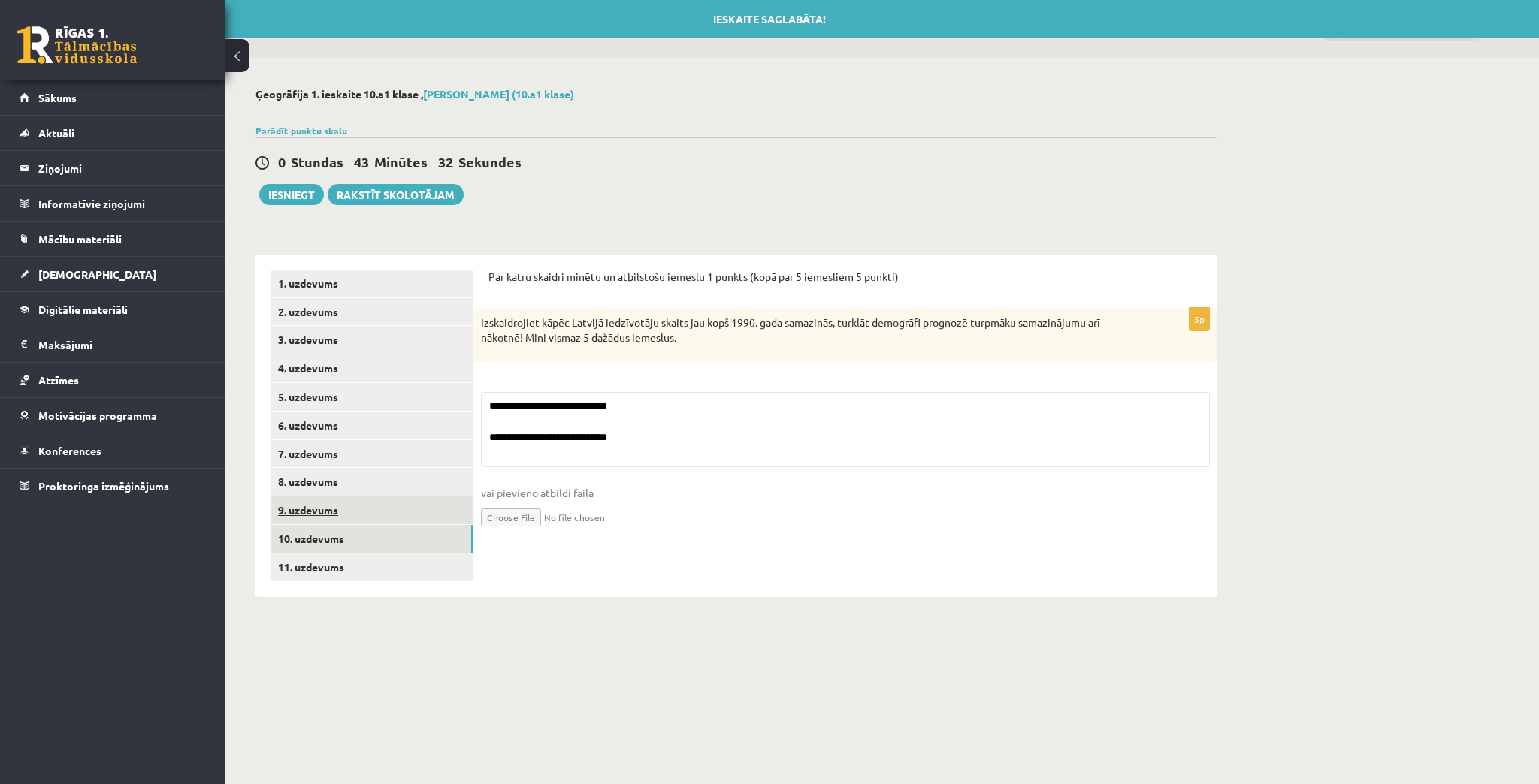
click at [318, 510] on link "9. uzdevums" at bounding box center [371, 510] width 202 height 28
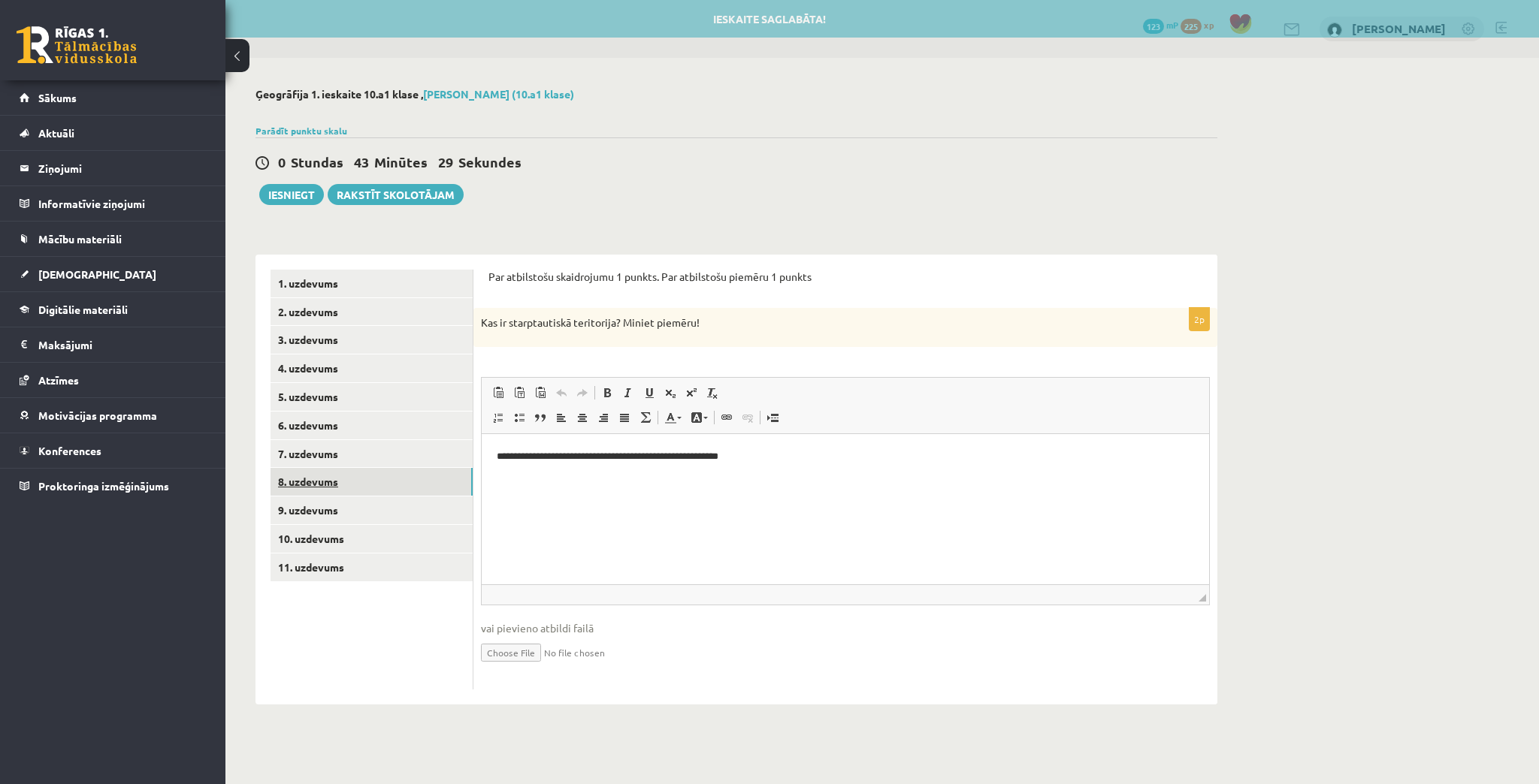
click at [317, 482] on link "8. uzdevums" at bounding box center [371, 482] width 202 height 28
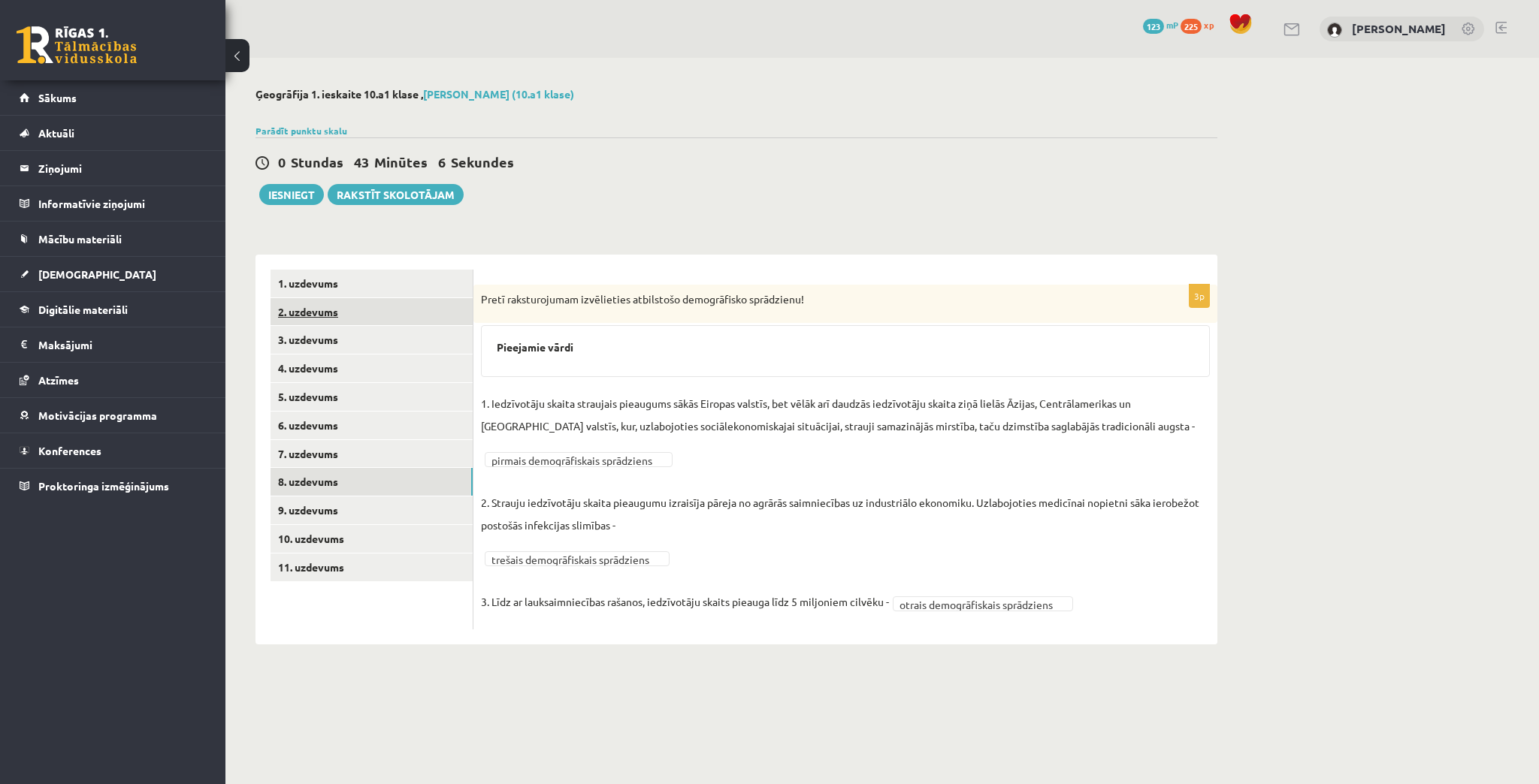
click at [303, 301] on link "2. uzdevums" at bounding box center [371, 312] width 202 height 28
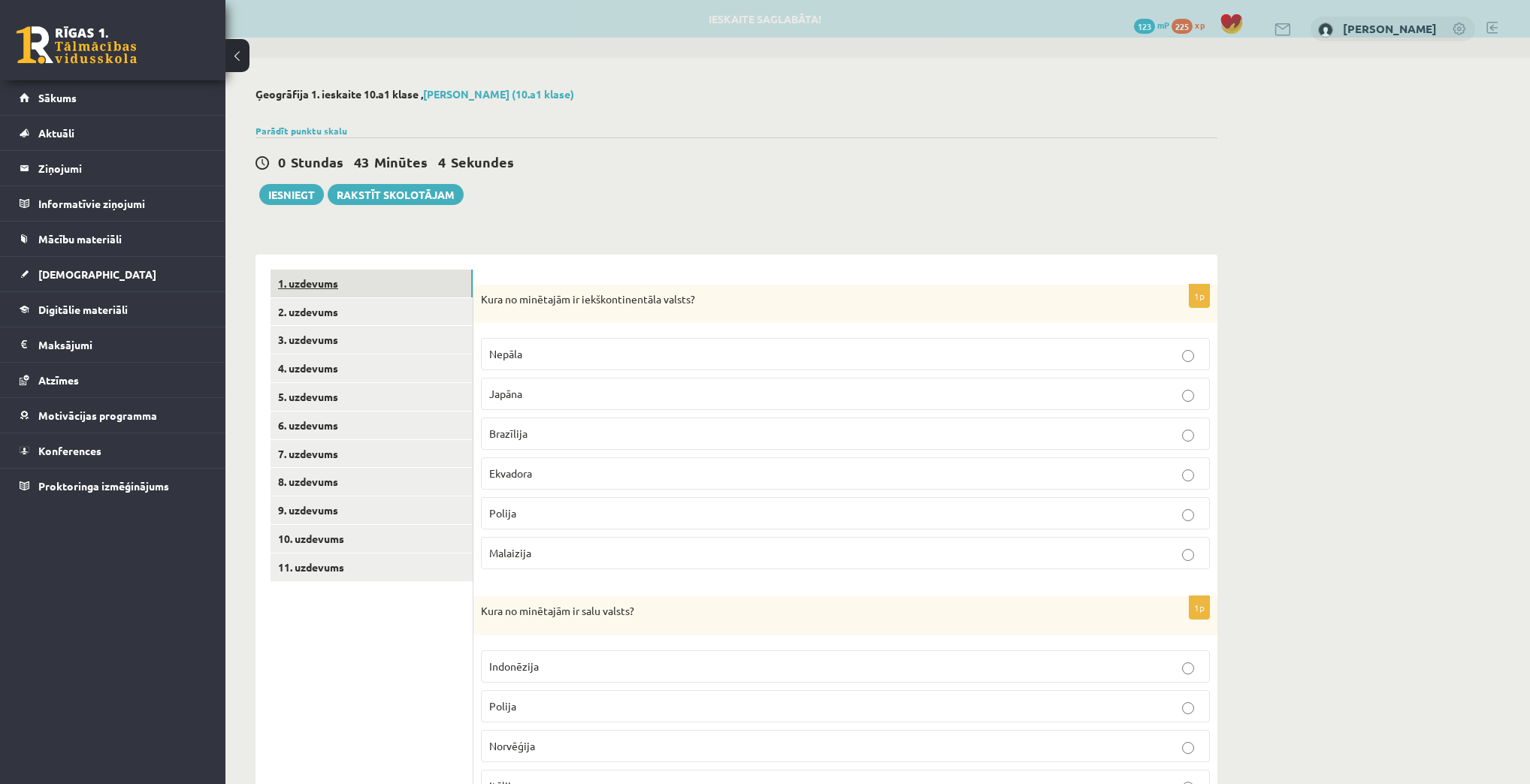
click at [310, 289] on link "1. uzdevums" at bounding box center [371, 284] width 202 height 28
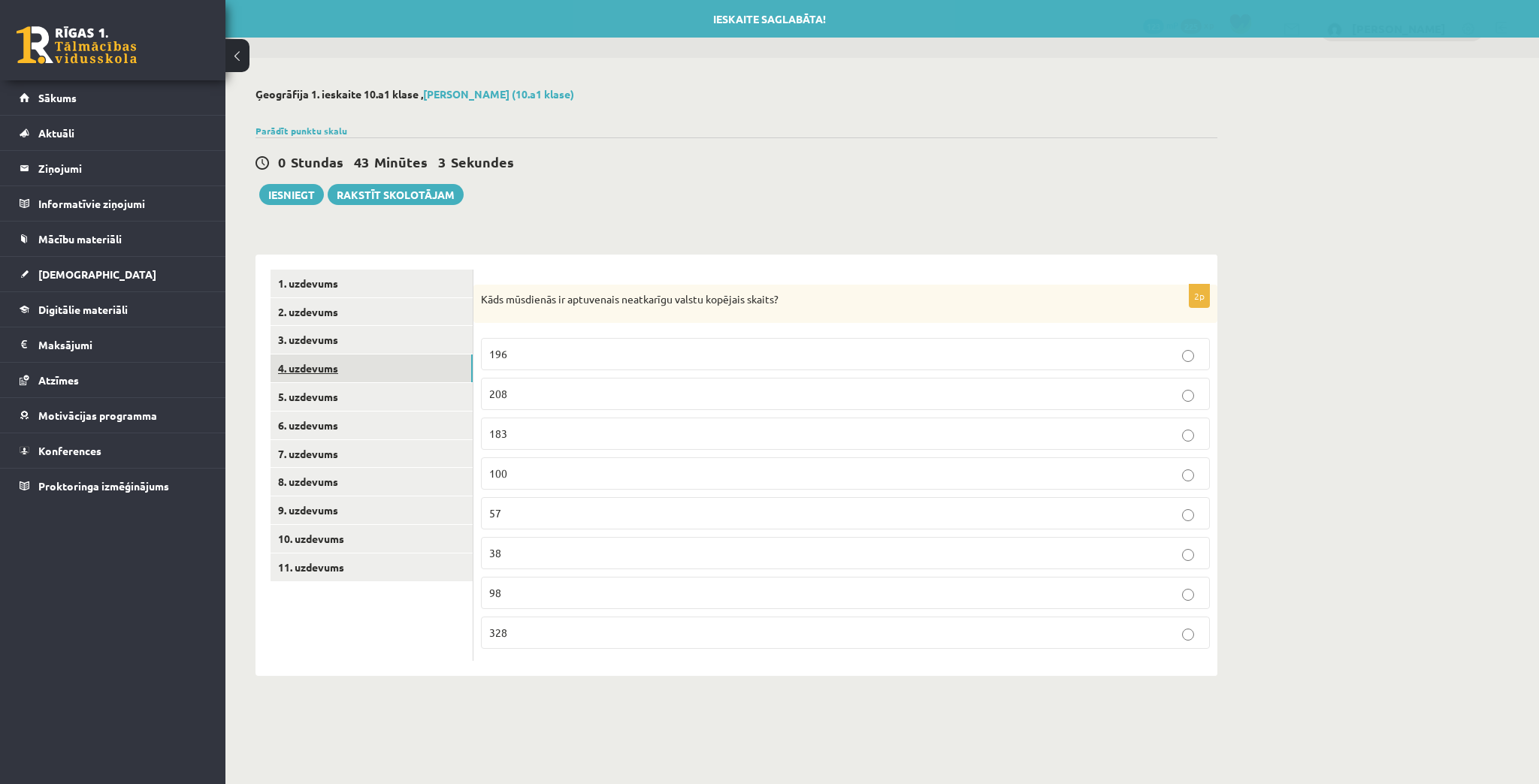
click at [325, 373] on link "4. uzdevums" at bounding box center [371, 368] width 202 height 28
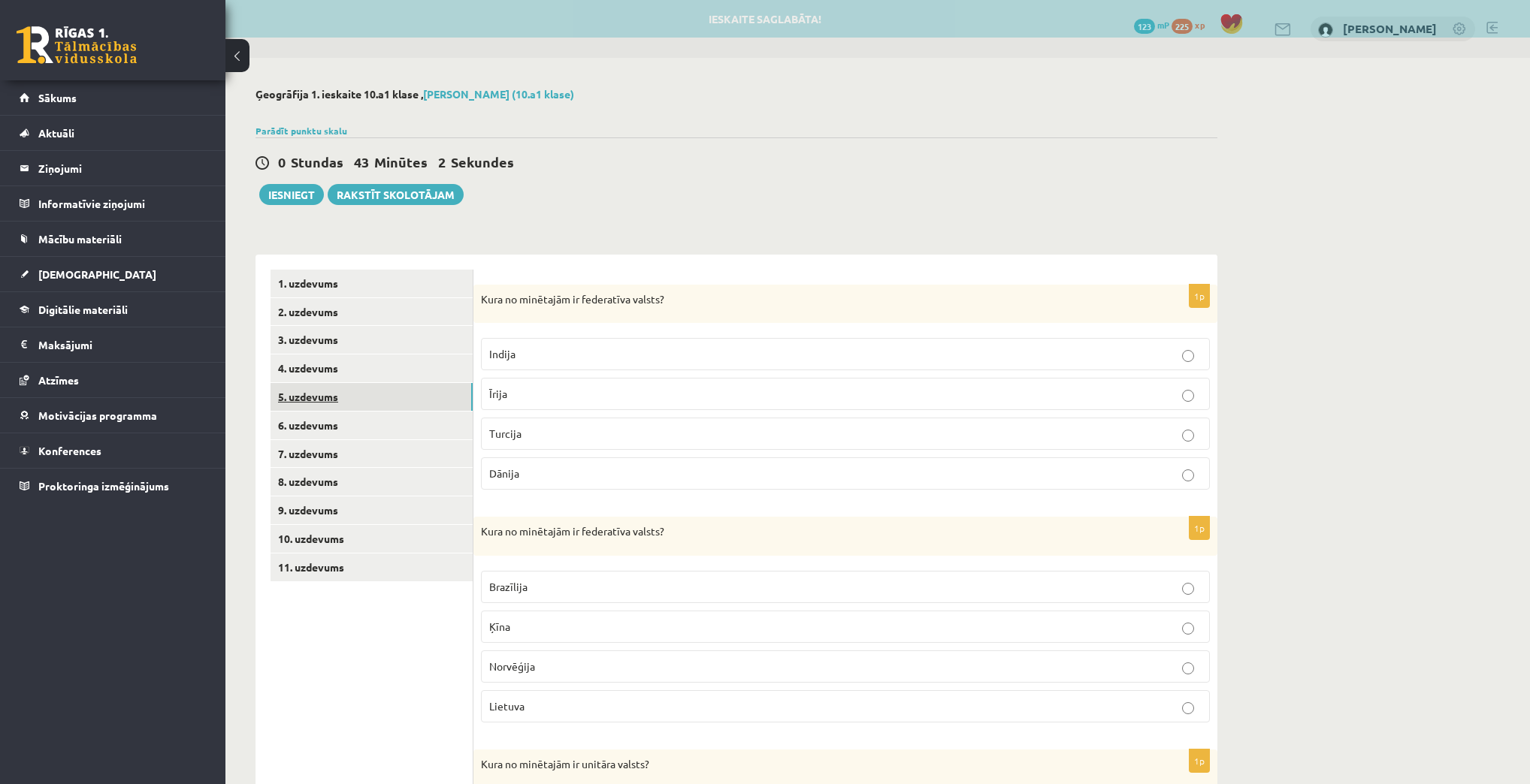
click at [331, 399] on link "5. uzdevums" at bounding box center [371, 397] width 202 height 28
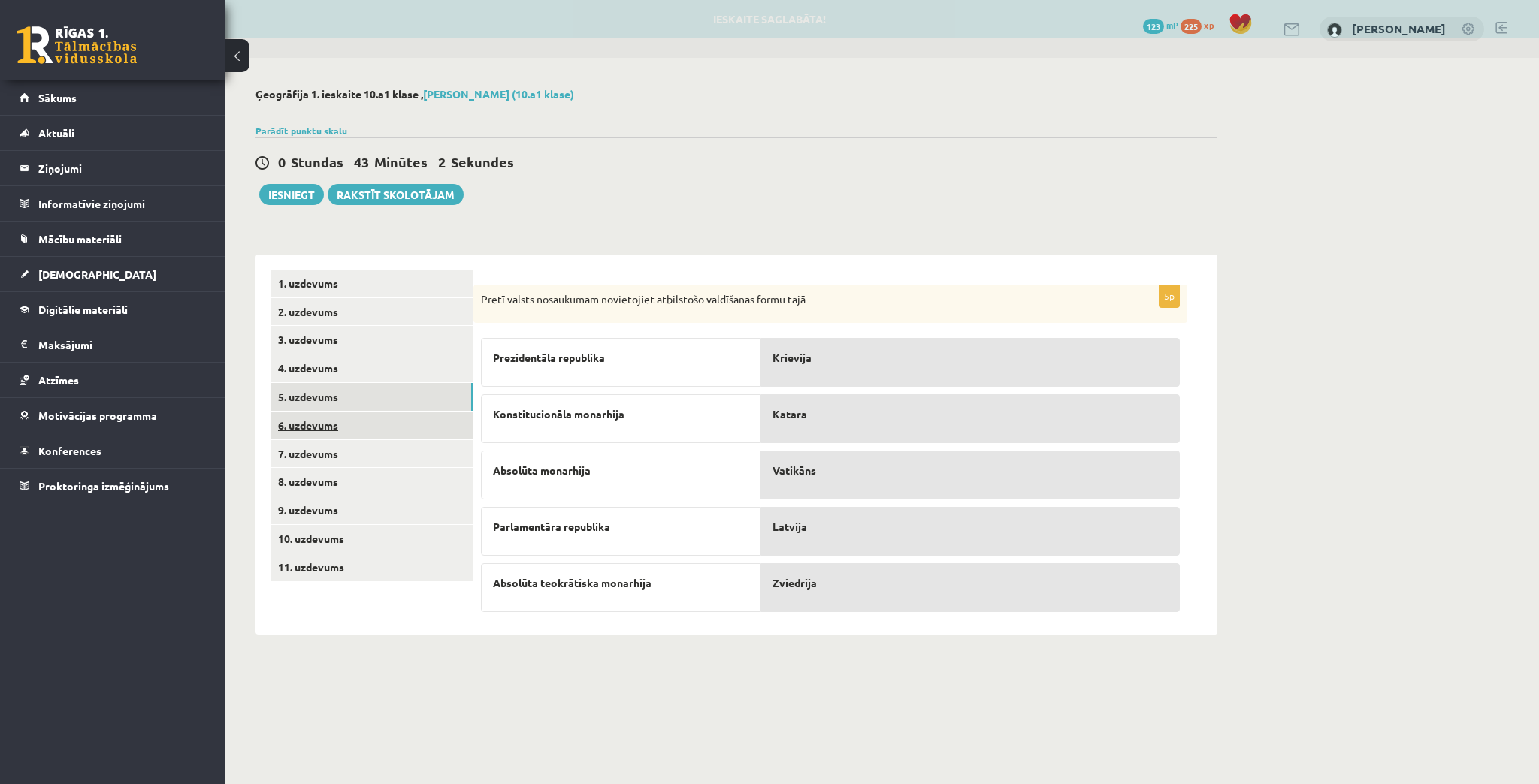
click at [331, 425] on link "6. uzdevums" at bounding box center [371, 426] width 202 height 28
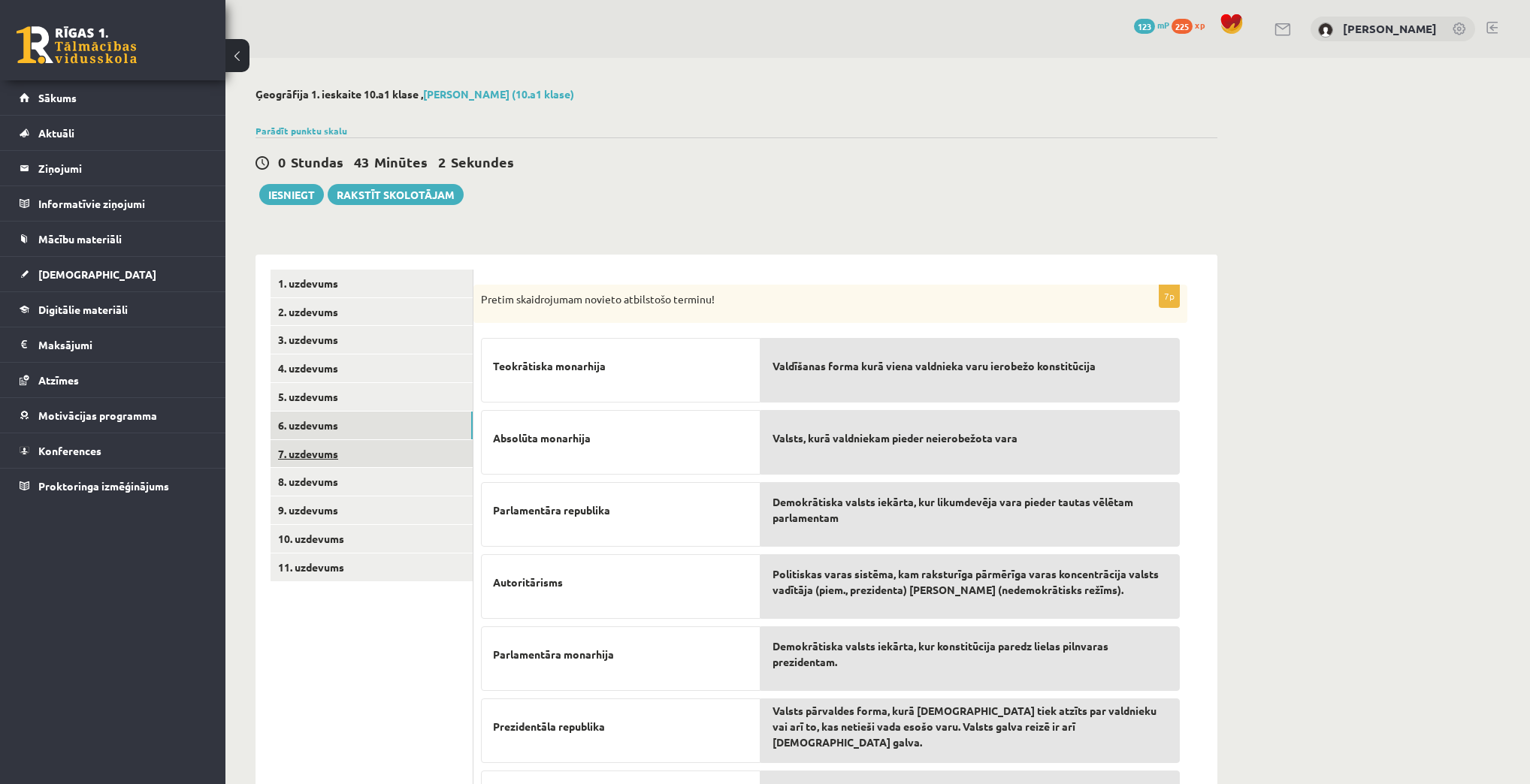
click at [331, 454] on link "7. uzdevums" at bounding box center [371, 454] width 202 height 28
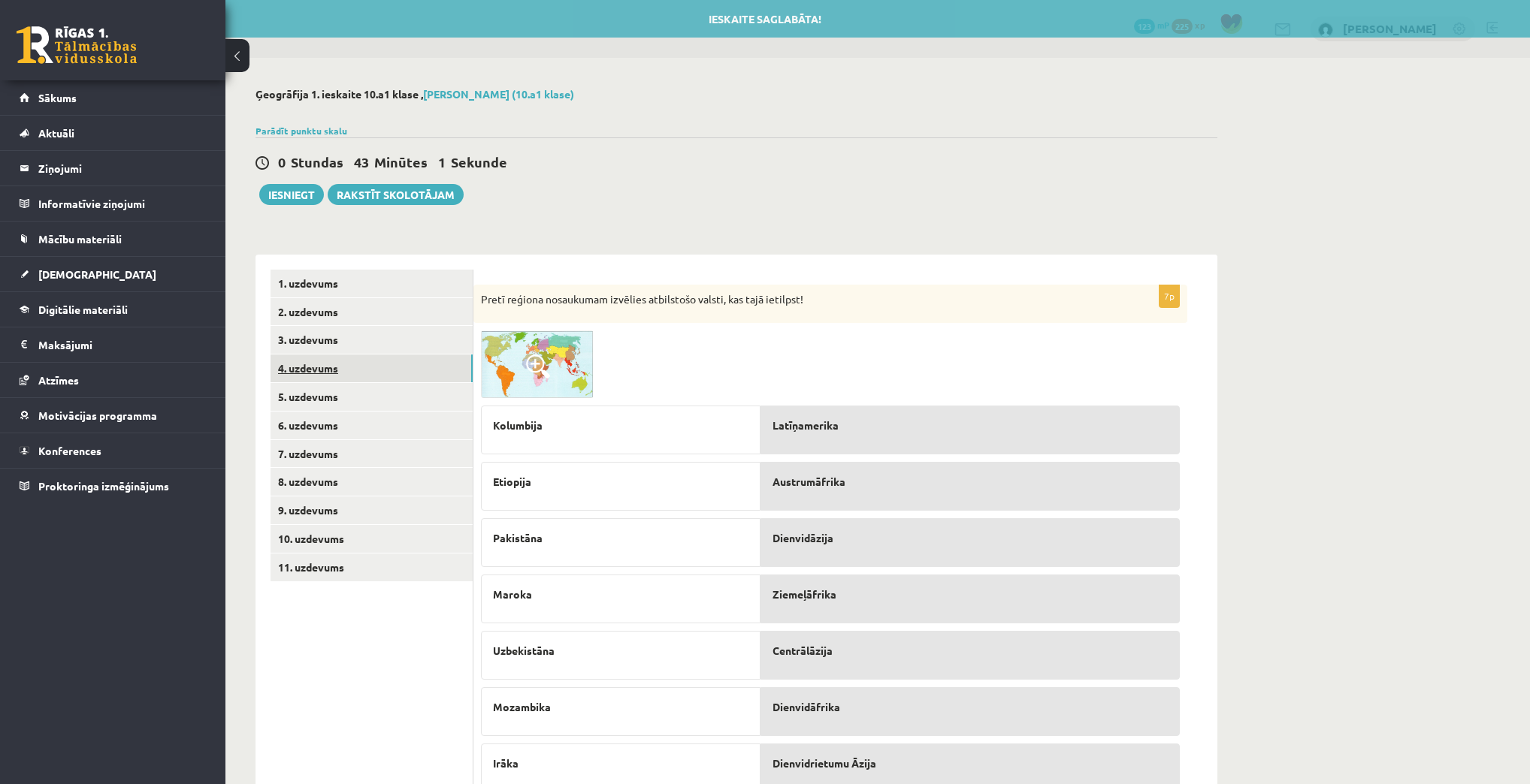
click at [323, 366] on link "4. uzdevums" at bounding box center [371, 368] width 202 height 28
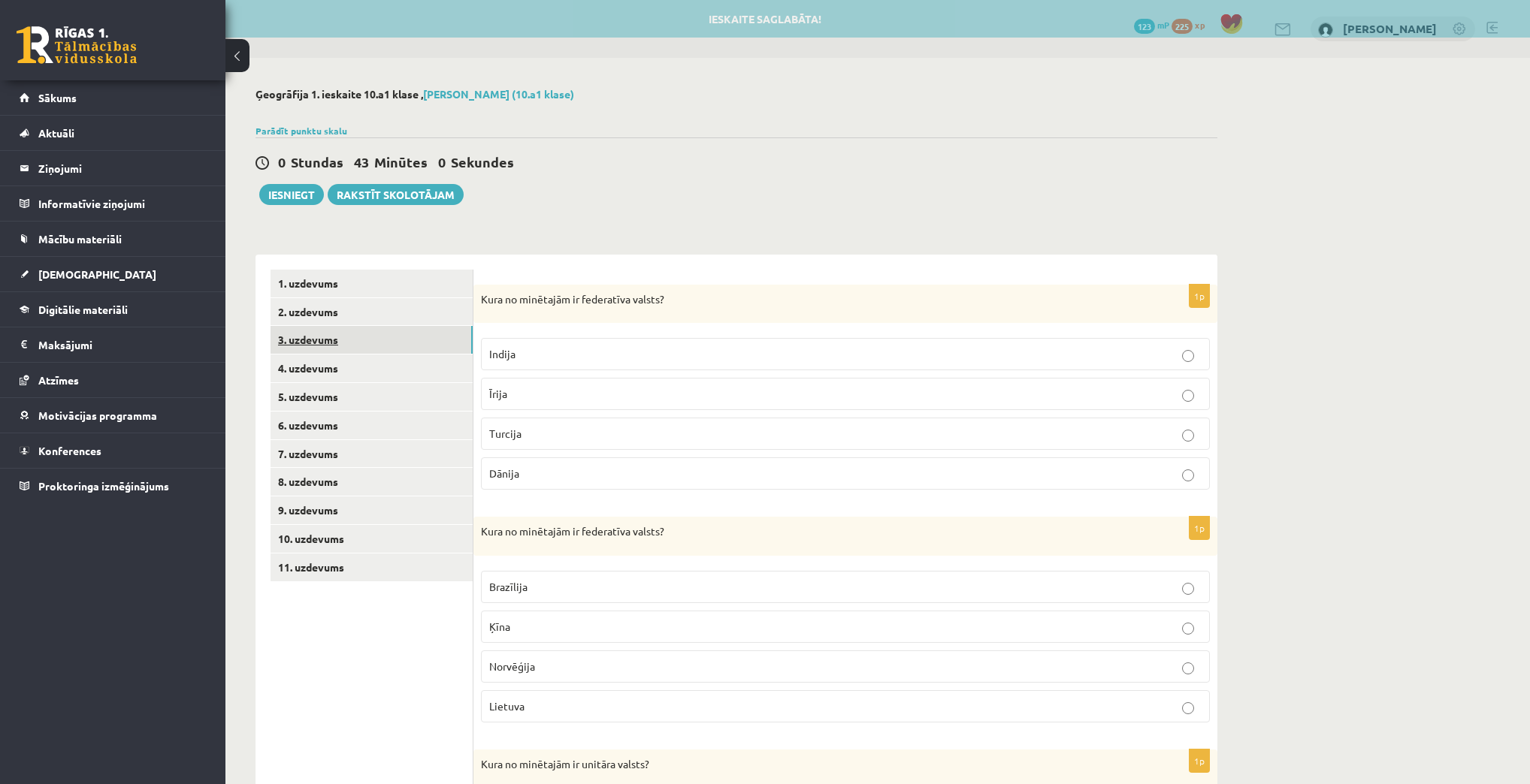
click at [321, 337] on link "3. uzdevums" at bounding box center [371, 340] width 202 height 28
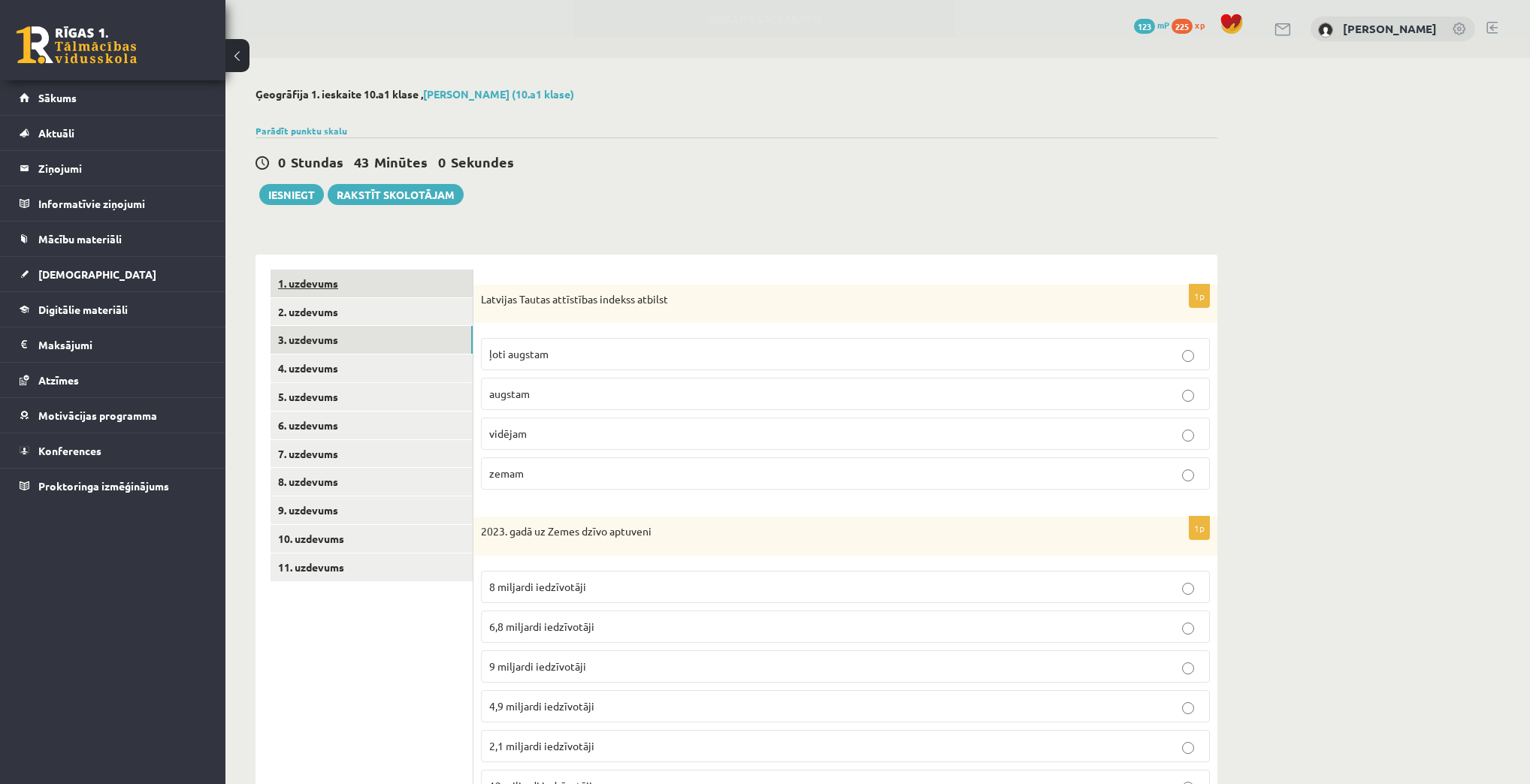
click at [320, 284] on link "1. uzdevums" at bounding box center [371, 284] width 202 height 28
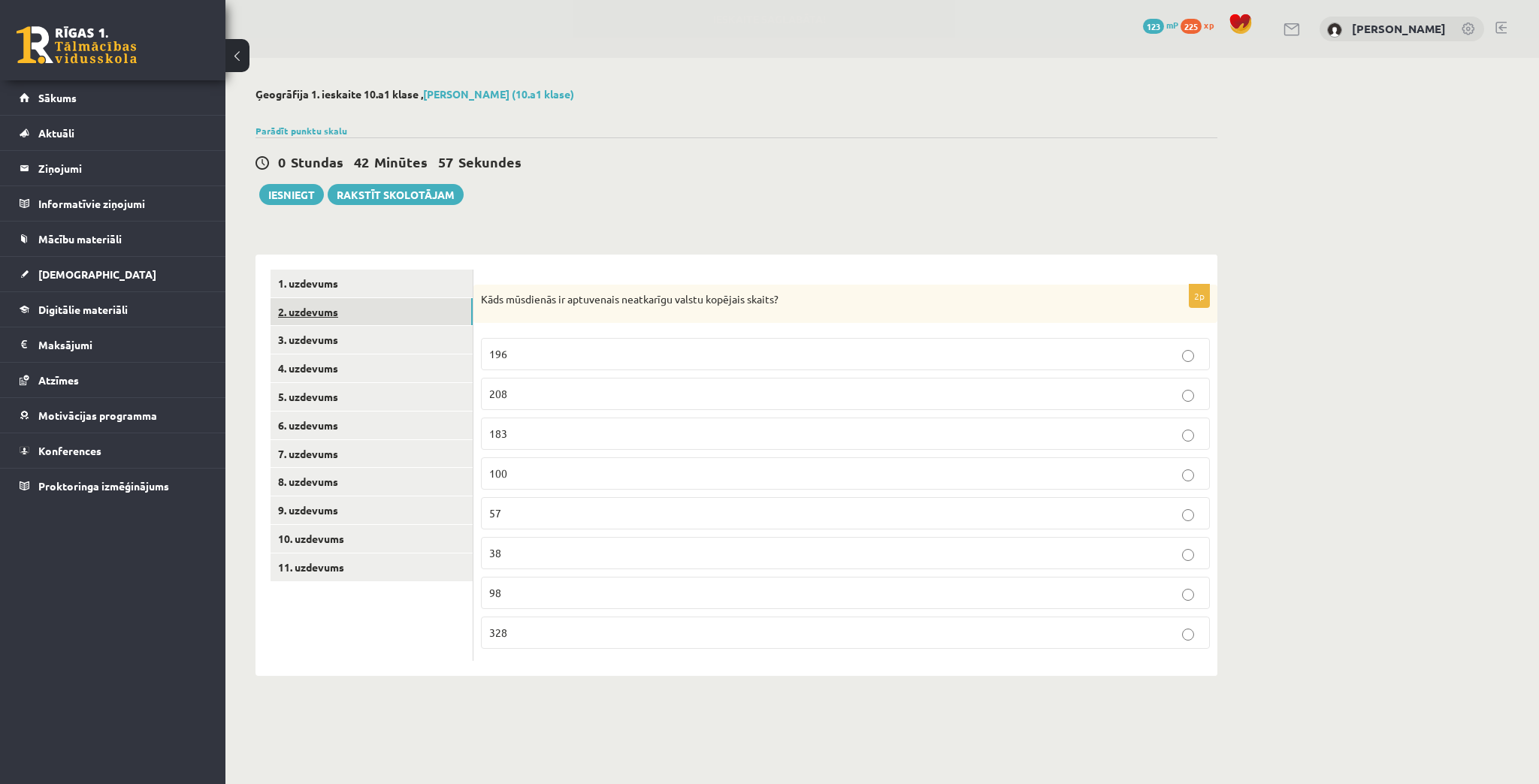
click at [329, 315] on link "2. uzdevums" at bounding box center [371, 312] width 202 height 28
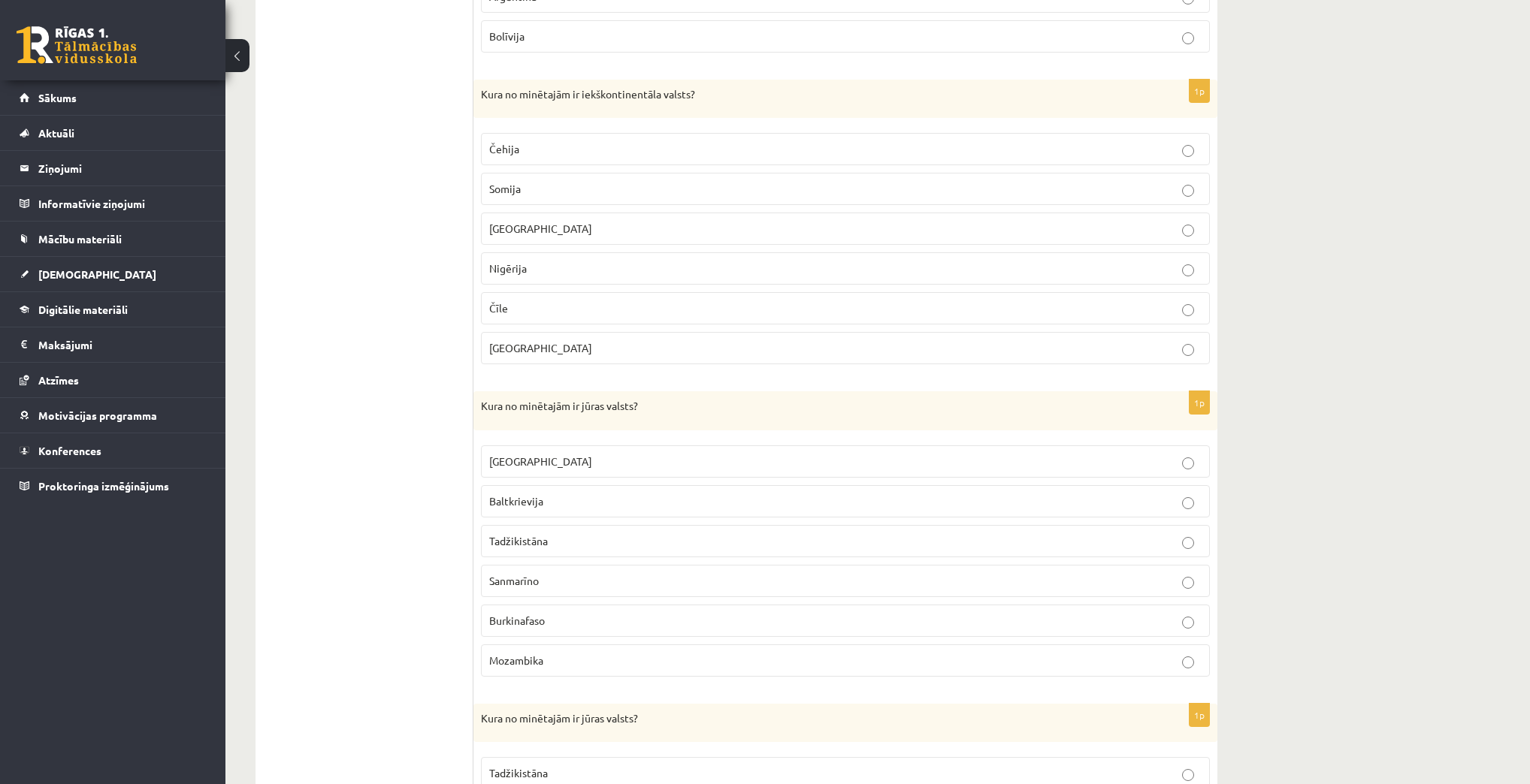
scroll to position [1394, 0]
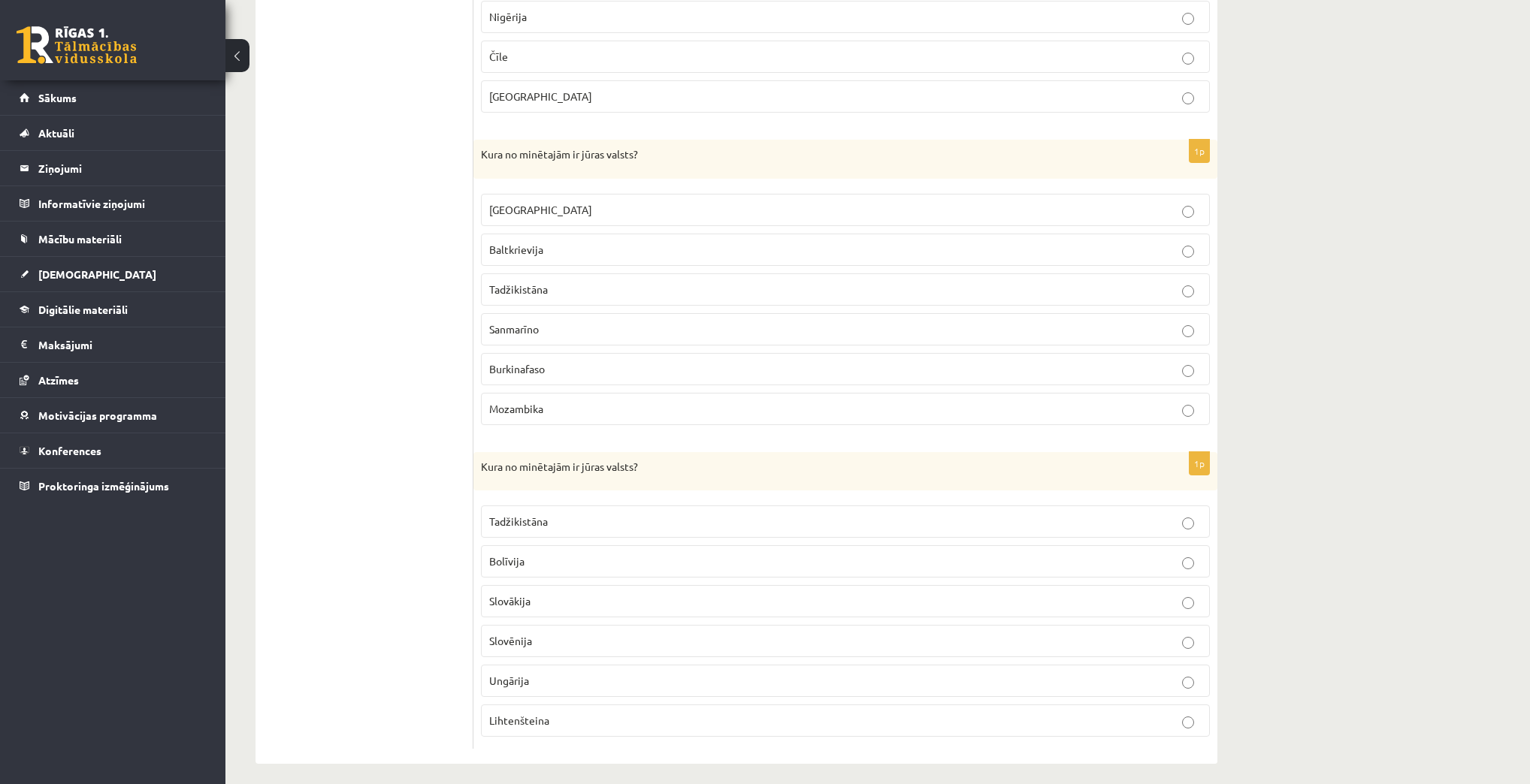
click at [740, 593] on p "Slovākija" at bounding box center [845, 601] width 712 height 16
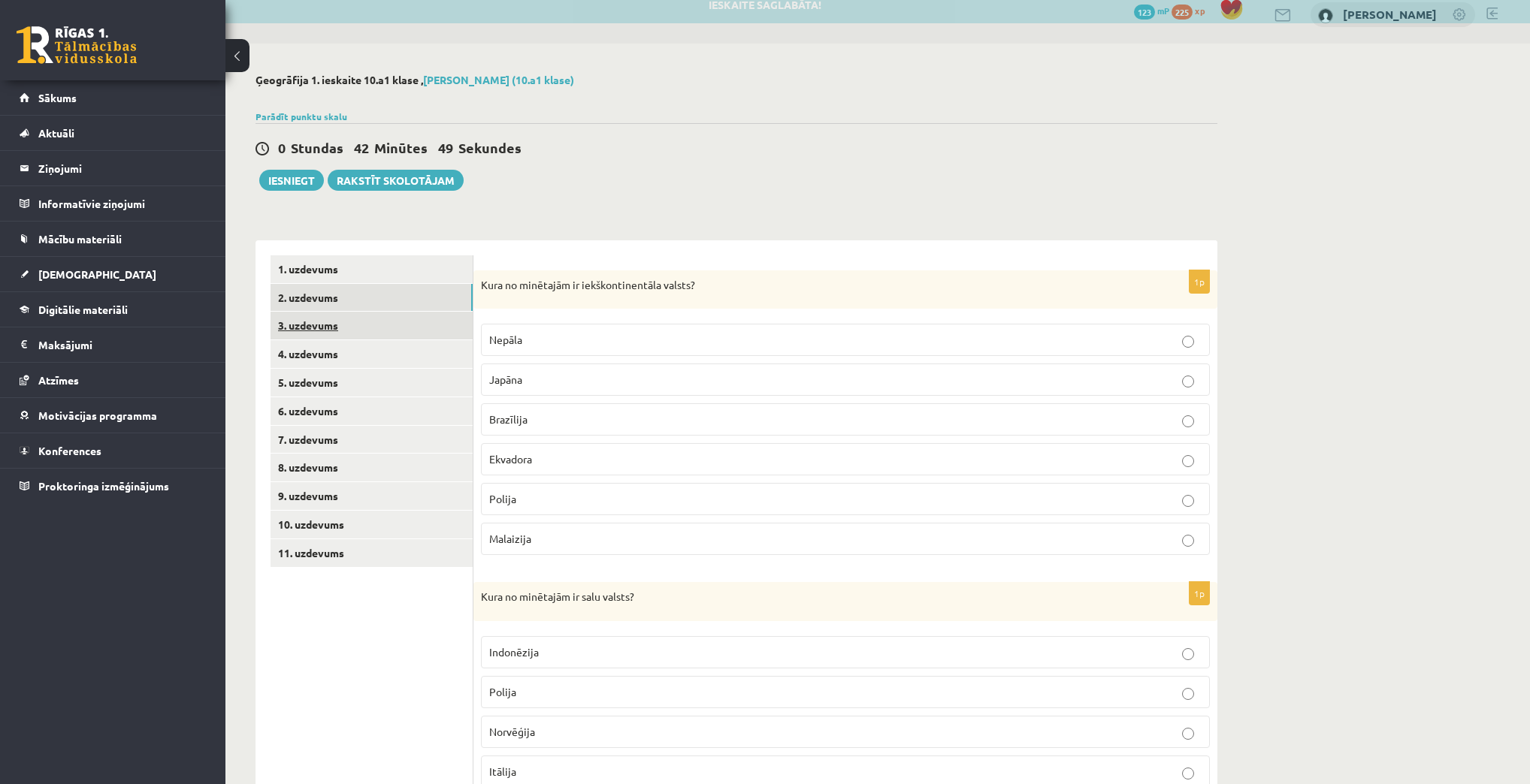
scroll to position [12, 0]
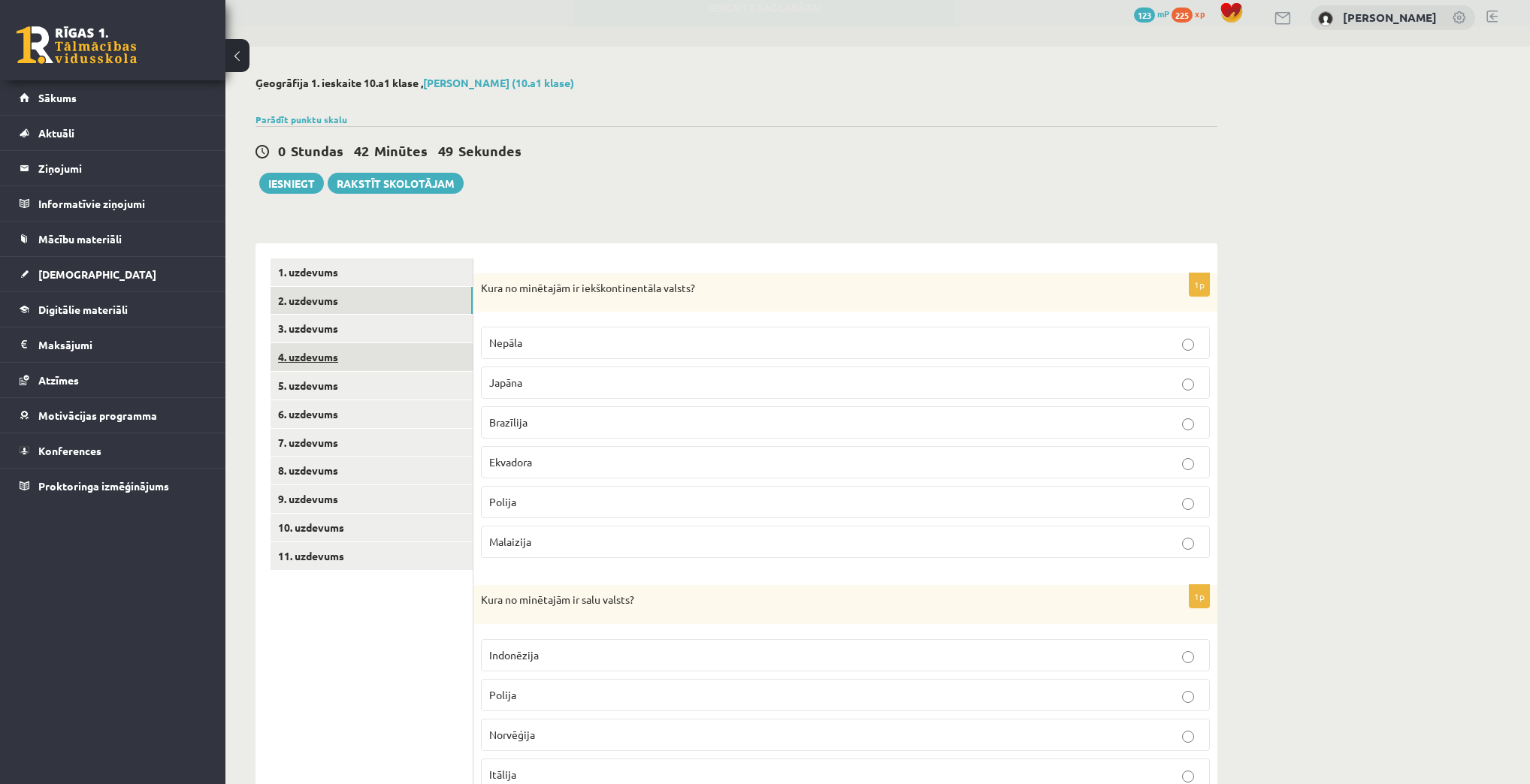
click at [360, 351] on link "4. uzdevums" at bounding box center [371, 357] width 202 height 28
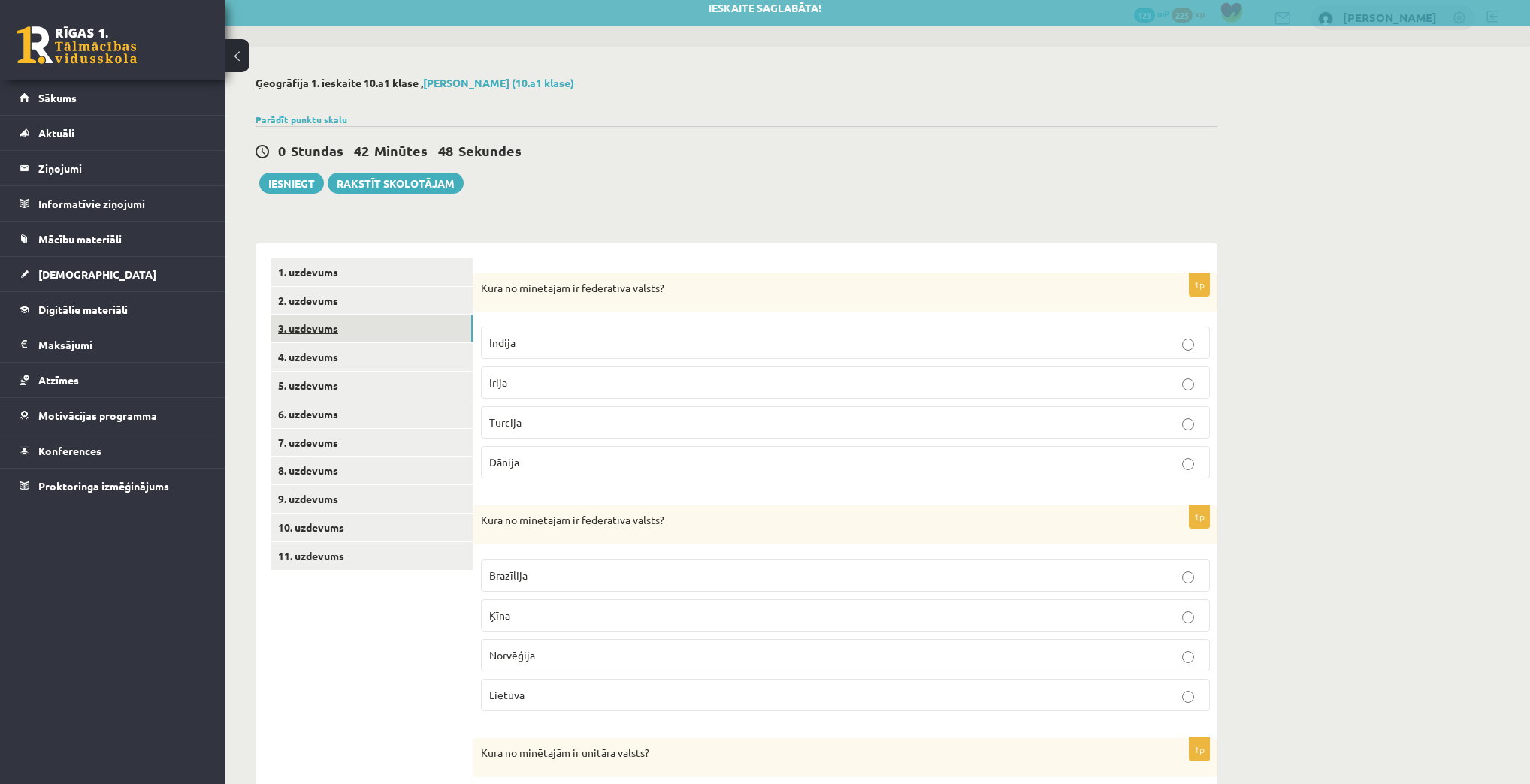
click at [357, 337] on link "3. uzdevums" at bounding box center [371, 328] width 202 height 28
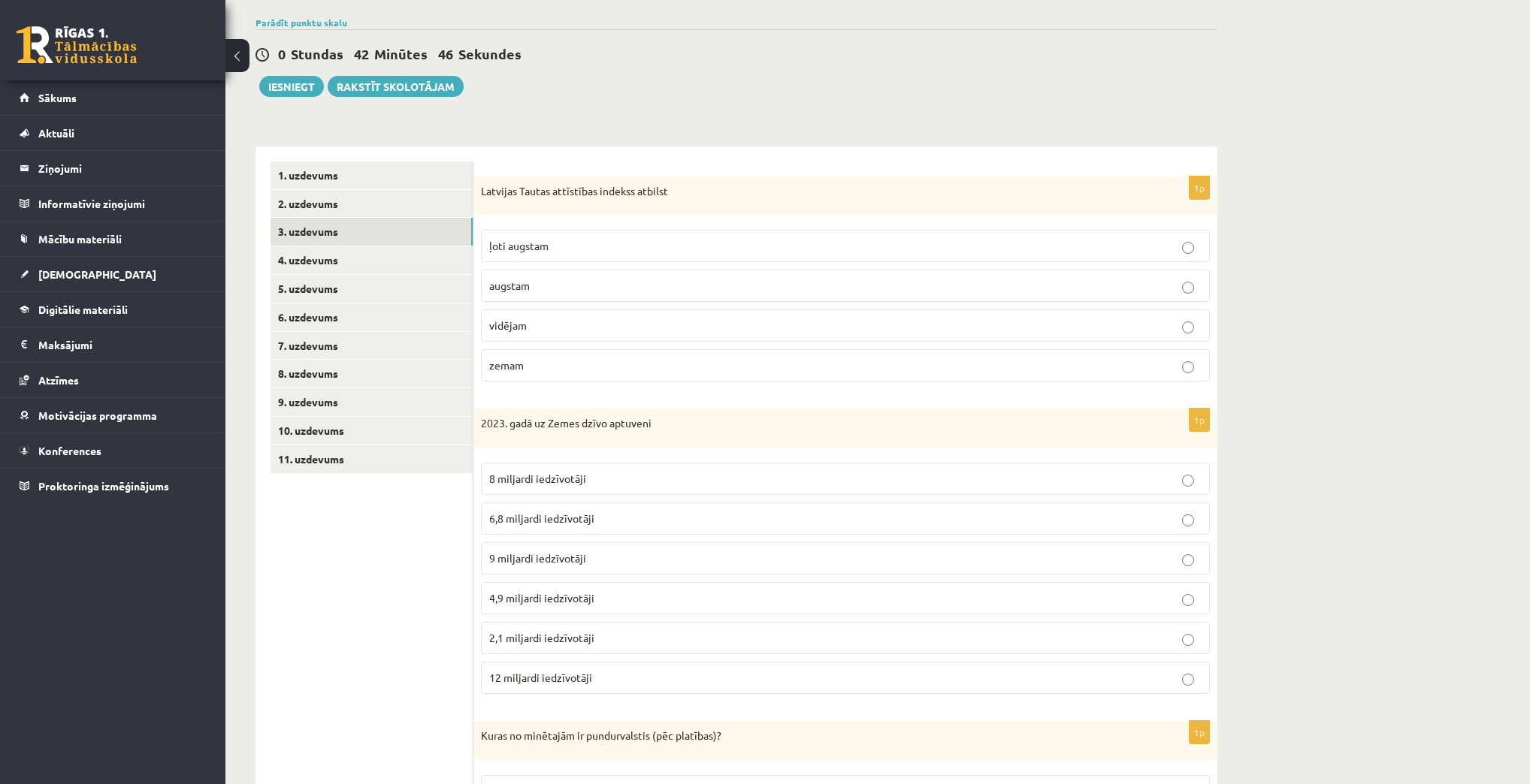
scroll to position [131, 0]
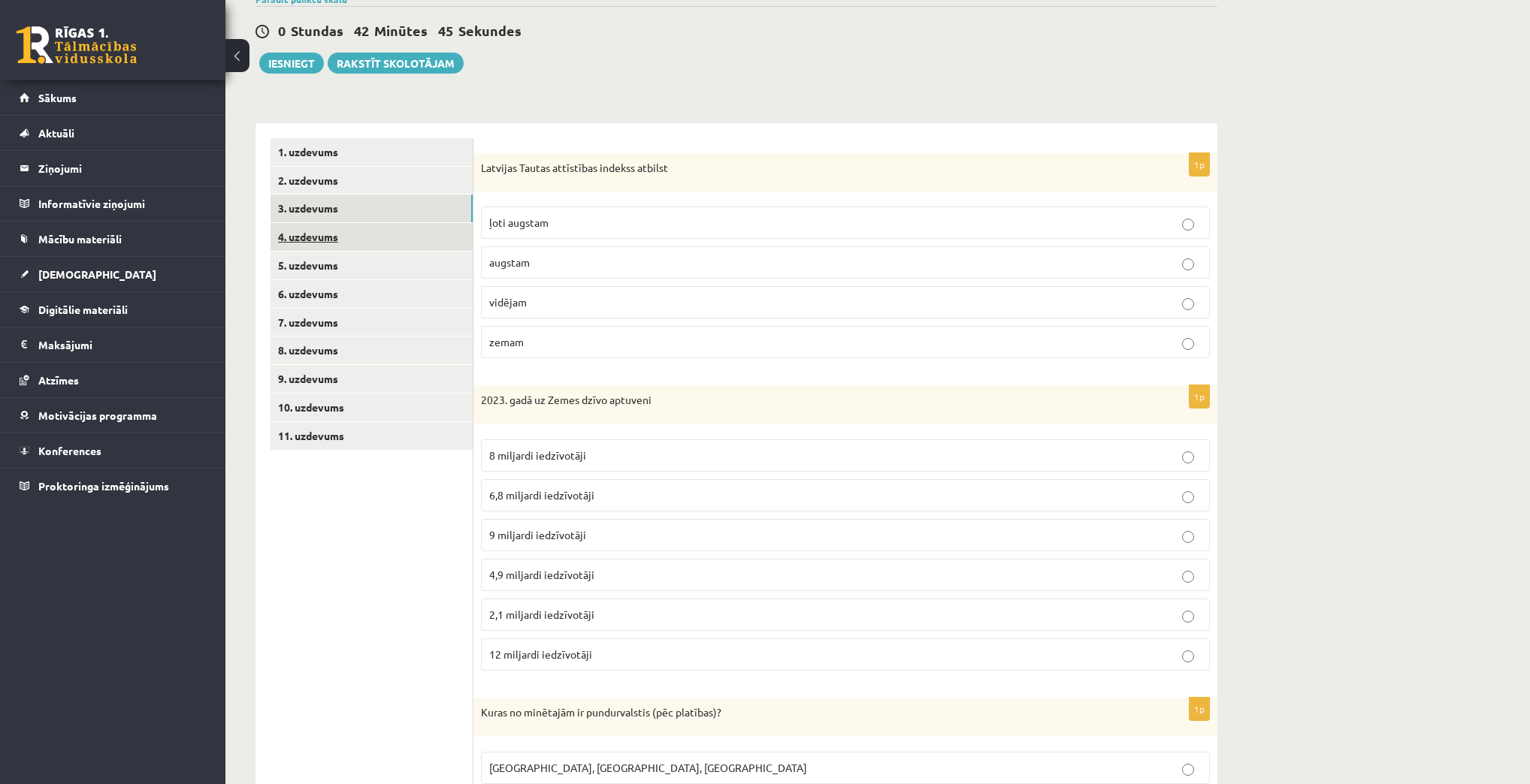
click at [278, 244] on link "4. uzdevums" at bounding box center [371, 237] width 202 height 28
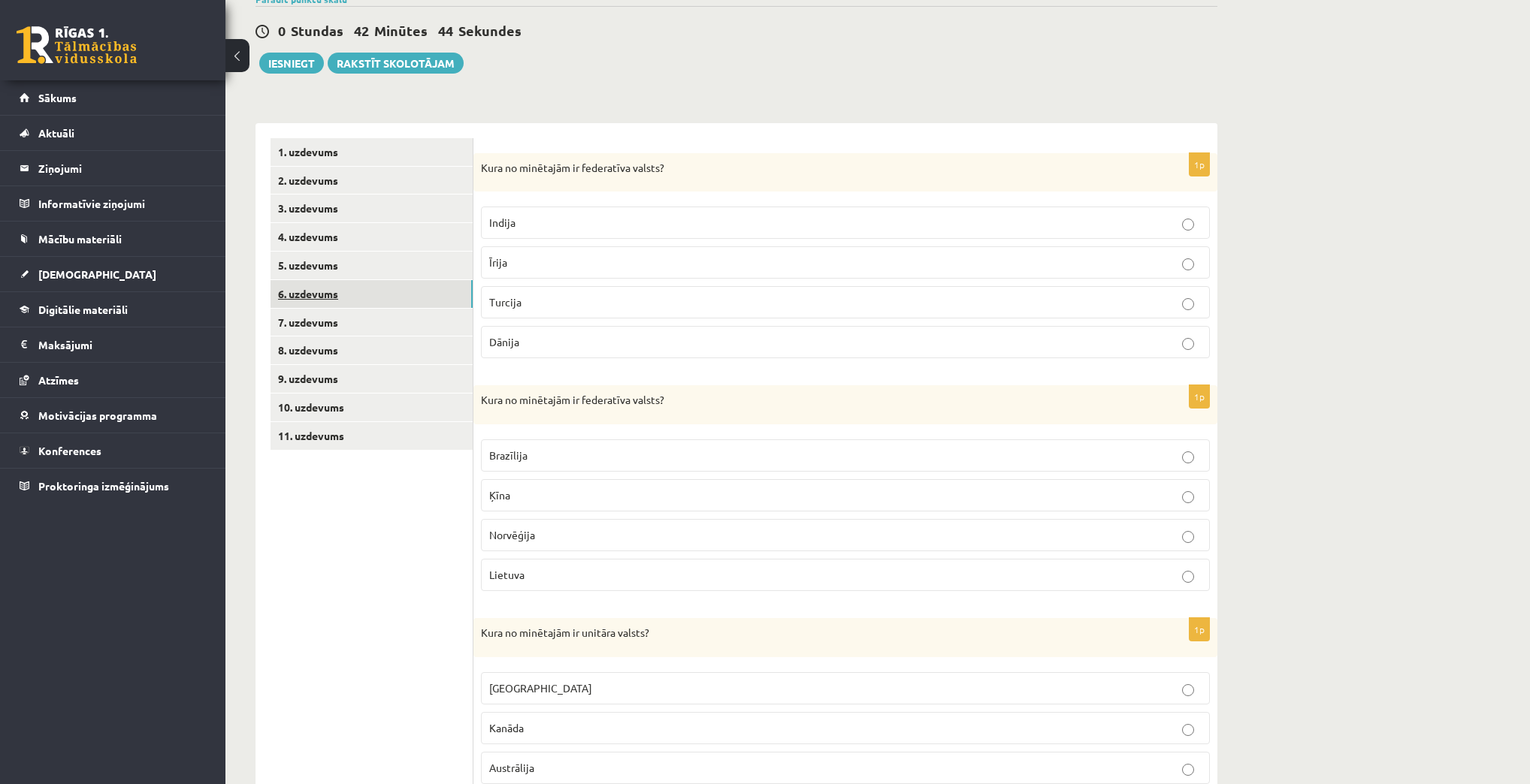
click at [317, 282] on link "6. uzdevums" at bounding box center [371, 294] width 202 height 28
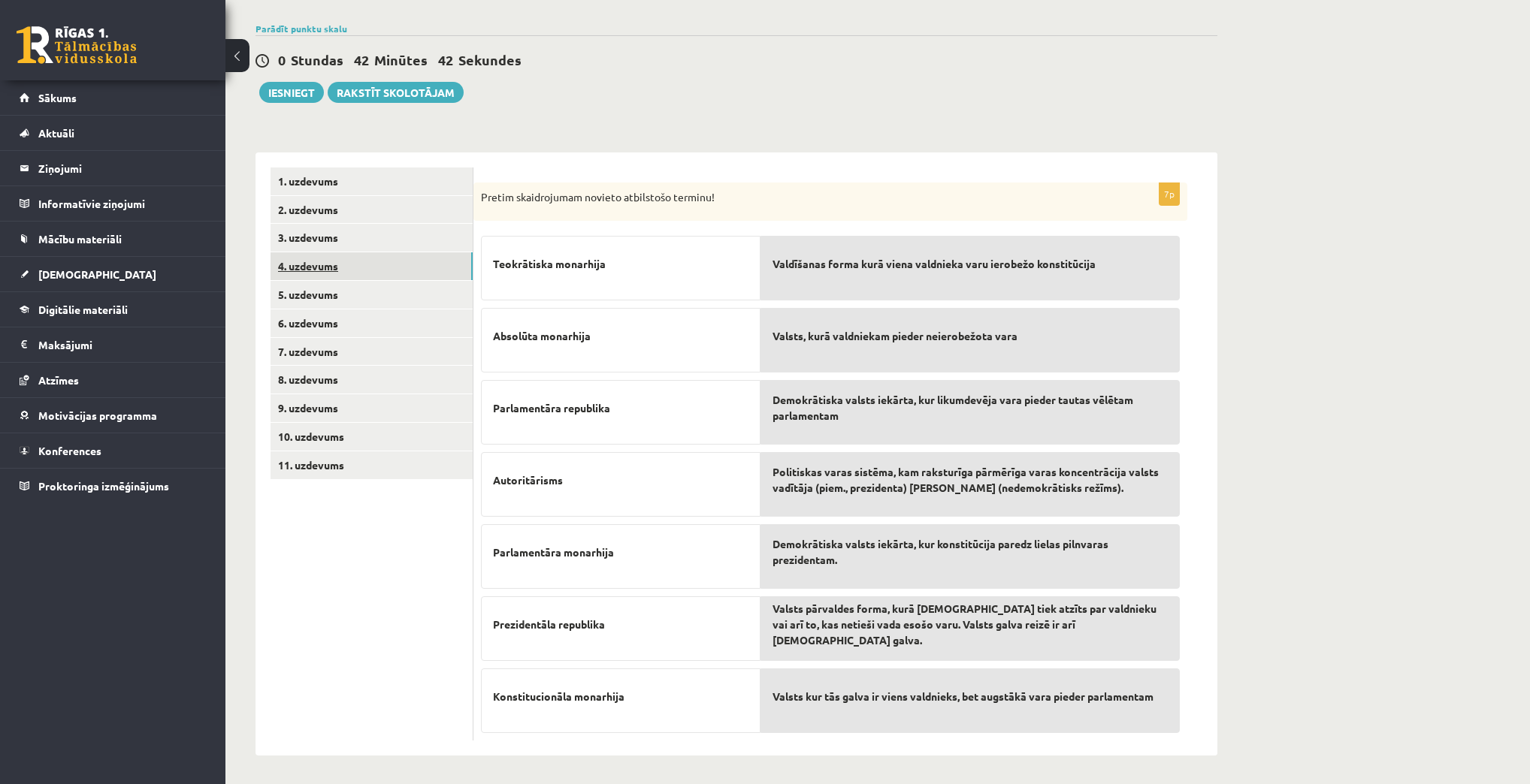
click at [332, 262] on link "4. uzdevums" at bounding box center [371, 266] width 202 height 28
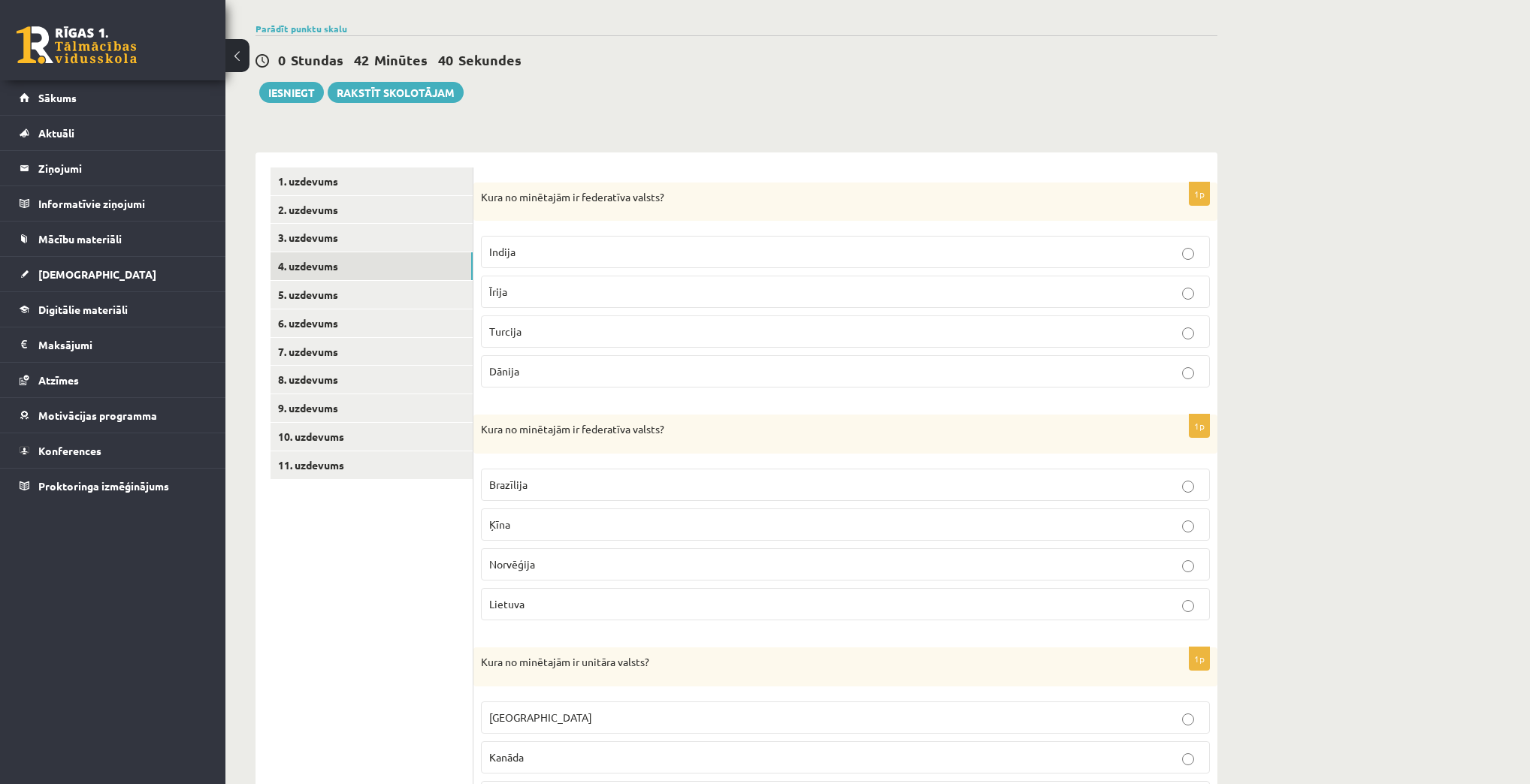
click at [698, 528] on p "Ķīna" at bounding box center [845, 524] width 712 height 16
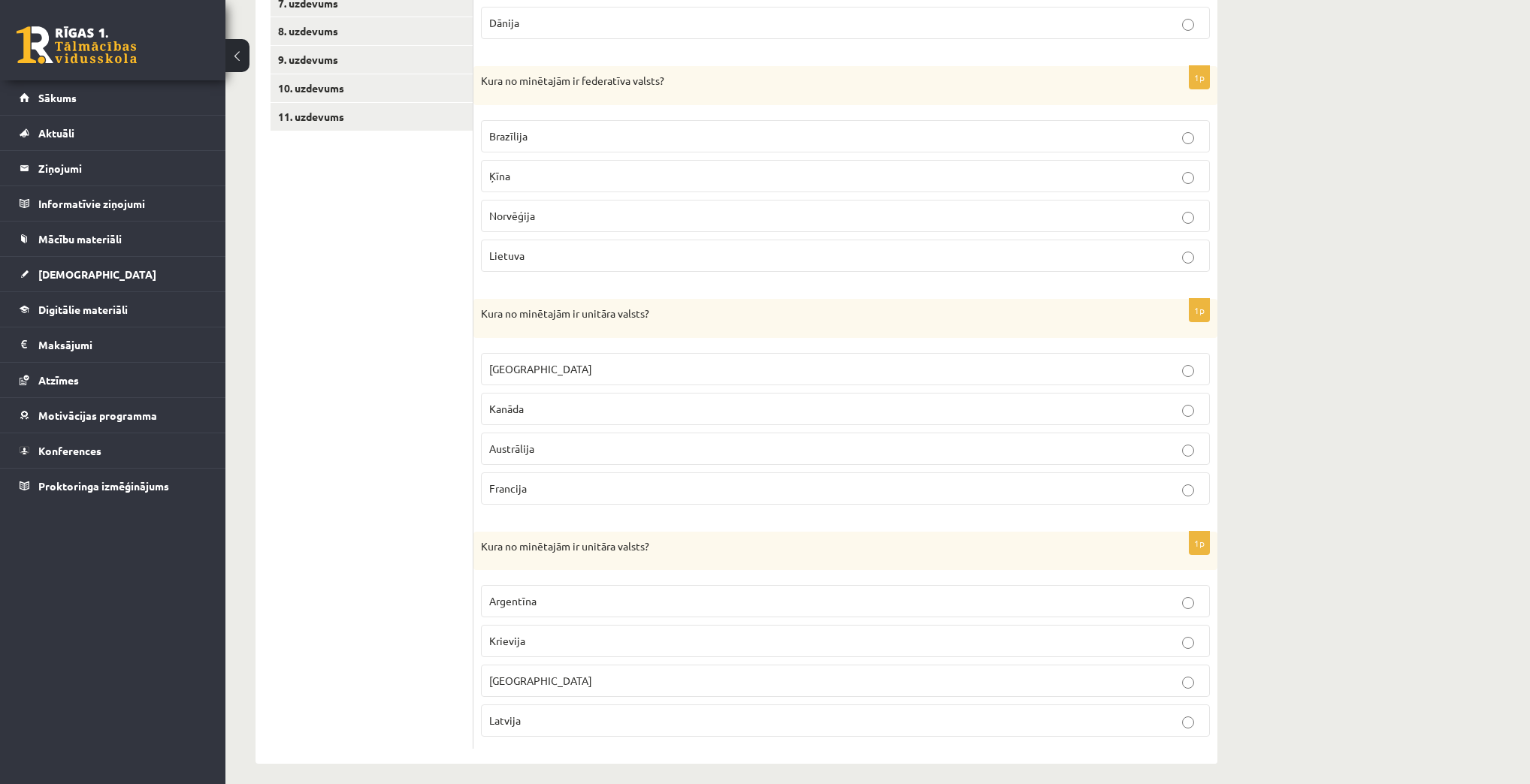
scroll to position [457, 0]
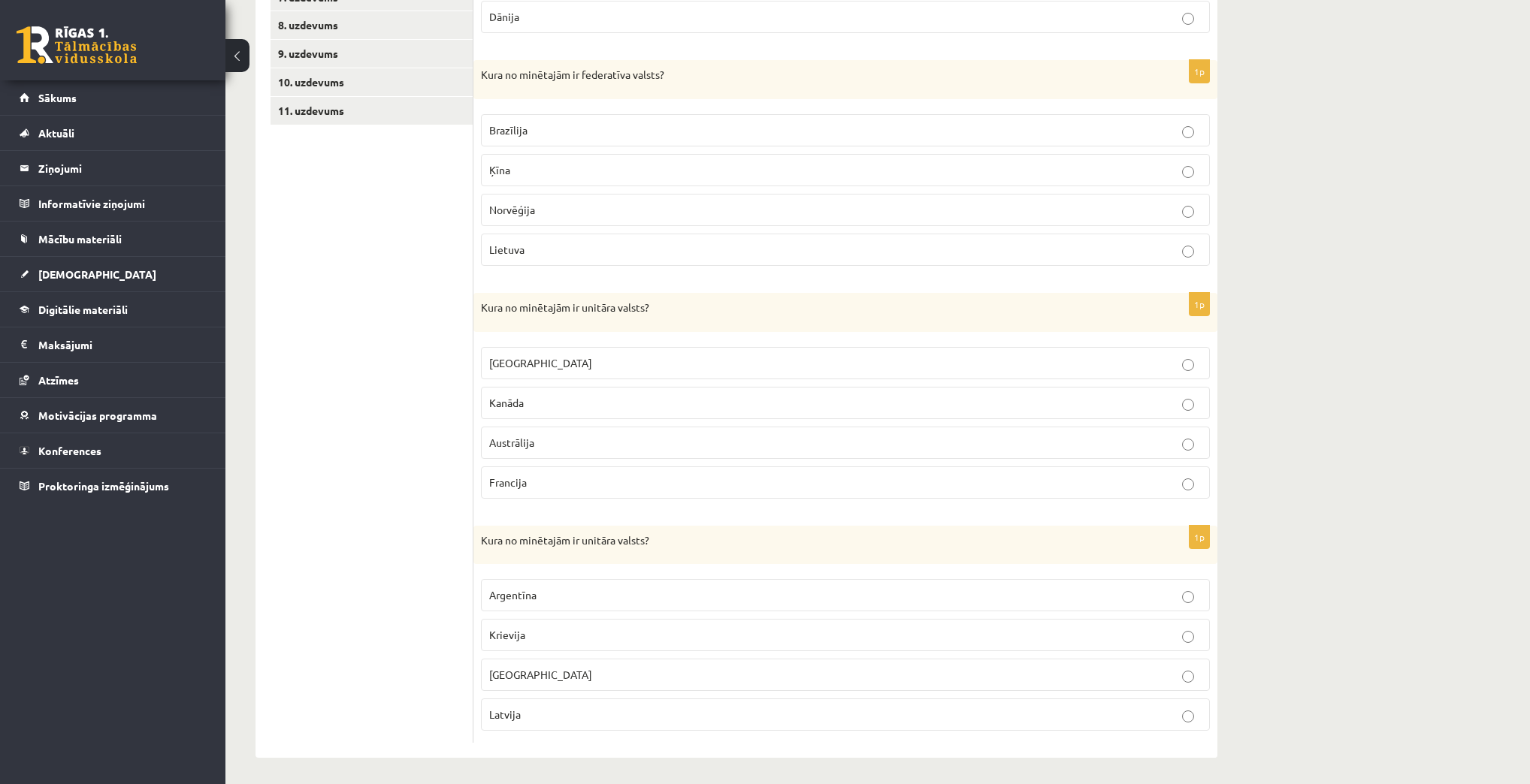
click at [760, 587] on p "Argentīna" at bounding box center [845, 595] width 712 height 16
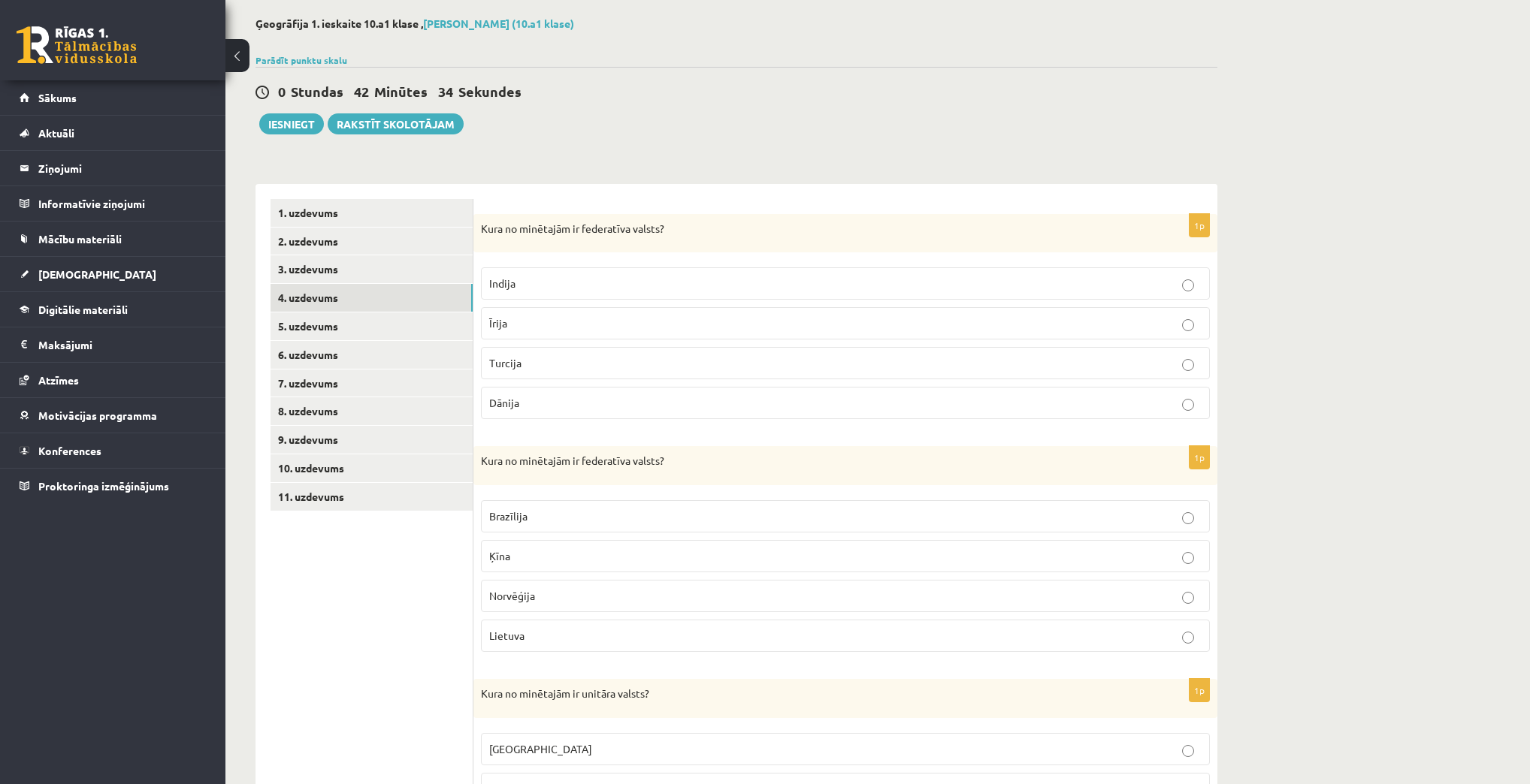
scroll to position [0, 0]
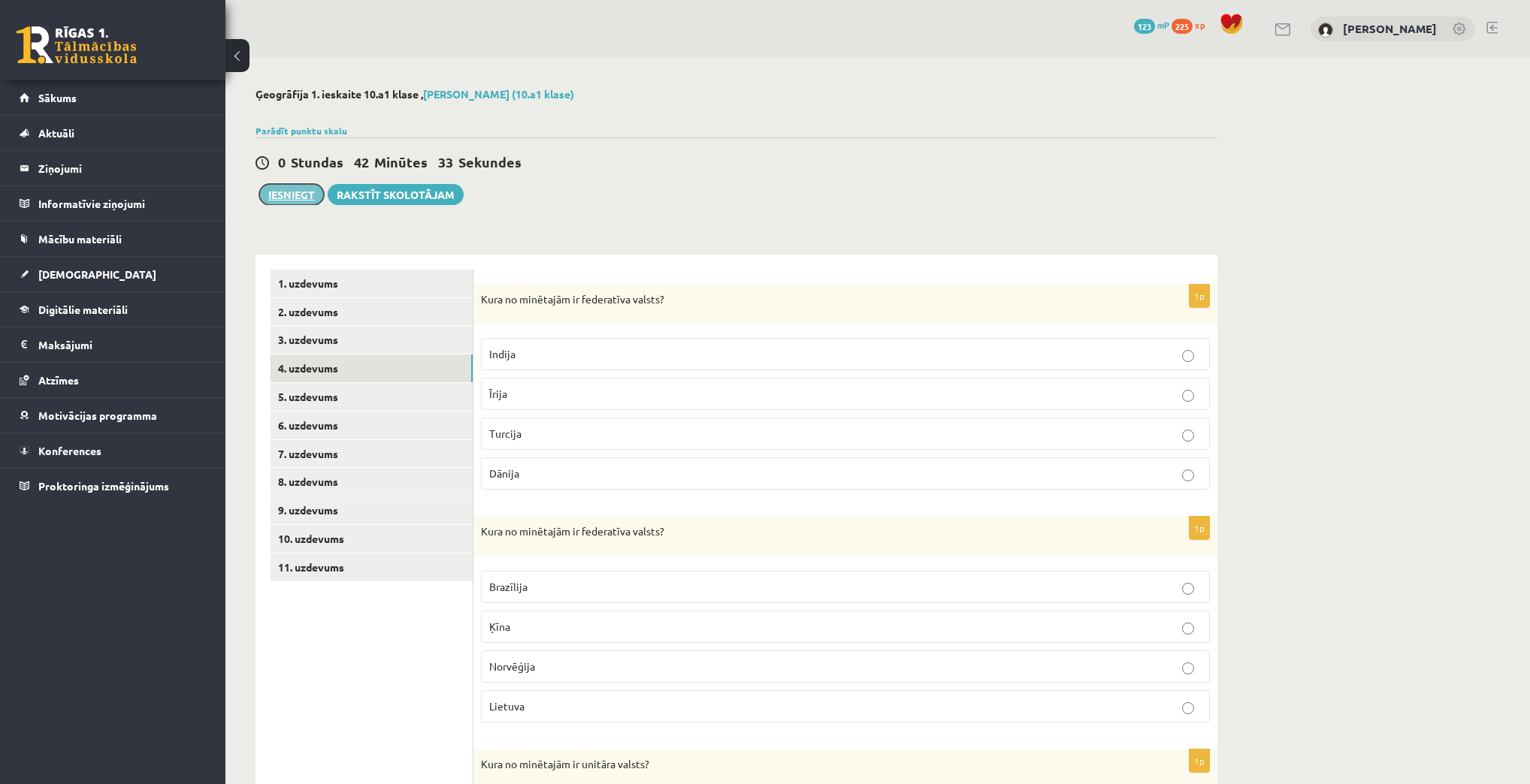
click at [271, 191] on button "Iesniegt" at bounding box center [291, 194] width 65 height 21
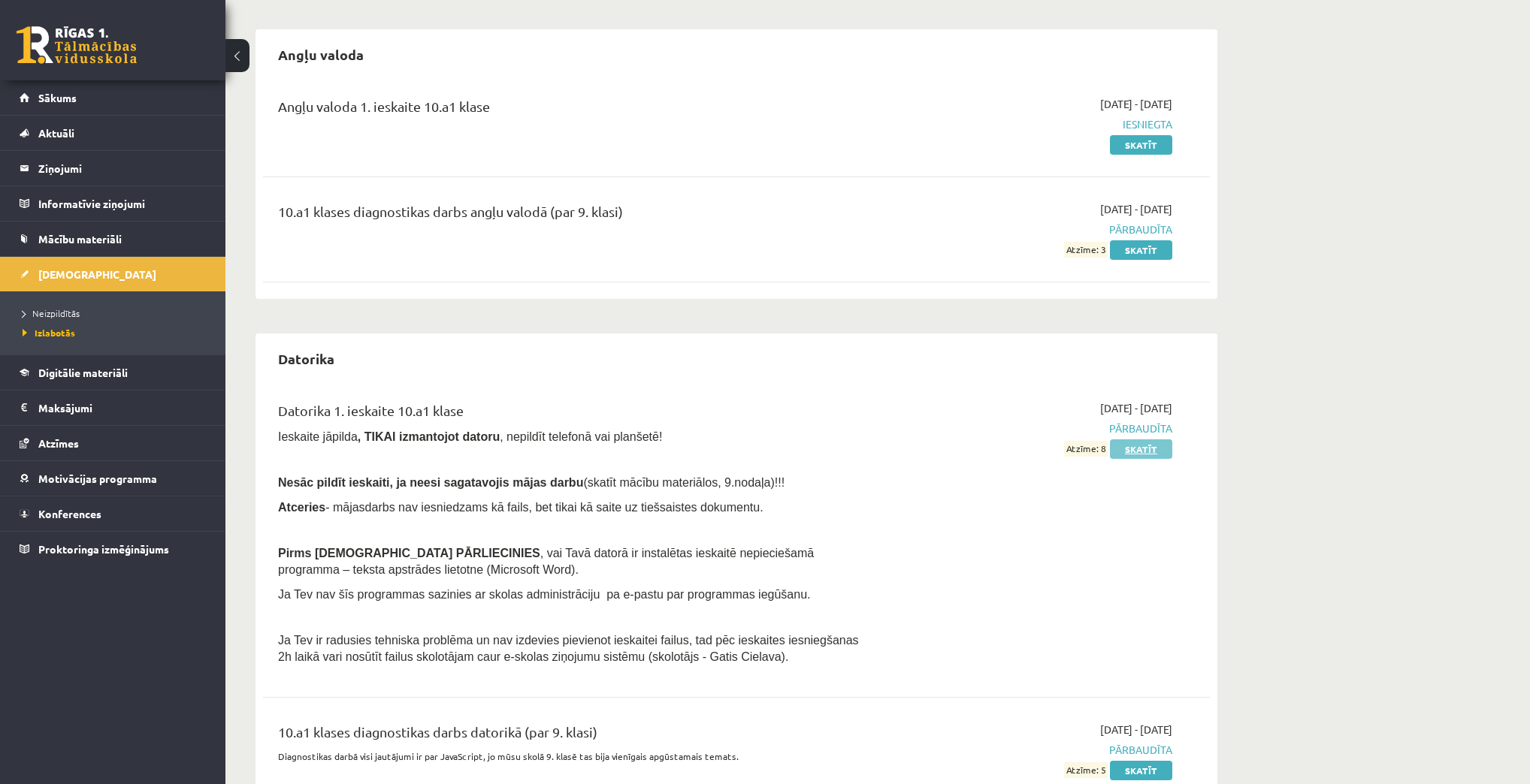
scroll to position [120, 0]
click at [1156, 447] on link "Skatīt" at bounding box center [1140, 447] width 62 height 19
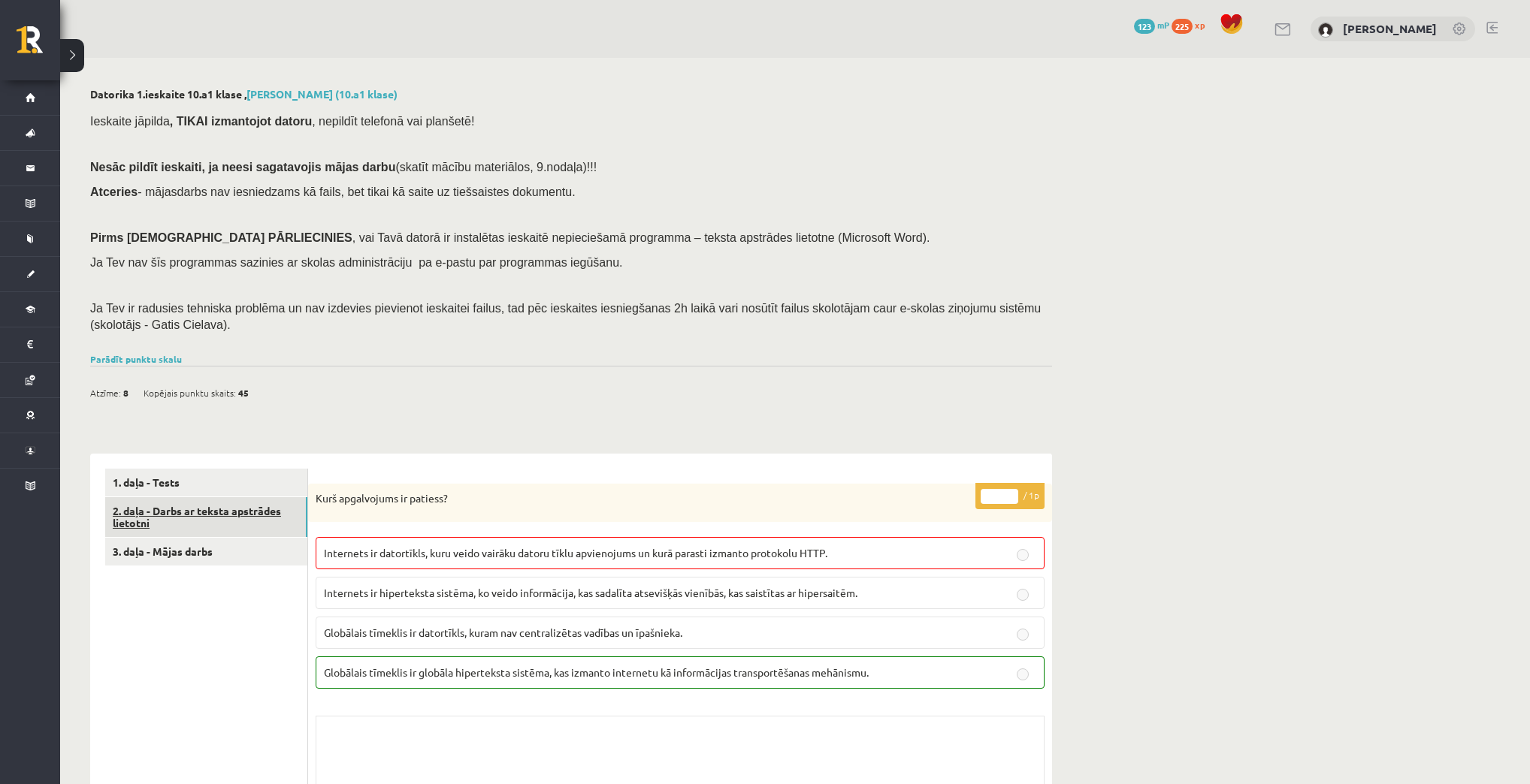
click at [217, 510] on link "2. daļa - Darbs ar teksta apstrādes lietotni" at bounding box center [206, 517] width 202 height 41
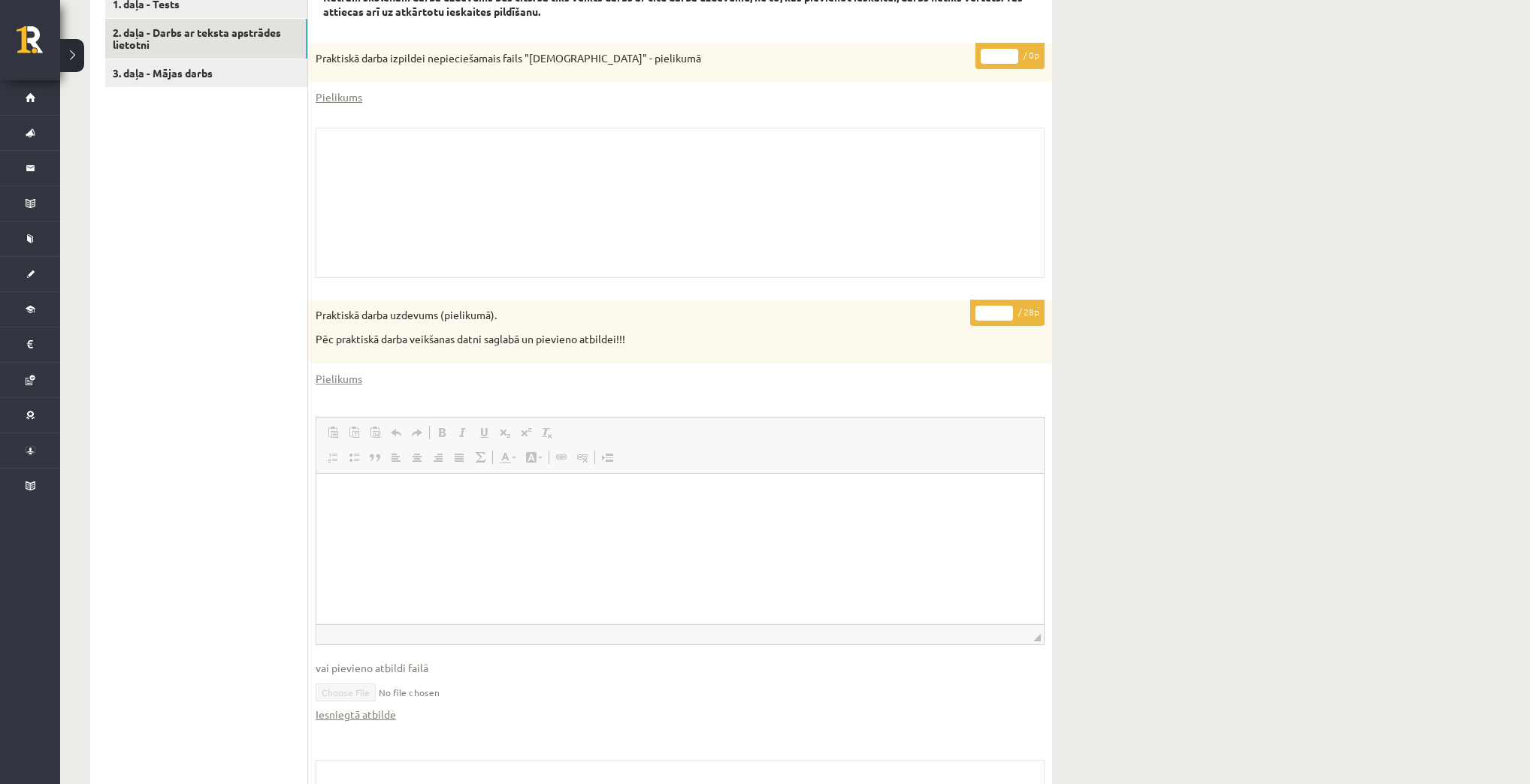
scroll to position [536, 0]
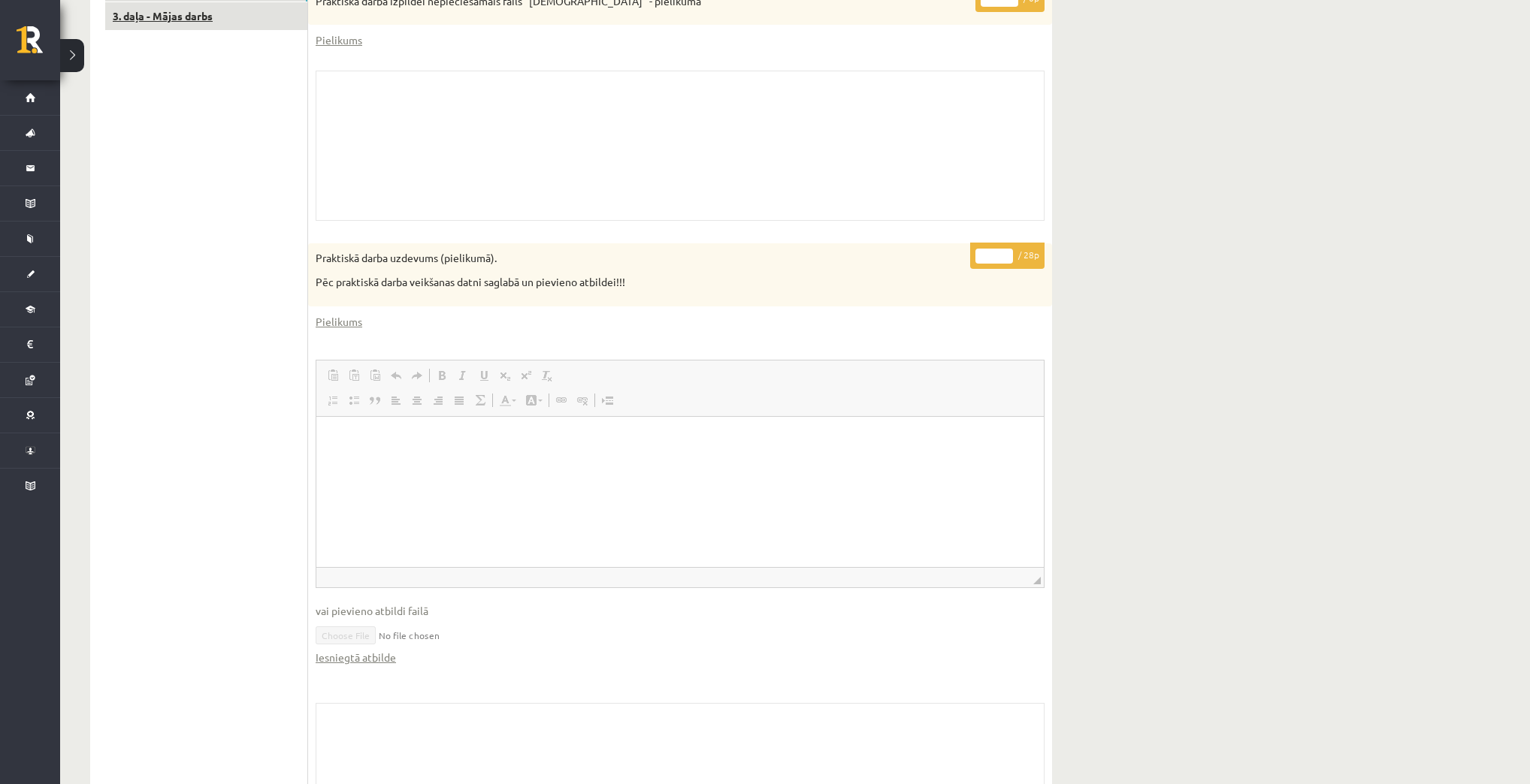
click at [198, 22] on link "3. daļa - Mājas darbs" at bounding box center [206, 16] width 202 height 28
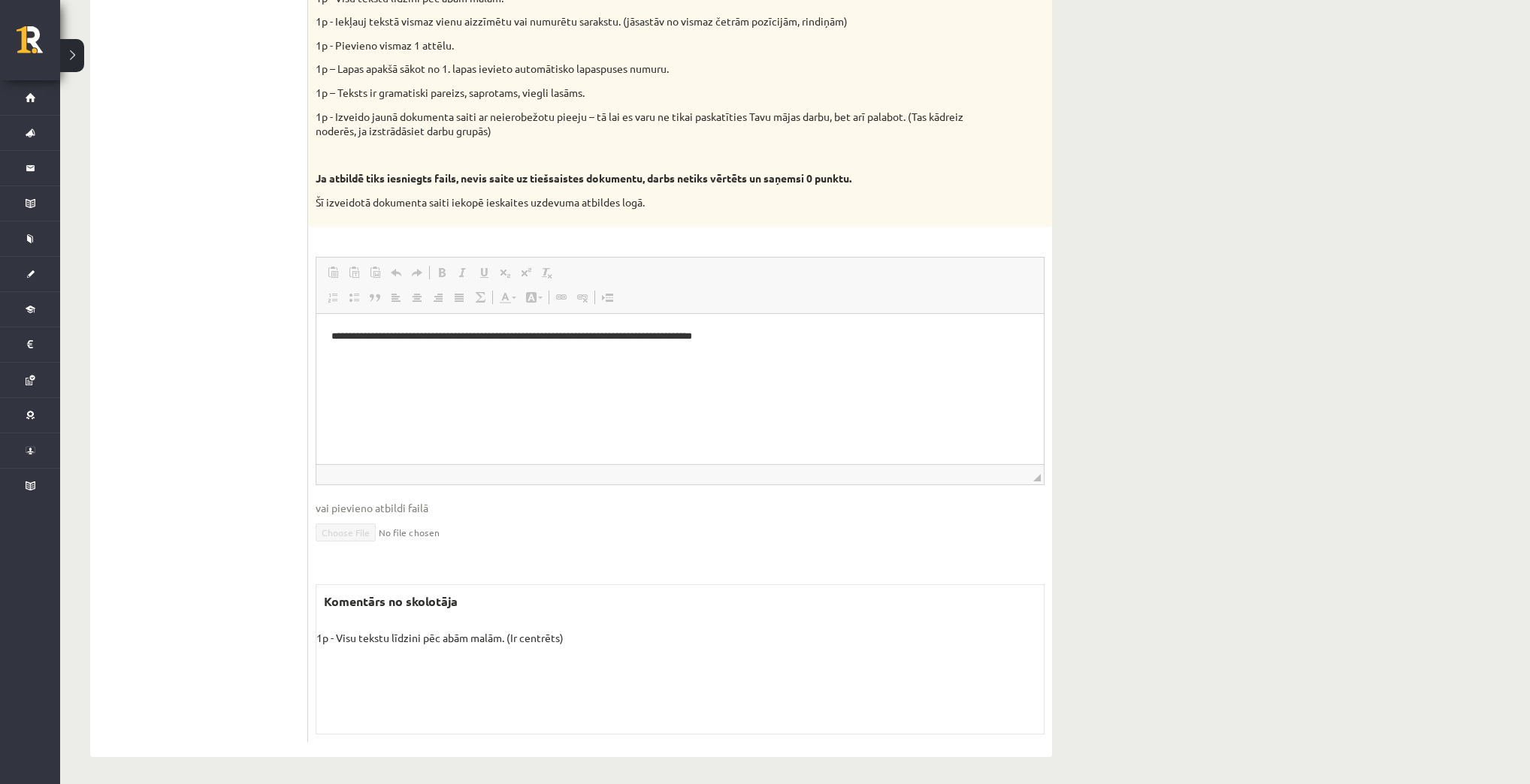
scroll to position [739, 0]
drag, startPoint x: 334, startPoint y: 633, endPoint x: 491, endPoint y: 621, distance: 157.5
click at [491, 621] on div "Komentārs no skolotāja 1p - Visu tekstu līdzini pēc abām malām. (Ir centrēts) S…" at bounding box center [680, 657] width 729 height 150
drag, startPoint x: 1214, startPoint y: 364, endPoint x: 1205, endPoint y: 370, distance: 10.8
click at [1214, 364] on div "Datorika 1.ieskaite 10.a1 klase , [PERSON_NAME] (10.a1 klase) Ieskaite jāpilda …" at bounding box center [794, 52] width 1469 height 1467
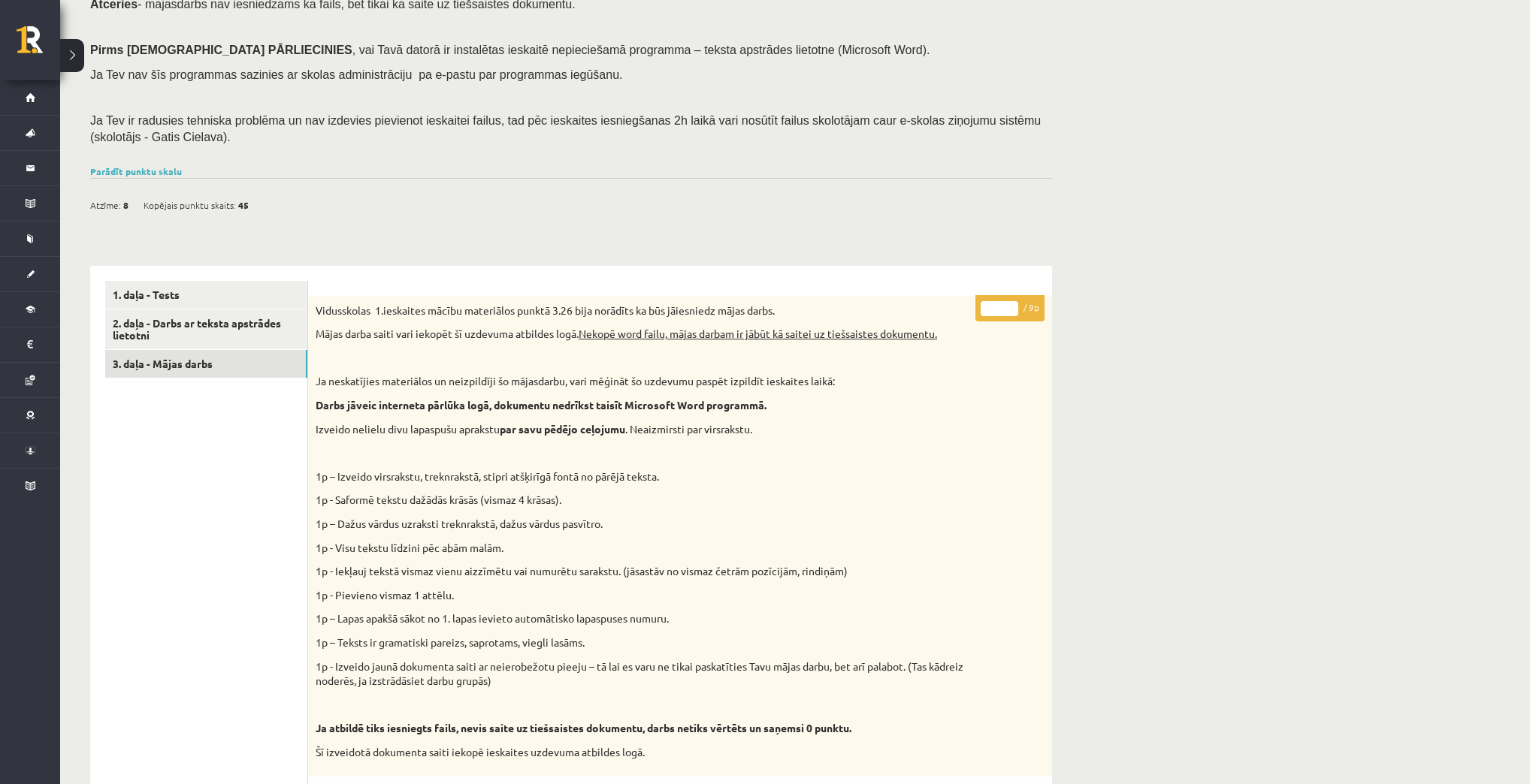
scroll to position [18, 0]
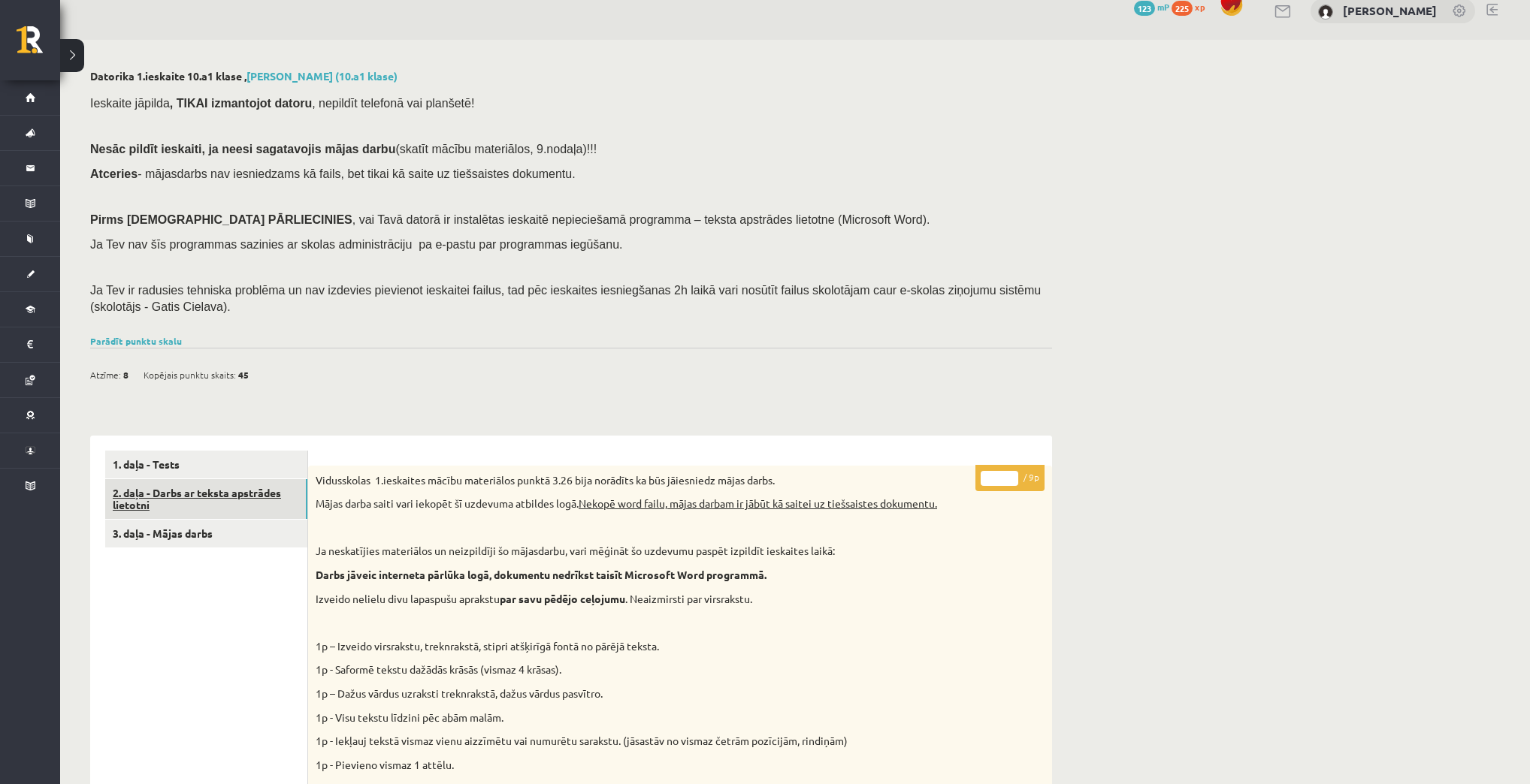
click at [211, 490] on link "2. daļa - Darbs ar teksta apstrādes lietotni" at bounding box center [206, 499] width 202 height 41
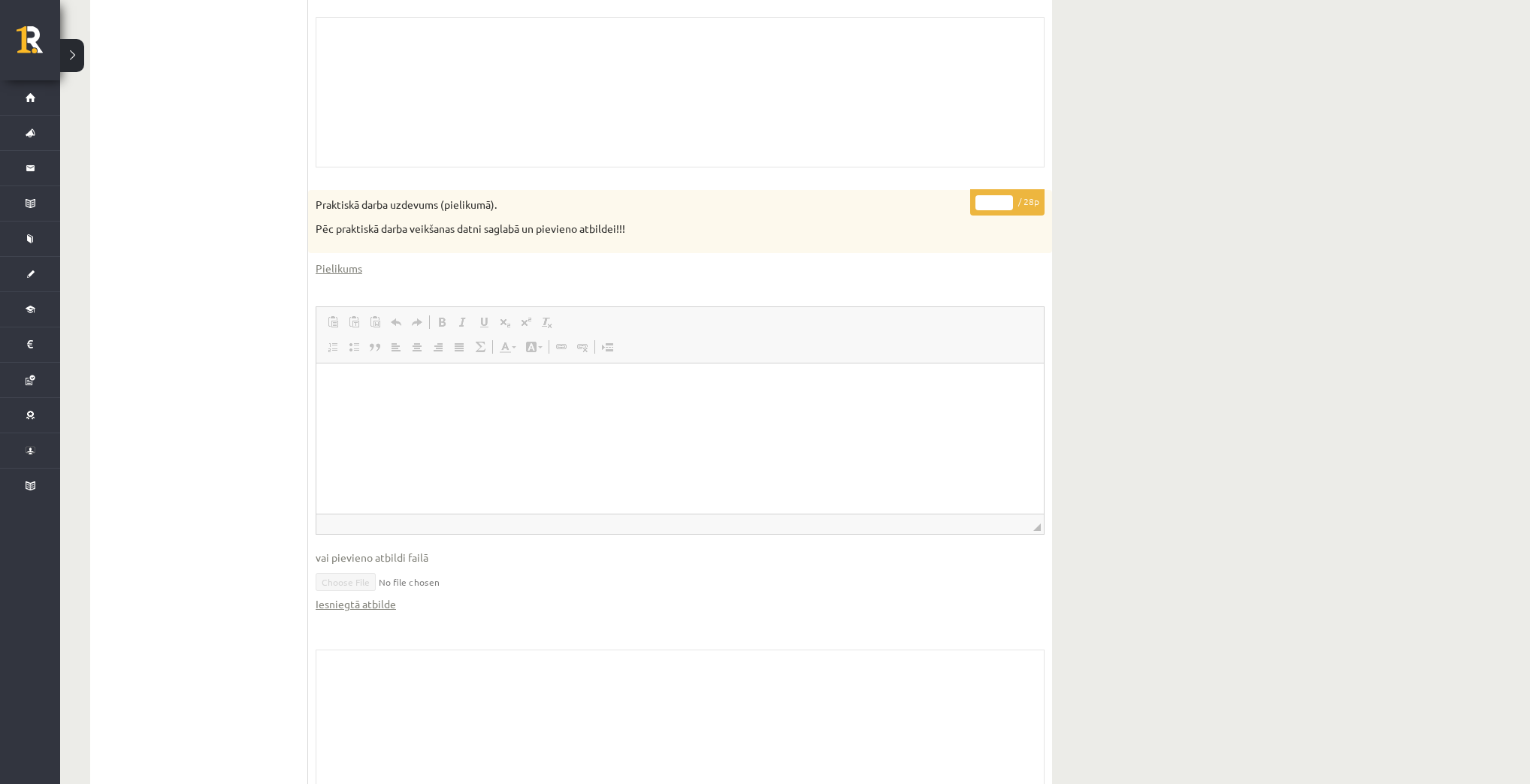
scroll to position [415, 0]
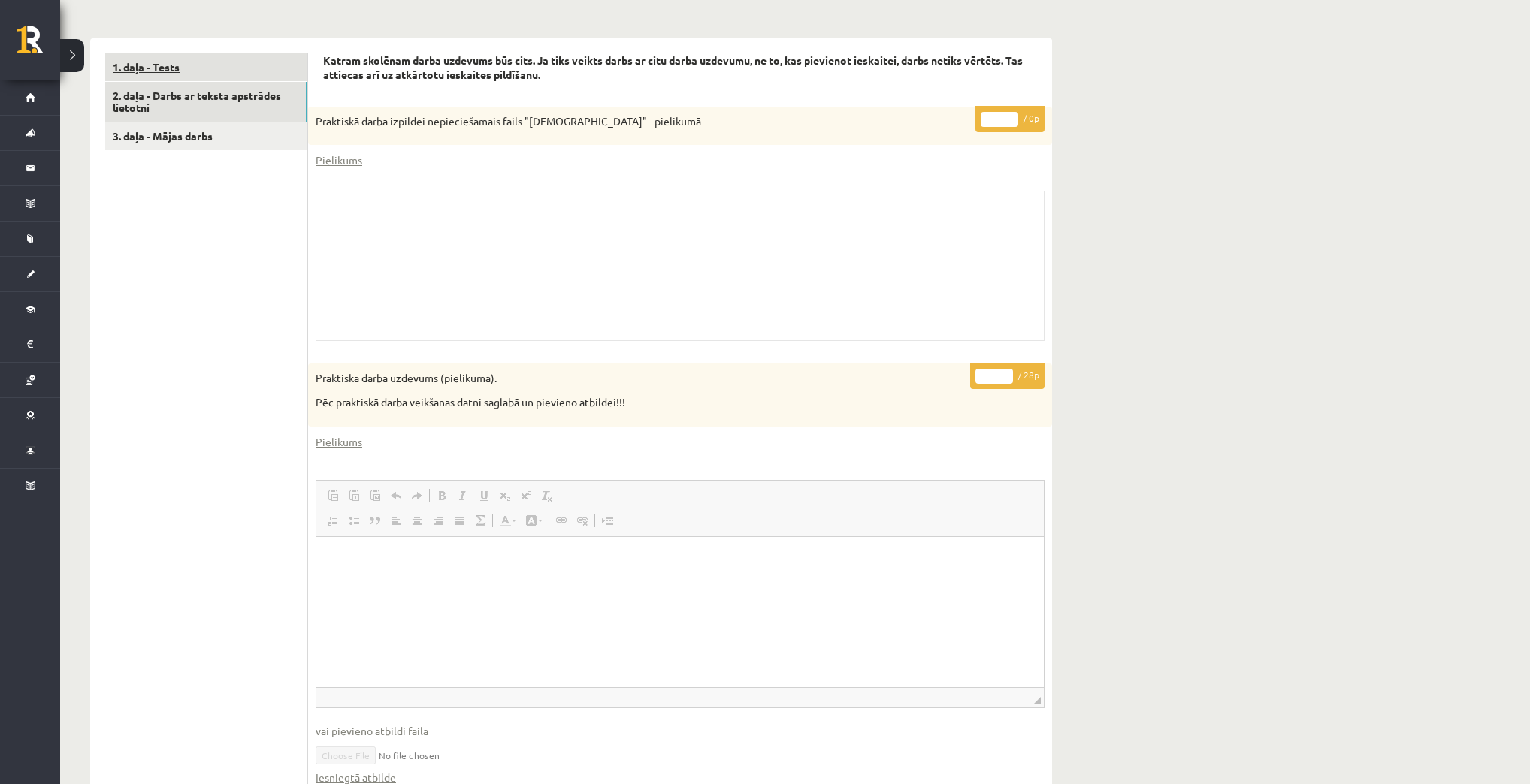
click at [198, 63] on link "1. daļa - Tests" at bounding box center [206, 67] width 202 height 28
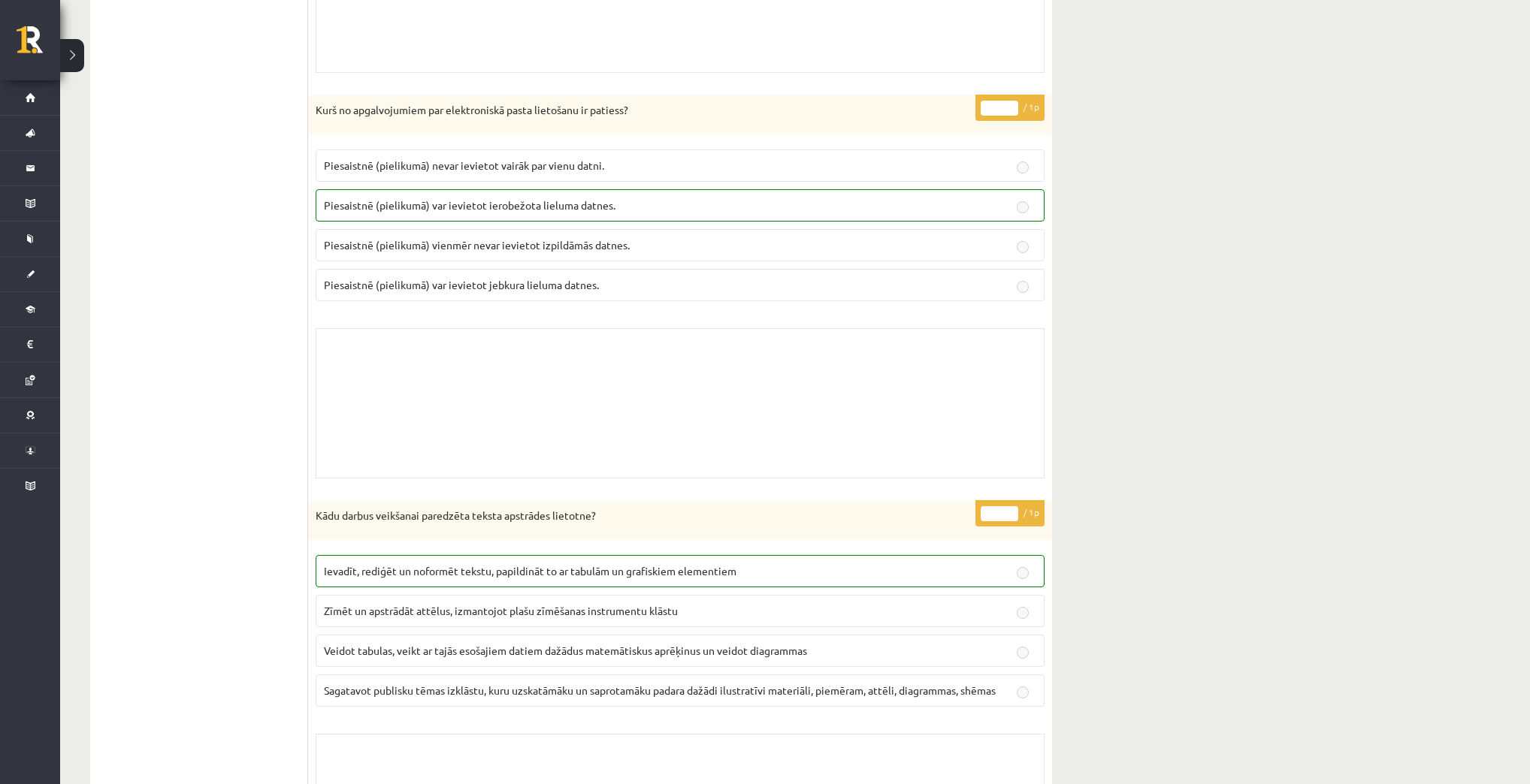
scroll to position [6722, 0]
